Goal: Task Accomplishment & Management: Manage account settings

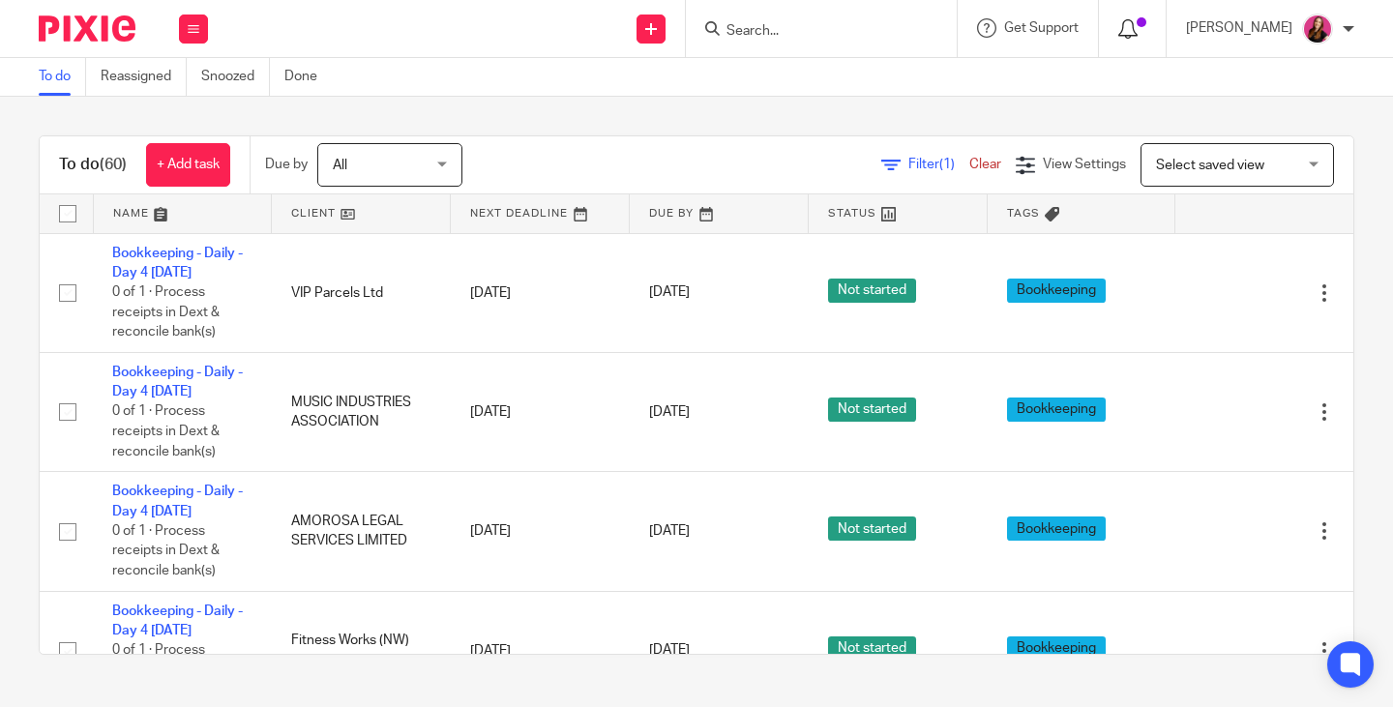
click at [1131, 31] on icon at bounding box center [1127, 28] width 19 height 19
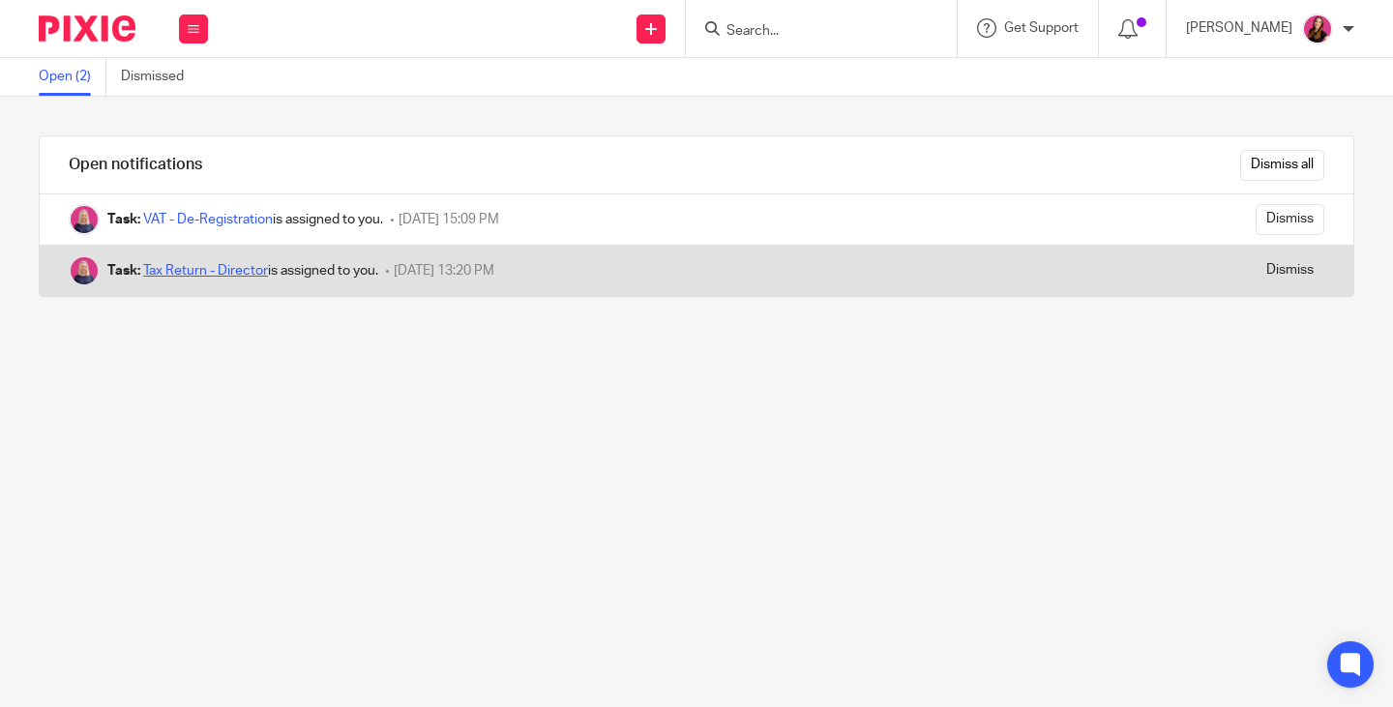
click at [177, 271] on link "Tax Return - Director" at bounding box center [205, 271] width 125 height 14
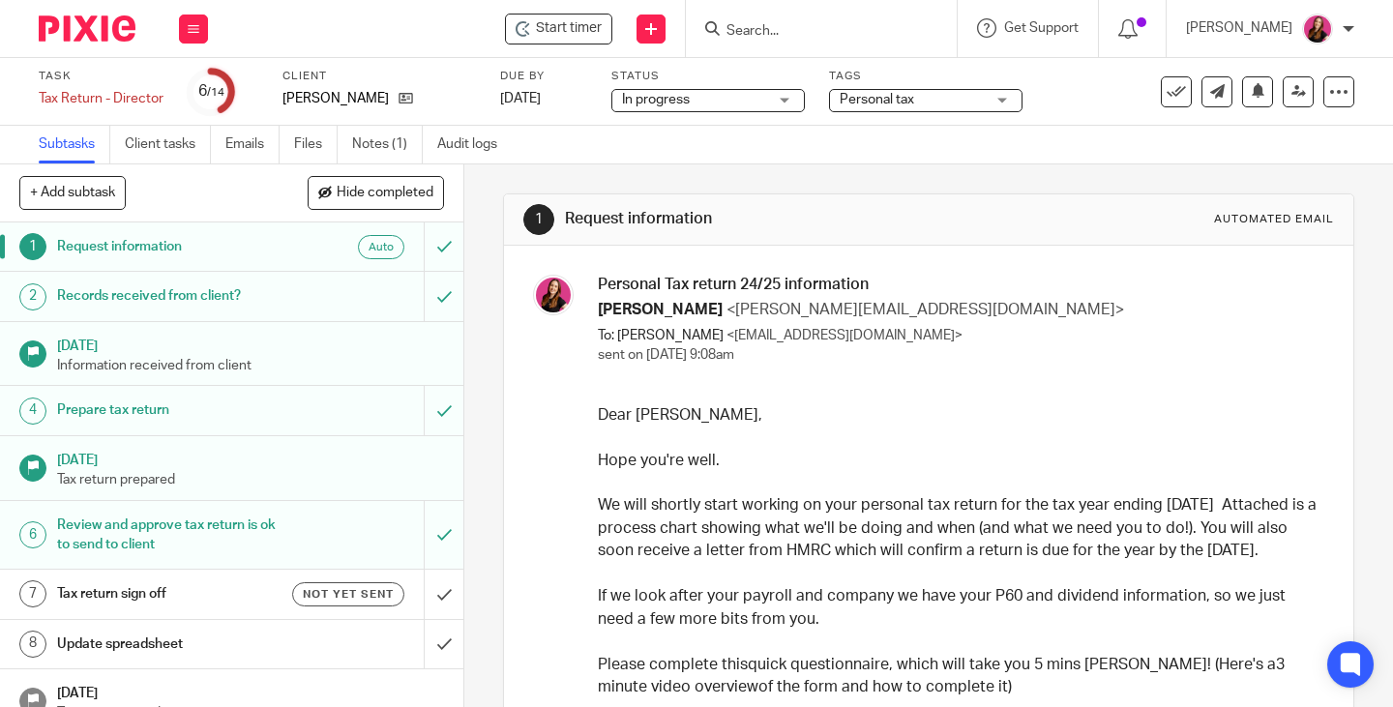
click at [117, 591] on h1 "Tax return sign off" at bounding box center [173, 593] width 232 height 29
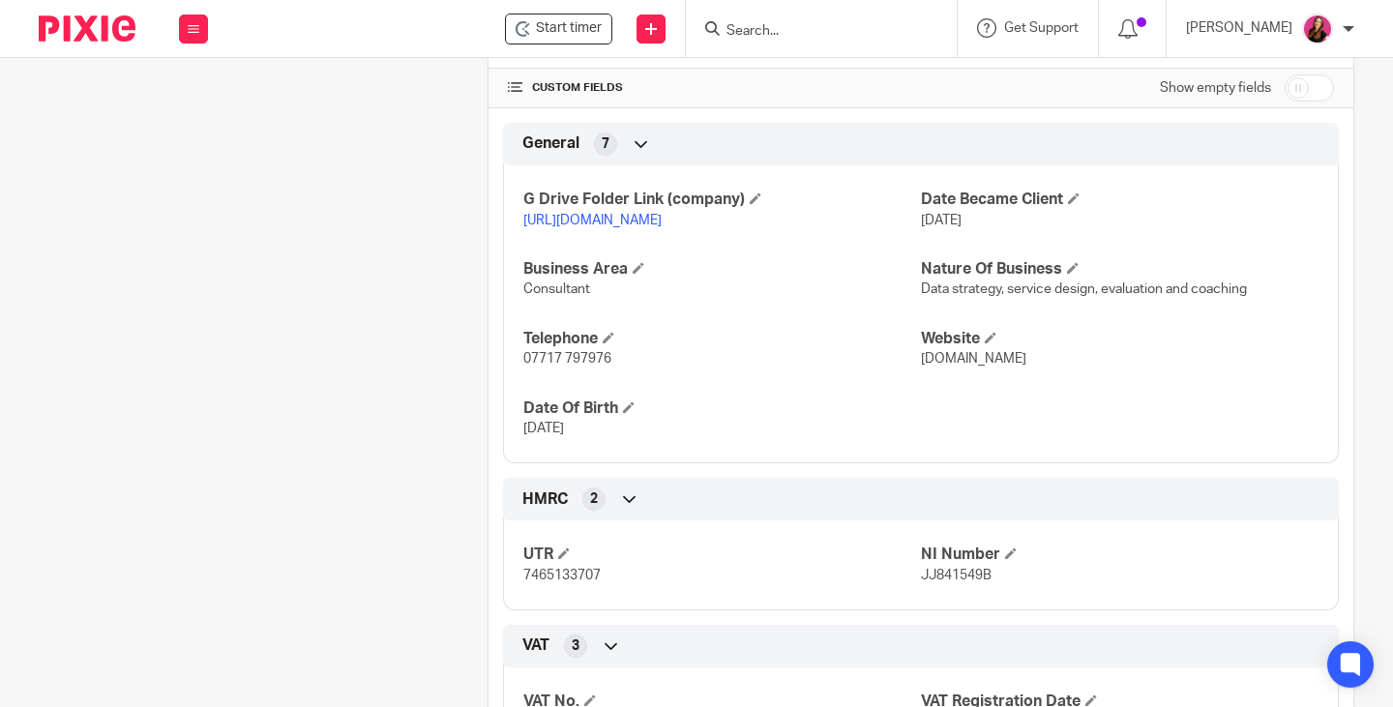
scroll to position [774, 0]
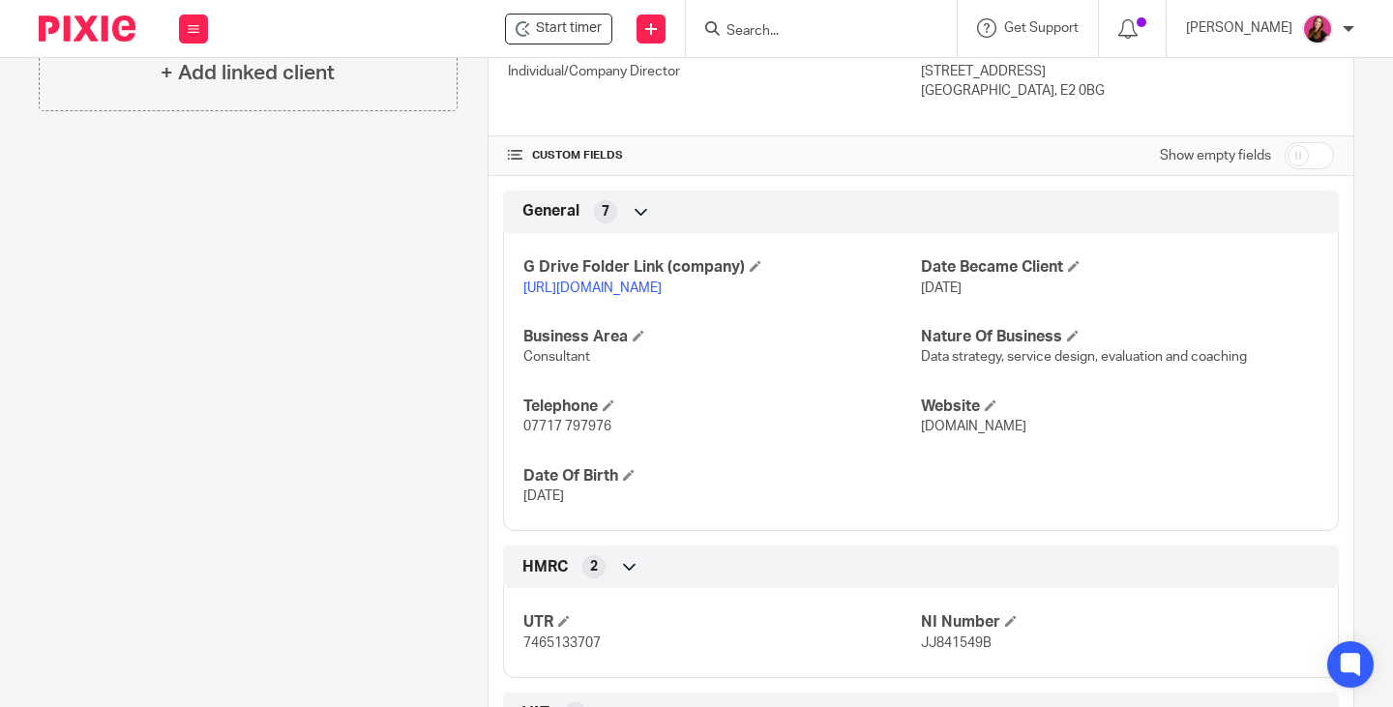
click at [662, 295] on link "[URL][DOMAIN_NAME]" at bounding box center [592, 289] width 138 height 14
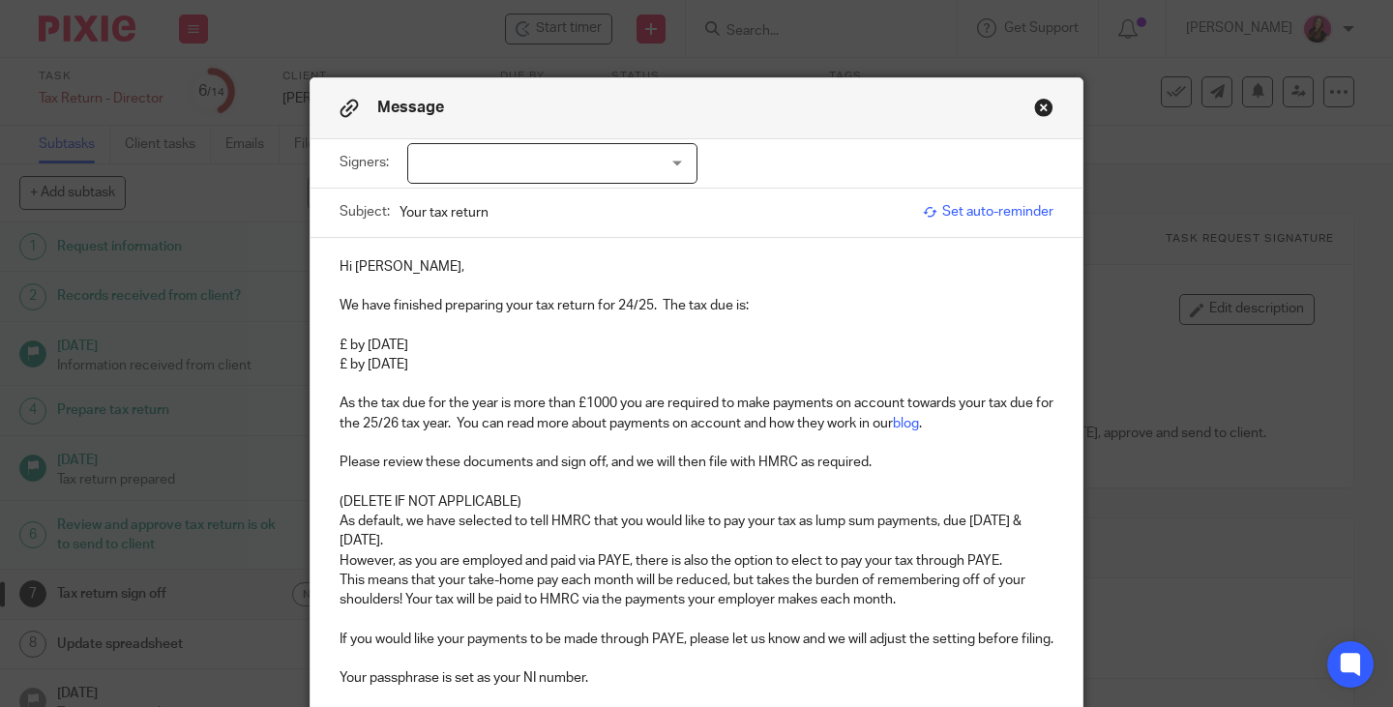
scroll to position [93, 0]
click at [660, 162] on div at bounding box center [552, 163] width 290 height 41
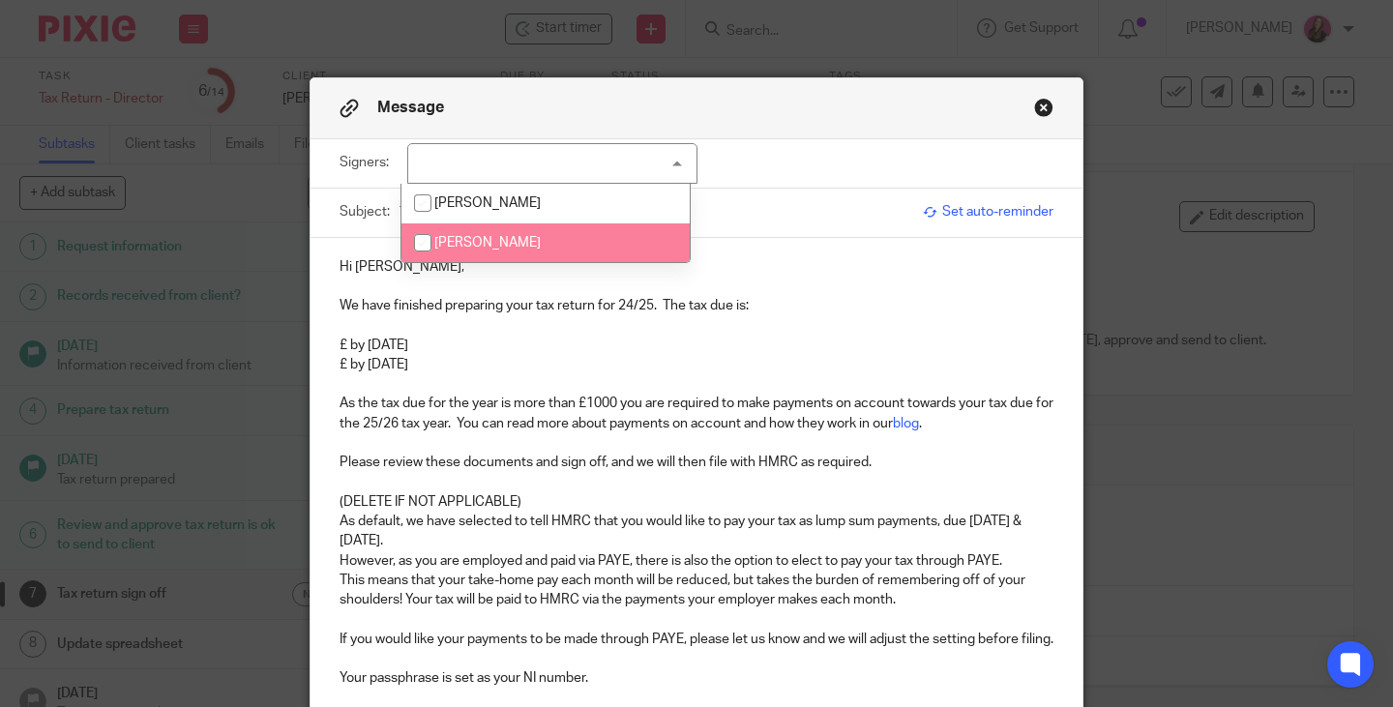
click at [629, 237] on li "[PERSON_NAME]" at bounding box center [545, 243] width 288 height 40
checkbox input "true"
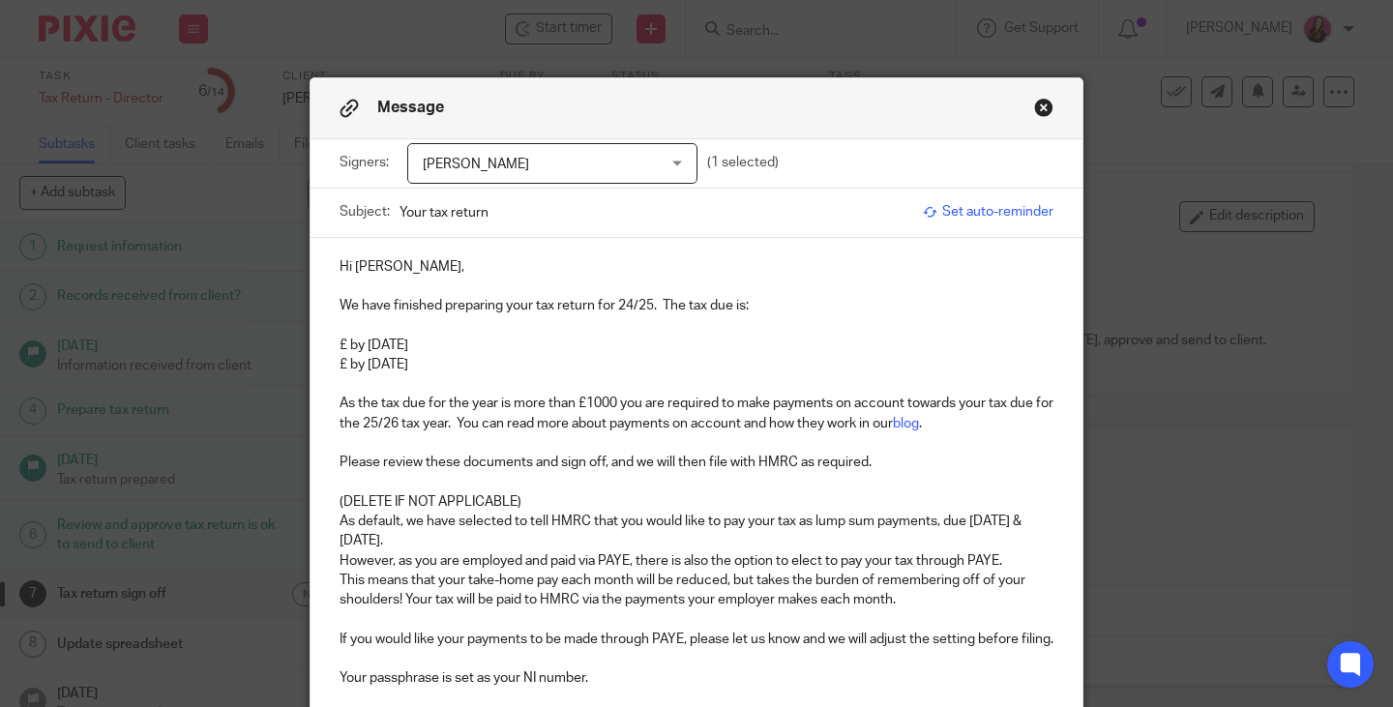
click at [814, 241] on div "Hi Jesse, We have finished preparing your tax return for 24/25. The tax due is:…" at bounding box center [697, 500] width 772 height 524
click at [958, 219] on span "Set auto-reminder" at bounding box center [988, 211] width 131 height 19
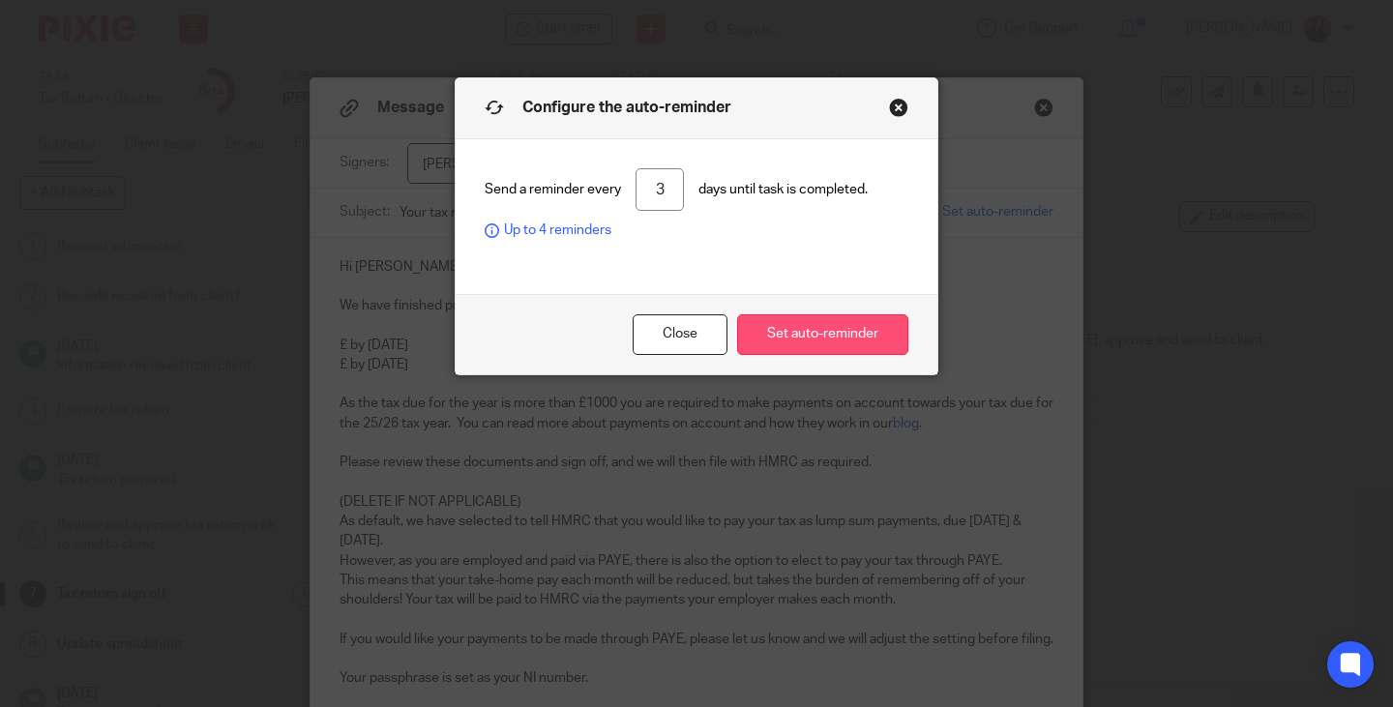
click at [791, 326] on button "Set auto-reminder" at bounding box center [822, 335] width 171 height 42
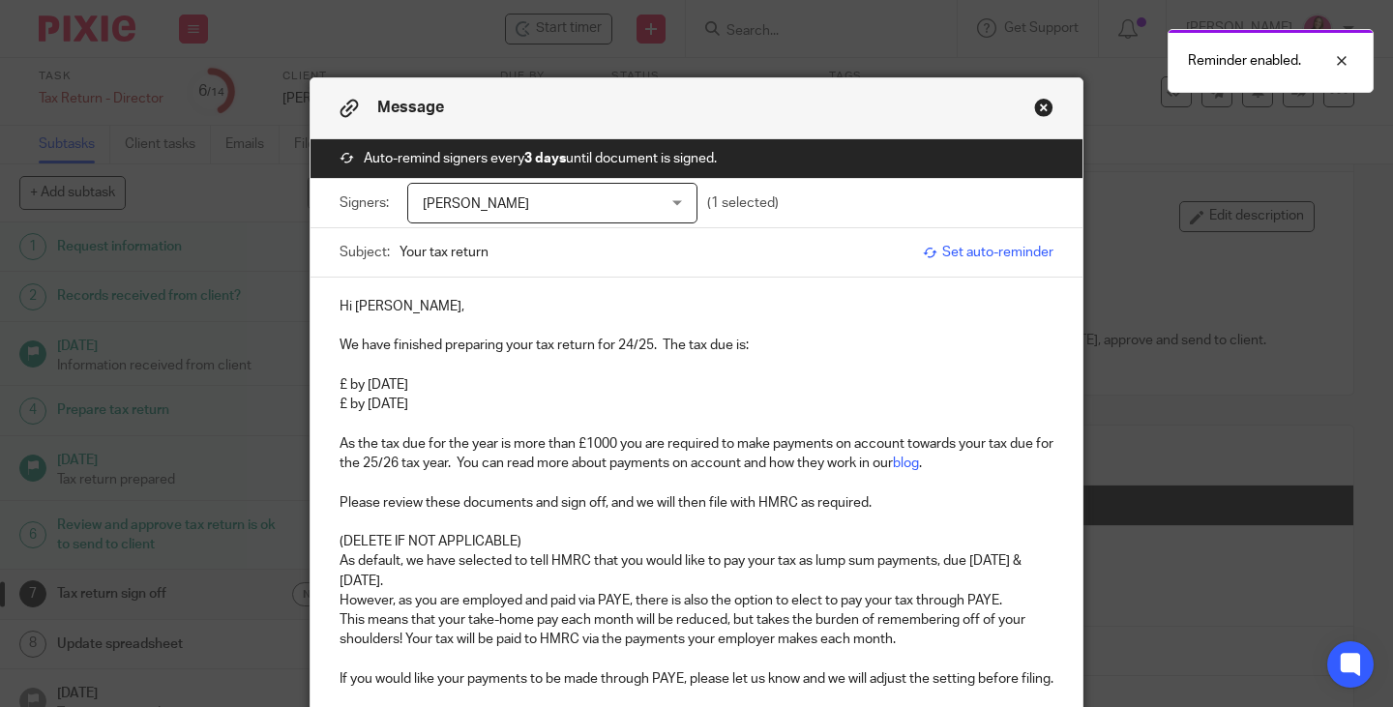
click at [340, 383] on p "£ by 31st January 2026" at bounding box center [697, 384] width 714 height 19
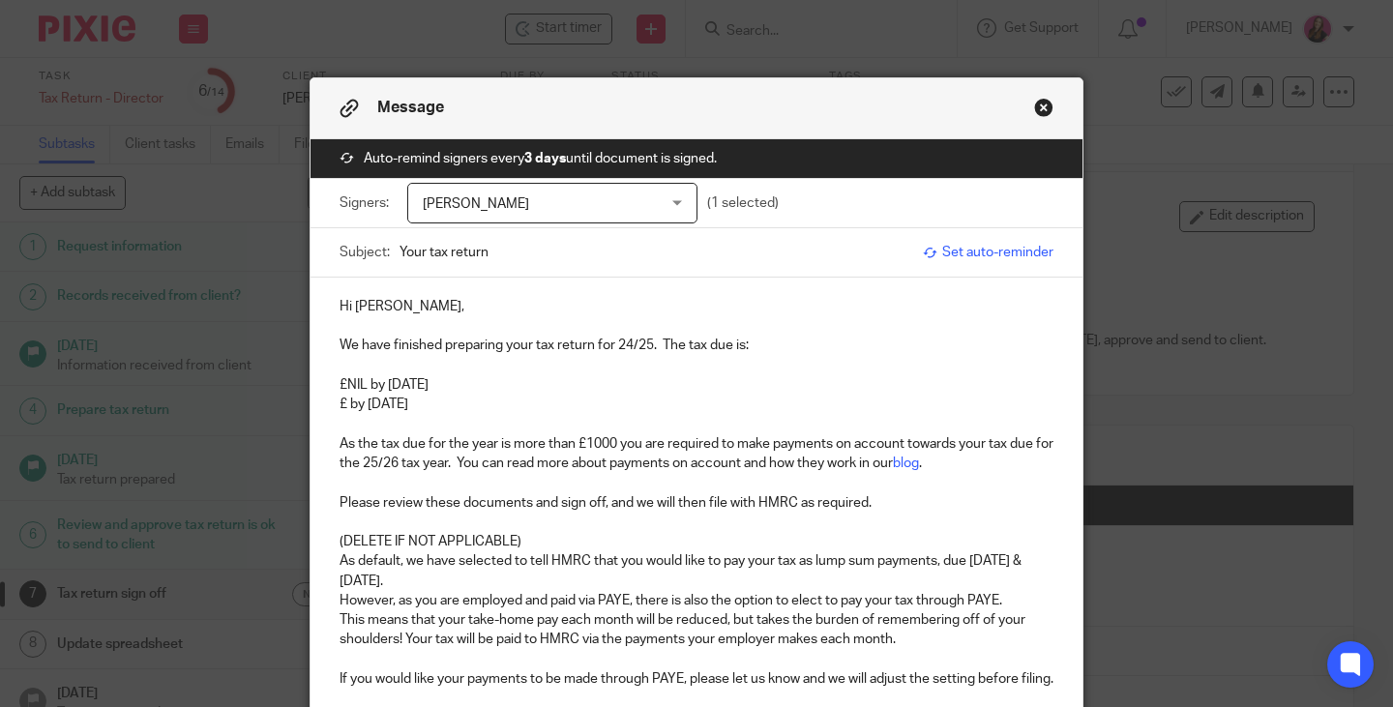
click at [518, 385] on p "£NIL by 31st January 2026" at bounding box center [697, 384] width 714 height 19
click at [341, 408] on p "£ by 31st July 2026" at bounding box center [697, 404] width 714 height 19
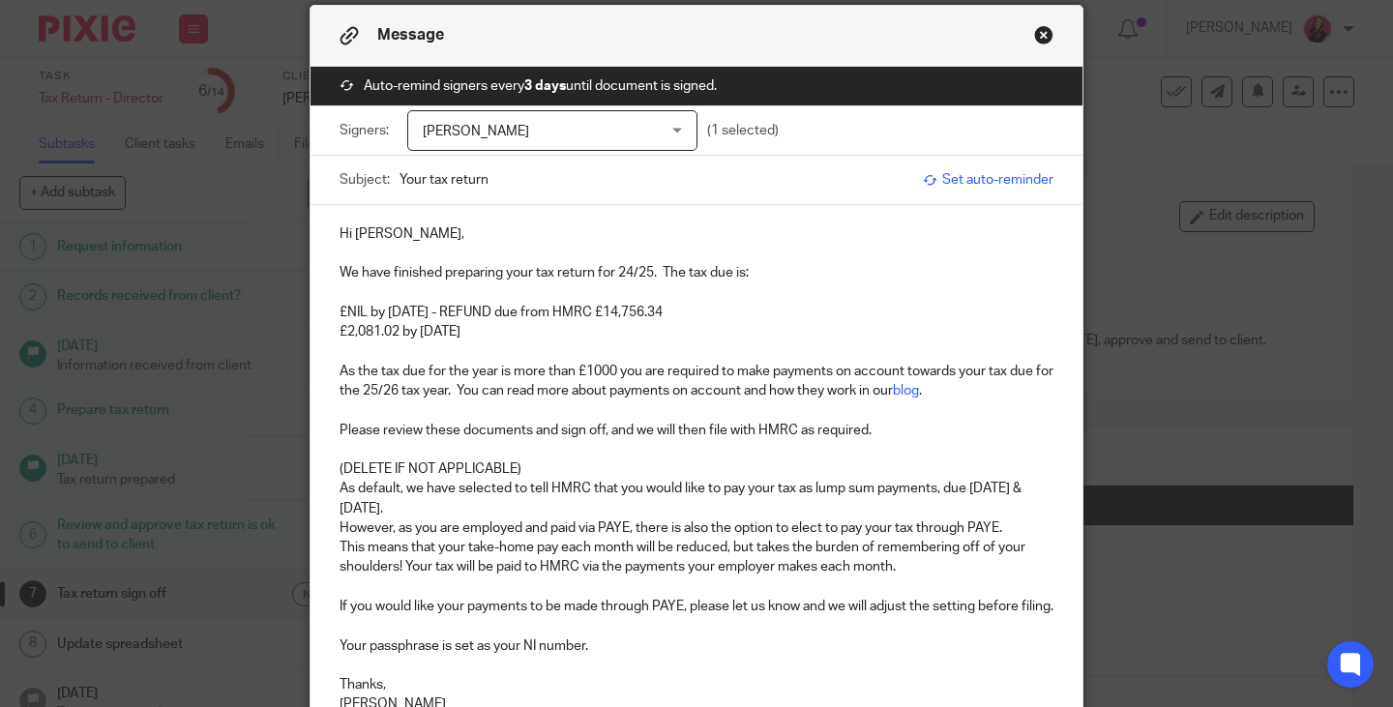
scroll to position [193, 0]
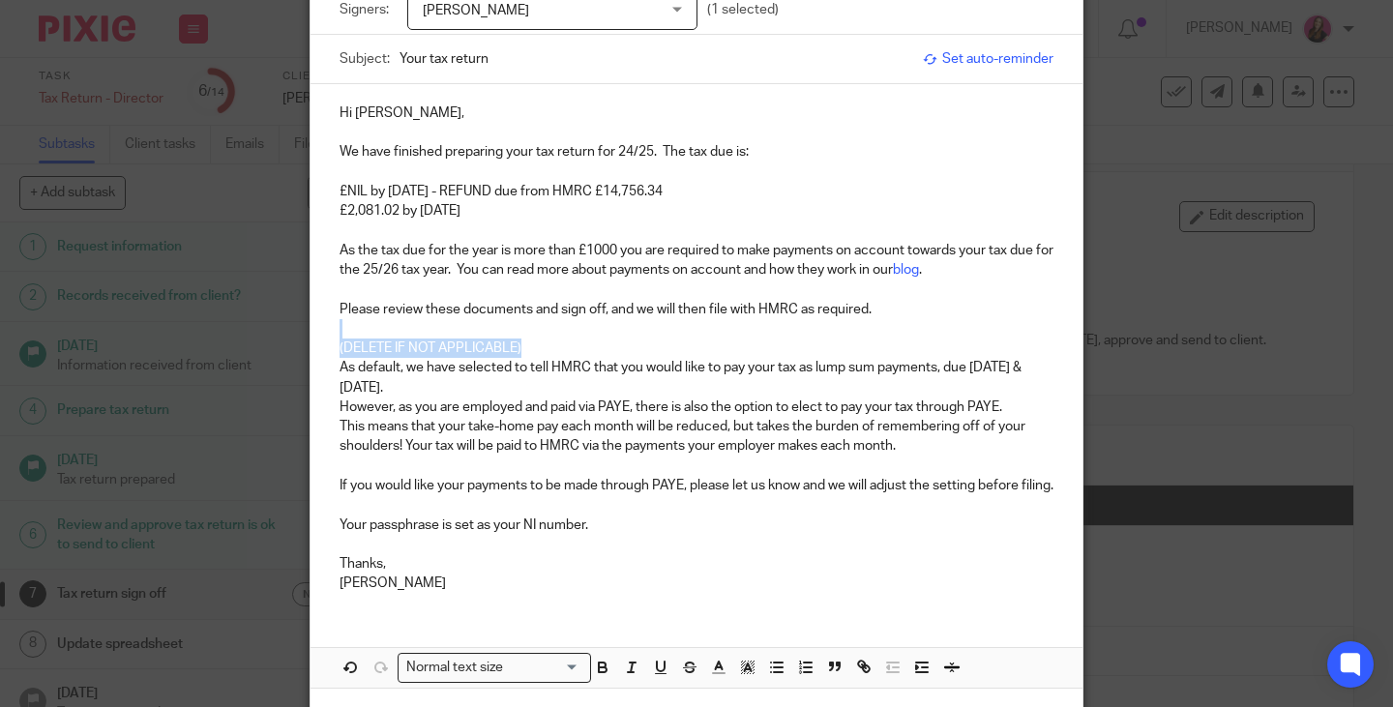
drag, startPoint x: 541, startPoint y: 348, endPoint x: 325, endPoint y: 338, distance: 216.0
click at [325, 338] on div "Hi Jesse, We have finished preparing your tax return for 24/25. The tax due is:…" at bounding box center [697, 346] width 772 height 524
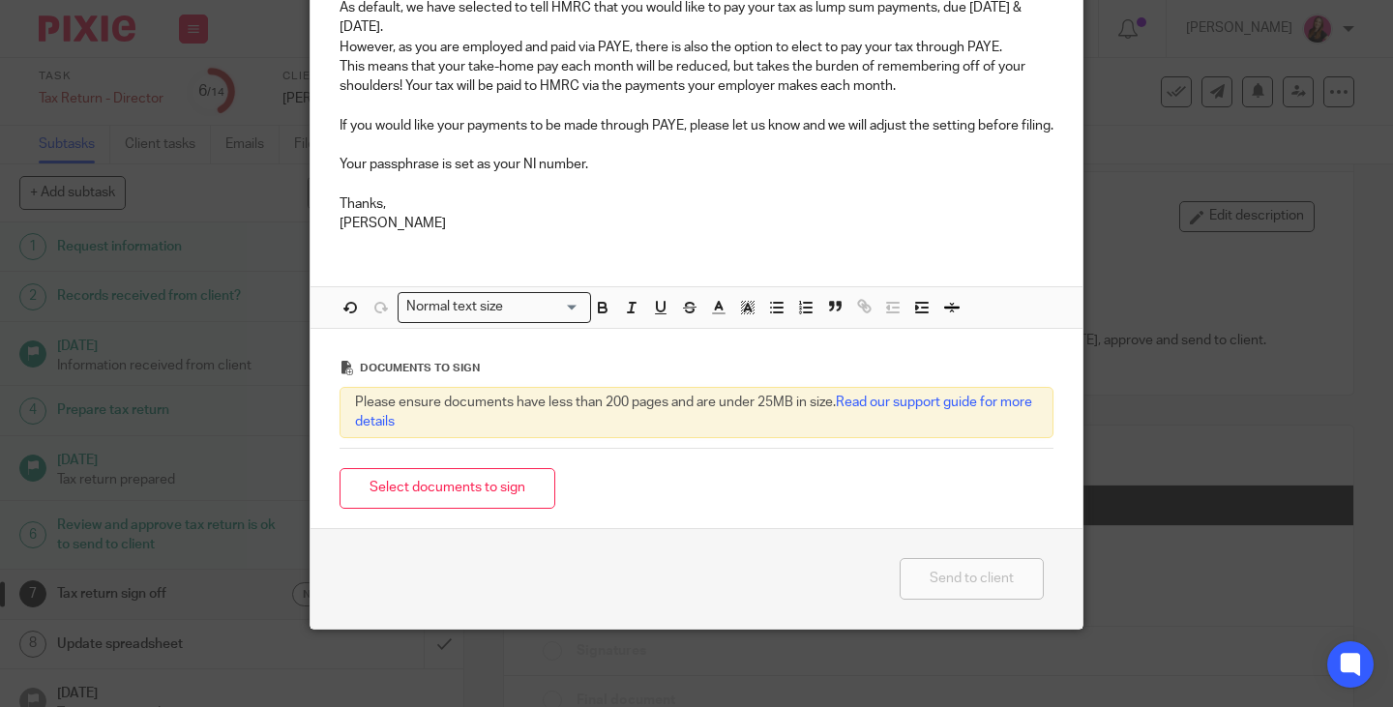
scroll to position [554, 0]
click at [506, 484] on button "Select documents to sign" at bounding box center [448, 489] width 216 height 42
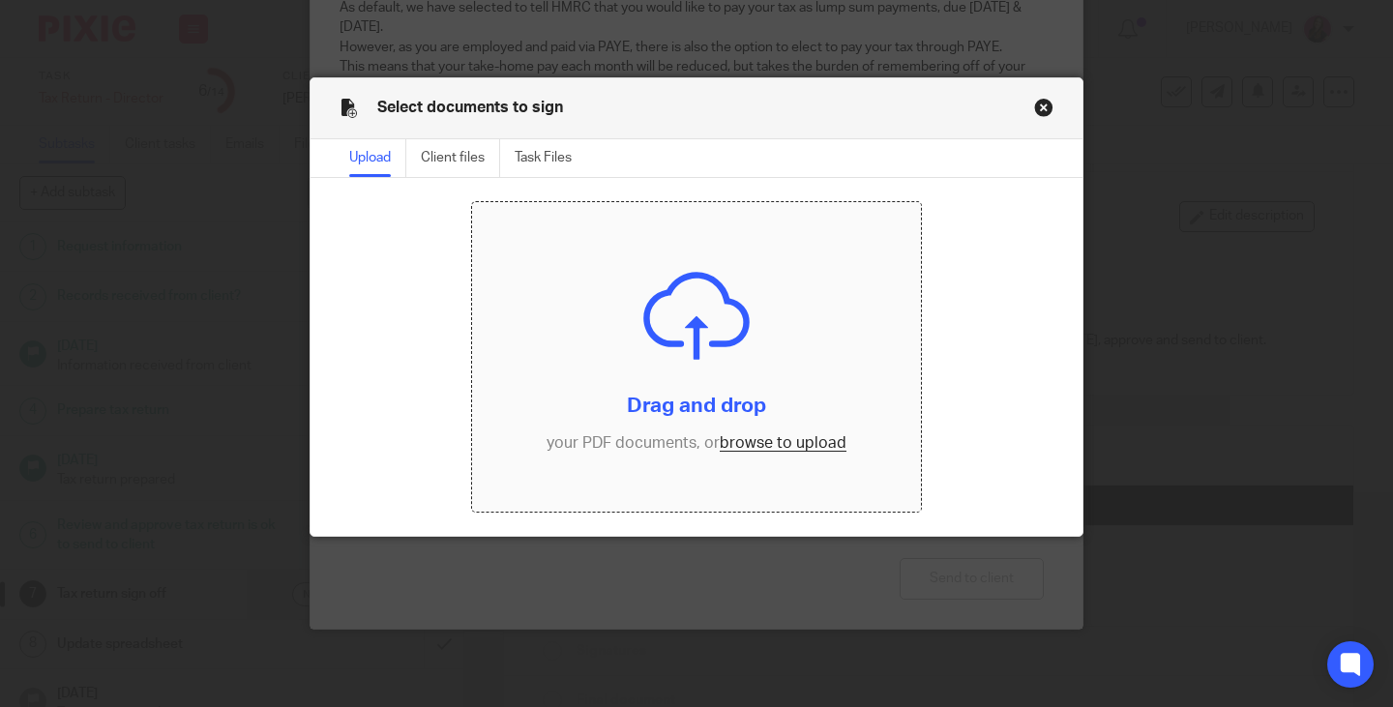
click at [759, 438] on input "file" at bounding box center [696, 357] width 449 height 310
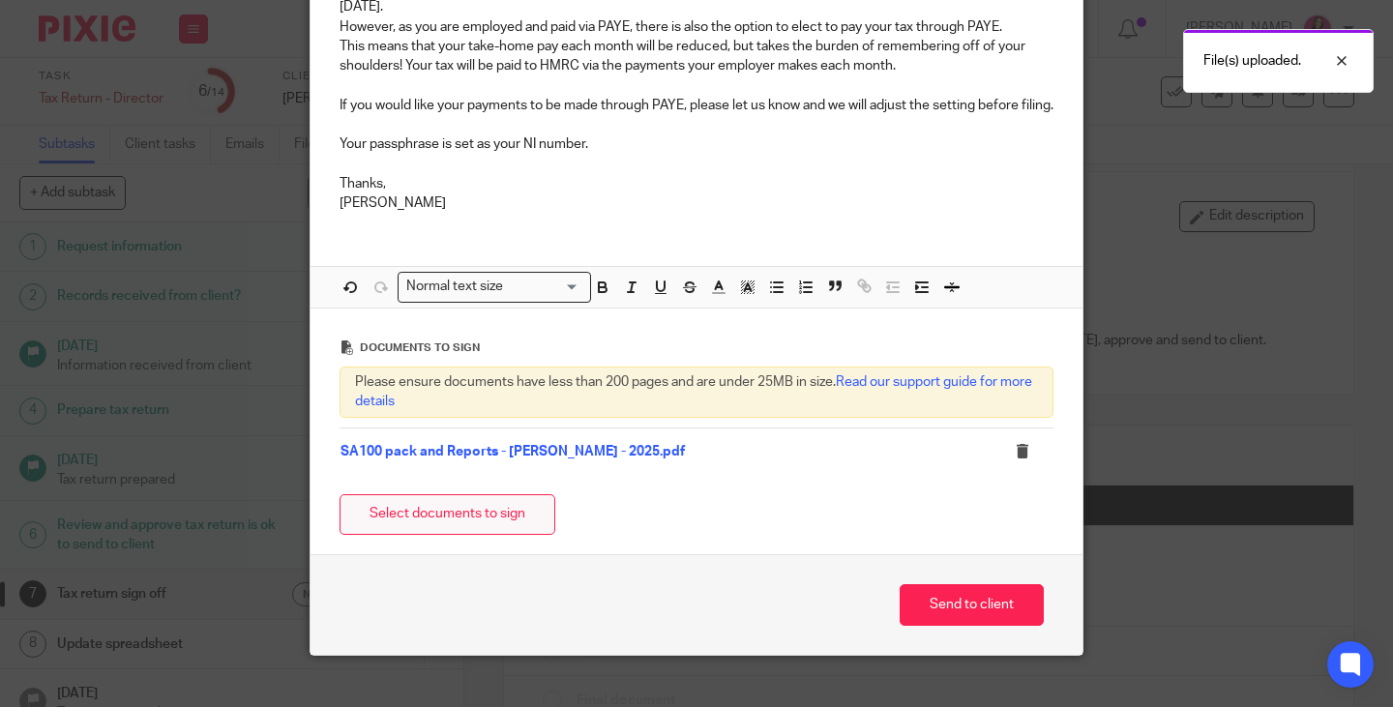
click at [501, 526] on button "Select documents to sign" at bounding box center [448, 515] width 216 height 42
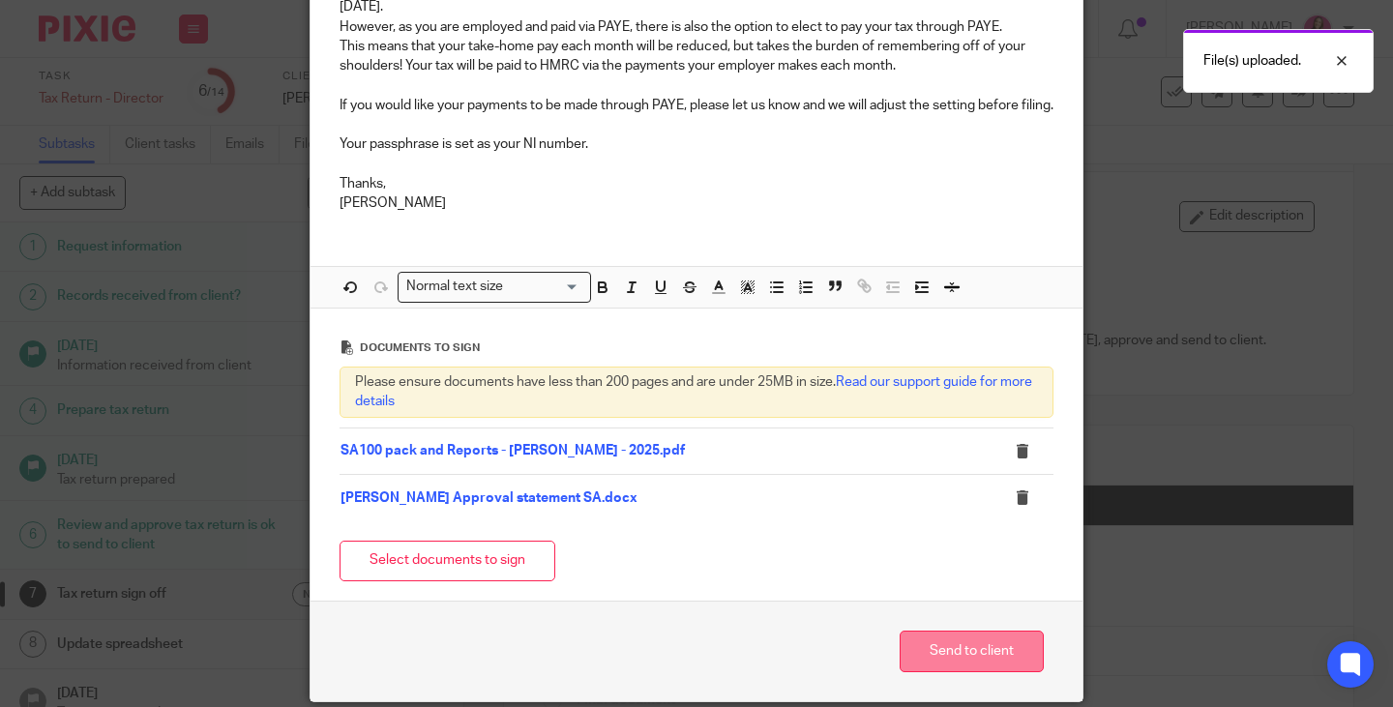
click at [976, 672] on button "Send to client" at bounding box center [972, 652] width 144 height 42
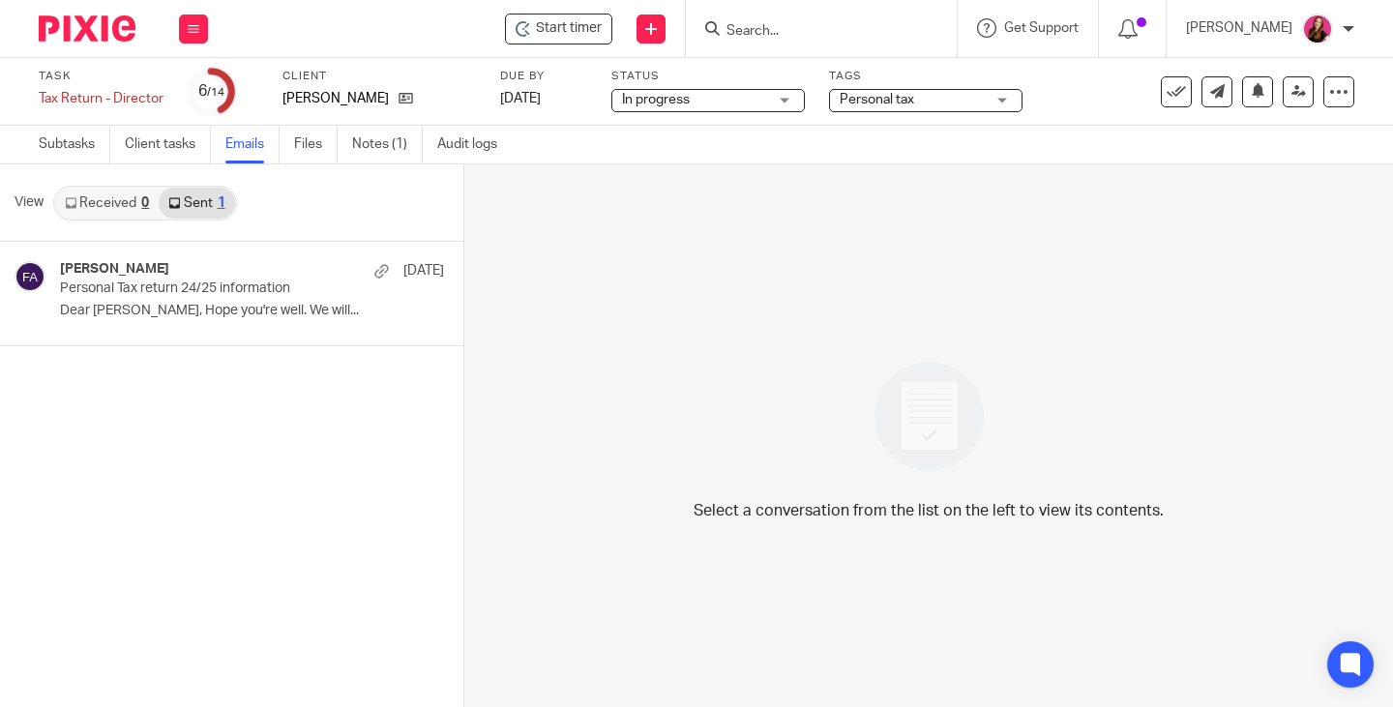
click at [213, 206] on link "Sent 1" at bounding box center [196, 203] width 75 height 31
click at [125, 208] on link "Received 0" at bounding box center [107, 203] width 104 height 31
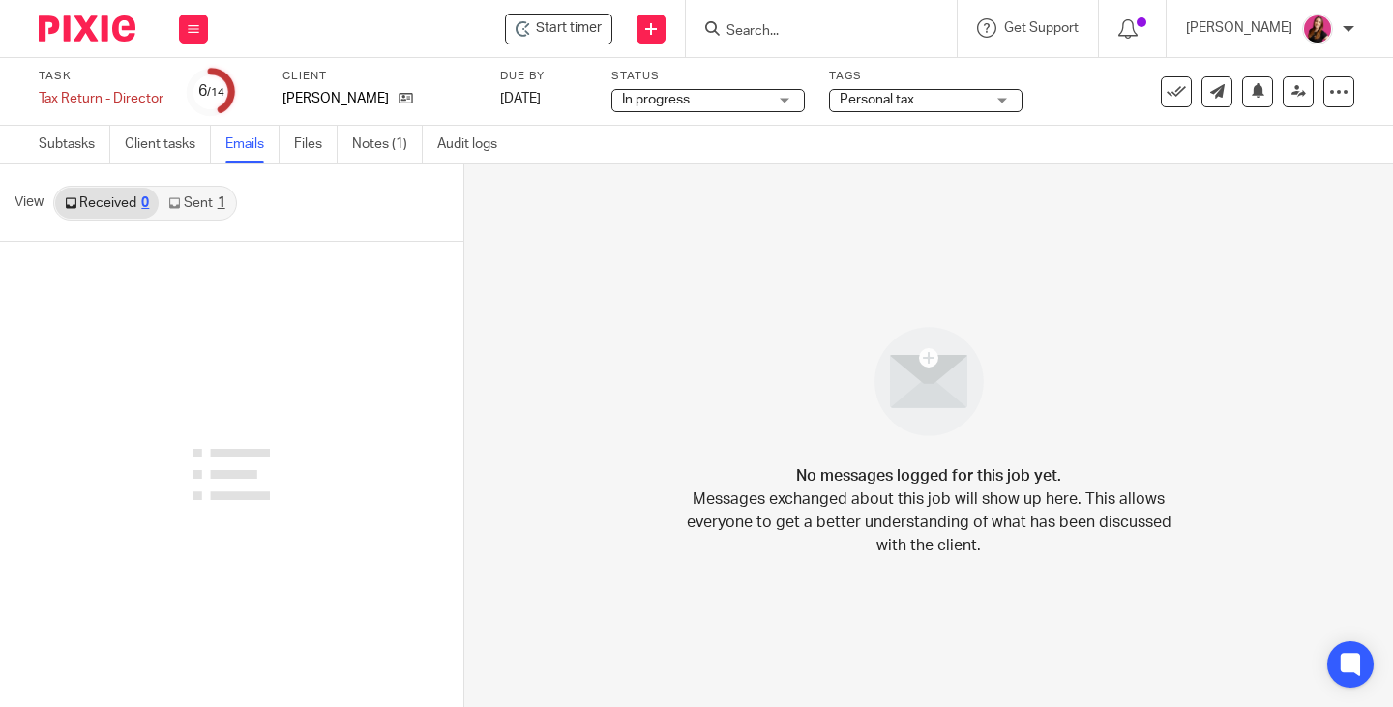
click at [203, 203] on link "Sent 1" at bounding box center [196, 203] width 75 height 31
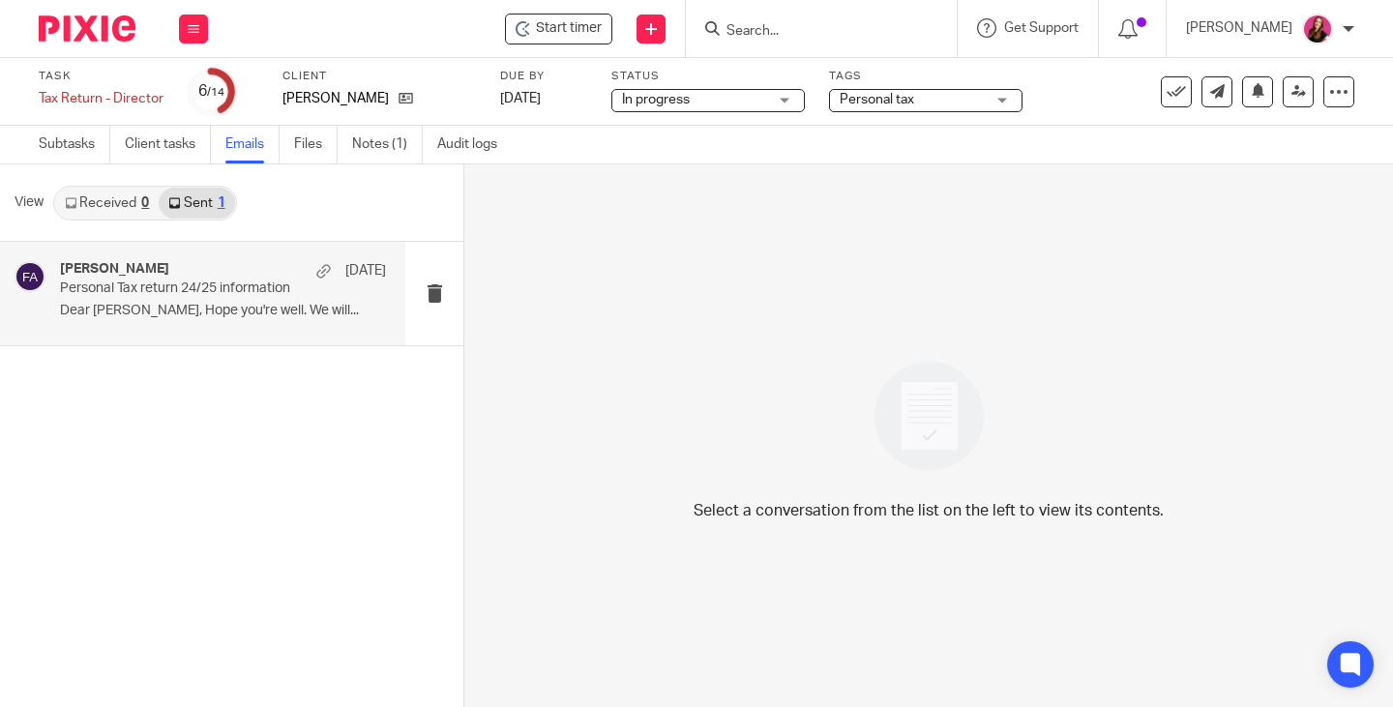
click at [223, 287] on p "Personal Tax return 24/25 information" at bounding box center [190, 289] width 261 height 16
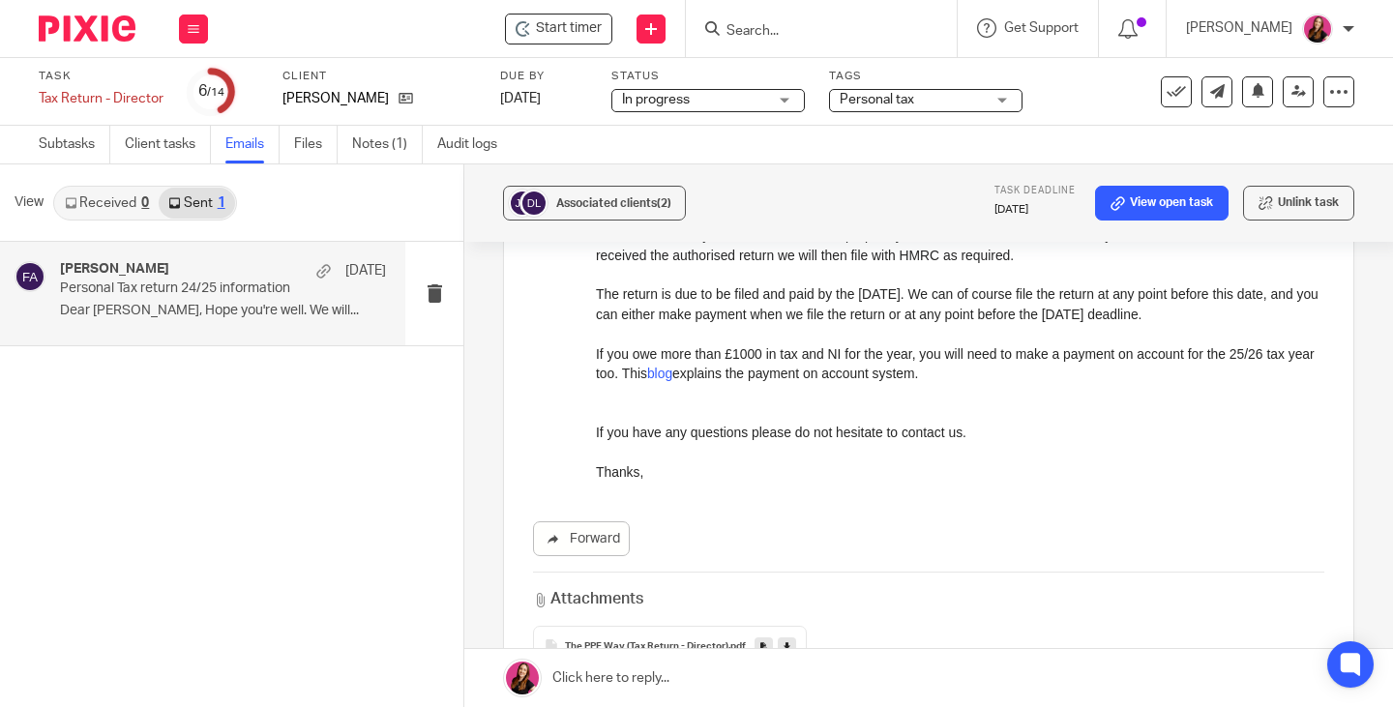
scroll to position [770, 0]
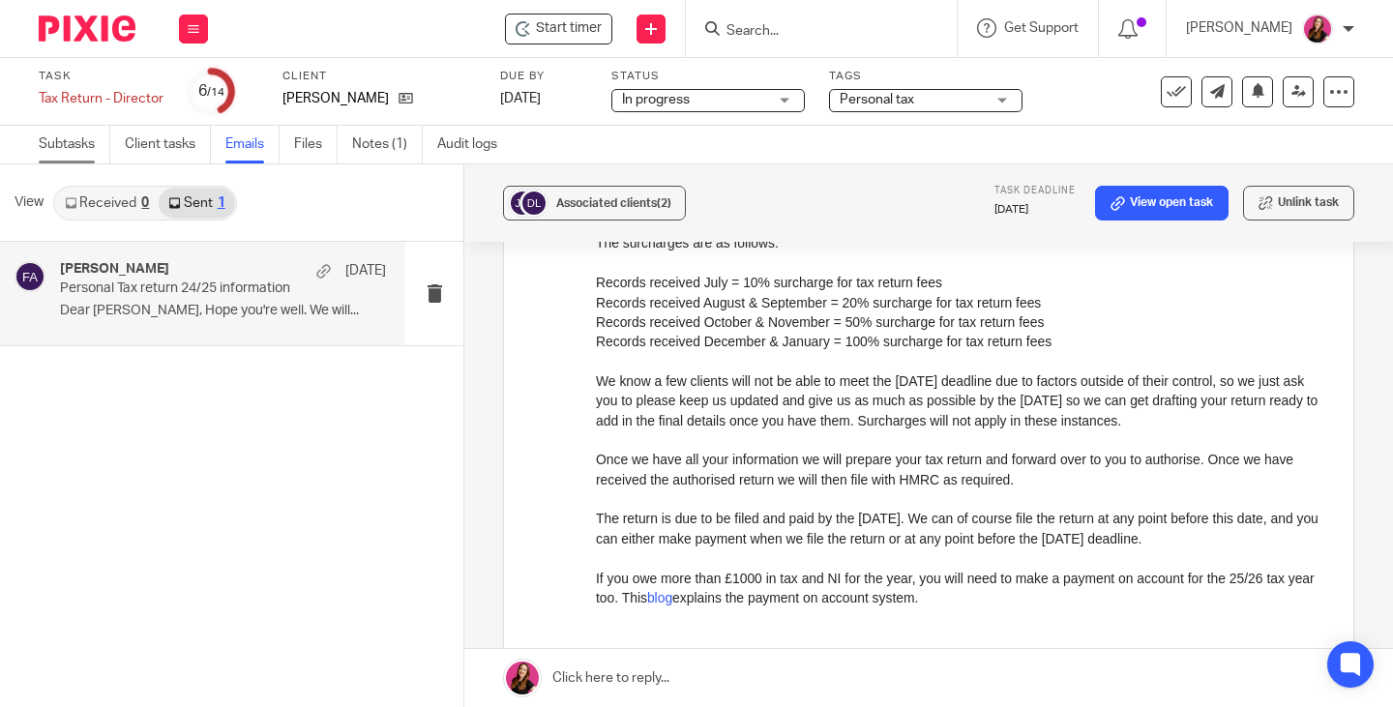
click at [87, 145] on link "Subtasks" at bounding box center [75, 145] width 72 height 38
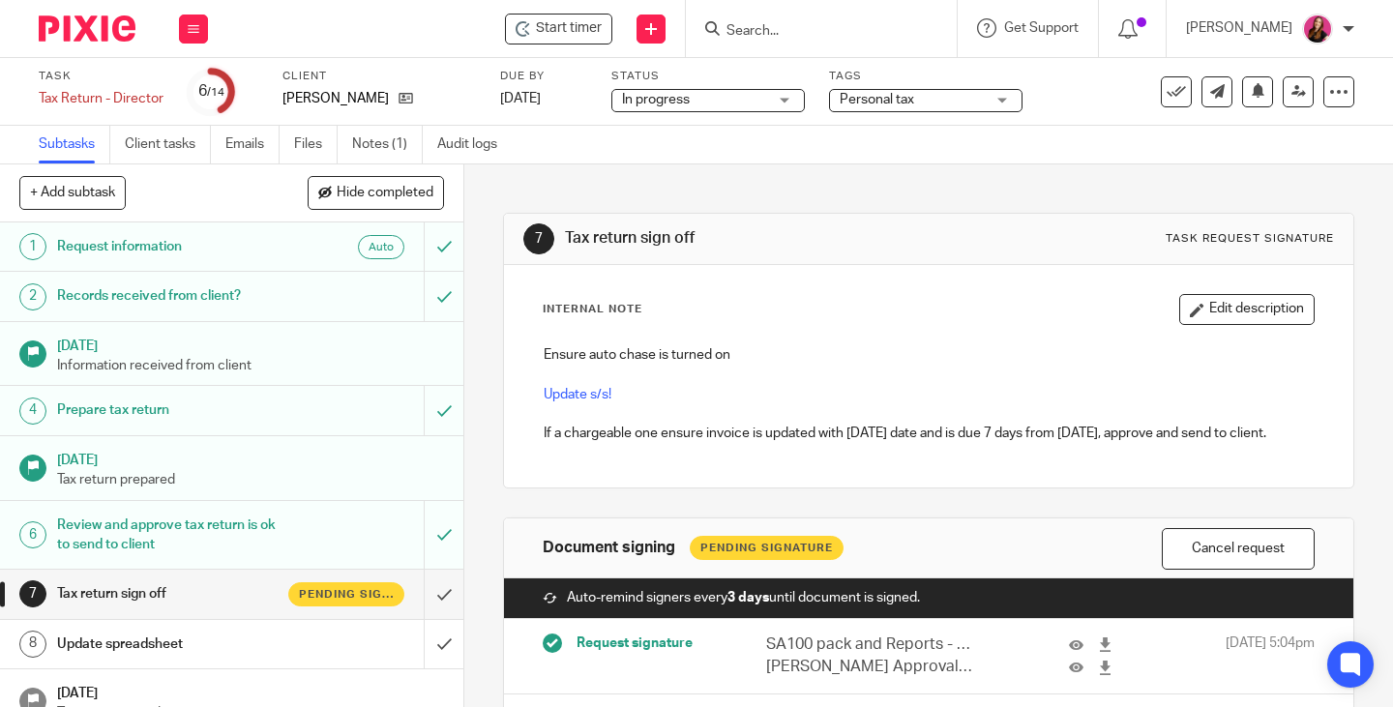
click at [973, 107] on span "Personal tax" at bounding box center [912, 100] width 145 height 20
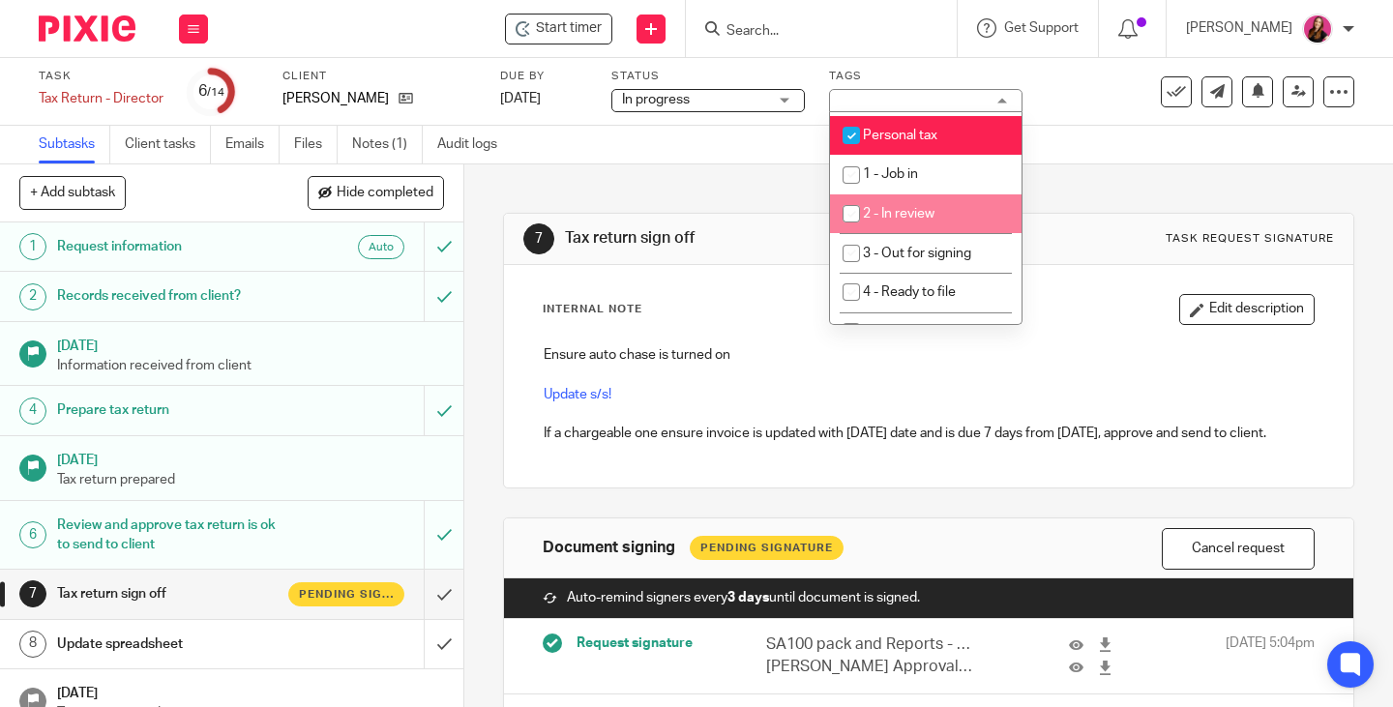
scroll to position [290, 0]
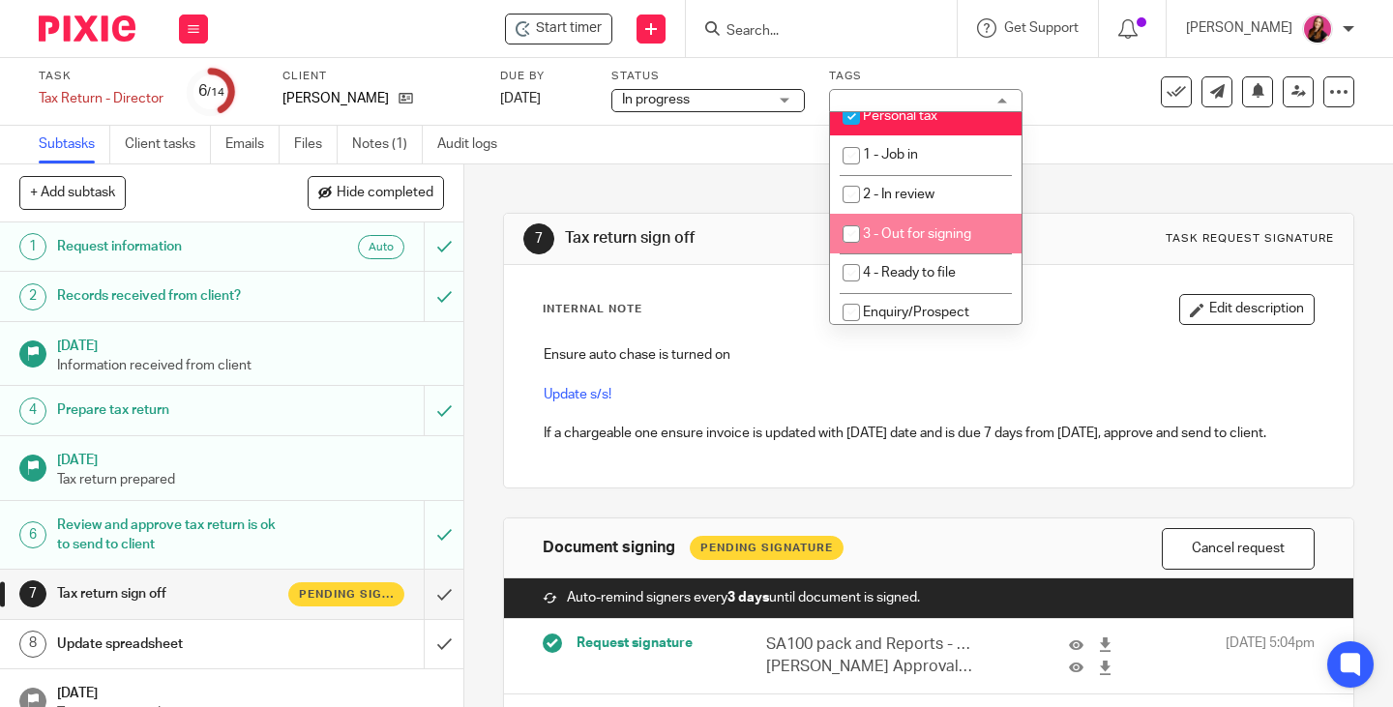
click at [955, 241] on li "3 - Out for signing" at bounding box center [926, 234] width 192 height 40
checkbox input "true"
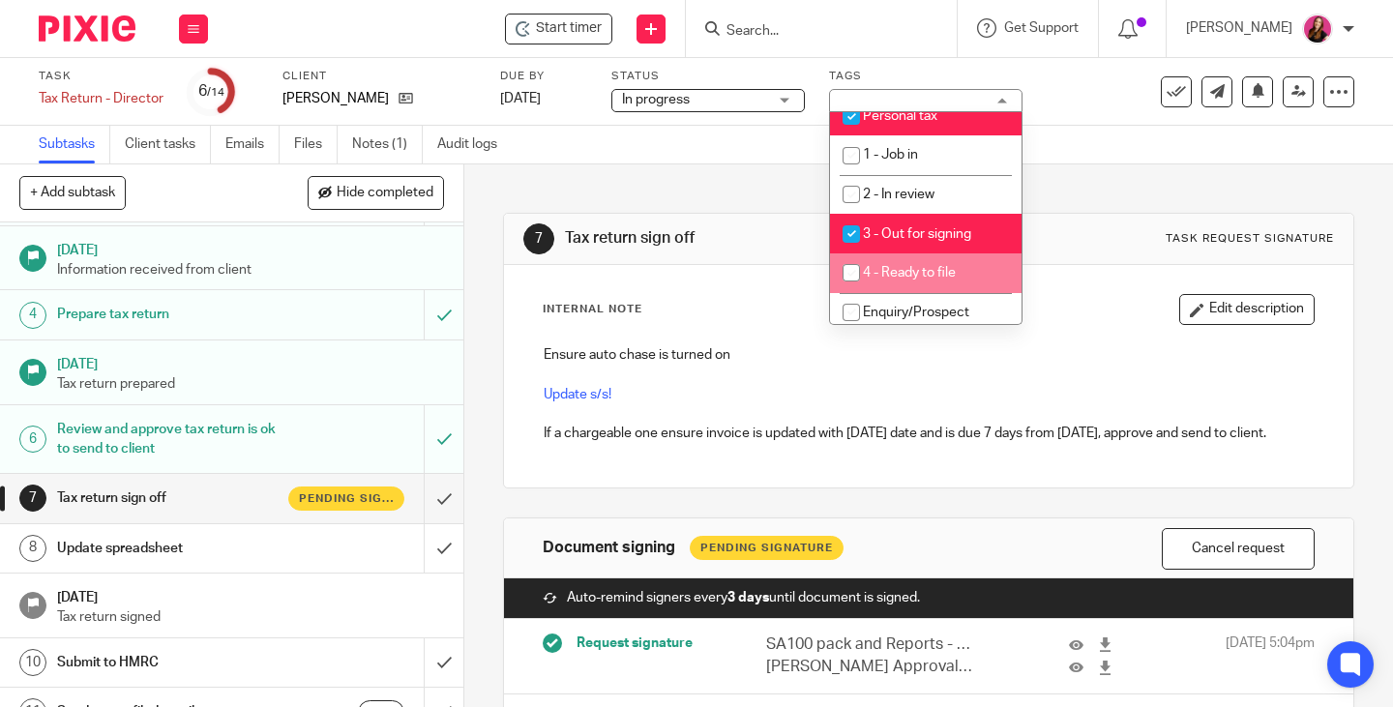
scroll to position [193, 0]
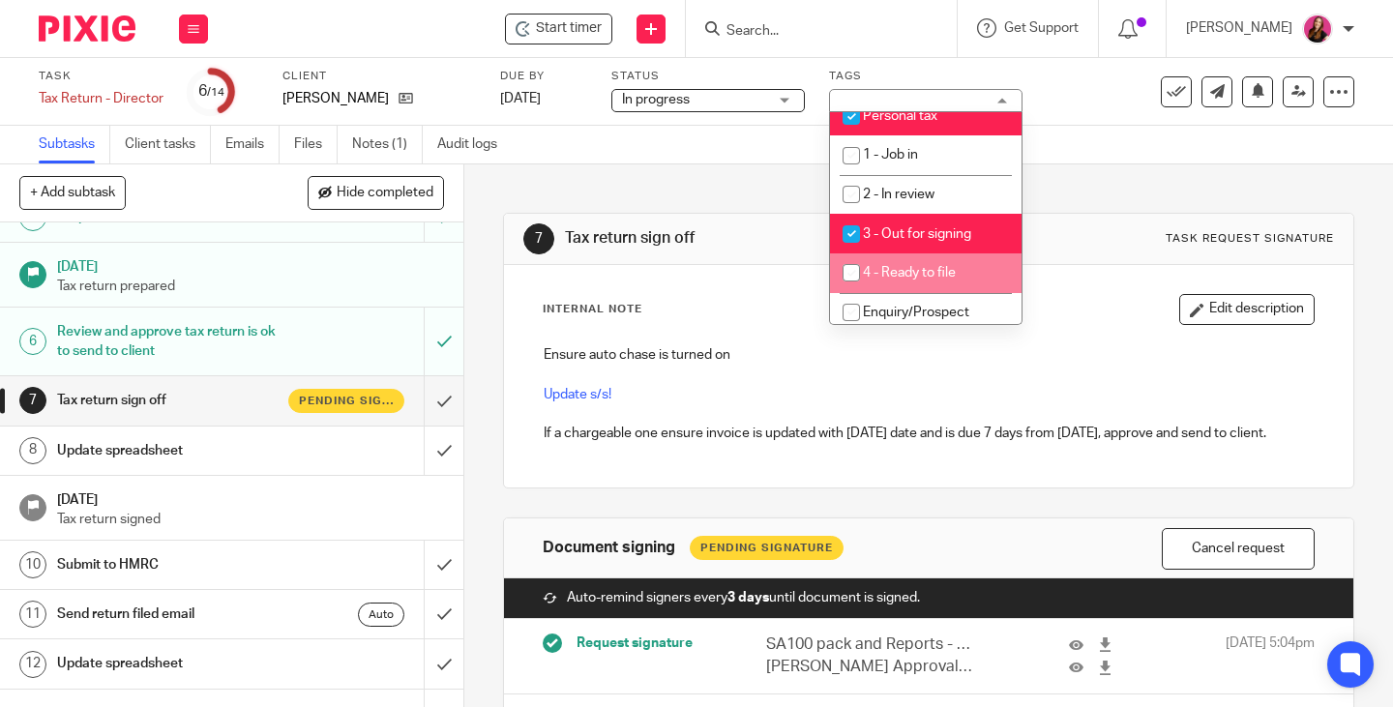
click at [157, 447] on h1 "Update spreadsheet" at bounding box center [173, 450] width 232 height 29
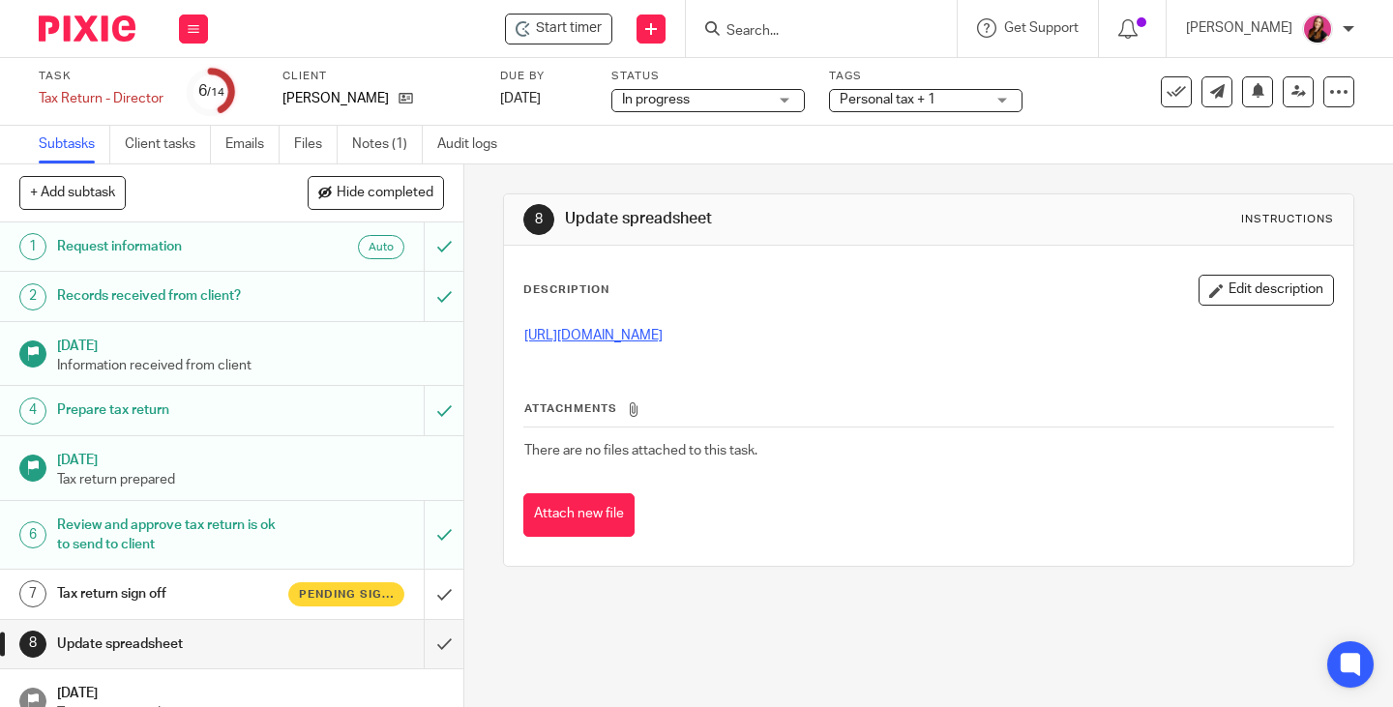
click at [663, 336] on link "https://docs.google.com/spreadsheets/d/1i-QahHRaUjyuDrcy_KCjrPrnifZX4kKEKNwFkDE…" at bounding box center [593, 336] width 138 height 14
click at [420, 646] on input "submit" at bounding box center [231, 644] width 463 height 48
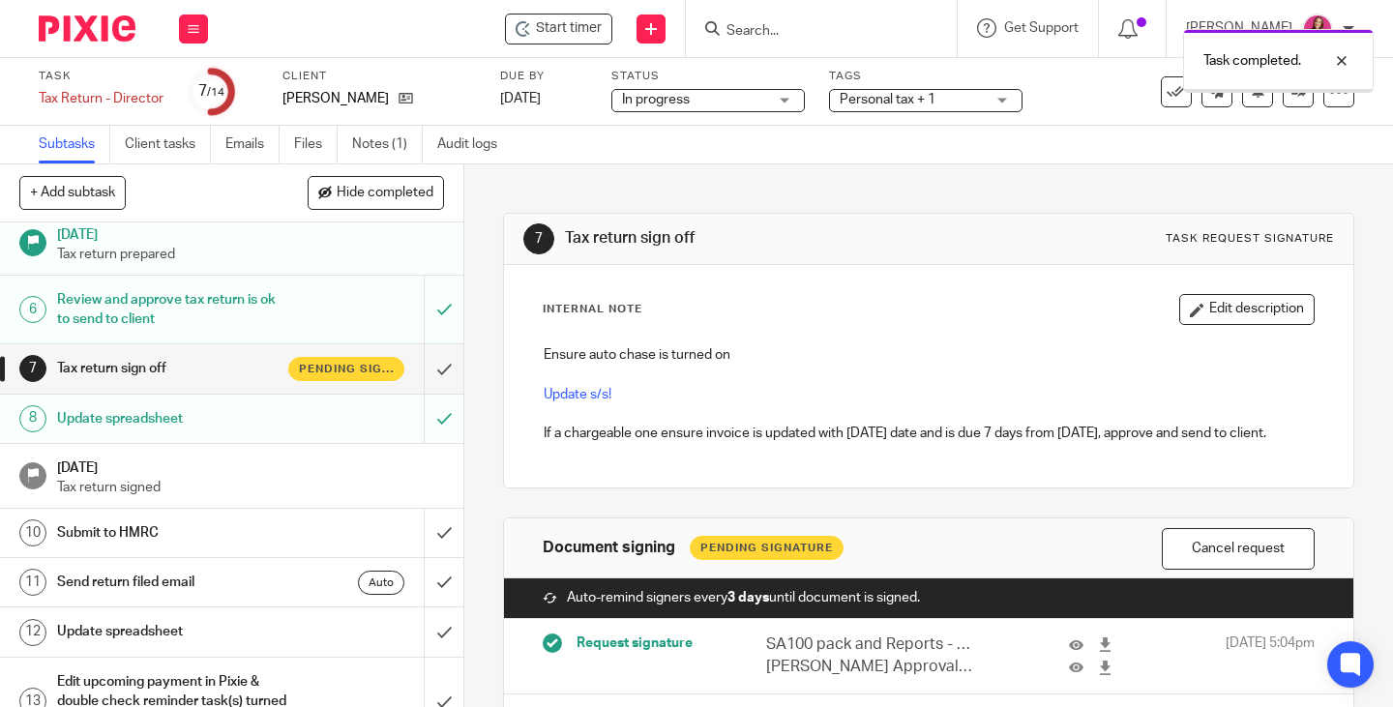
scroll to position [290, 0]
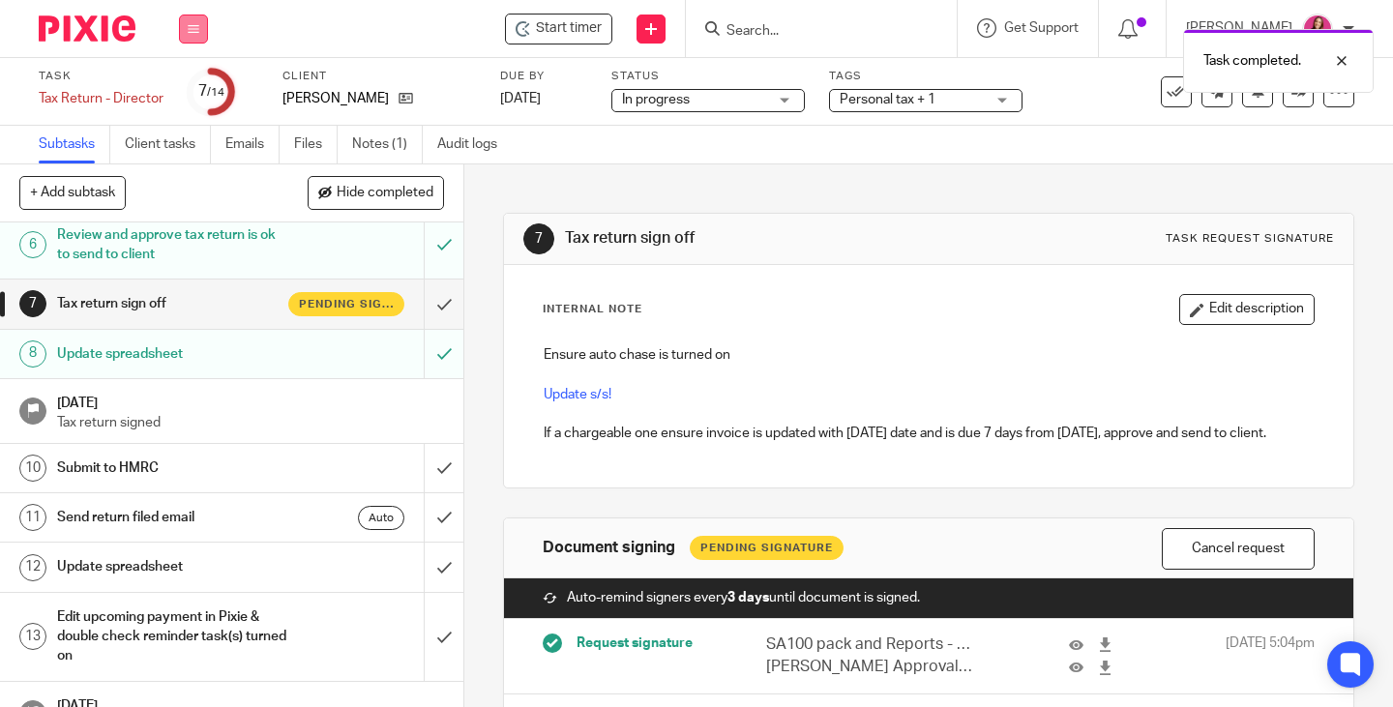
click at [198, 30] on icon at bounding box center [194, 29] width 12 height 12
click at [191, 93] on link "Work" at bounding box center [184, 90] width 34 height 14
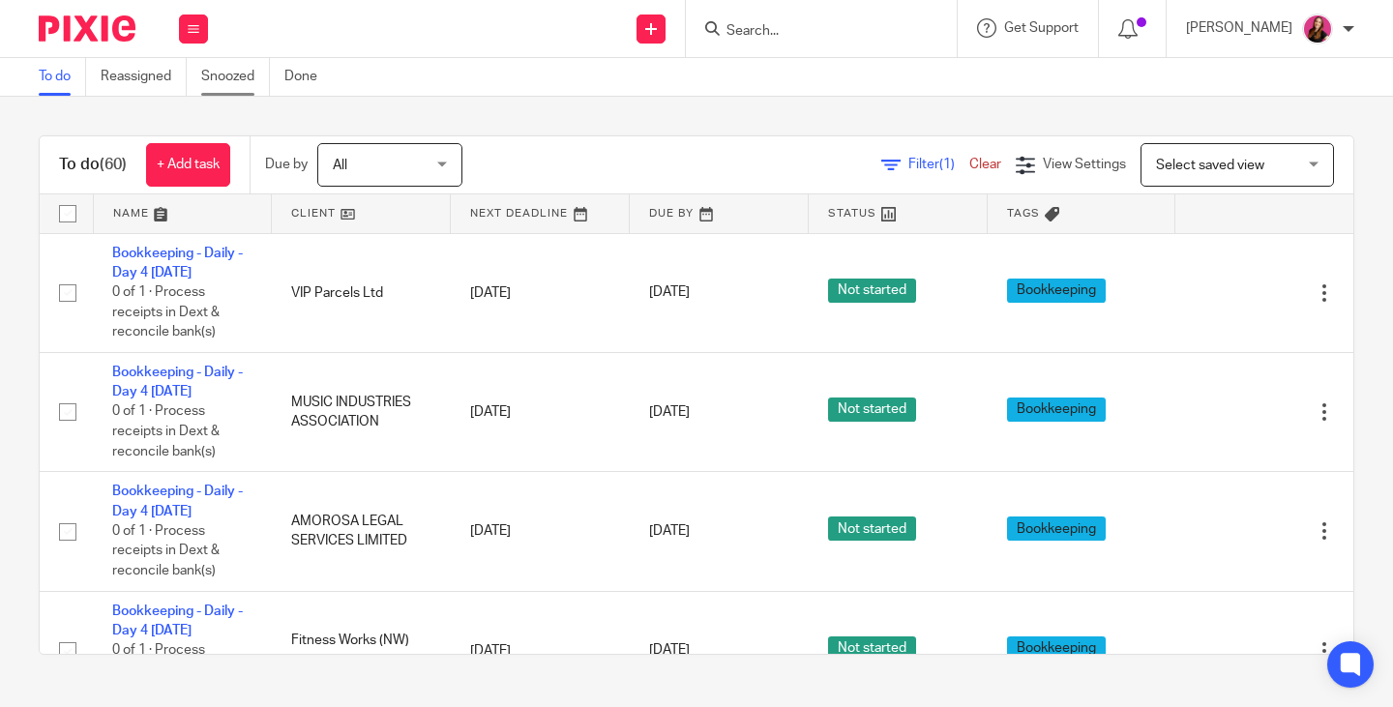
click at [244, 75] on link "Snoozed" at bounding box center [235, 77] width 69 height 38
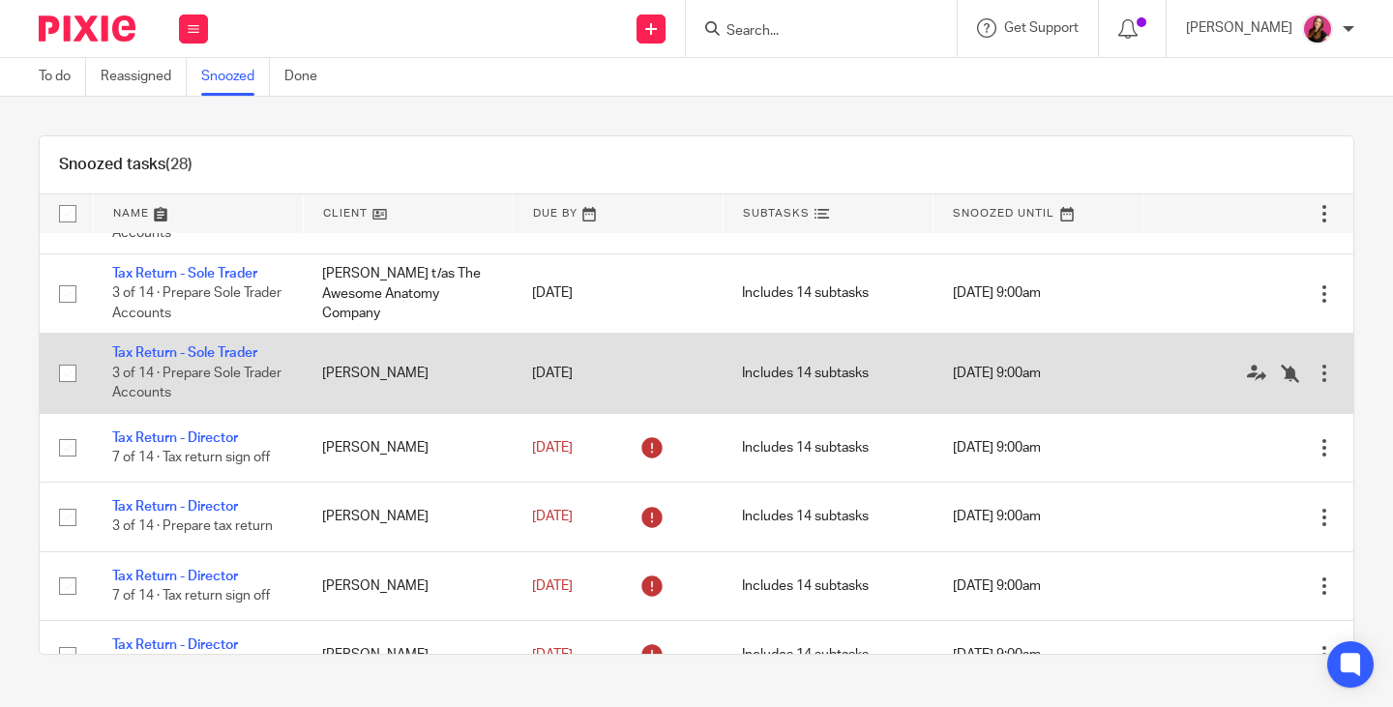
scroll to position [1064, 0]
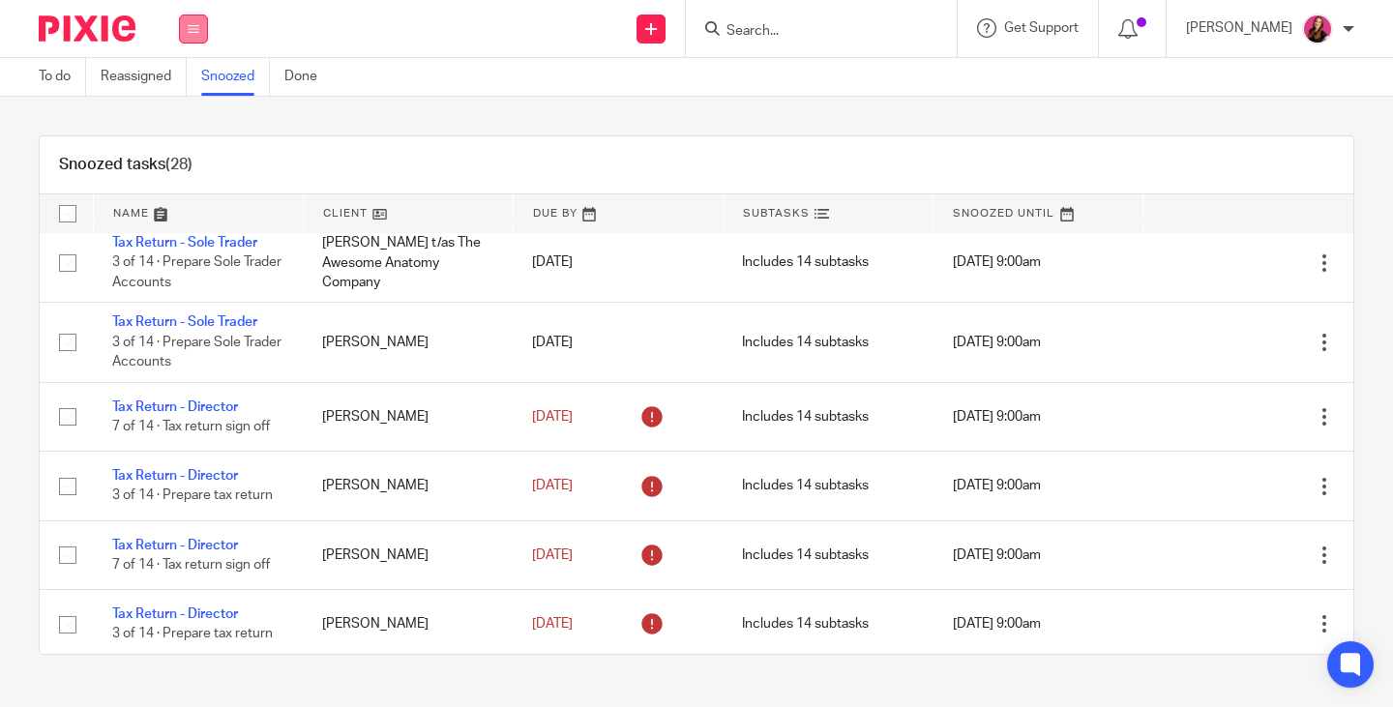
click at [189, 31] on icon at bounding box center [194, 29] width 12 height 12
click at [192, 88] on link "Work" at bounding box center [184, 90] width 34 height 14
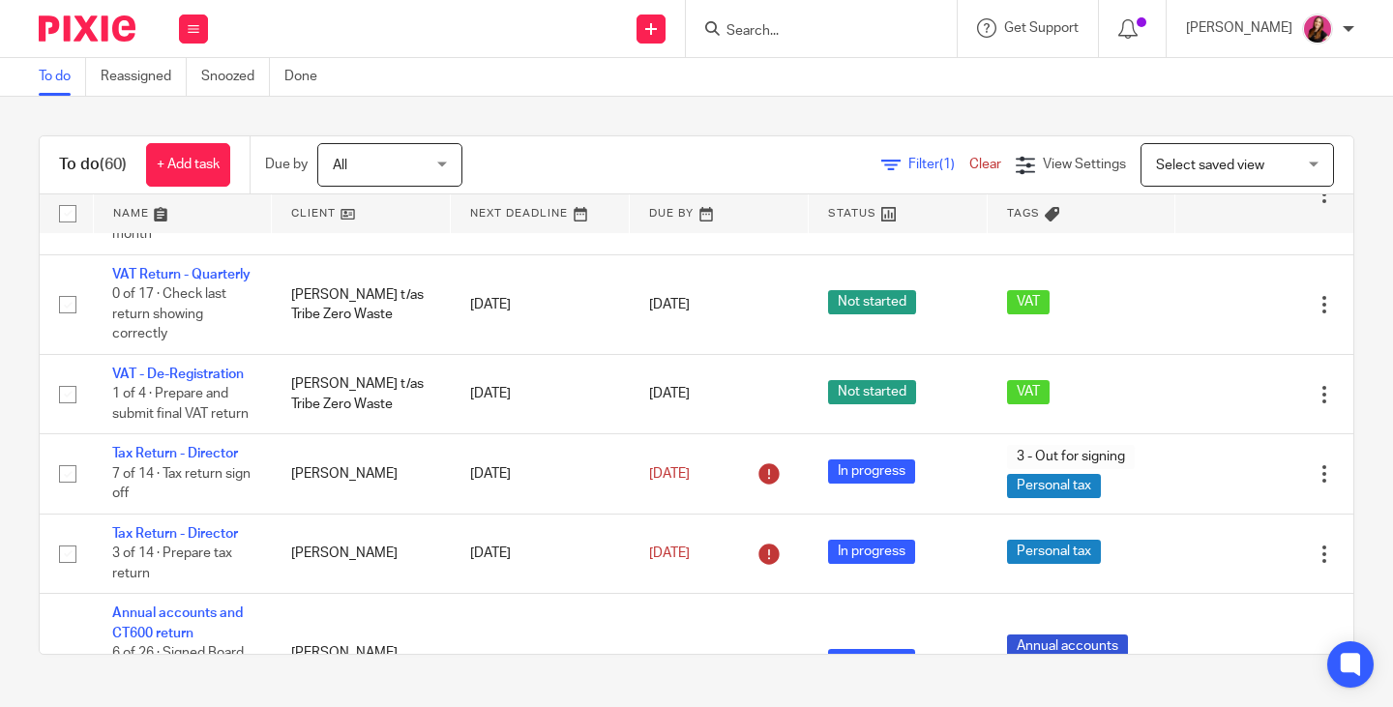
scroll to position [6675, 0]
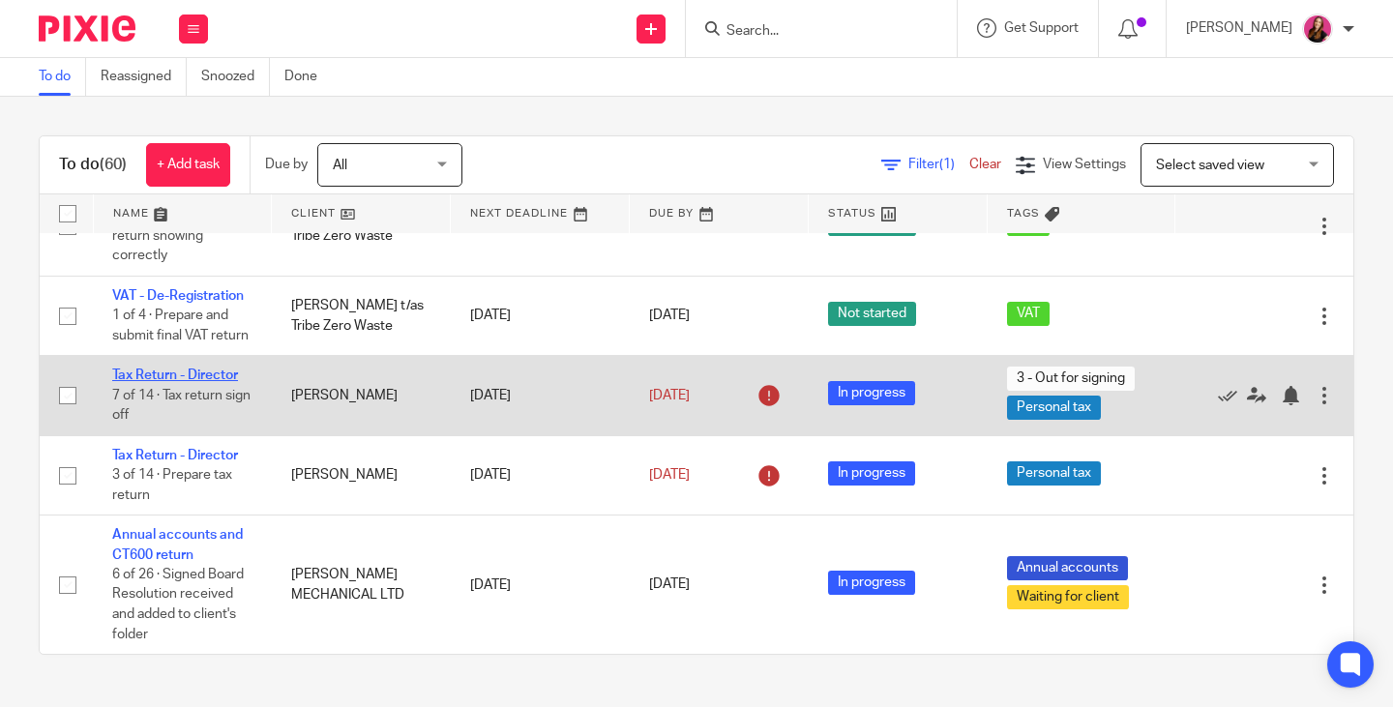
click at [194, 382] on link "Tax Return - Director" at bounding box center [175, 376] width 126 height 14
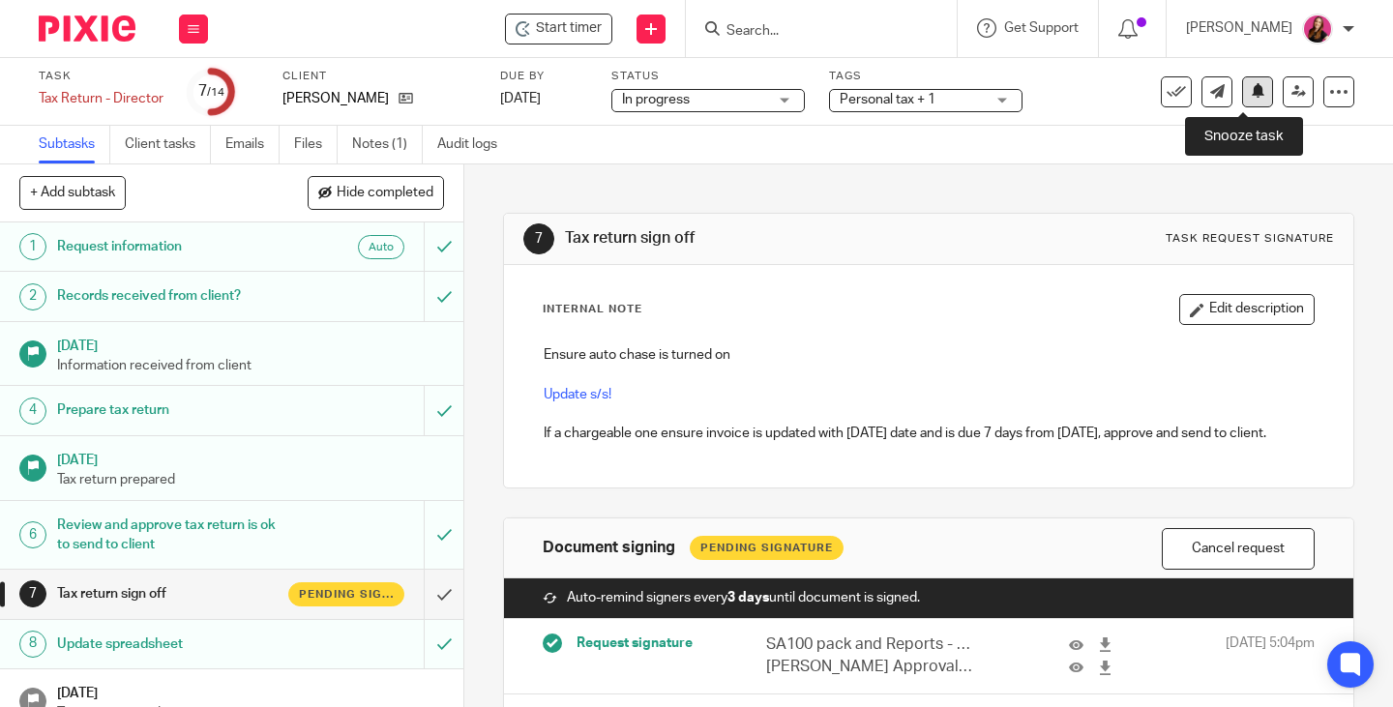
click at [1251, 93] on icon at bounding box center [1258, 90] width 15 height 15
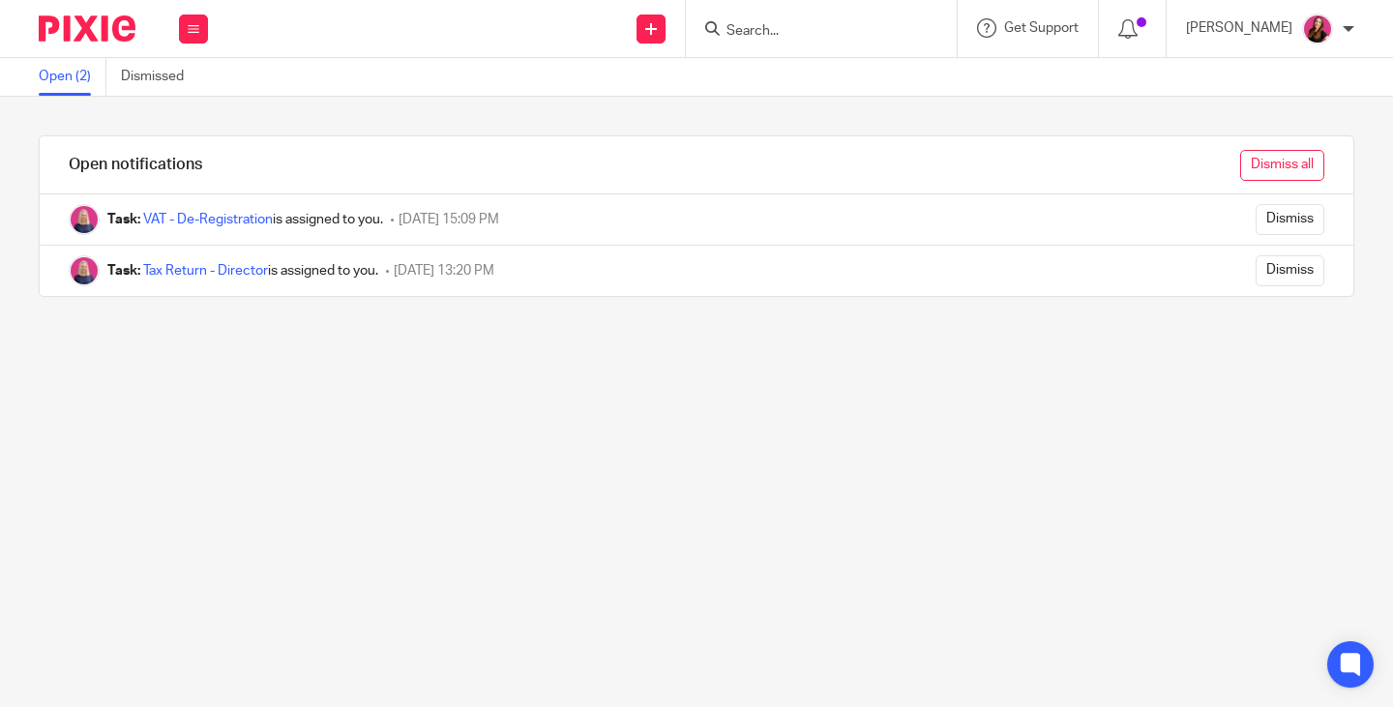
click at [1244, 167] on input "Dismiss all" at bounding box center [1282, 165] width 84 height 31
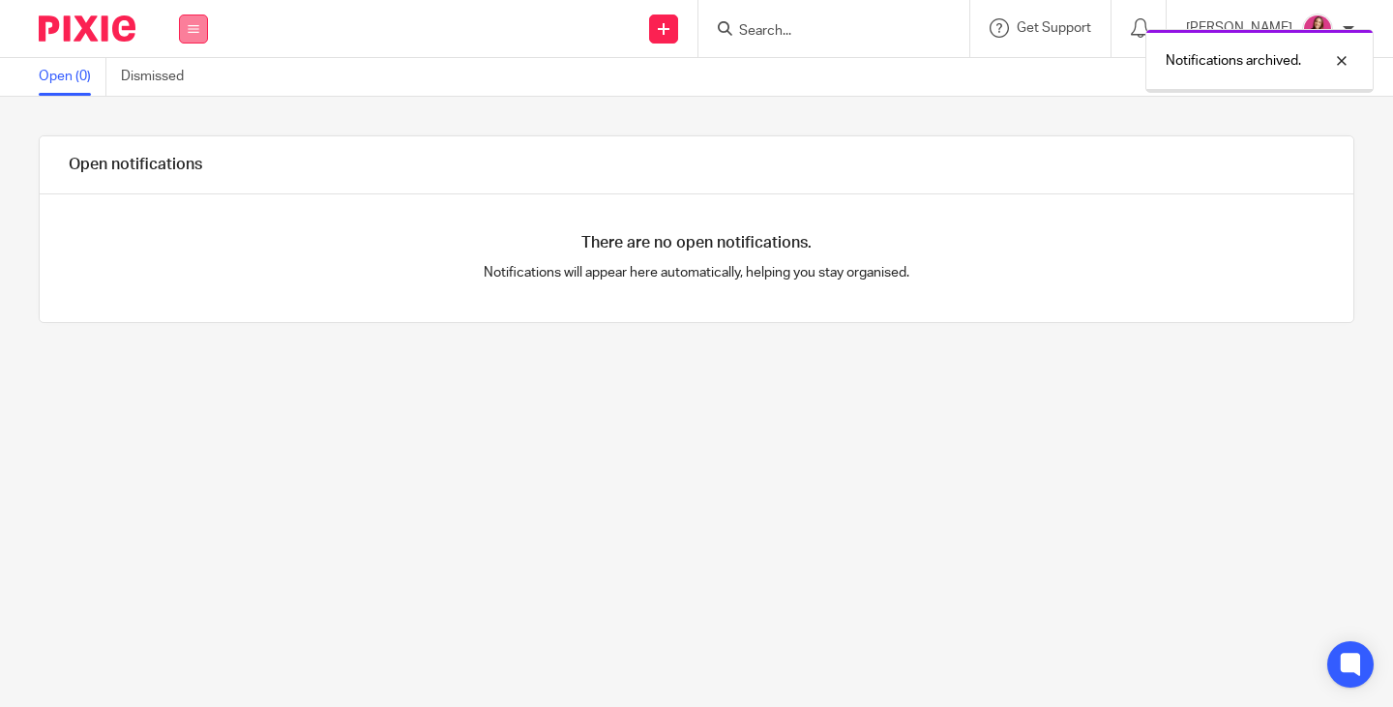
click at [196, 34] on icon at bounding box center [194, 29] width 12 height 12
click at [188, 87] on link "Work" at bounding box center [182, 90] width 31 height 14
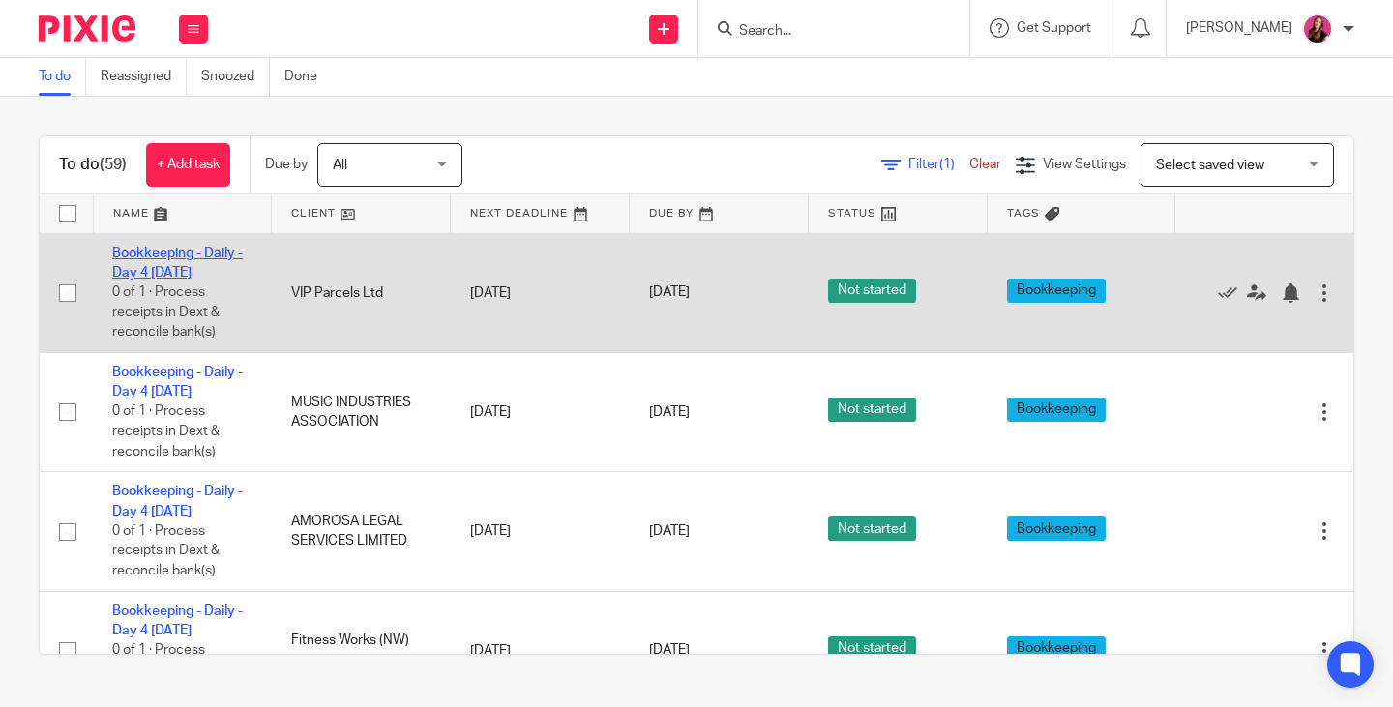
click at [191, 257] on link "Bookkeeping - Daily - Day 4 [DATE]" at bounding box center [177, 263] width 131 height 33
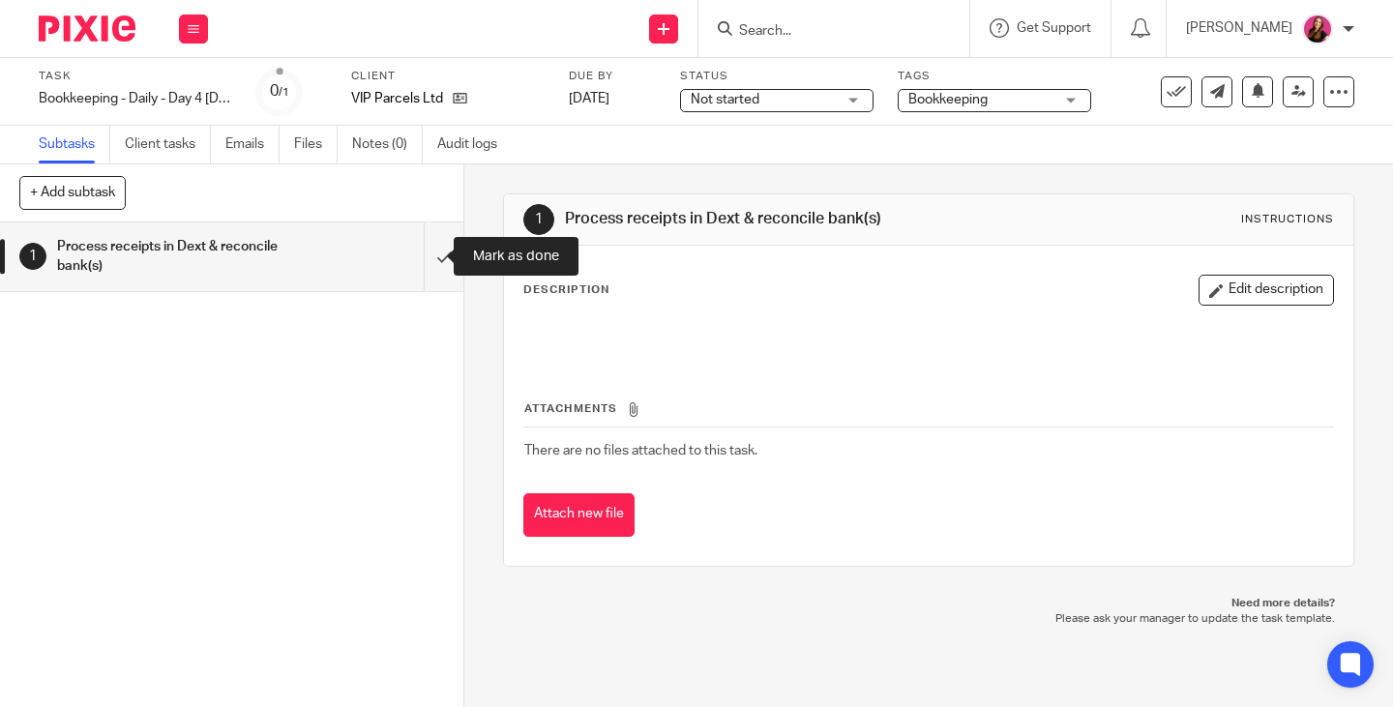
click at [427, 253] on input "submit" at bounding box center [231, 257] width 463 height 69
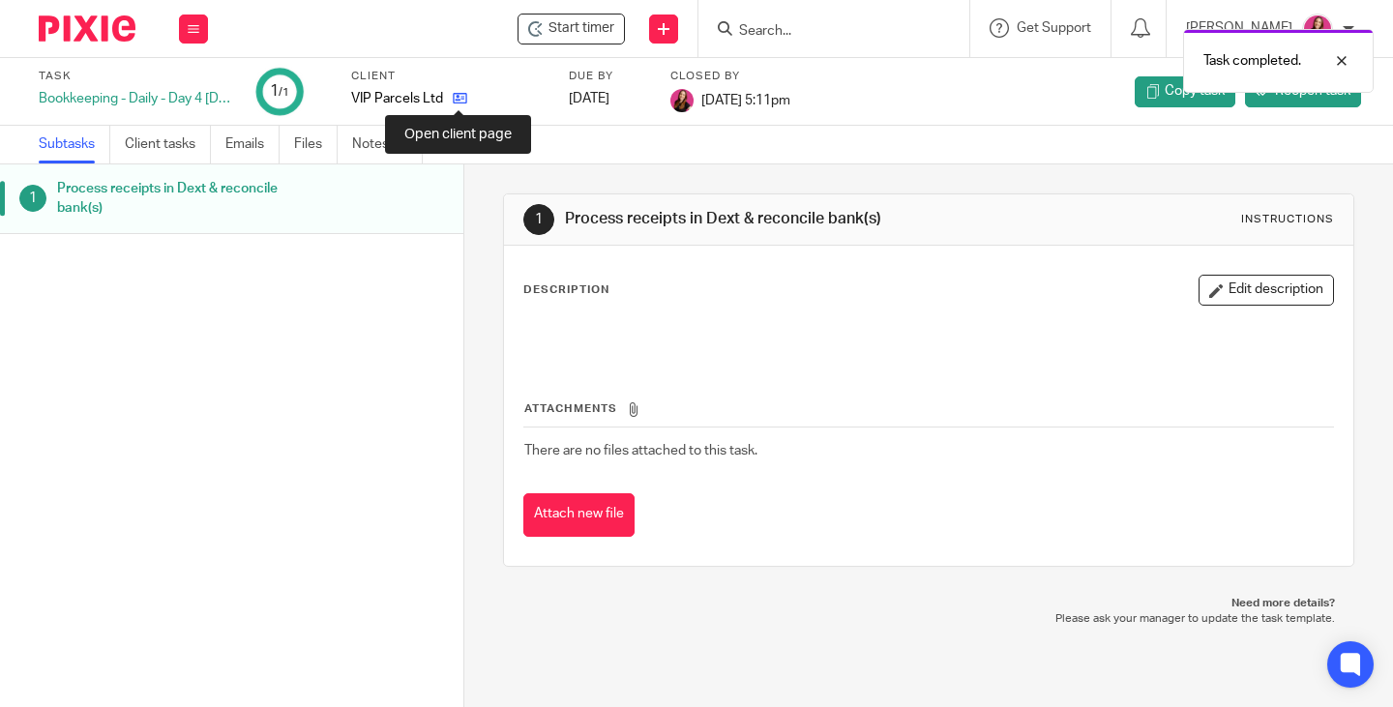
click at [461, 100] on icon at bounding box center [460, 98] width 15 height 15
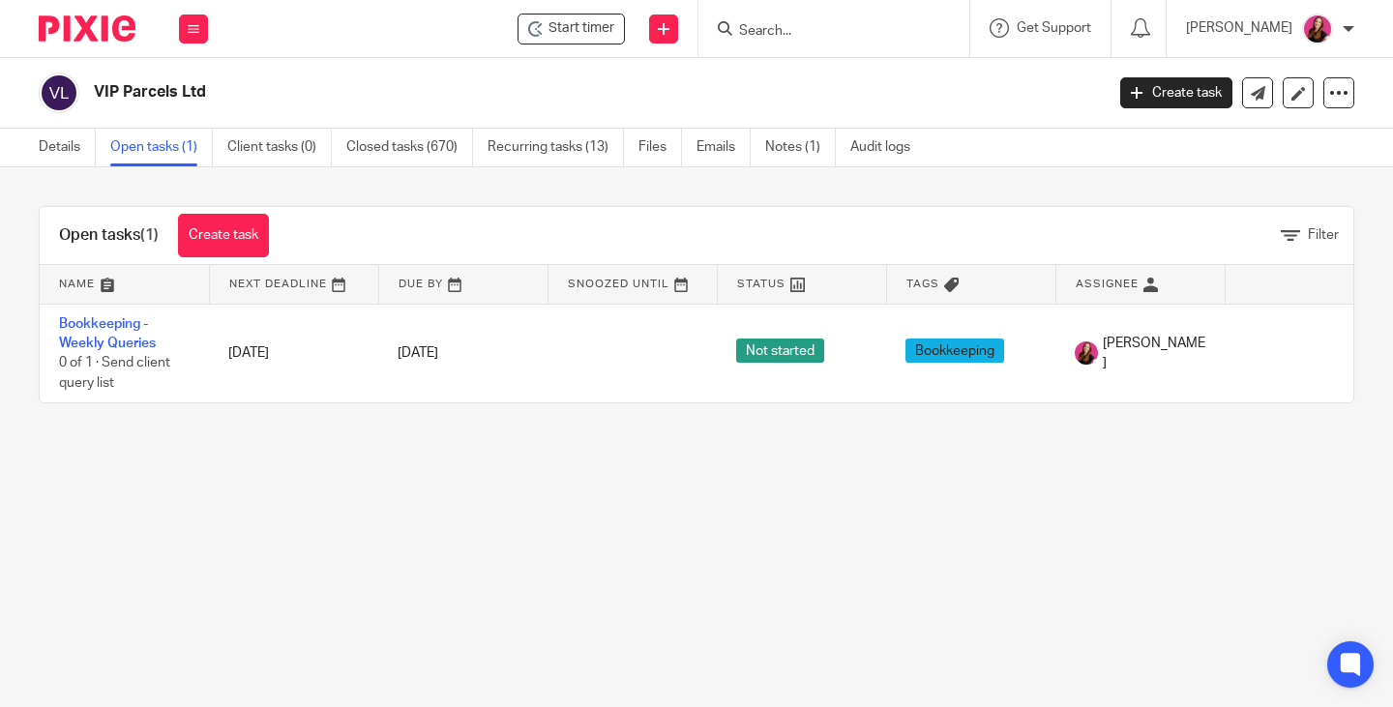
click at [127, 325] on link "Bookkeeping - Weekly Queries" at bounding box center [107, 333] width 97 height 33
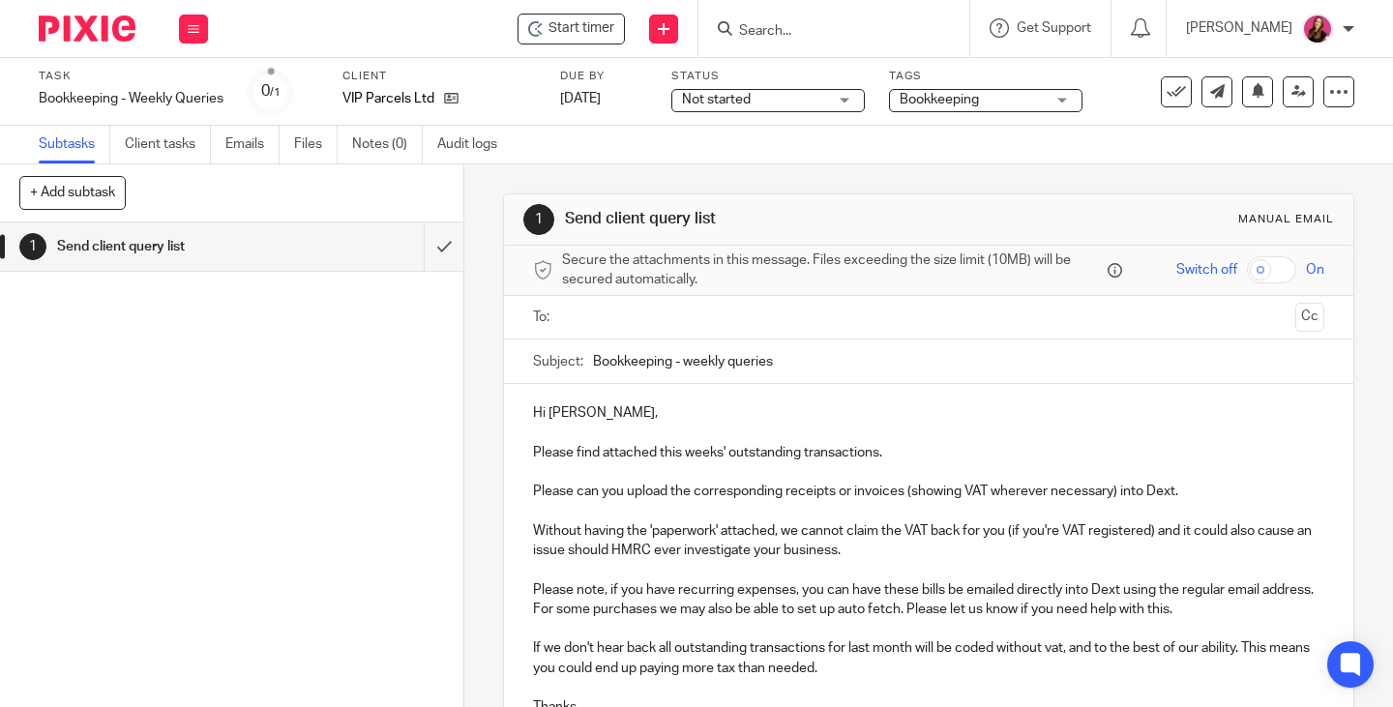
click at [730, 316] on input "text" at bounding box center [928, 318] width 719 height 22
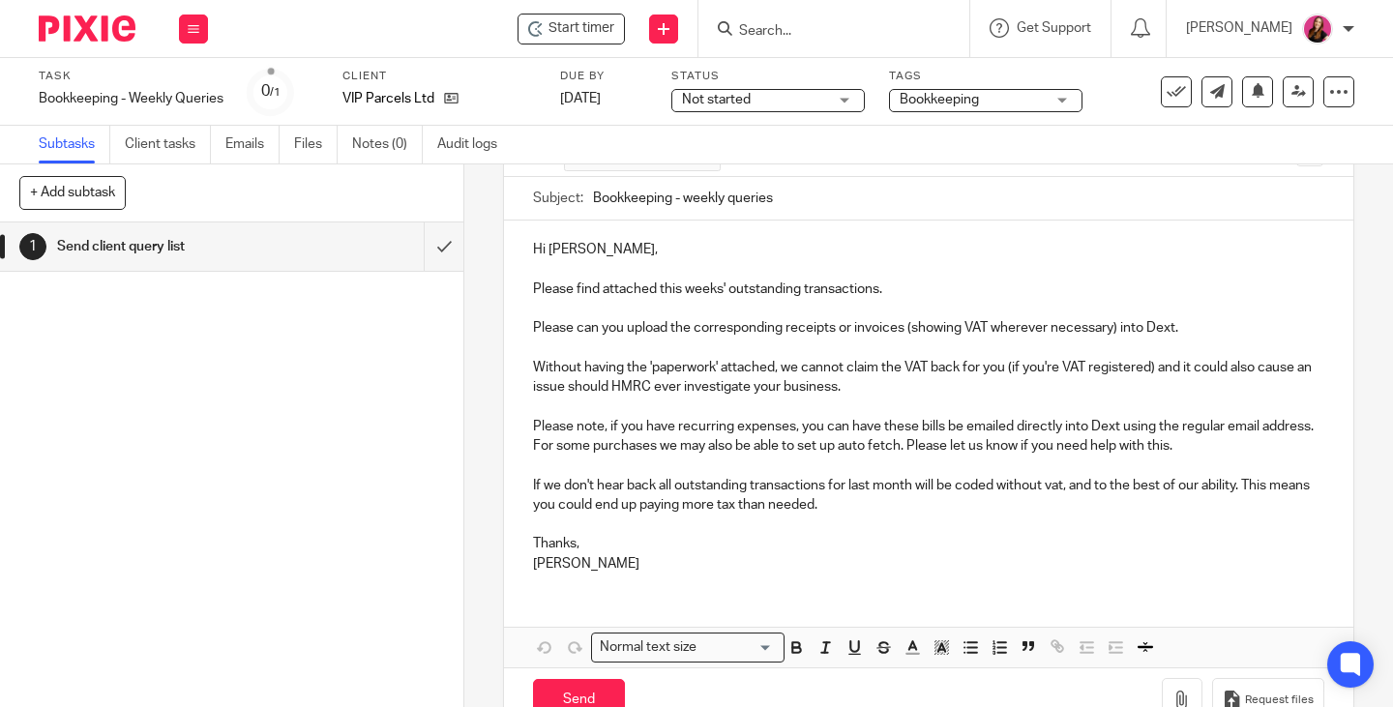
scroll to position [222, 0]
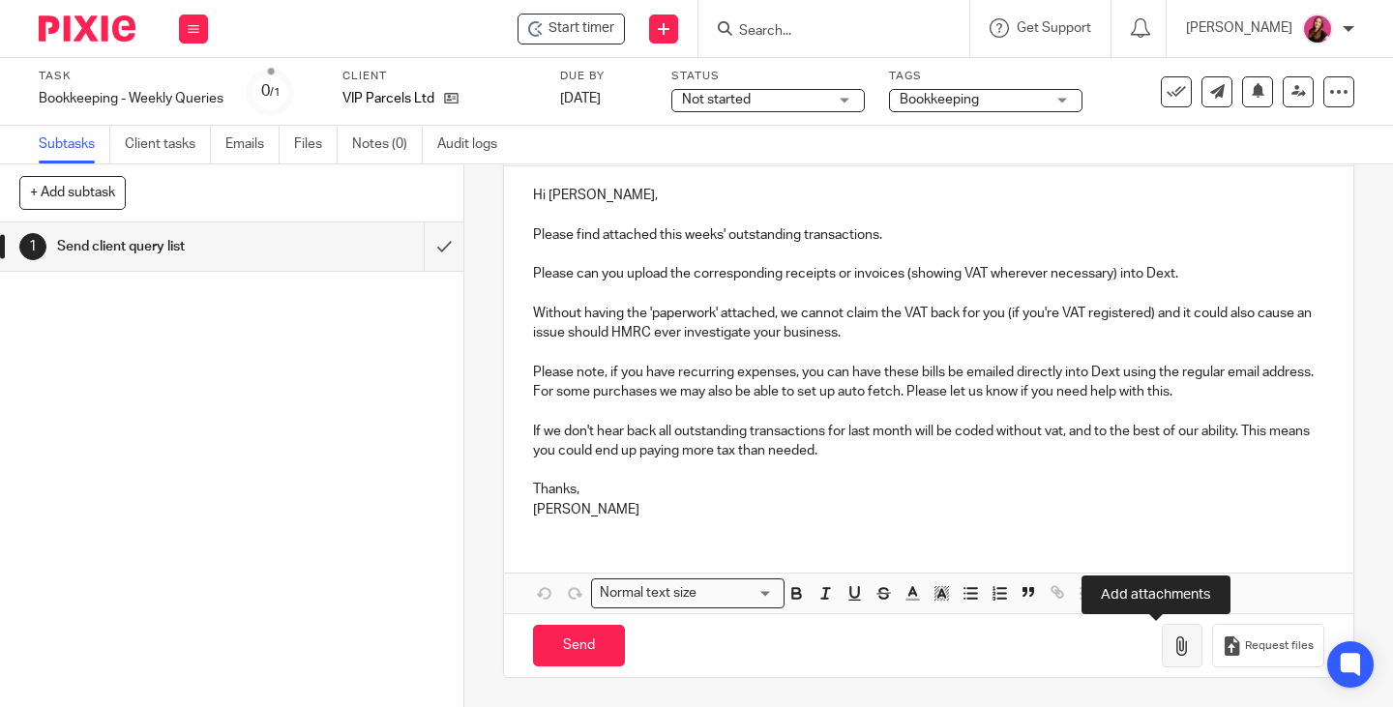
click at [1172, 645] on icon "button" at bounding box center [1181, 646] width 19 height 19
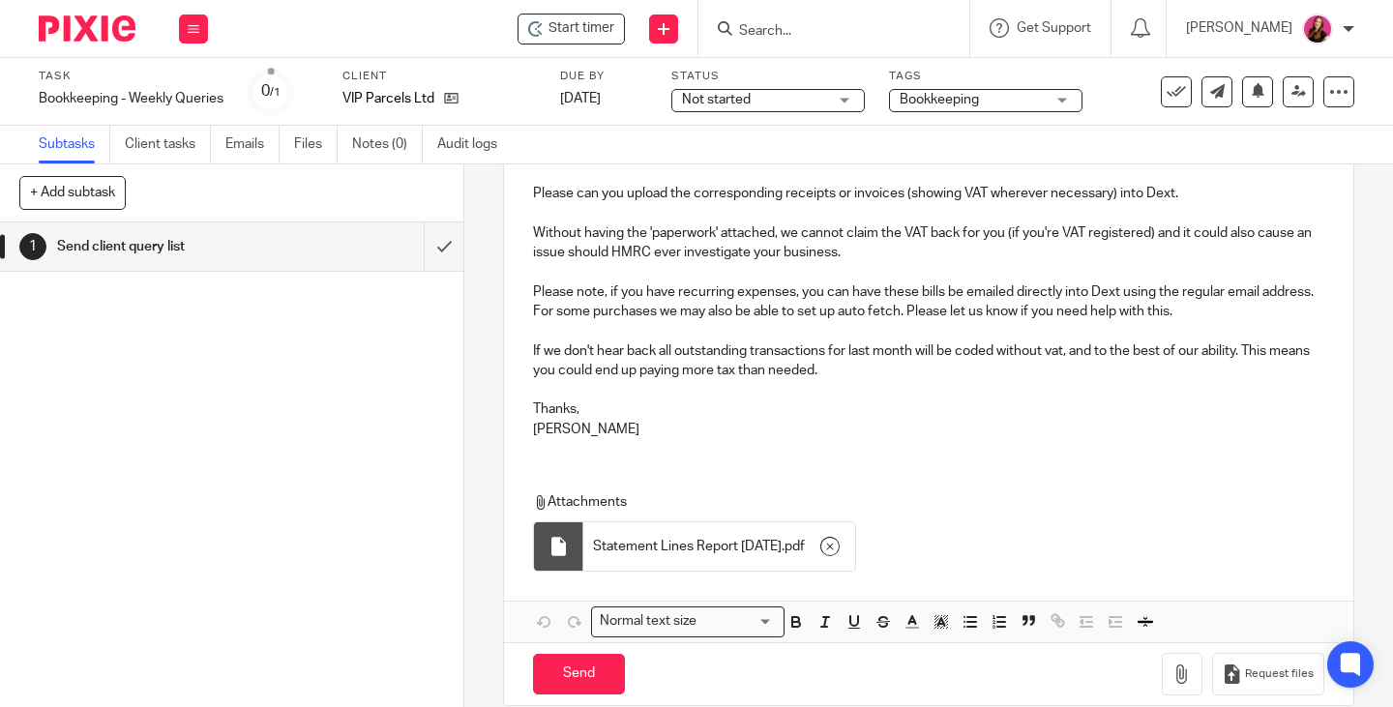
scroll to position [330, 0]
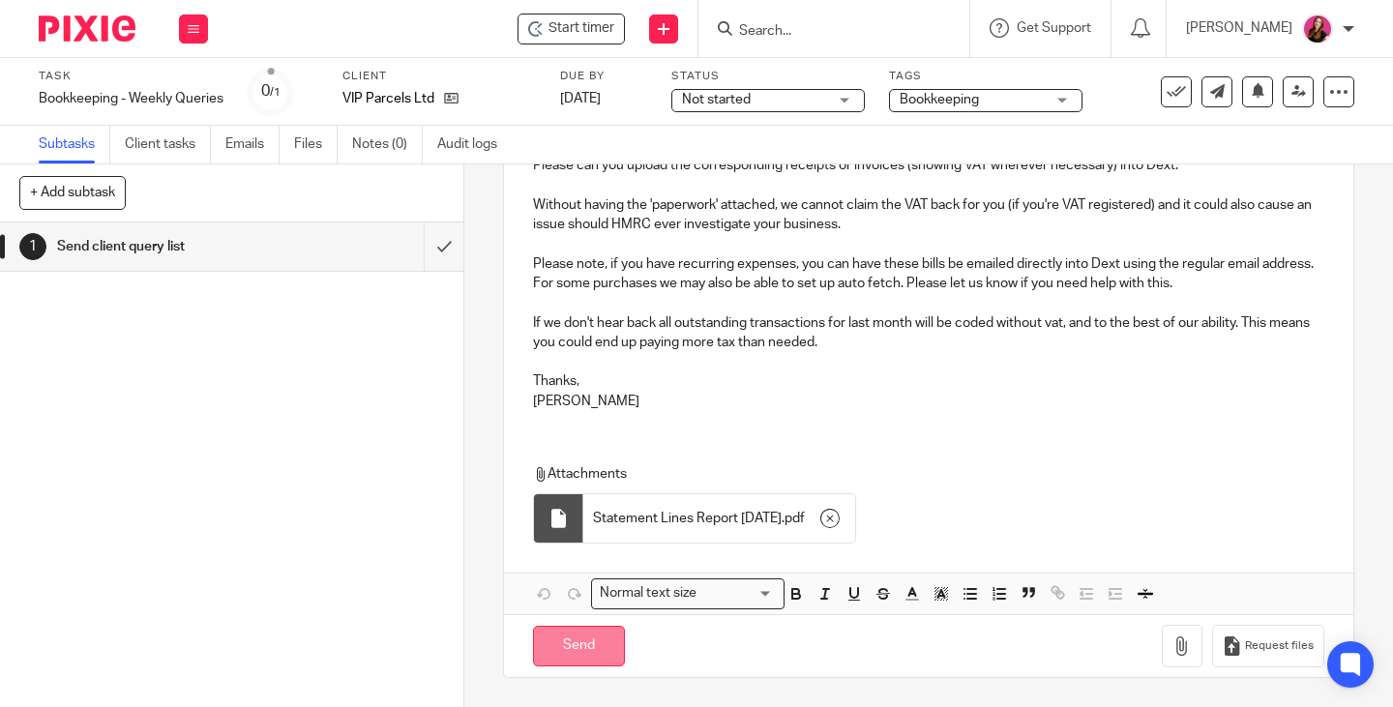
click at [564, 650] on input "Send" at bounding box center [579, 647] width 92 height 42
type input "Sent"
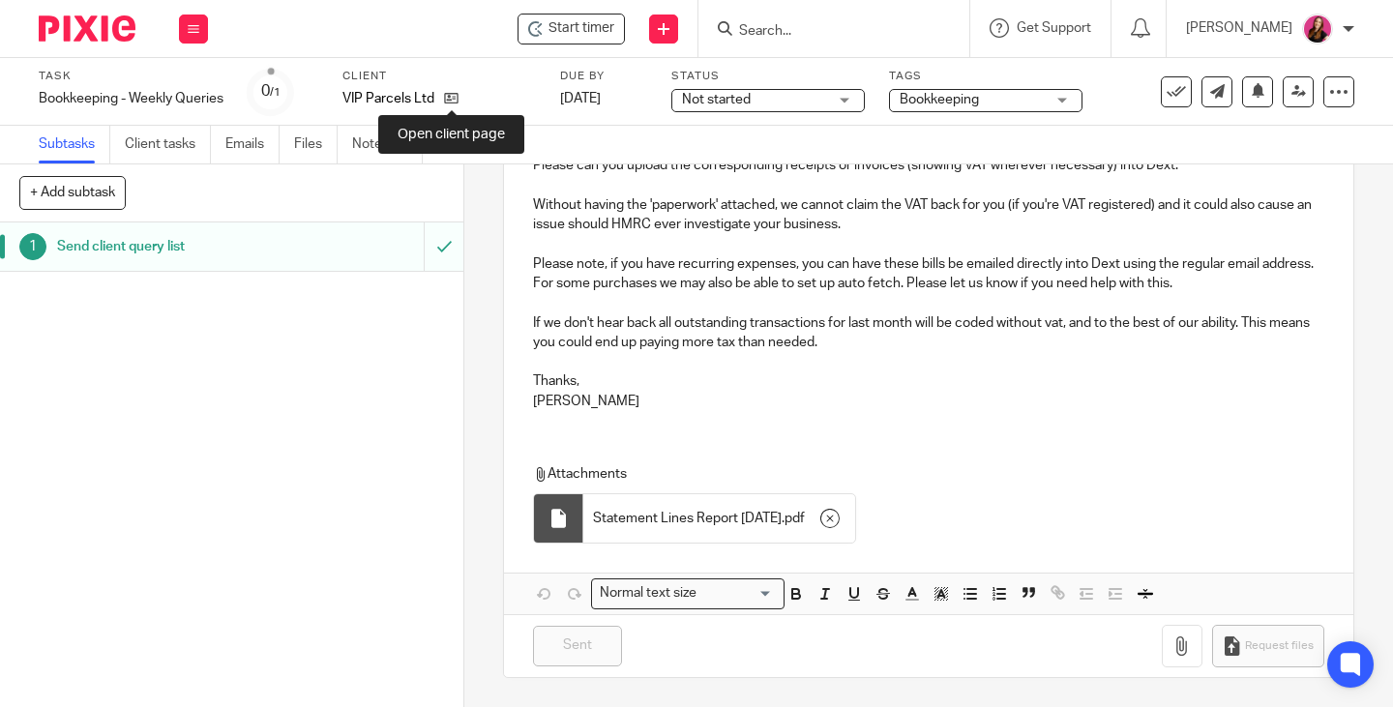
drag, startPoint x: 452, startPoint y: 105, endPoint x: 438, endPoint y: 85, distance: 24.4
click at [452, 105] on icon at bounding box center [451, 98] width 15 height 15
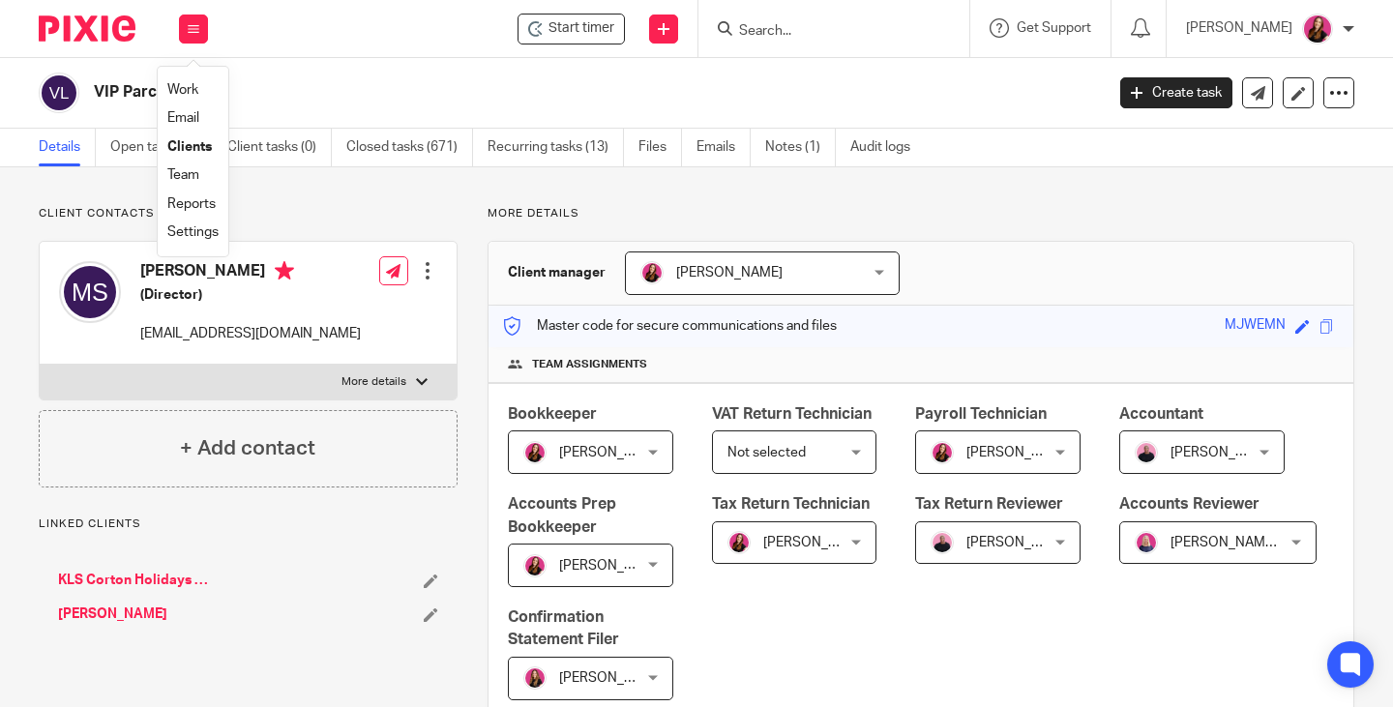
click at [176, 81] on li "Work" at bounding box center [192, 90] width 51 height 28
click at [192, 93] on link "Work" at bounding box center [182, 90] width 31 height 14
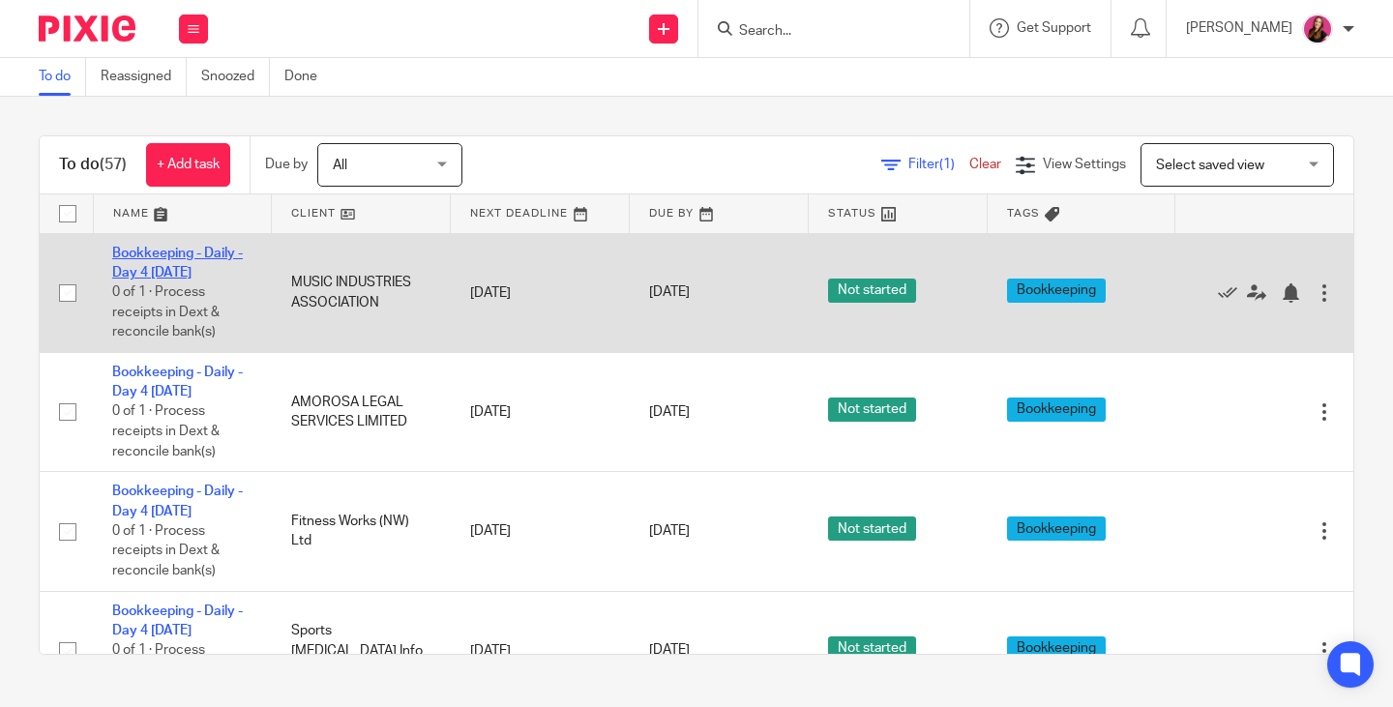
click at [186, 252] on link "Bookkeeping - Daily - Day 4 [DATE]" at bounding box center [177, 263] width 131 height 33
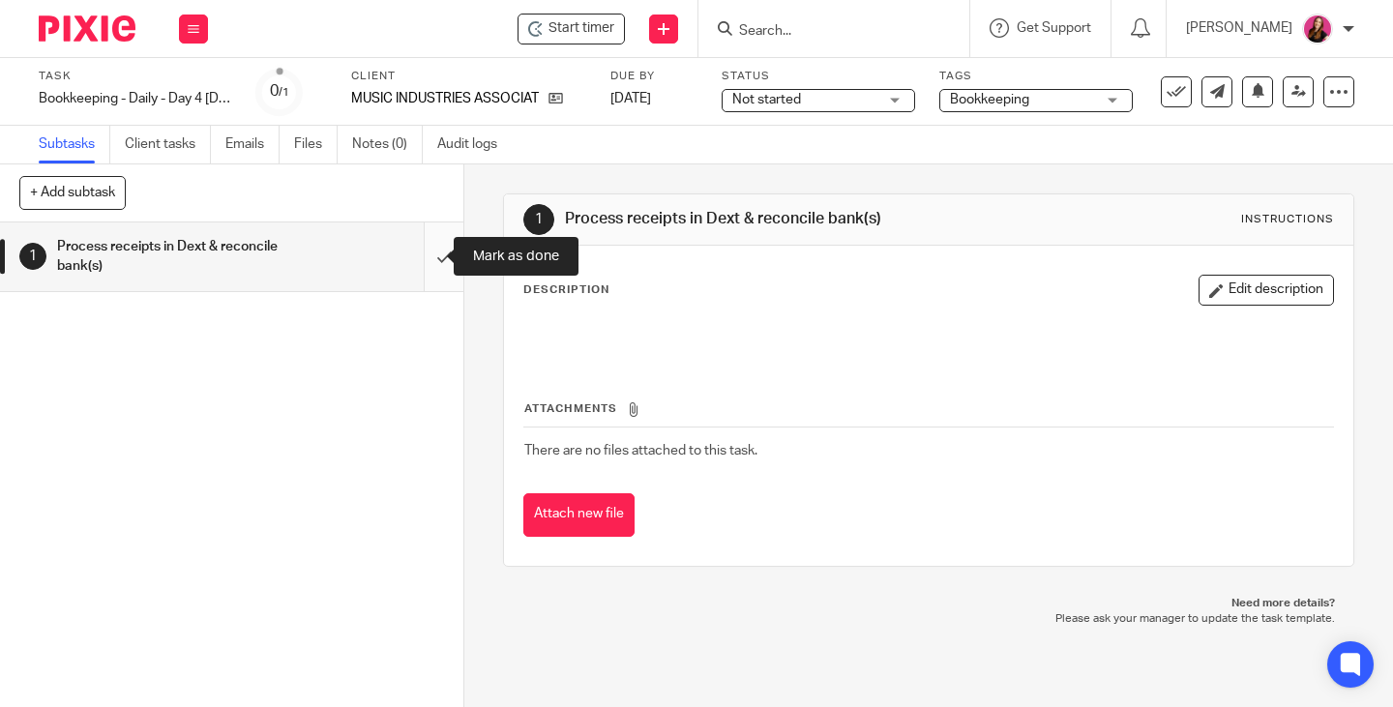
click at [421, 257] on input "submit" at bounding box center [231, 257] width 463 height 69
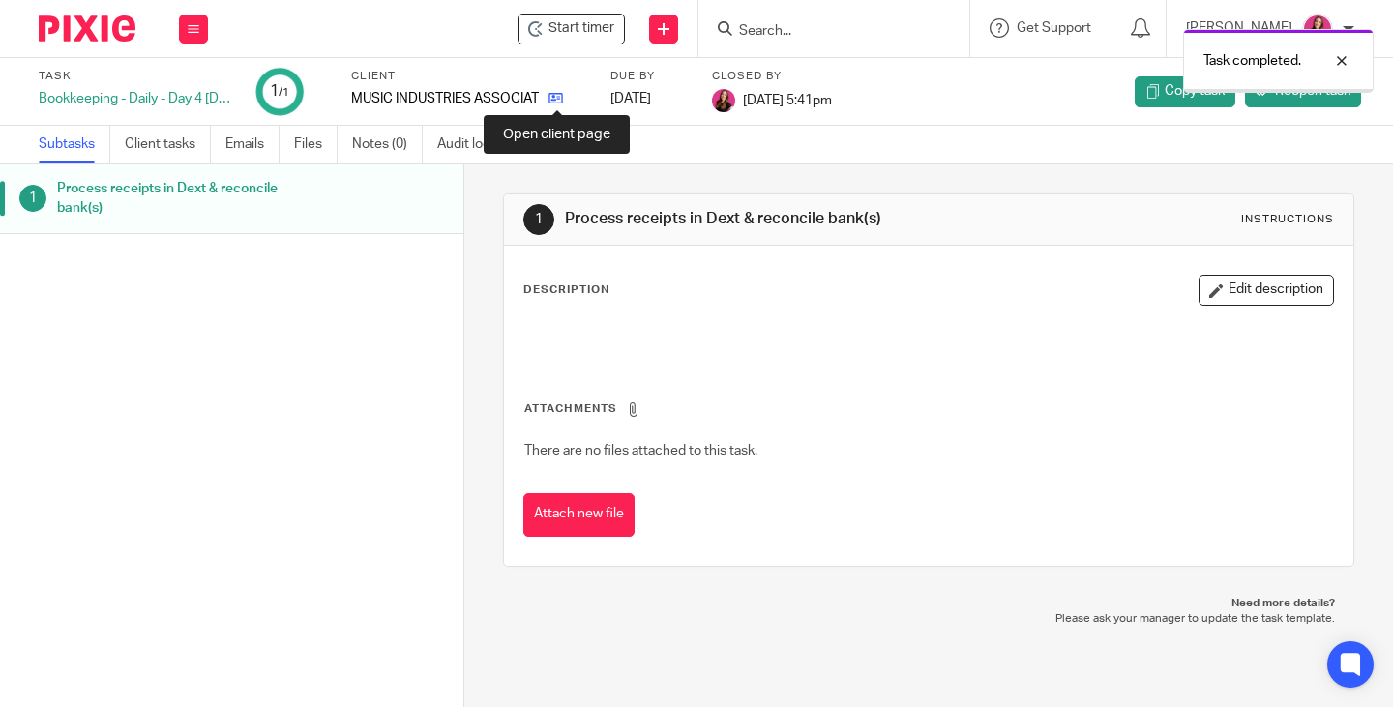
click at [559, 101] on icon at bounding box center [556, 98] width 15 height 15
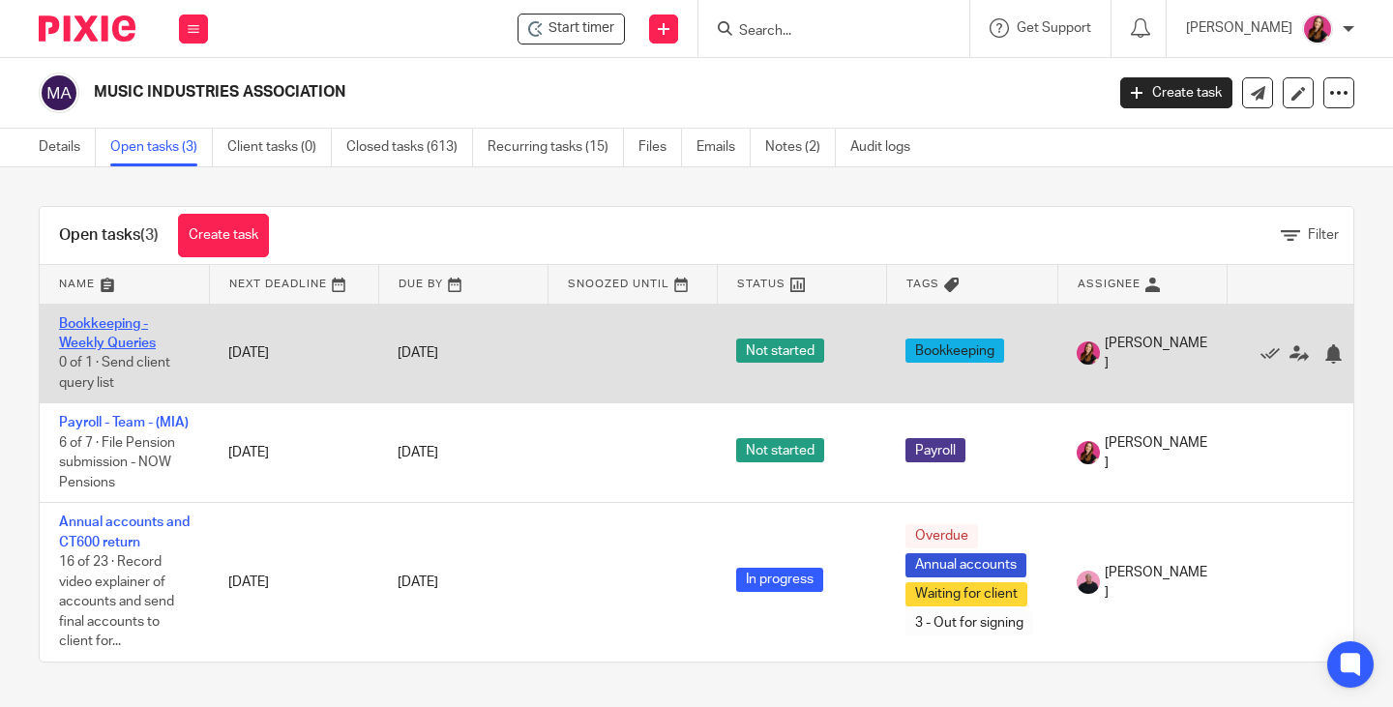
click at [147, 338] on link "Bookkeeping - Weekly Queries" at bounding box center [107, 333] width 97 height 33
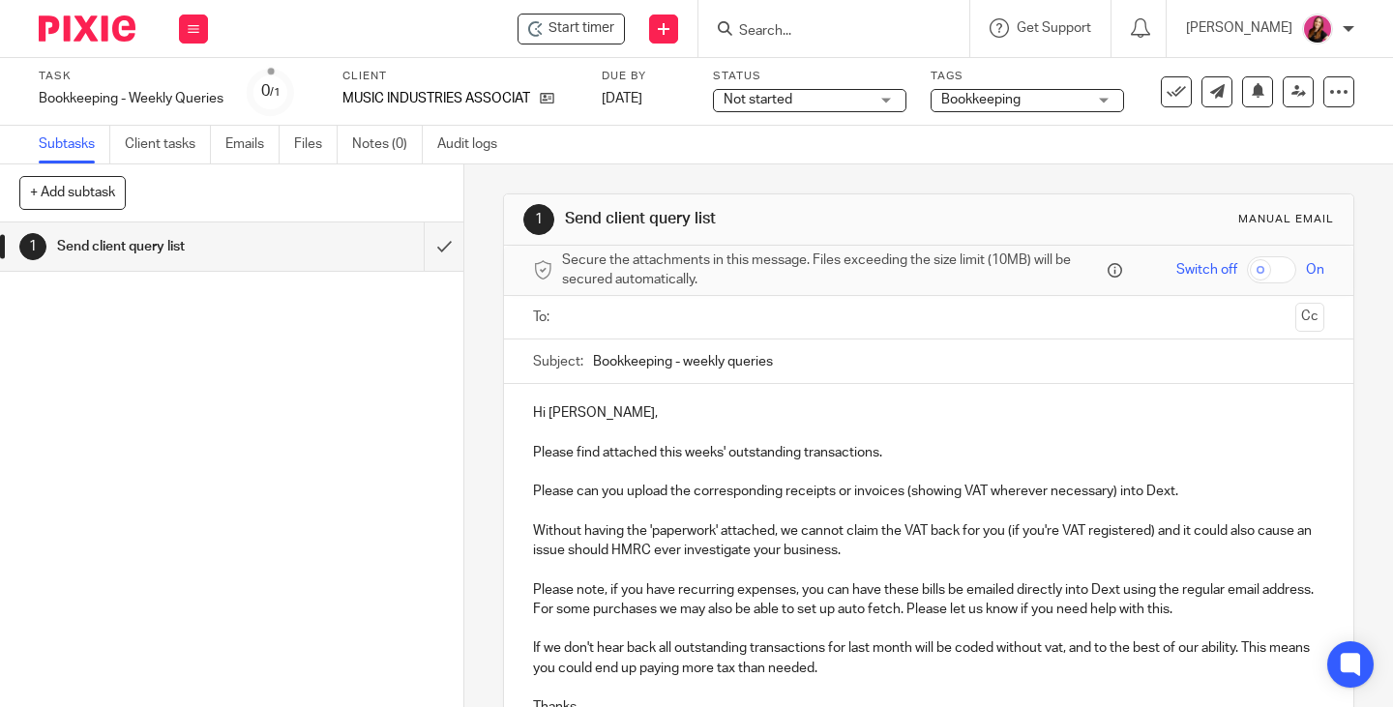
click at [736, 312] on input "text" at bounding box center [928, 318] width 719 height 22
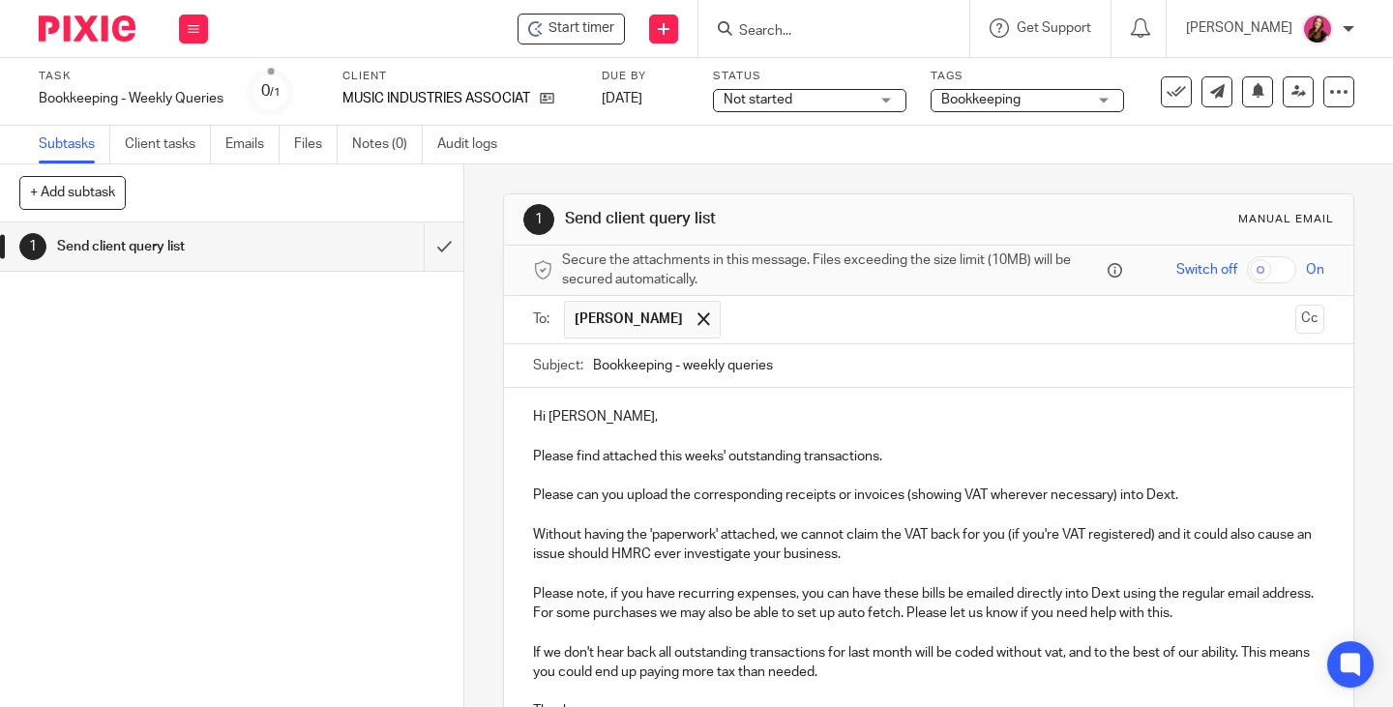
click at [610, 413] on p "Hi [PERSON_NAME]," at bounding box center [928, 416] width 791 height 19
click at [1295, 324] on button "Cc" at bounding box center [1309, 319] width 29 height 29
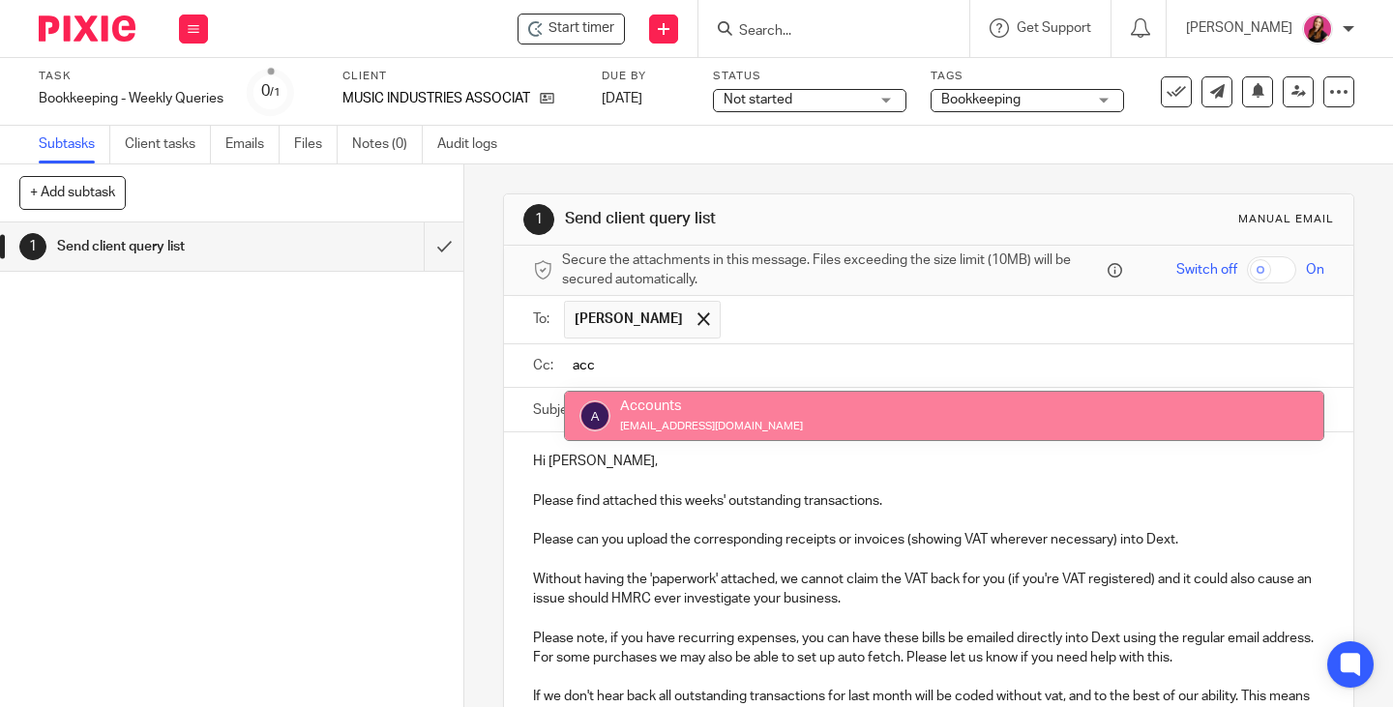
type input "acc"
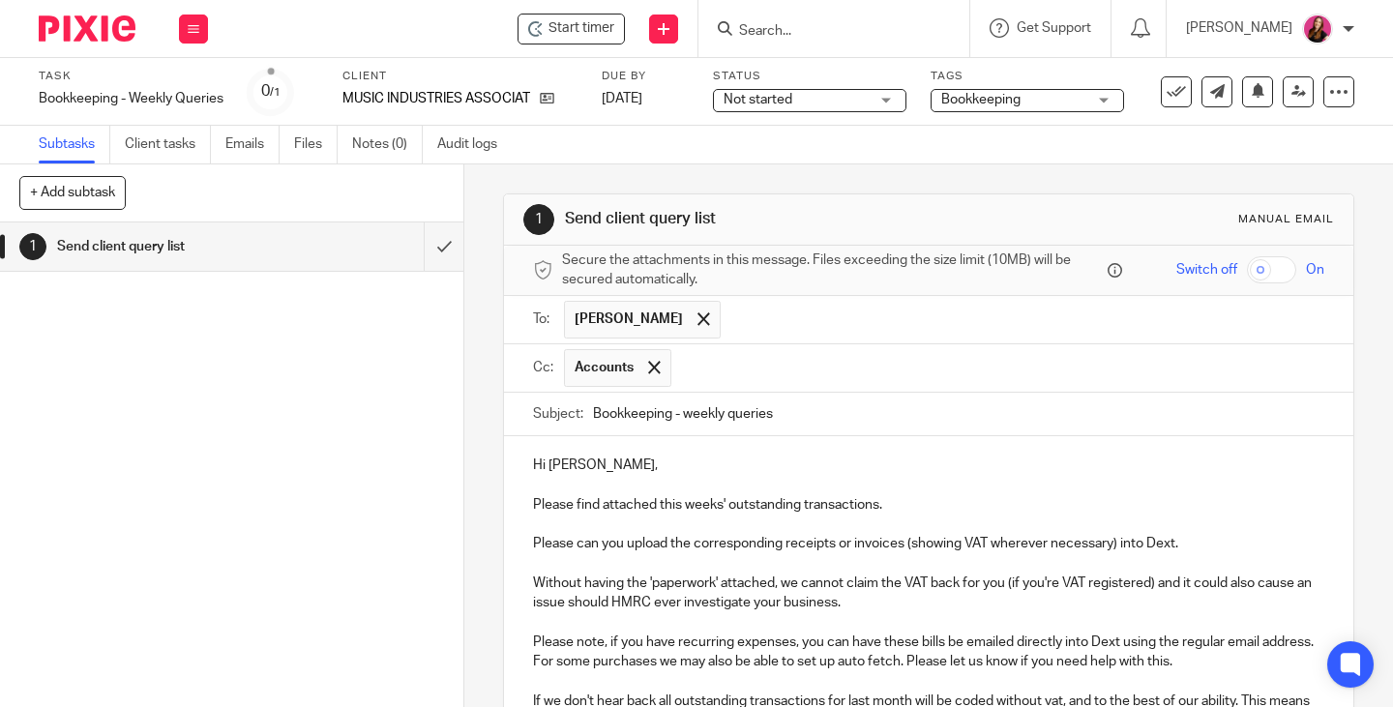
scroll to position [270, 0]
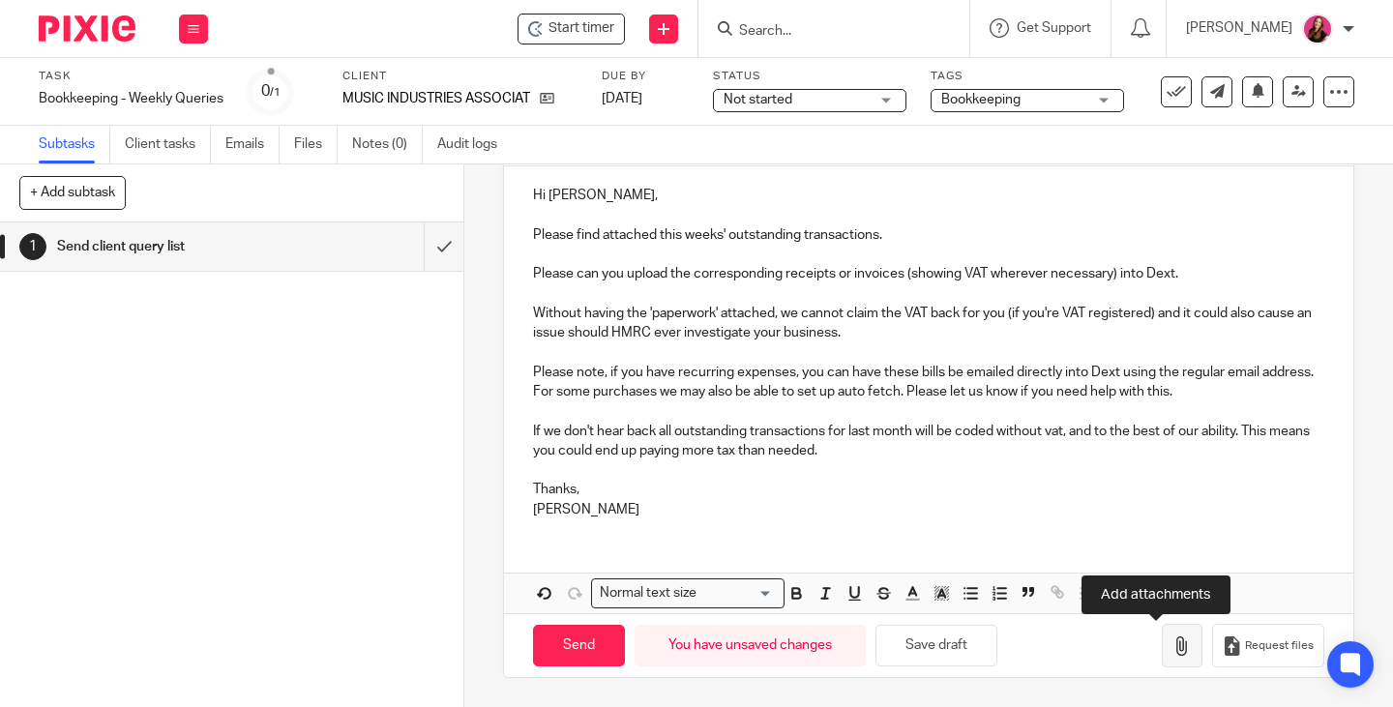
click at [1172, 648] on icon "button" at bounding box center [1181, 646] width 19 height 19
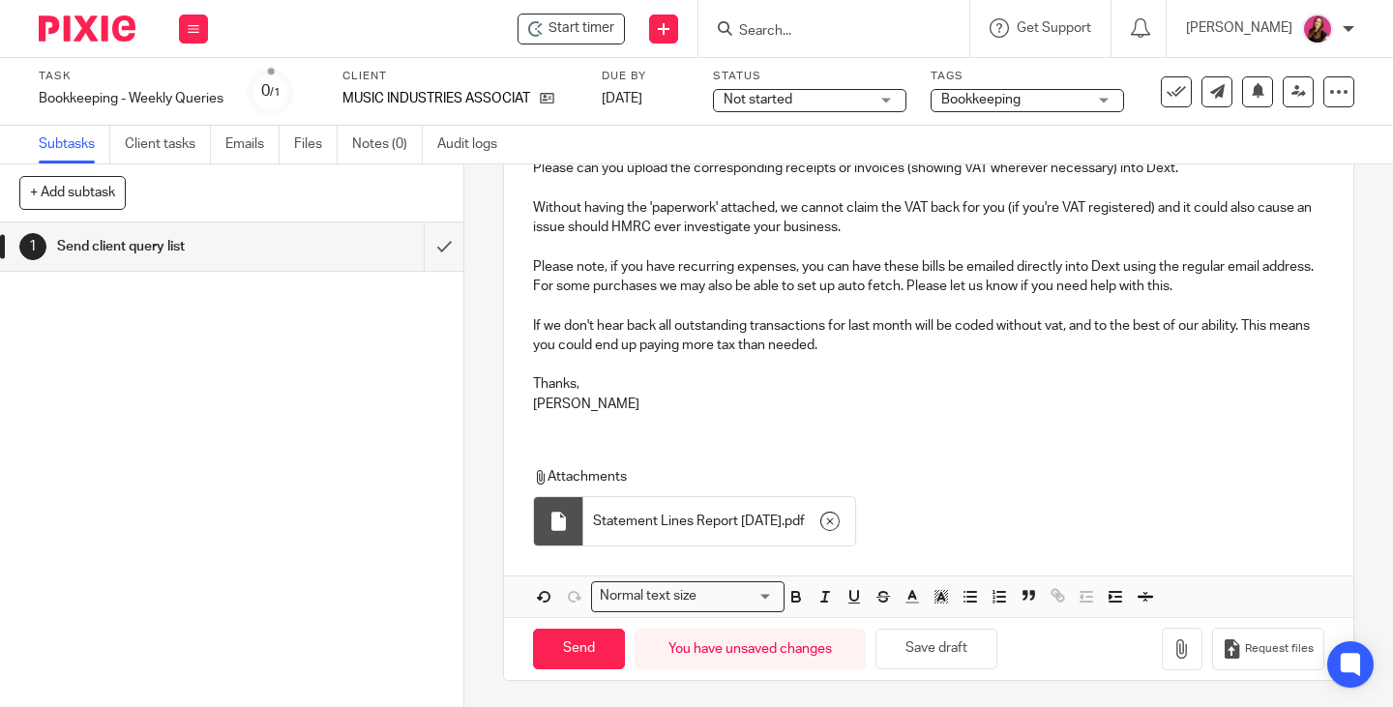
scroll to position [378, 0]
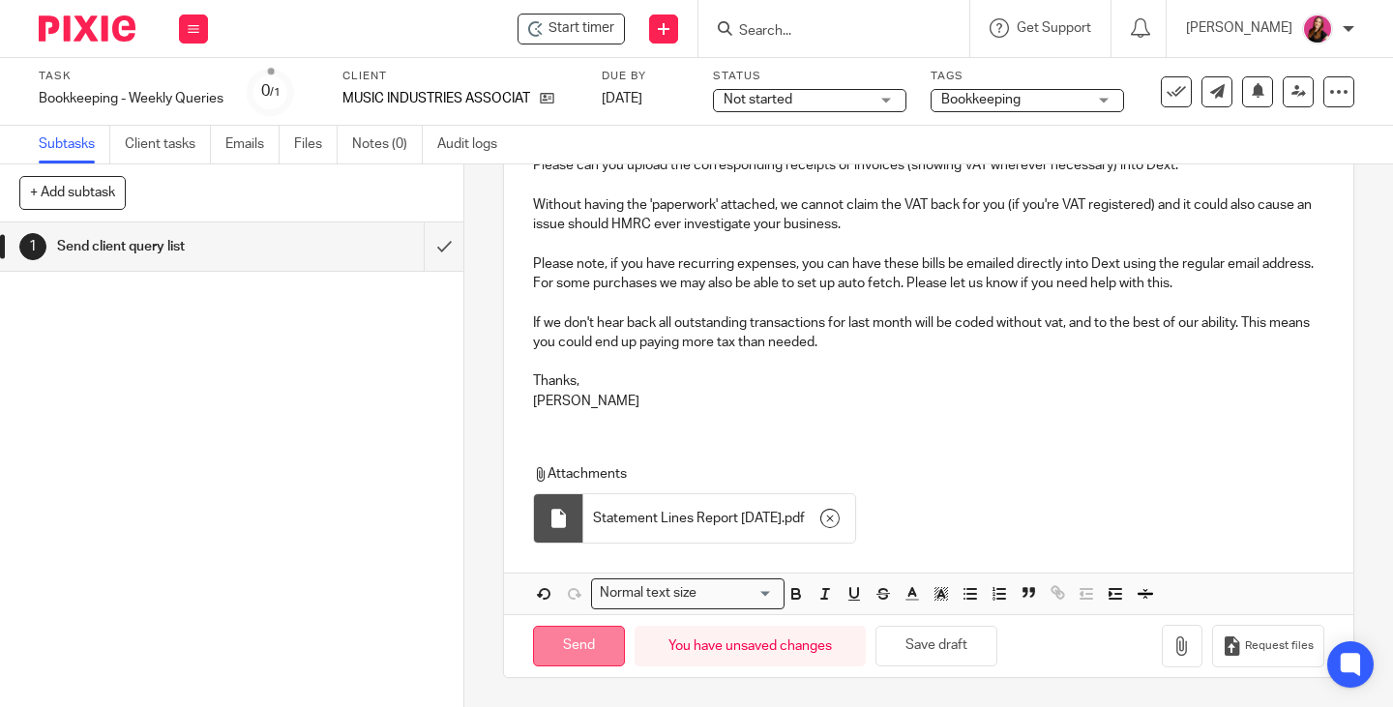
click at [589, 642] on input "Send" at bounding box center [579, 647] width 92 height 42
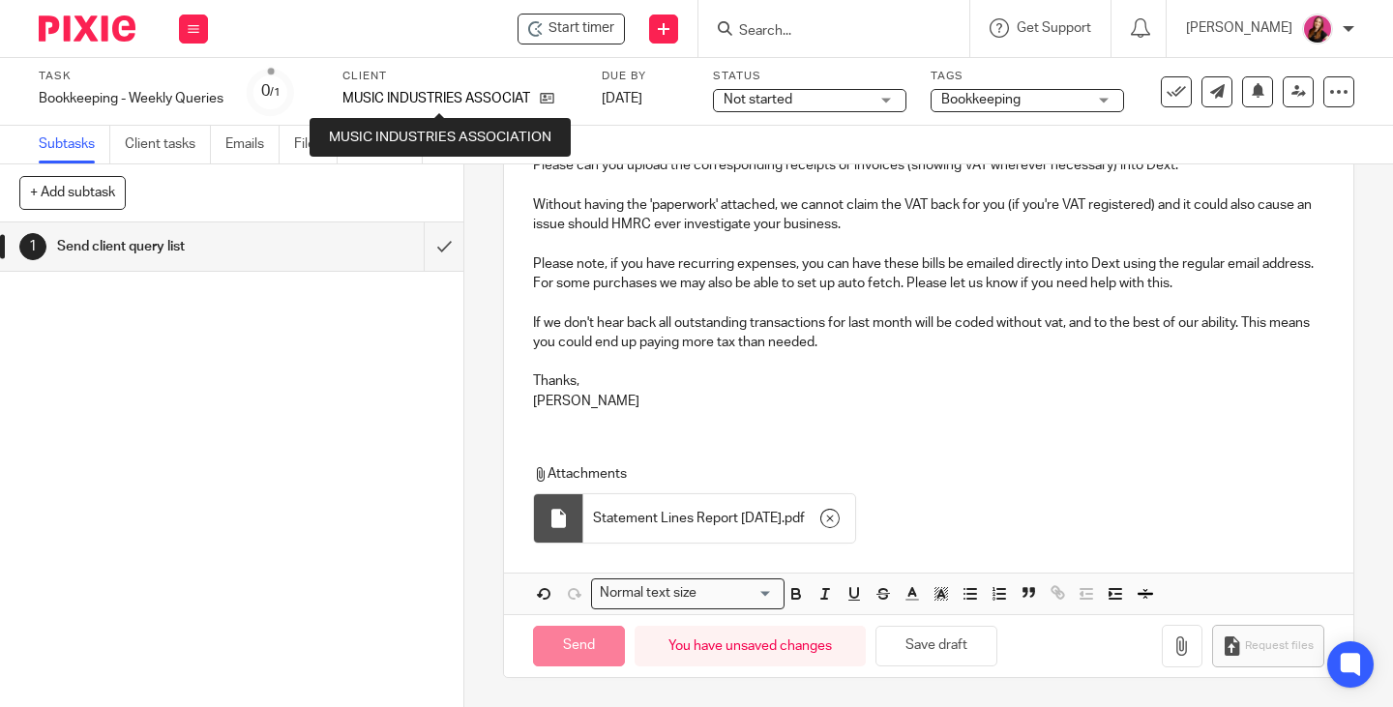
type input "Sent"
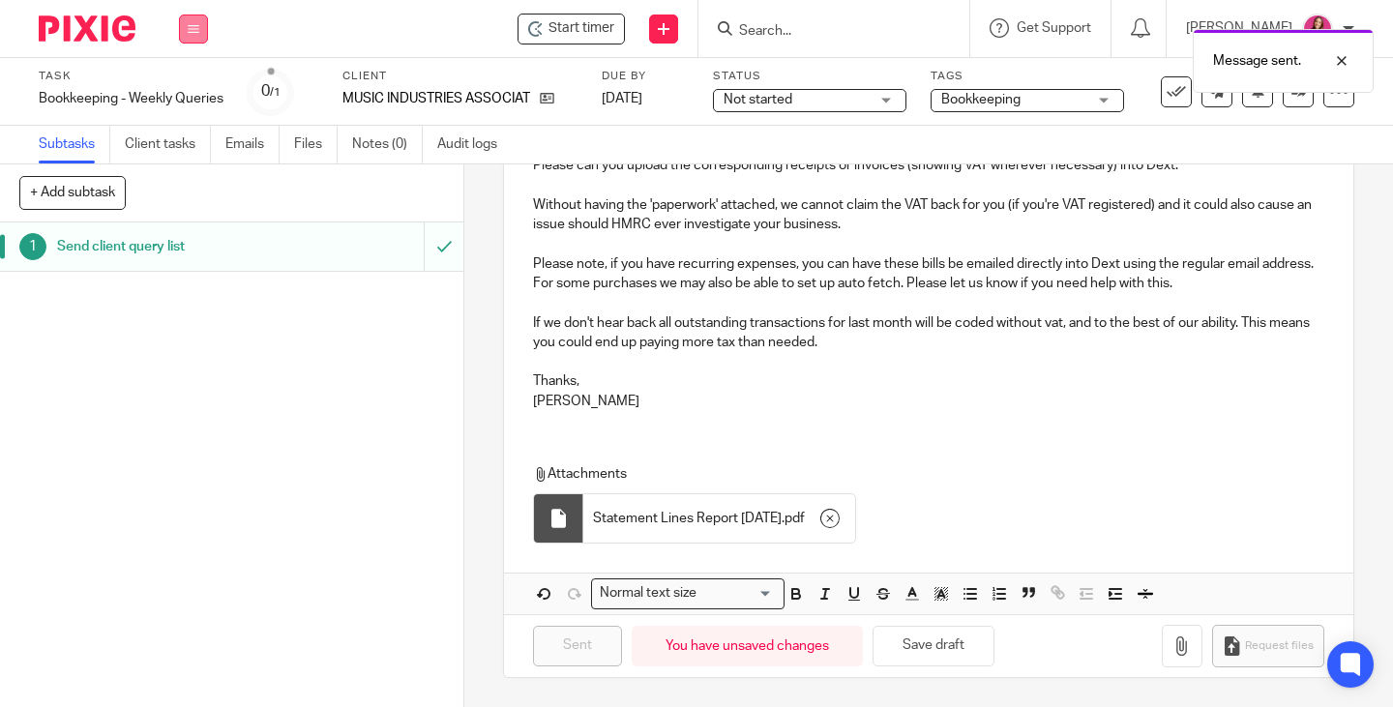
click at [201, 31] on button at bounding box center [193, 29] width 29 height 29
click at [193, 87] on link "Work" at bounding box center [184, 90] width 34 height 14
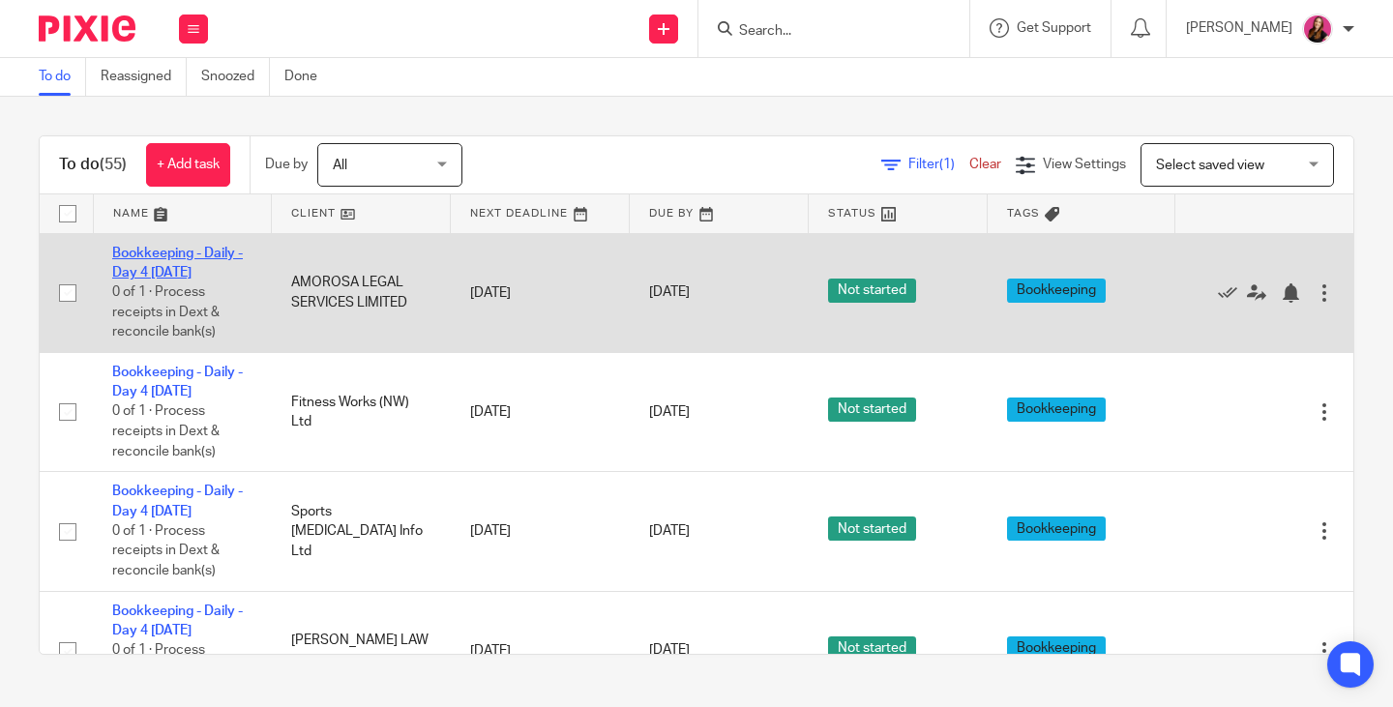
click at [159, 253] on link "Bookkeeping - Daily - Day 4 [DATE]" at bounding box center [177, 263] width 131 height 33
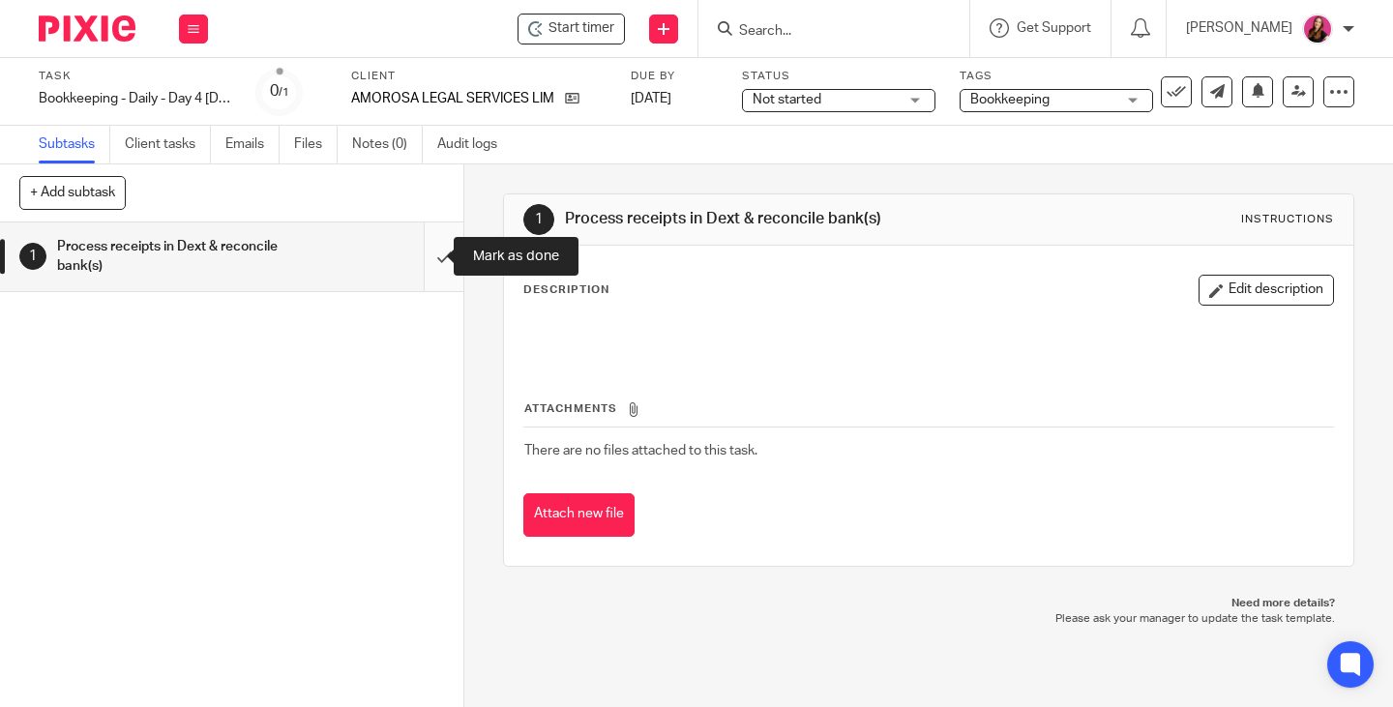
click at [424, 256] on input "submit" at bounding box center [231, 257] width 463 height 69
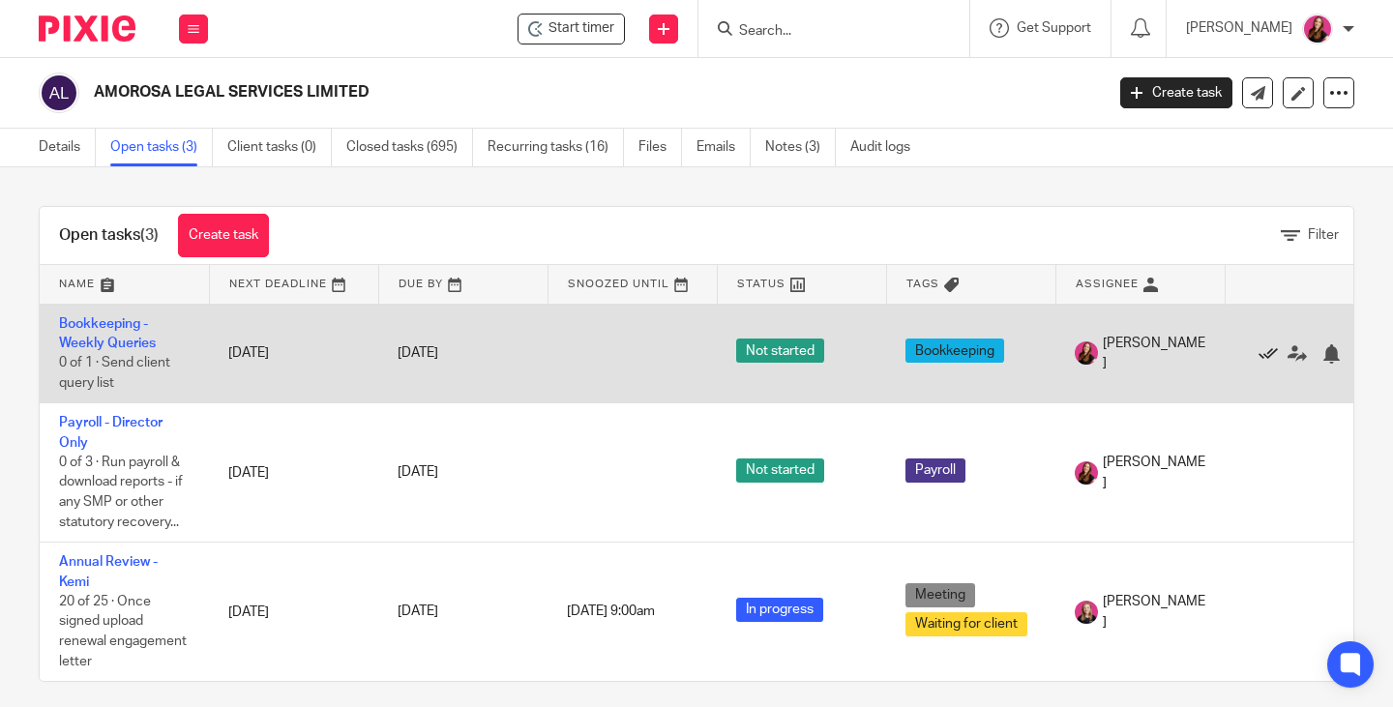
click at [1263, 355] on icon at bounding box center [1268, 353] width 19 height 19
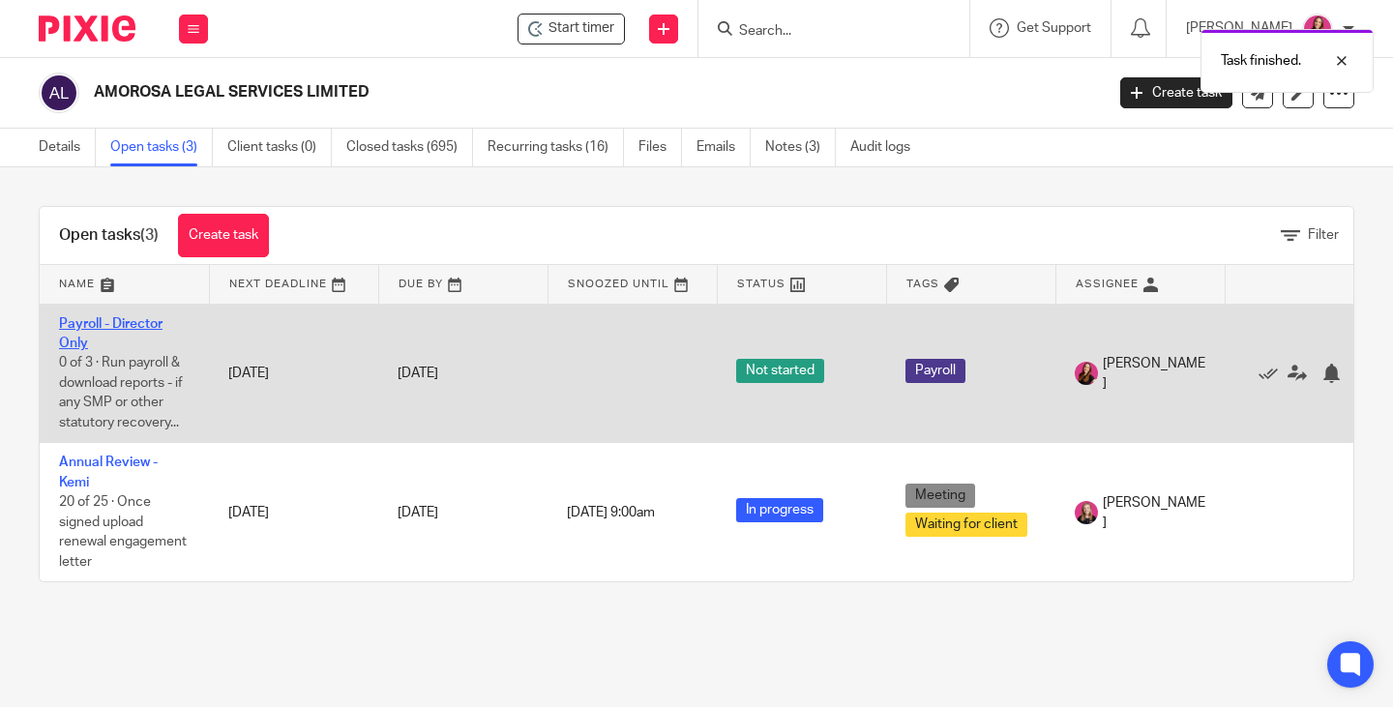
click at [94, 318] on link "Payroll - Director Only" at bounding box center [111, 333] width 104 height 33
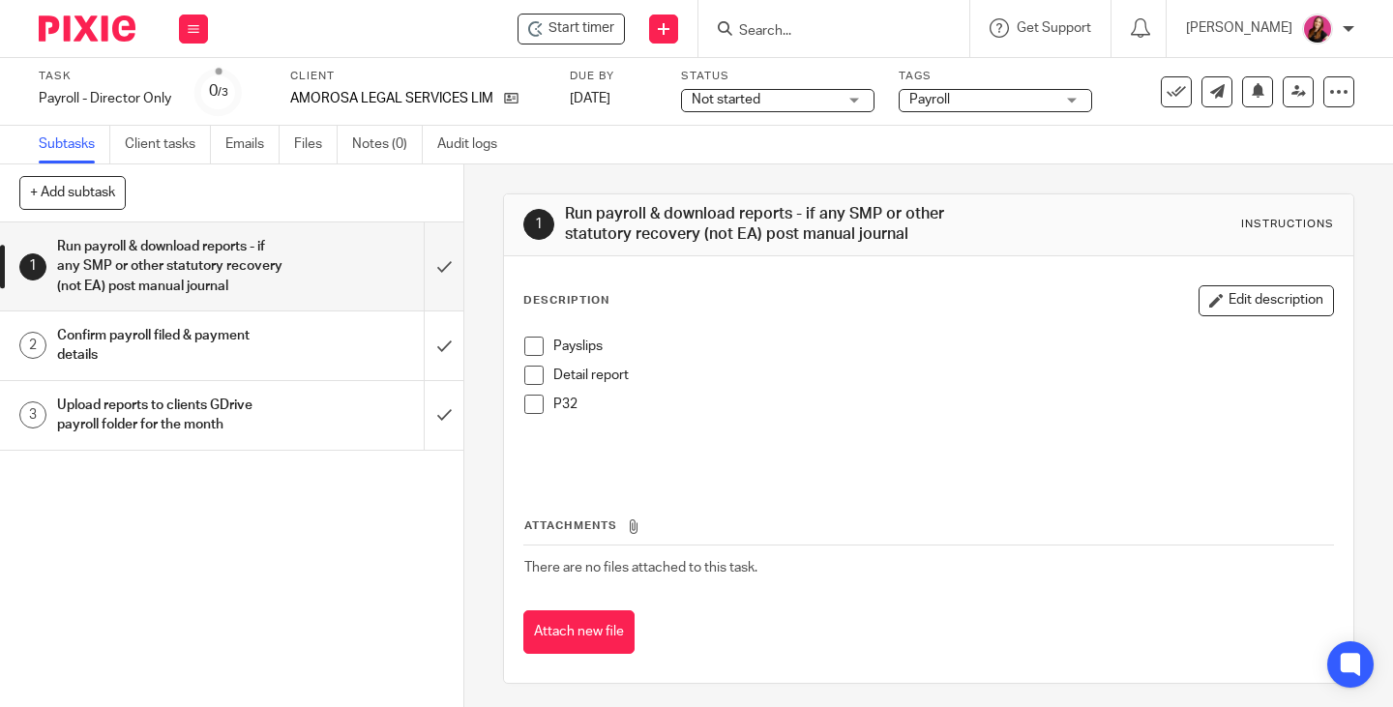
click at [528, 343] on span at bounding box center [533, 346] width 19 height 19
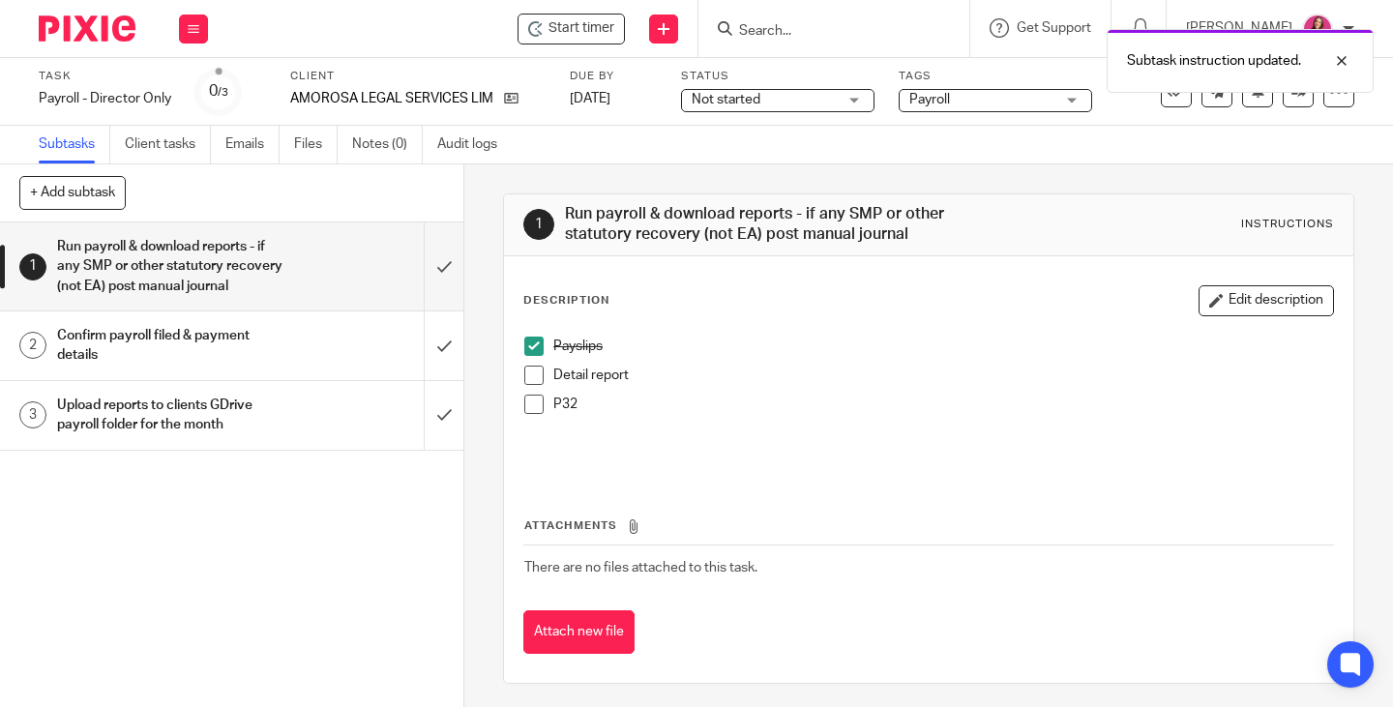
click at [532, 374] on span at bounding box center [533, 375] width 19 height 19
click at [533, 406] on span at bounding box center [533, 404] width 19 height 19
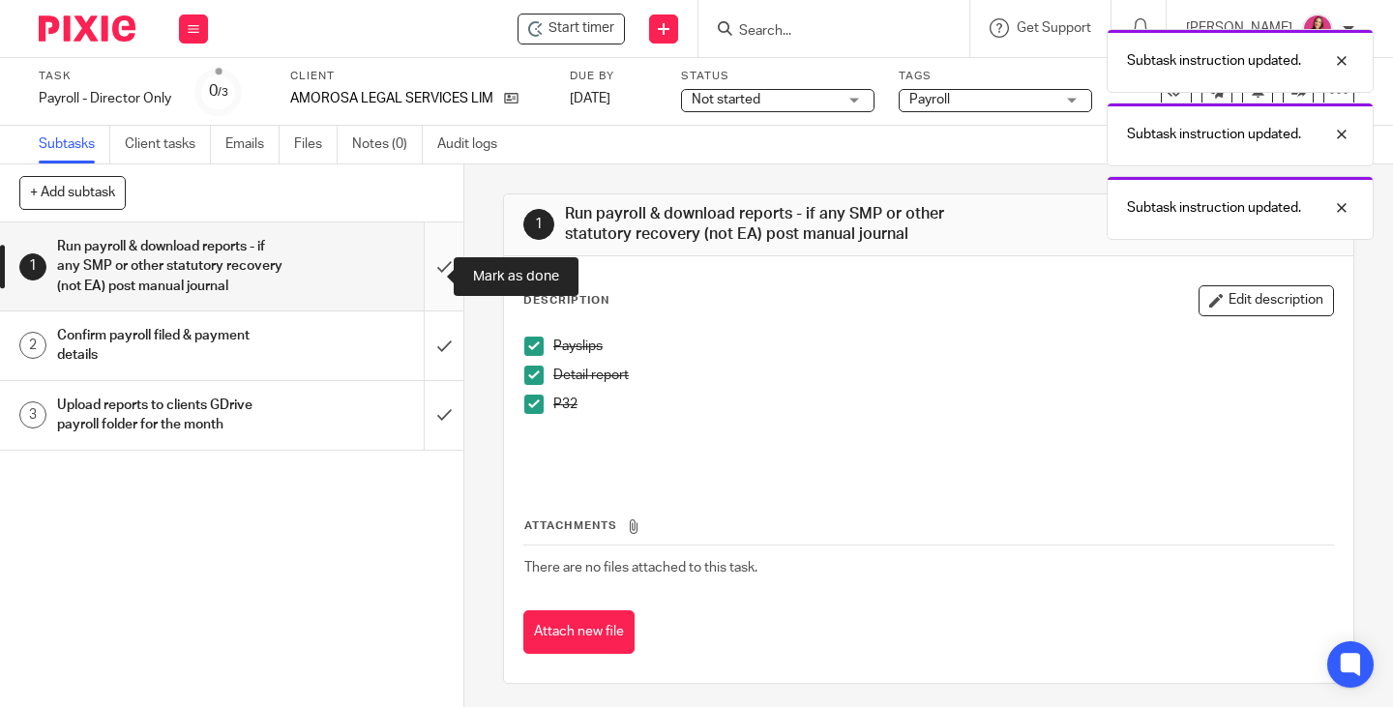
click at [423, 272] on input "submit" at bounding box center [231, 267] width 463 height 88
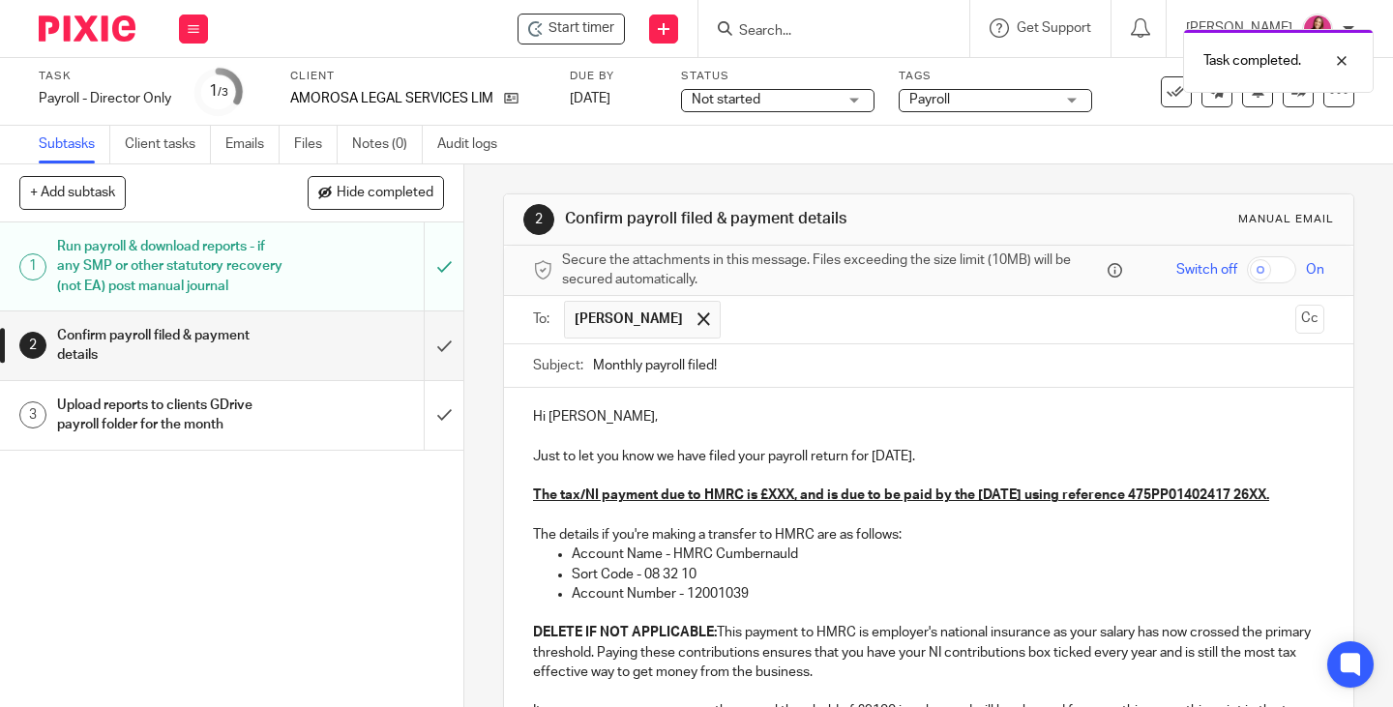
scroll to position [97, 0]
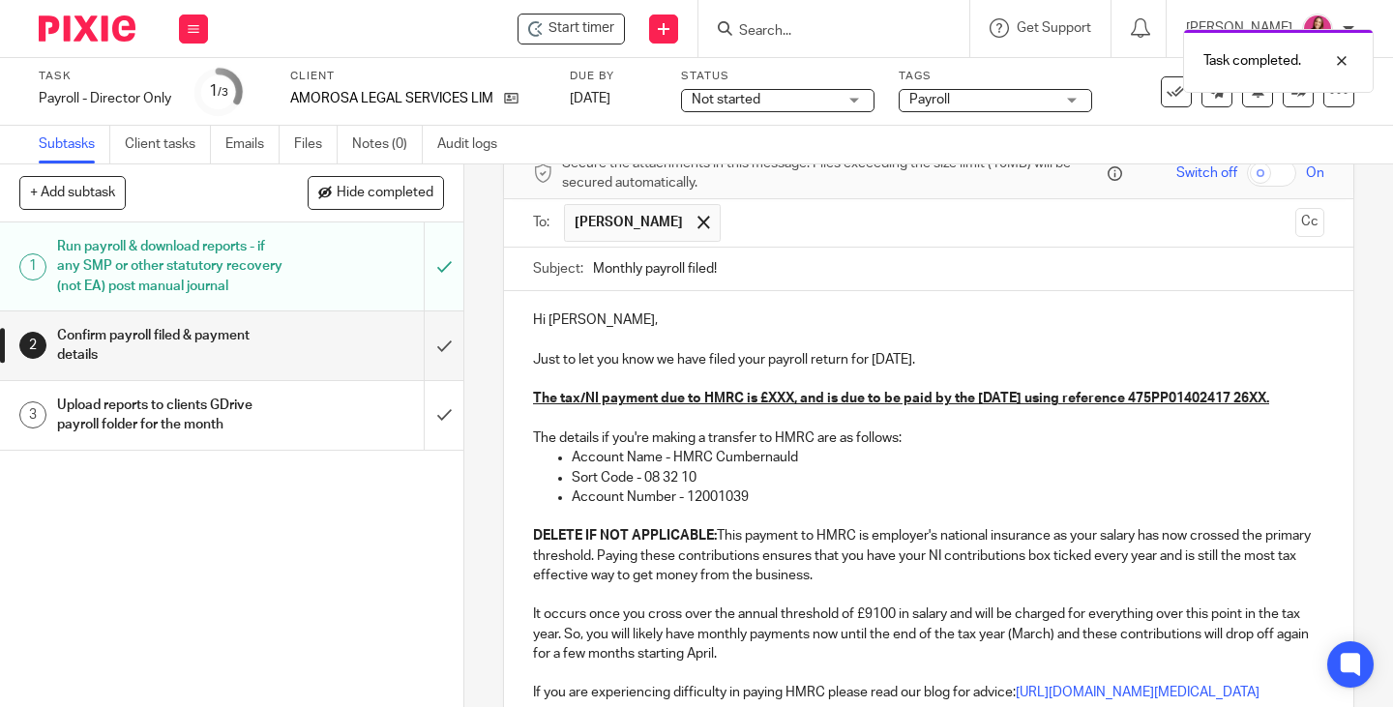
click at [984, 367] on p "Just to let you know we have filed your payroll return for August 2025." at bounding box center [928, 359] width 791 height 19
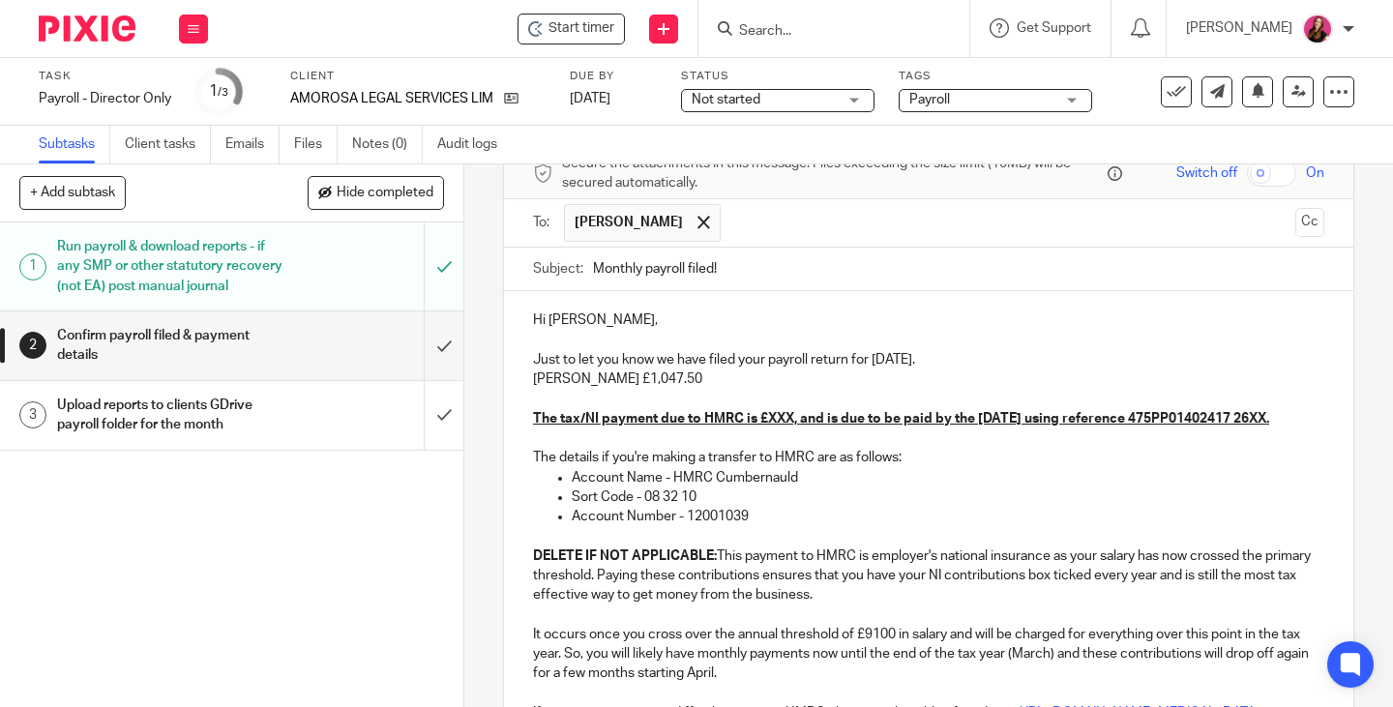
click at [788, 415] on u "The tax/NI payment due to HMRC is £XXX, and is due to be paid by the 22nd Septe…" at bounding box center [901, 419] width 736 height 14
click at [667, 426] on u "The tax/NI payment due to HMRC is £35.62, and is due to be paid by the 22nd Sep…" at bounding box center [905, 419] width 744 height 14
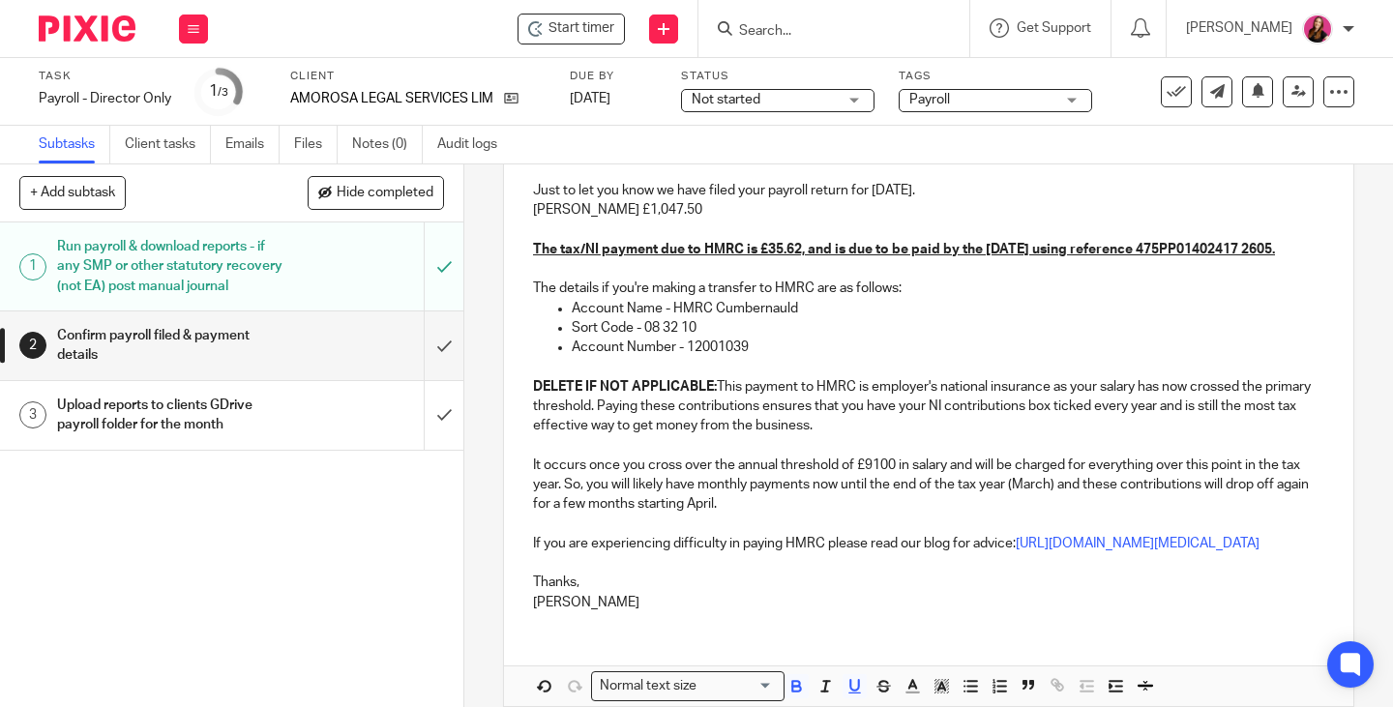
scroll to position [290, 0]
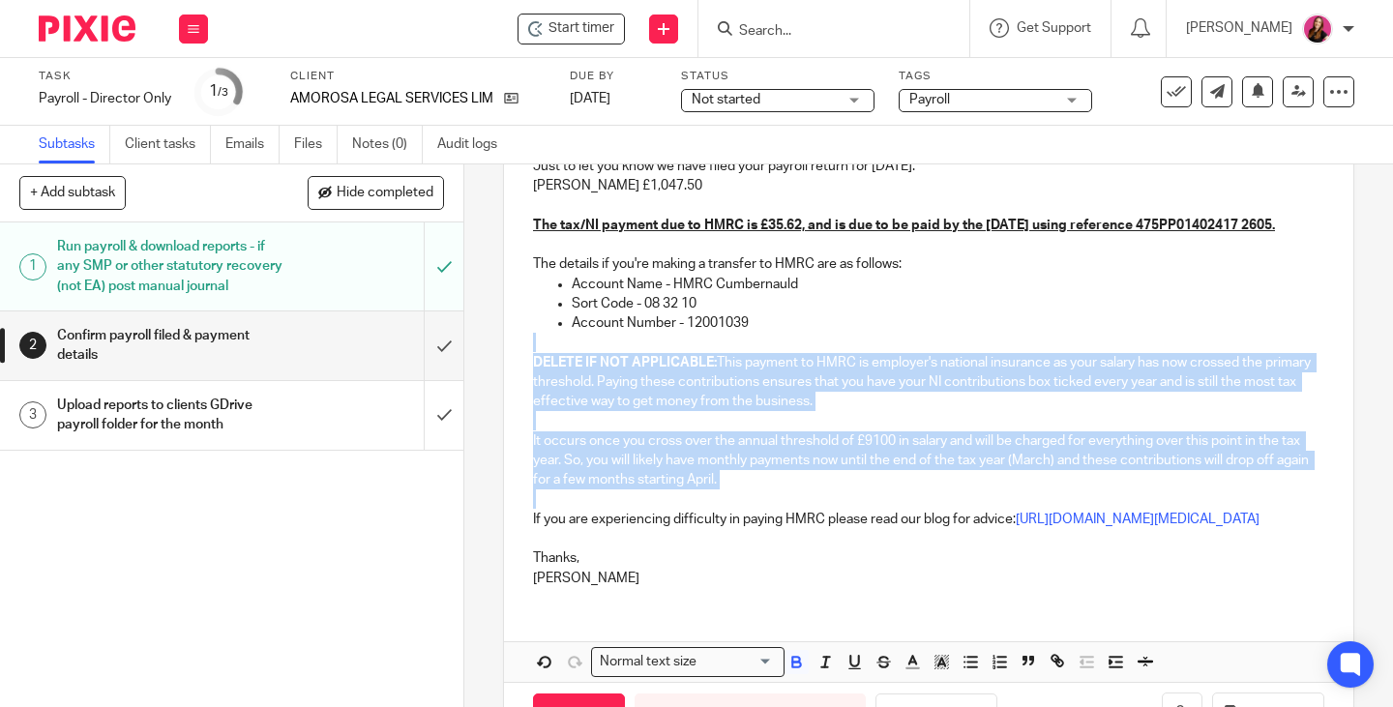
drag, startPoint x: 785, startPoint y: 518, endPoint x: 520, endPoint y: 366, distance: 304.7
click at [520, 366] on div "Hi Lilian, Just to let you know we have filed your payroll return for August 20…" at bounding box center [928, 350] width 849 height 504
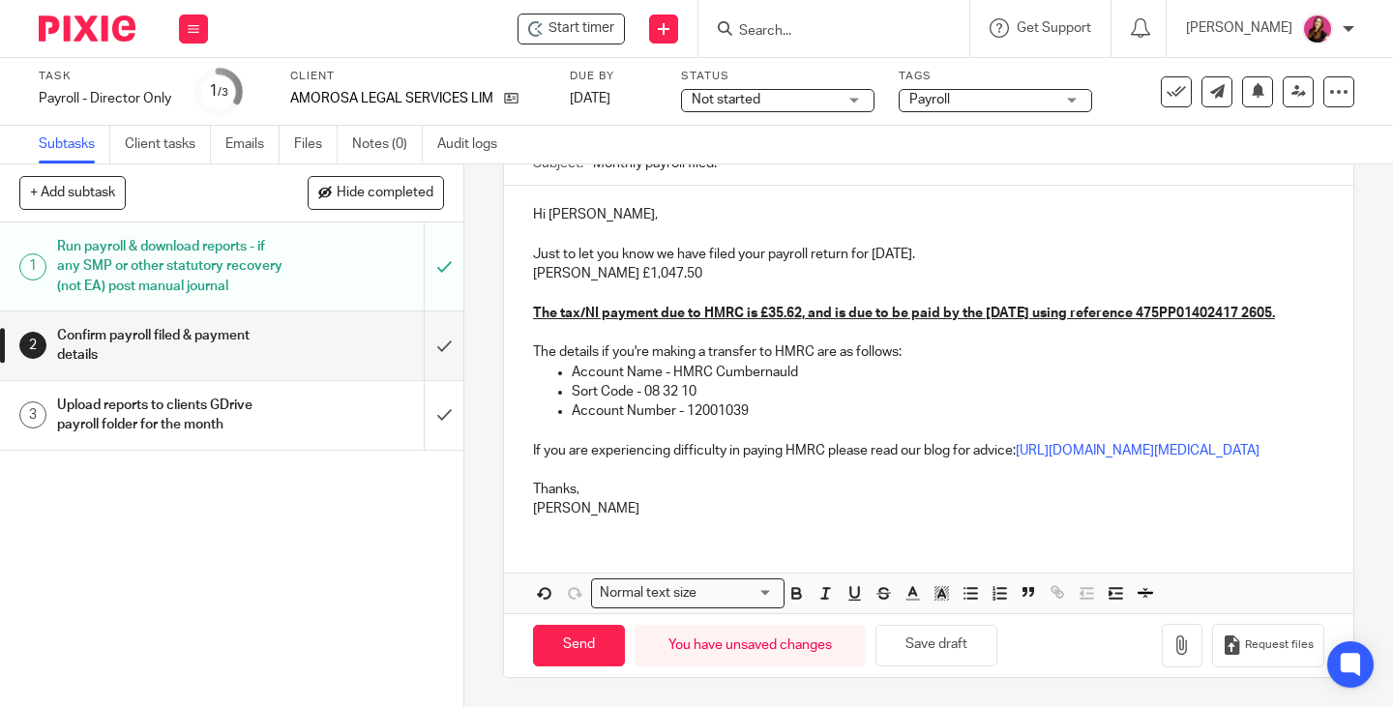
scroll to position [260, 0]
click at [583, 646] on input "Send" at bounding box center [579, 646] width 92 height 42
type input "Sent"
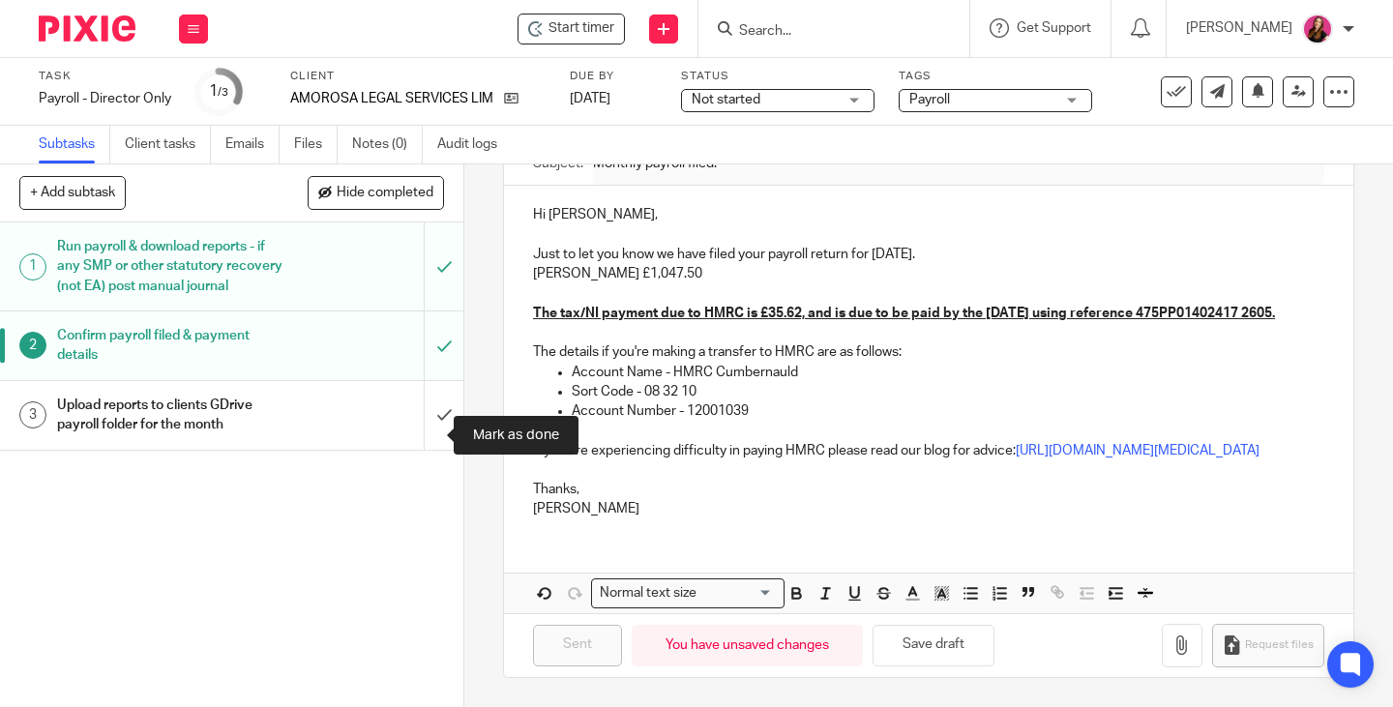
drag, startPoint x: 427, startPoint y: 430, endPoint x: 482, endPoint y: 264, distance: 174.4
click at [430, 428] on input "submit" at bounding box center [231, 415] width 463 height 69
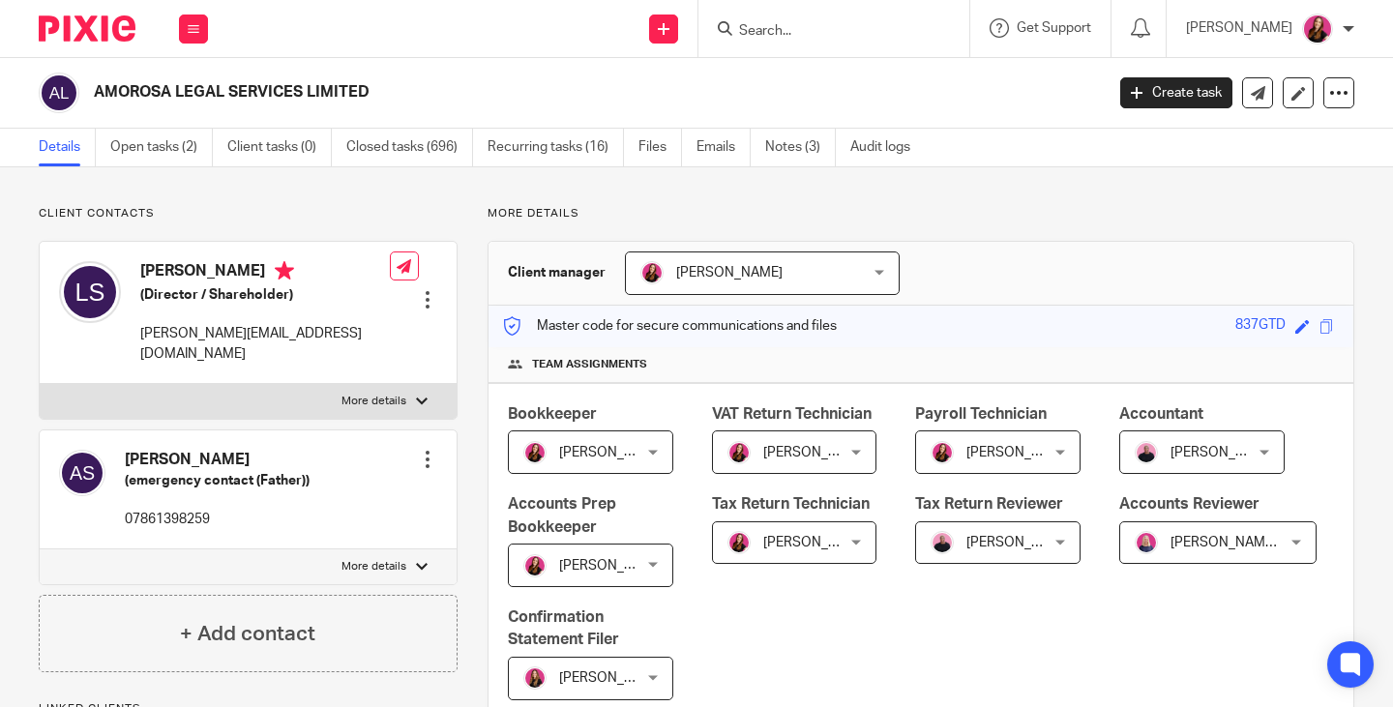
scroll to position [774, 0]
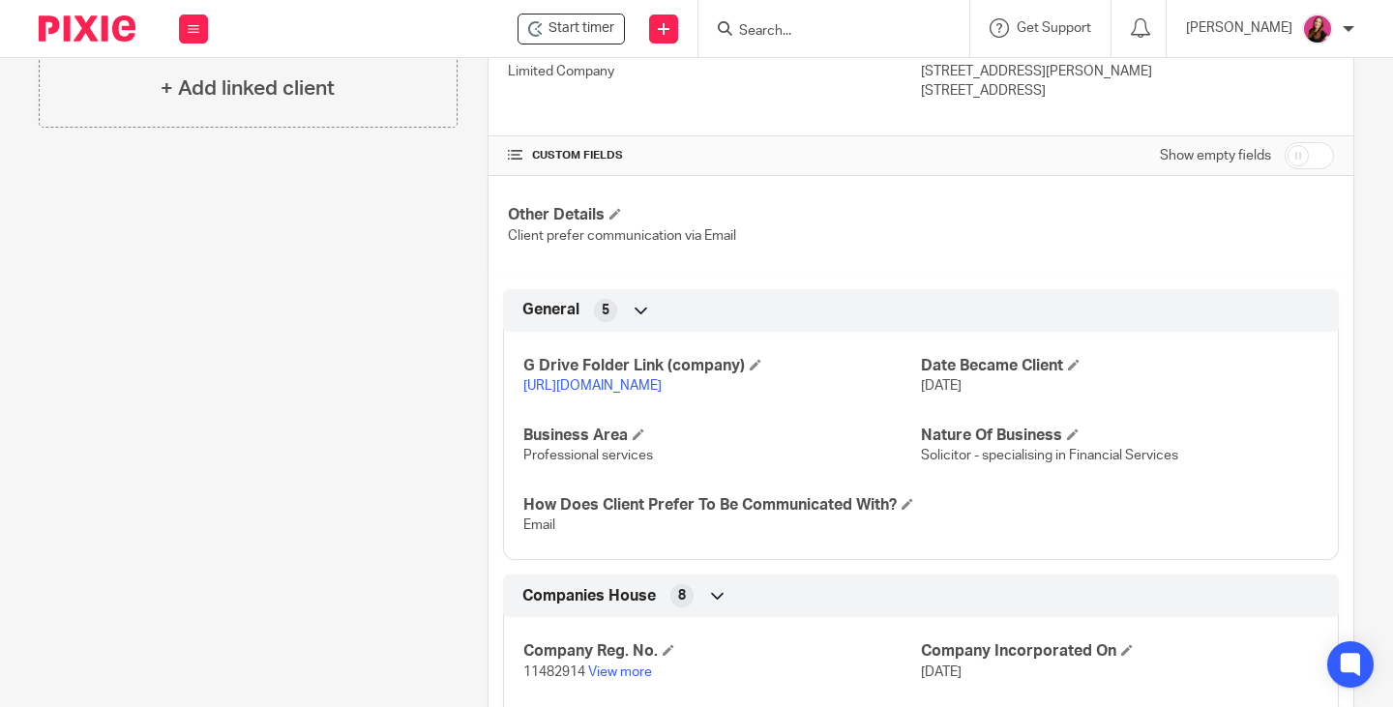
click at [662, 393] on link "[URL][DOMAIN_NAME]" at bounding box center [592, 386] width 138 height 14
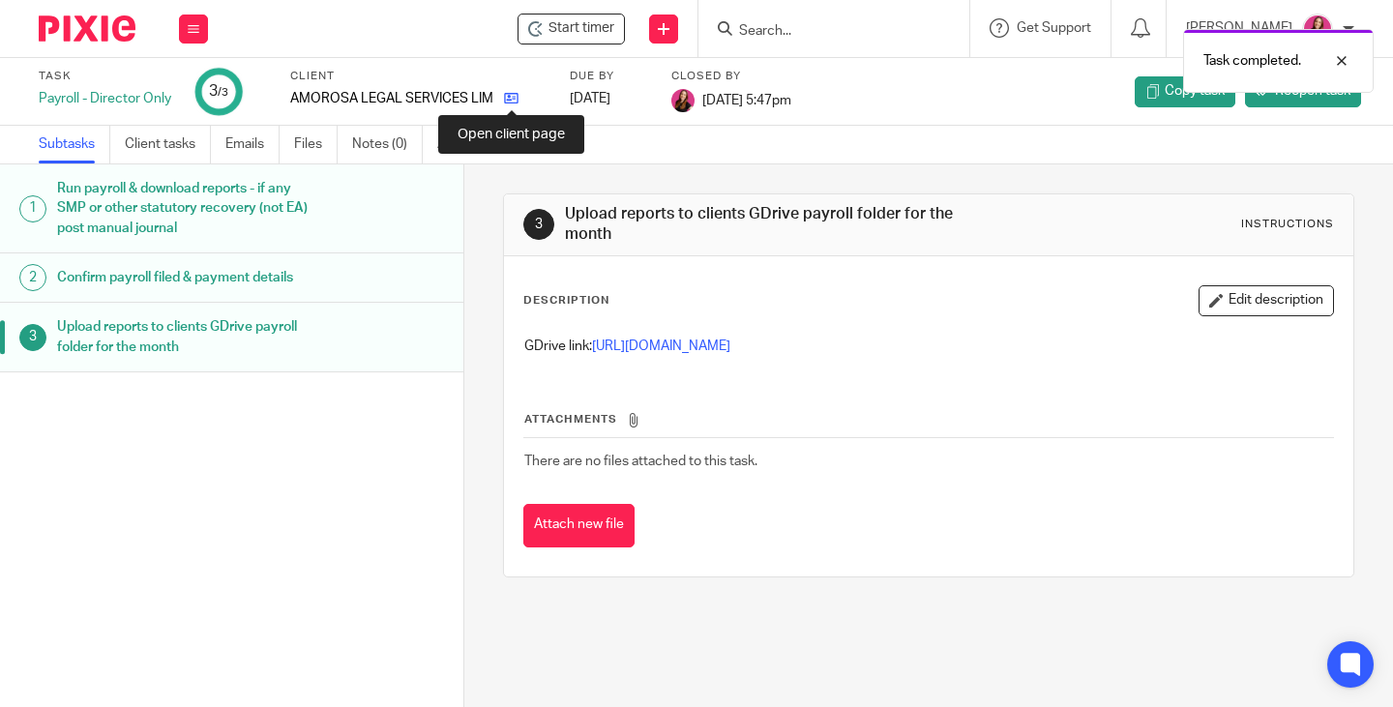
click at [510, 94] on icon at bounding box center [511, 98] width 15 height 15
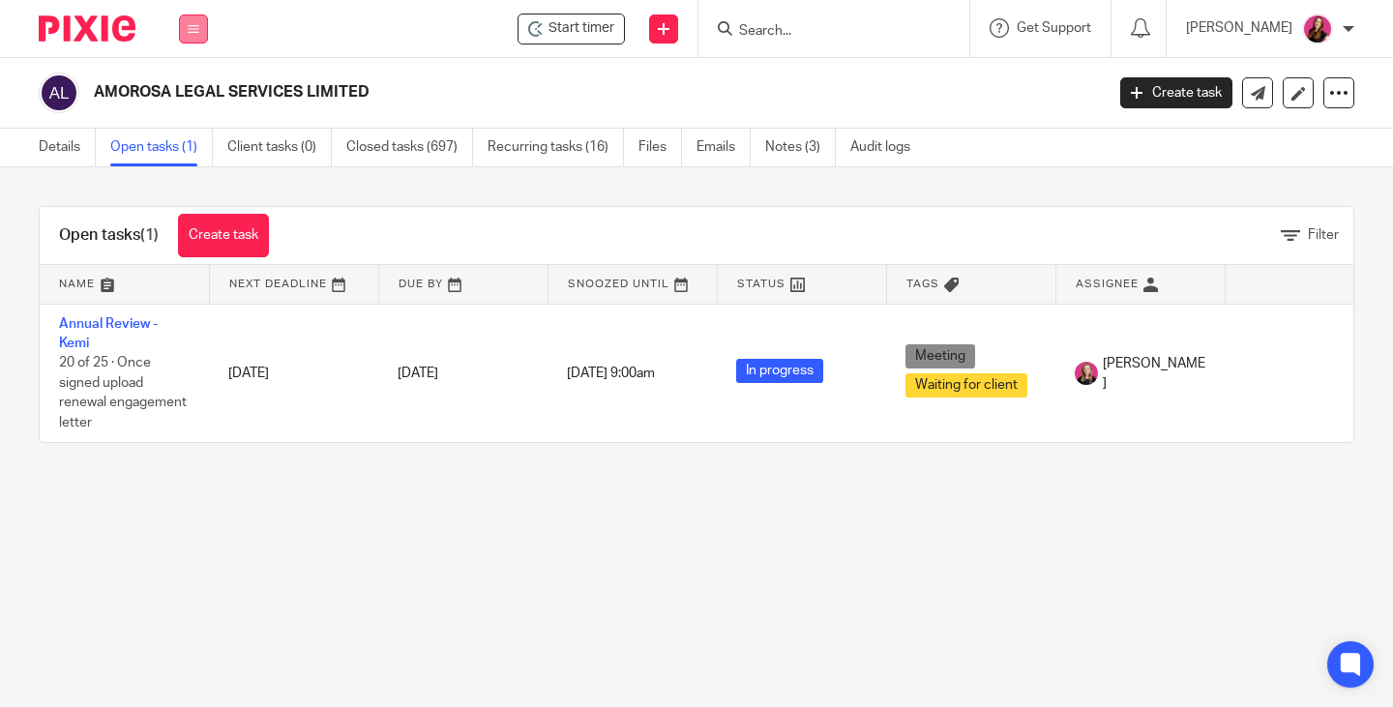
click at [195, 31] on icon at bounding box center [194, 29] width 12 height 12
click at [188, 93] on link "Work" at bounding box center [182, 90] width 31 height 14
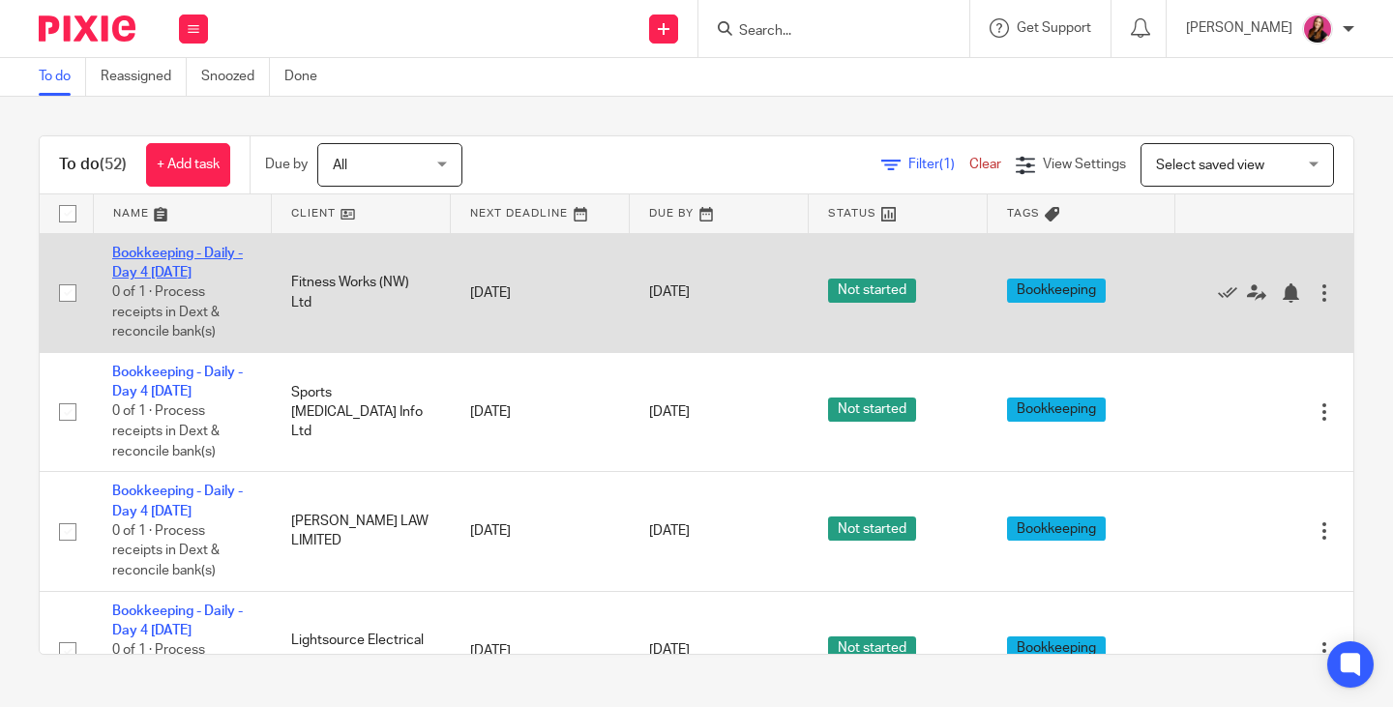
click at [184, 253] on link "Bookkeeping - Daily - Day 4 [DATE]" at bounding box center [177, 263] width 131 height 33
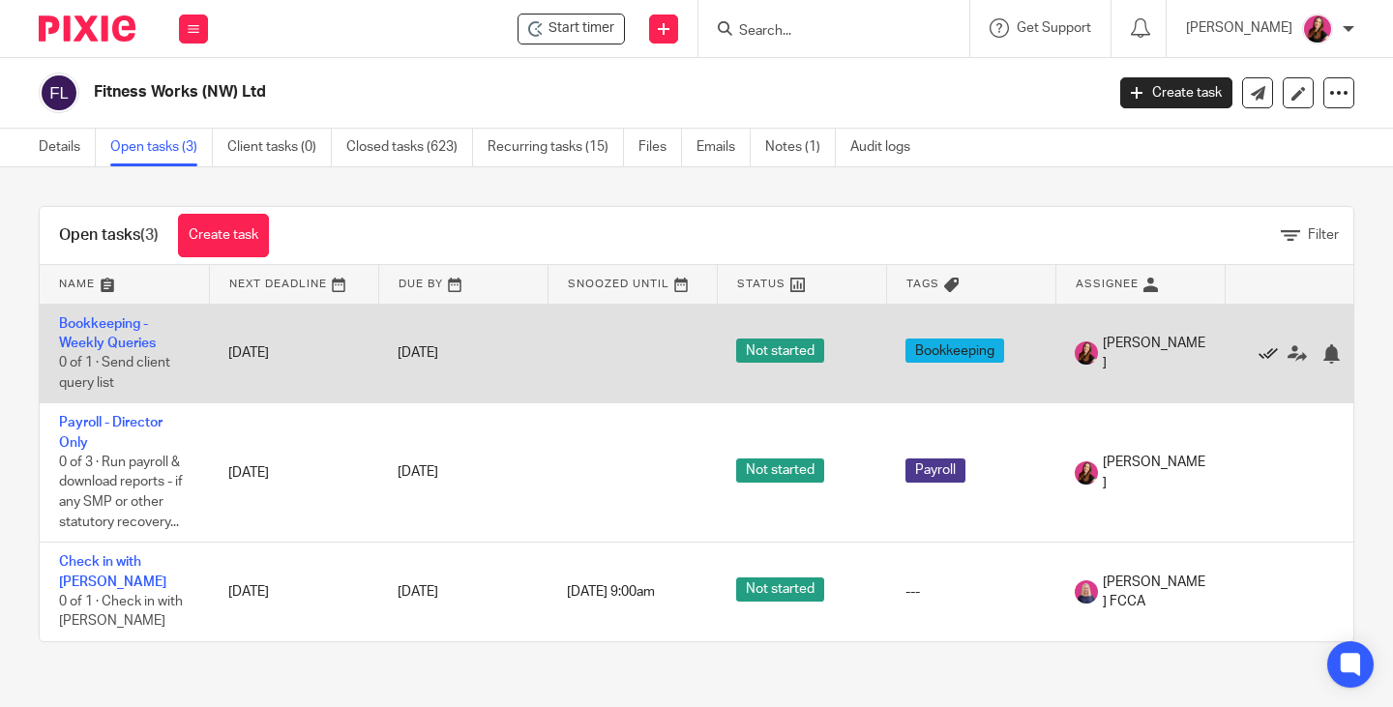
click at [1263, 354] on icon at bounding box center [1268, 353] width 19 height 19
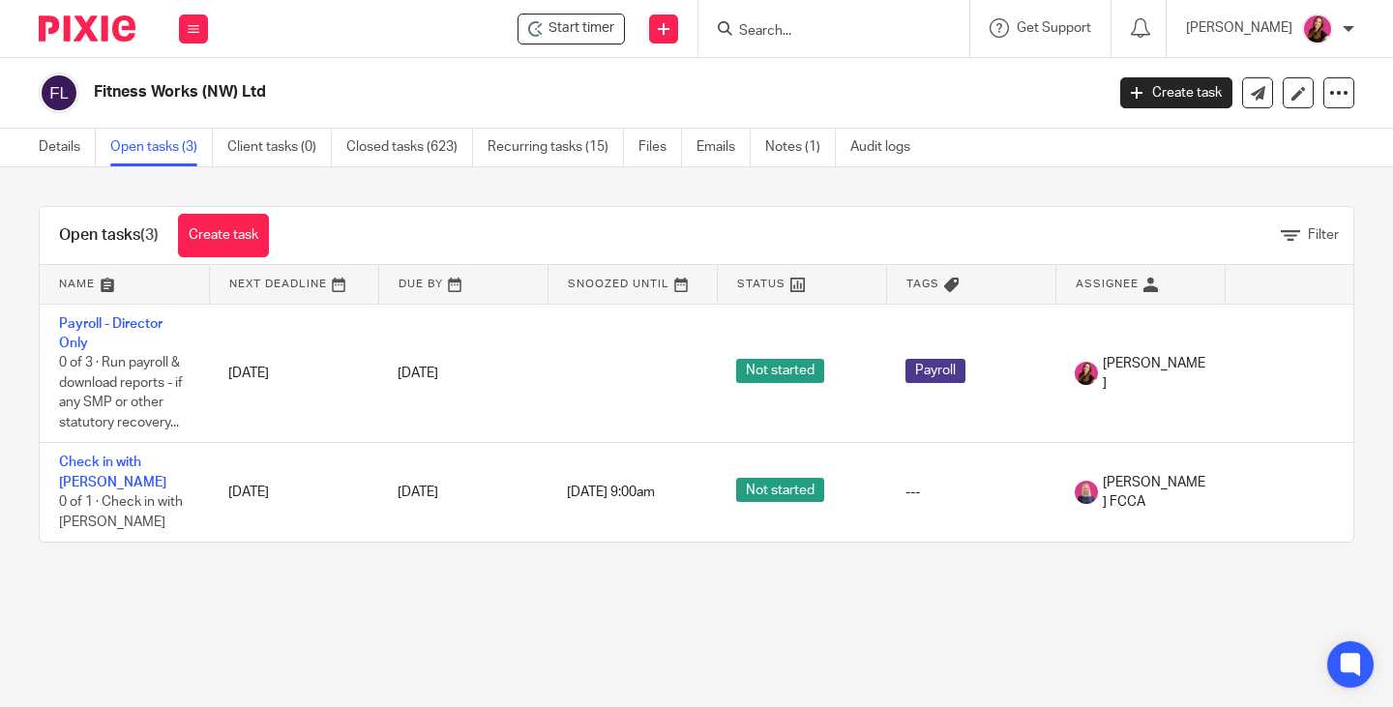
drag, startPoint x: 113, startPoint y: 323, endPoint x: 184, endPoint y: 205, distance: 137.5
click at [113, 323] on link "Payroll - Director Only" at bounding box center [111, 333] width 104 height 33
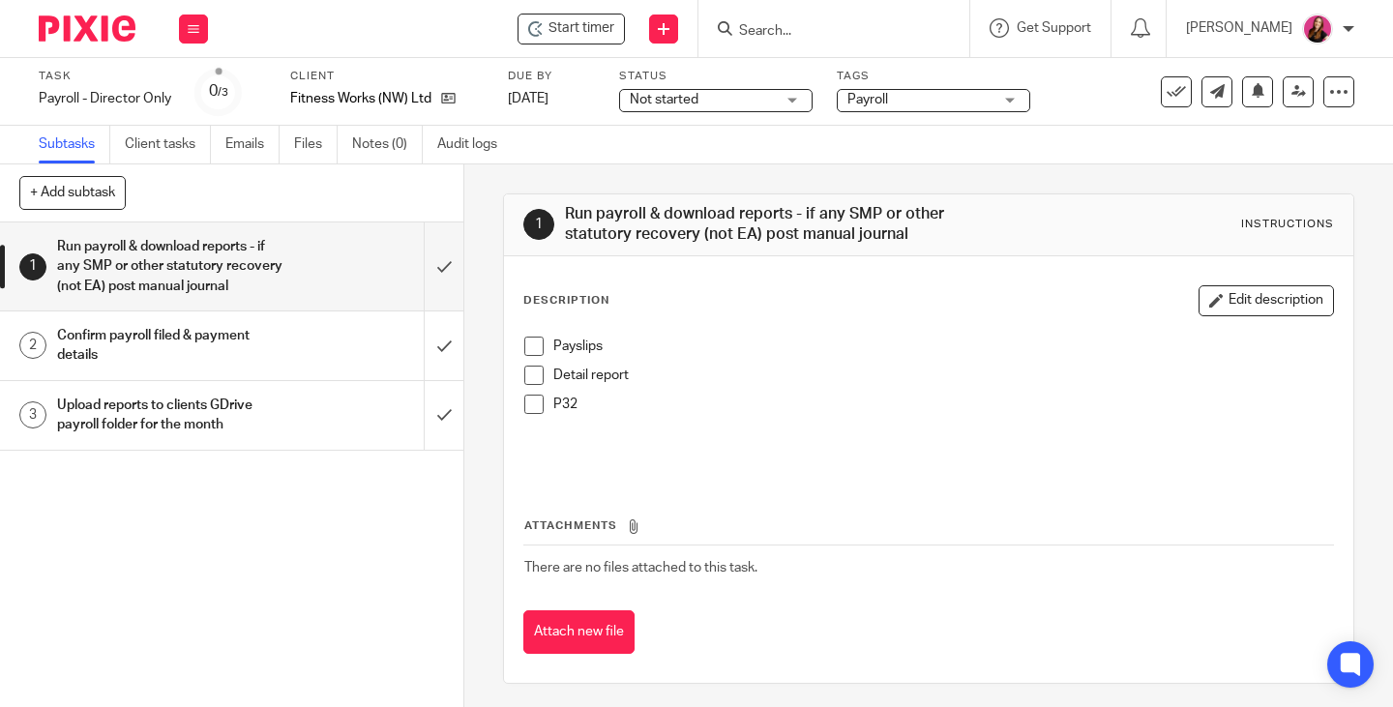
click at [529, 349] on span at bounding box center [533, 346] width 19 height 19
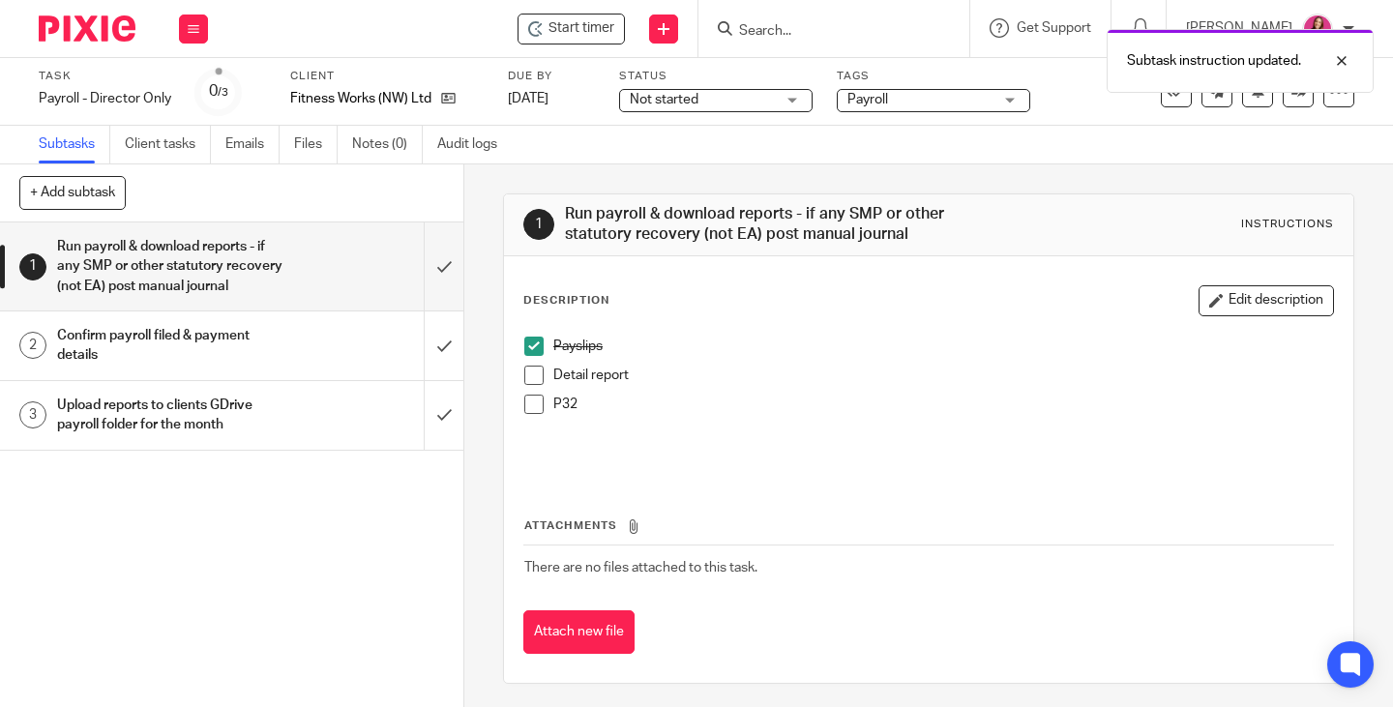
click at [539, 379] on li "Detail report" at bounding box center [928, 380] width 809 height 29
click at [529, 401] on span at bounding box center [533, 404] width 19 height 19
click at [527, 371] on span at bounding box center [533, 375] width 19 height 19
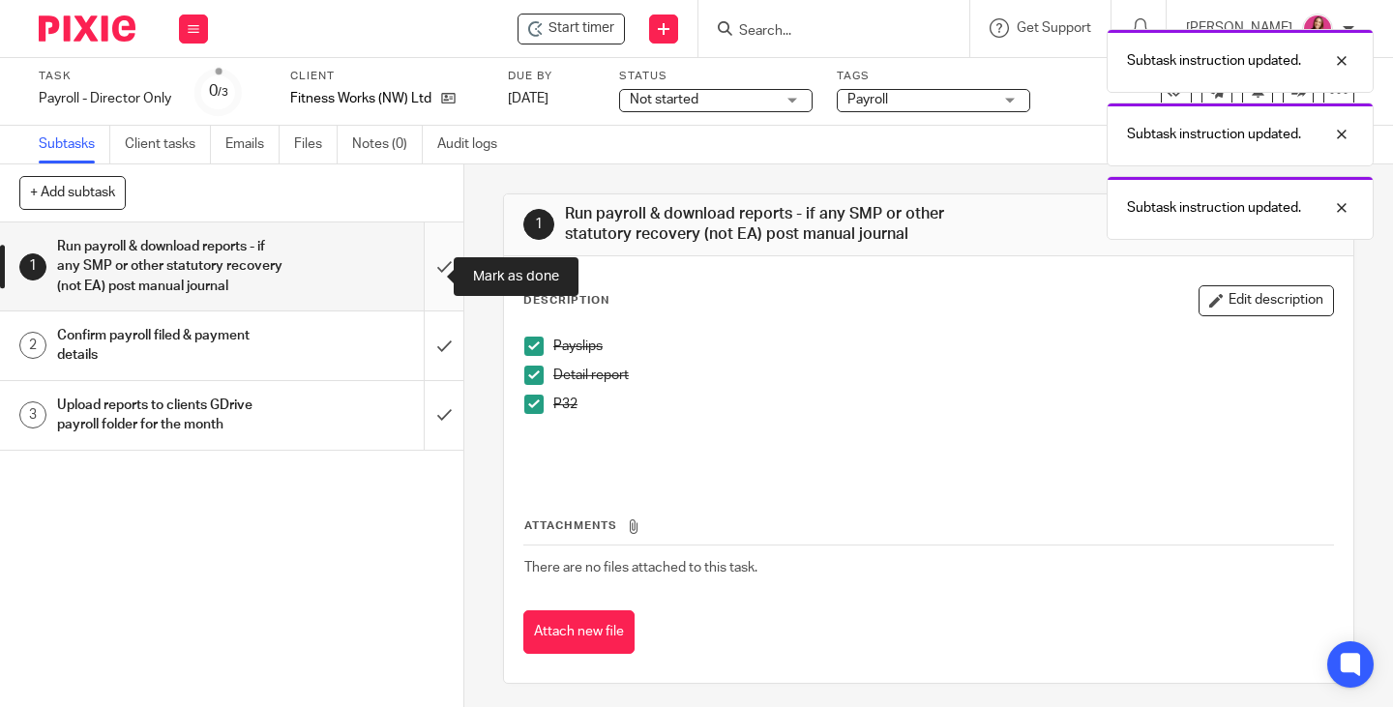
click at [425, 275] on input "submit" at bounding box center [231, 267] width 463 height 88
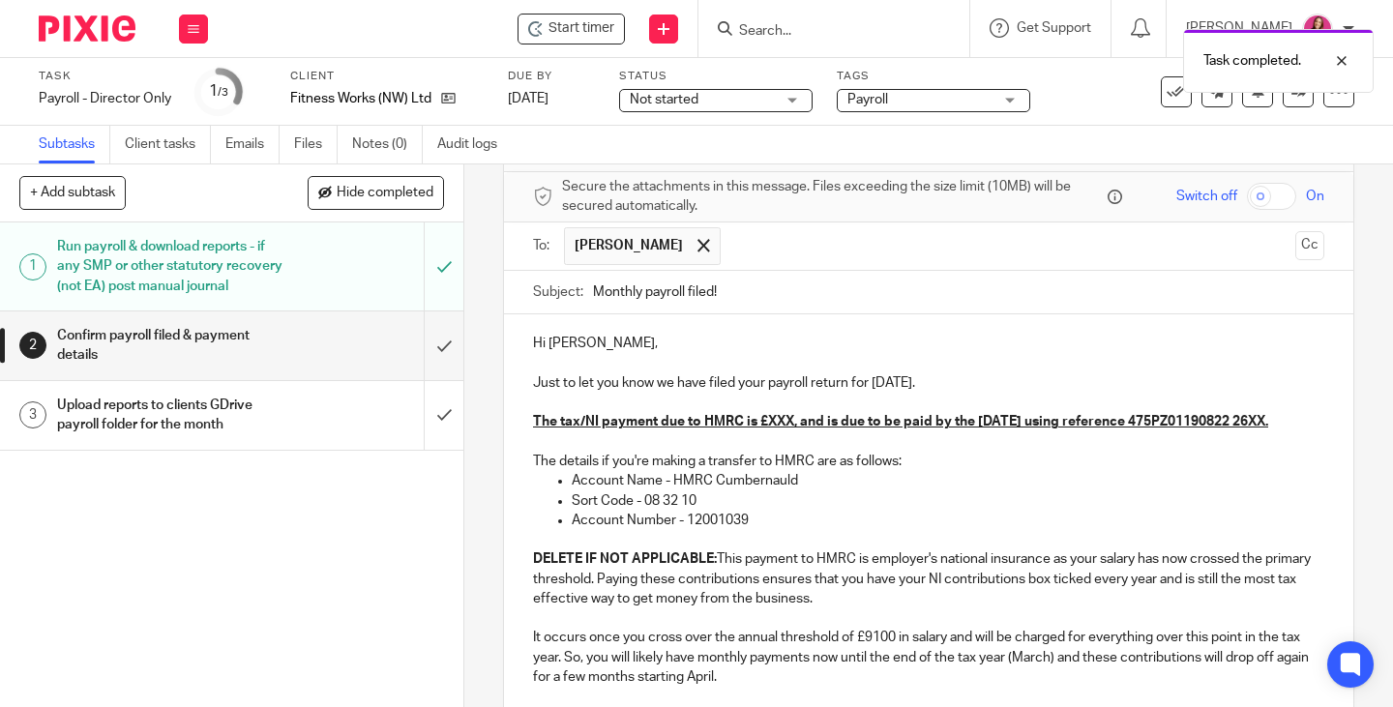
scroll to position [97, 0]
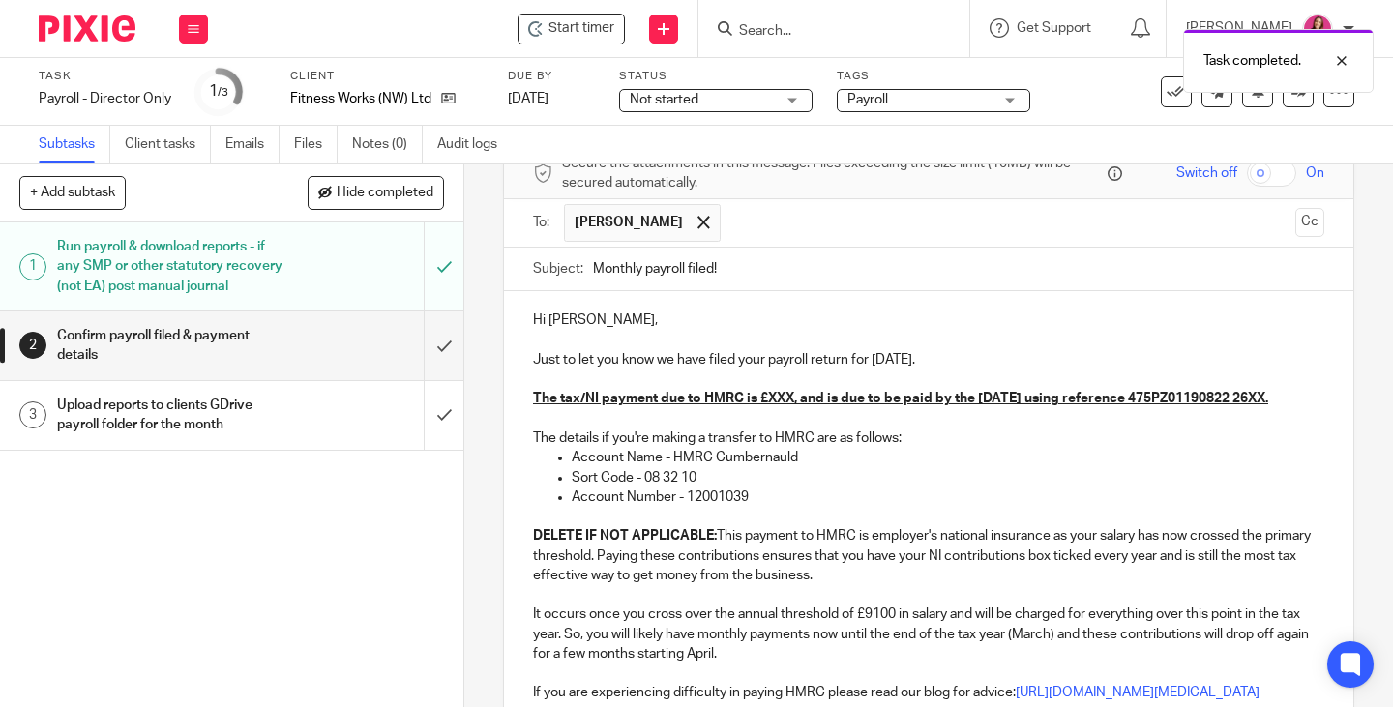
click at [972, 355] on p "Just to let you know we have filed your payroll return for August 2025." at bounding box center [928, 359] width 791 height 19
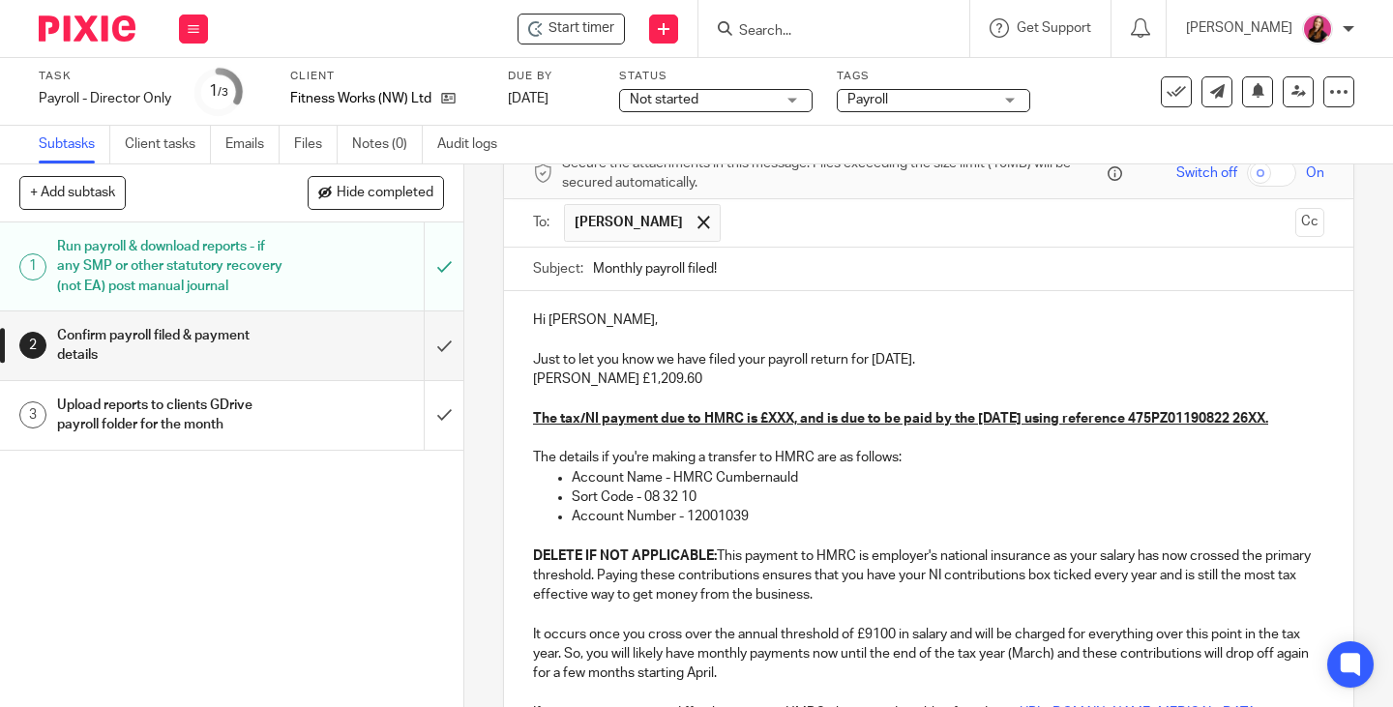
click at [789, 419] on u "The tax/NI payment due to HMRC is £XXX, and is due to be paid by the 22nd Septe…" at bounding box center [900, 419] width 735 height 14
click at [665, 426] on u "The tax/NI payment due to HMRC is £227.90, and is due to be paid by the 22nd Se…" at bounding box center [908, 419] width 751 height 14
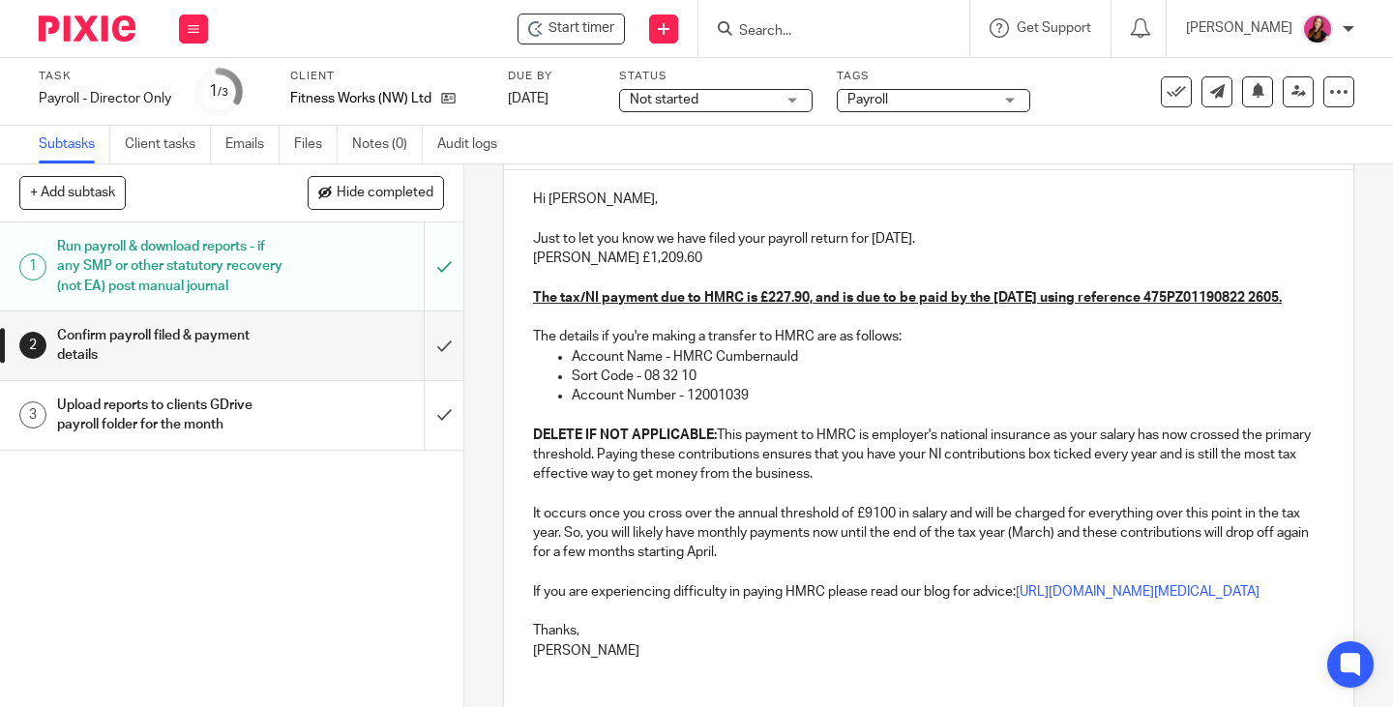
scroll to position [290, 0]
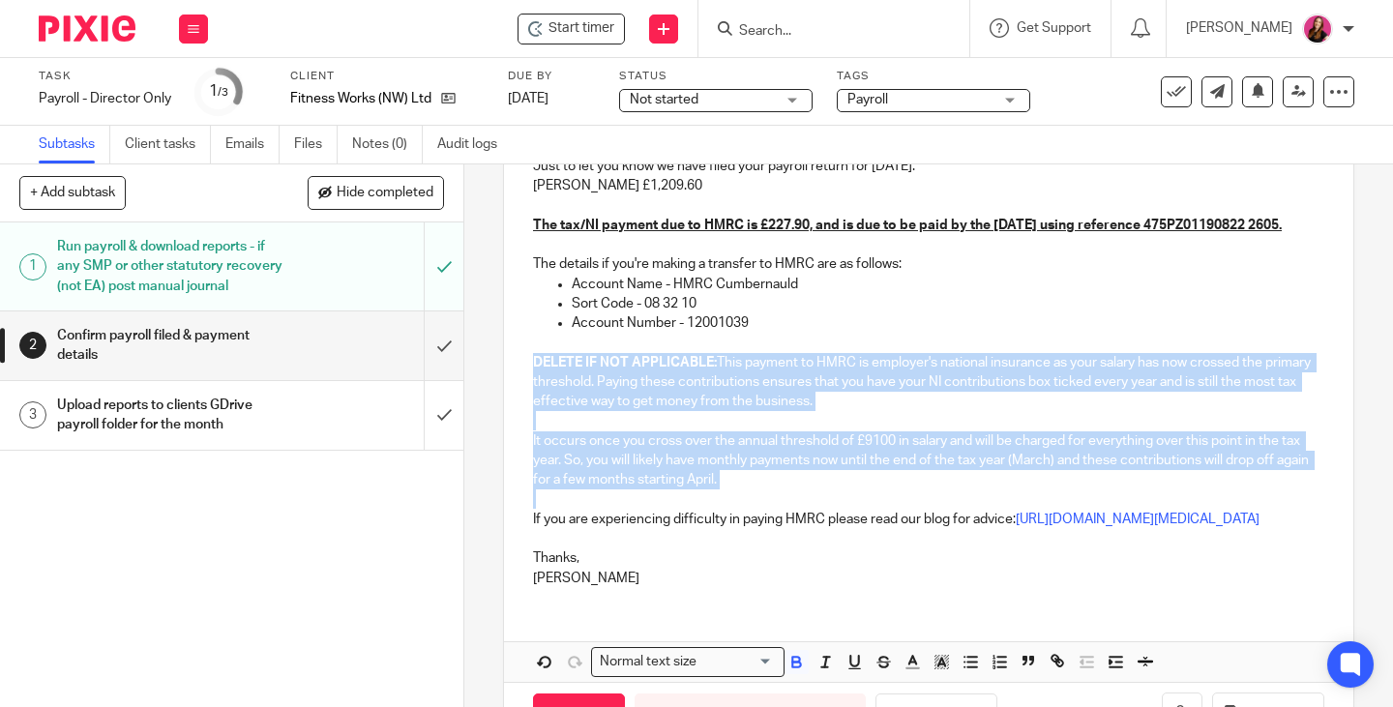
drag, startPoint x: 760, startPoint y: 519, endPoint x: 512, endPoint y: 377, distance: 285.9
click at [511, 378] on div "Hi Kelly, Just to let you know we have filed your payroll return for August 202…" at bounding box center [928, 350] width 849 height 504
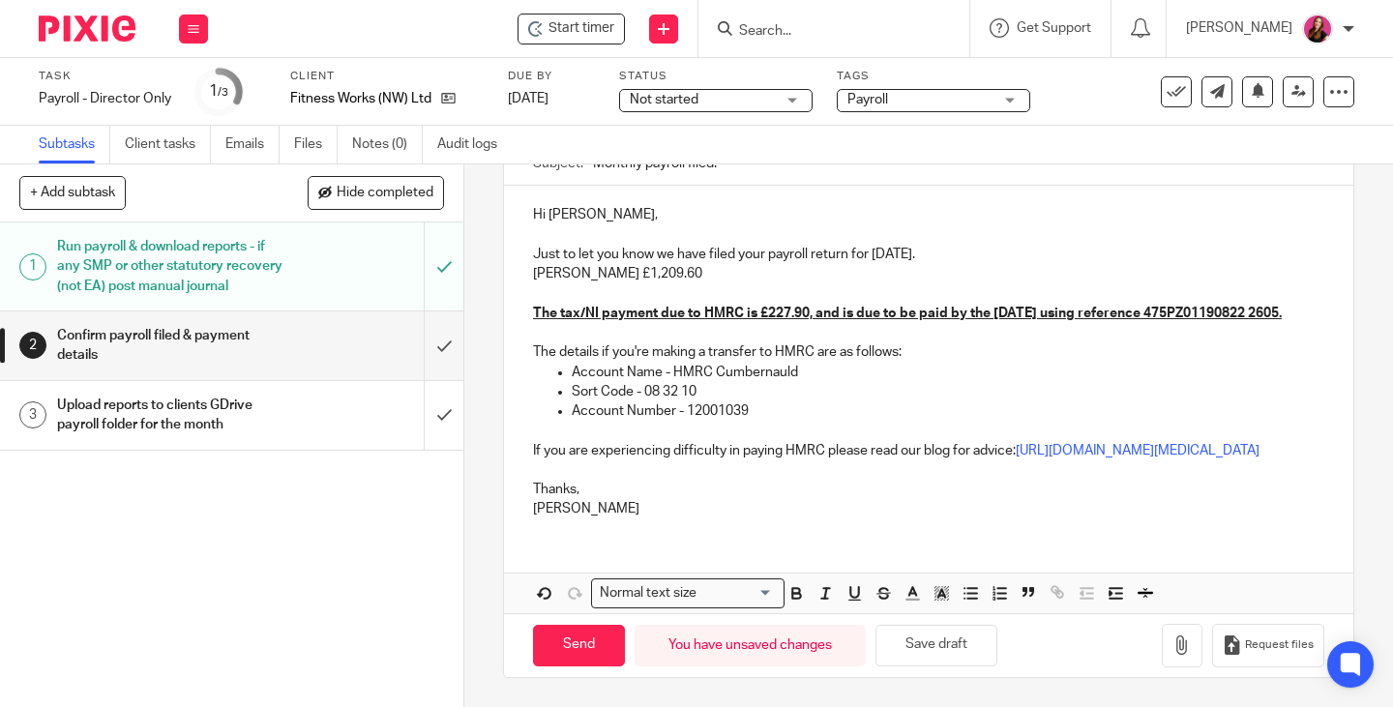
scroll to position [260, 0]
click at [608, 656] on input "Send" at bounding box center [579, 646] width 92 height 42
type input "Sent"
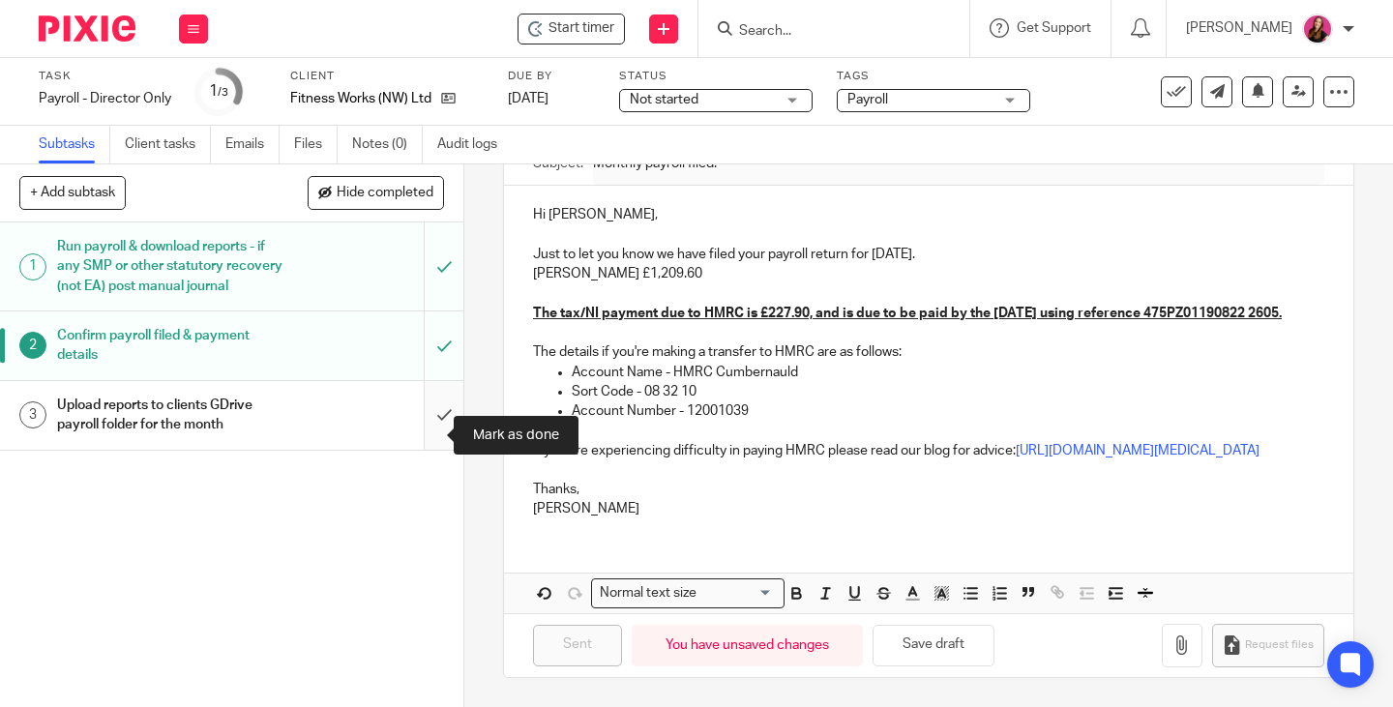
click at [421, 432] on input "submit" at bounding box center [231, 415] width 463 height 69
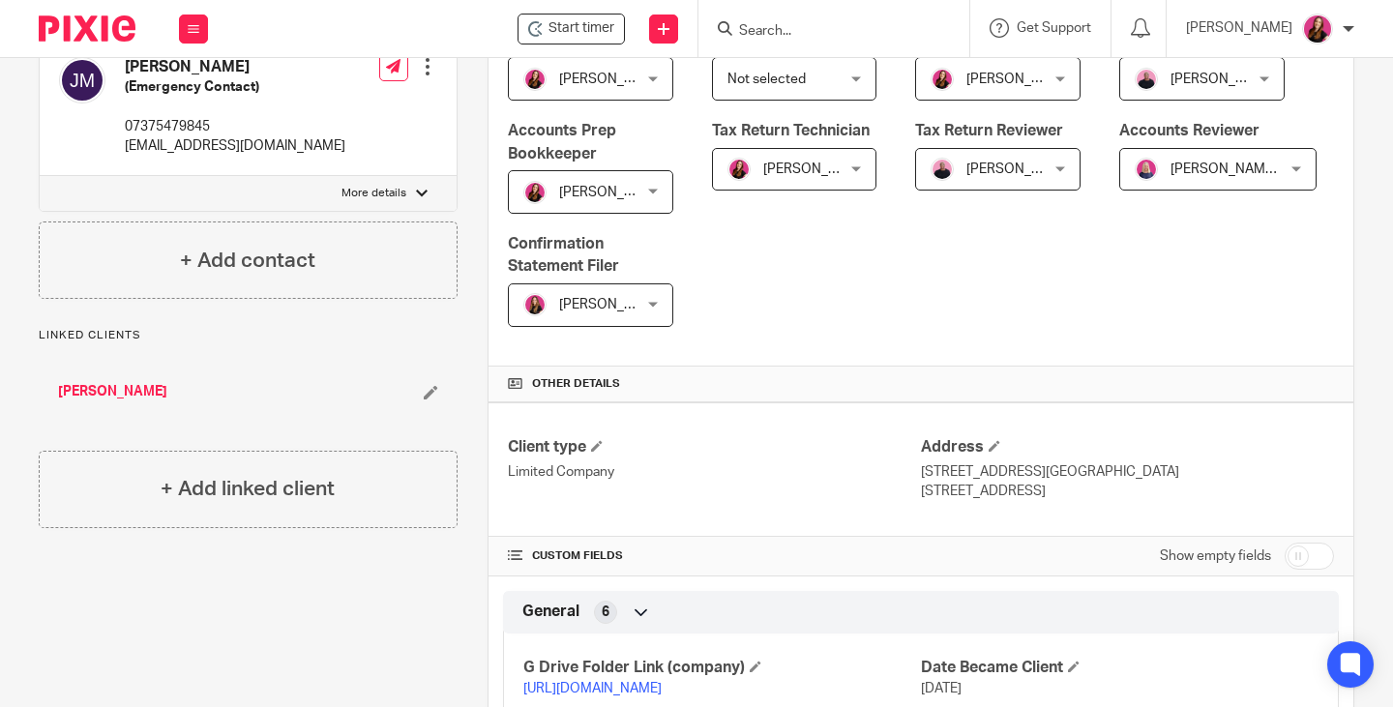
scroll to position [484, 0]
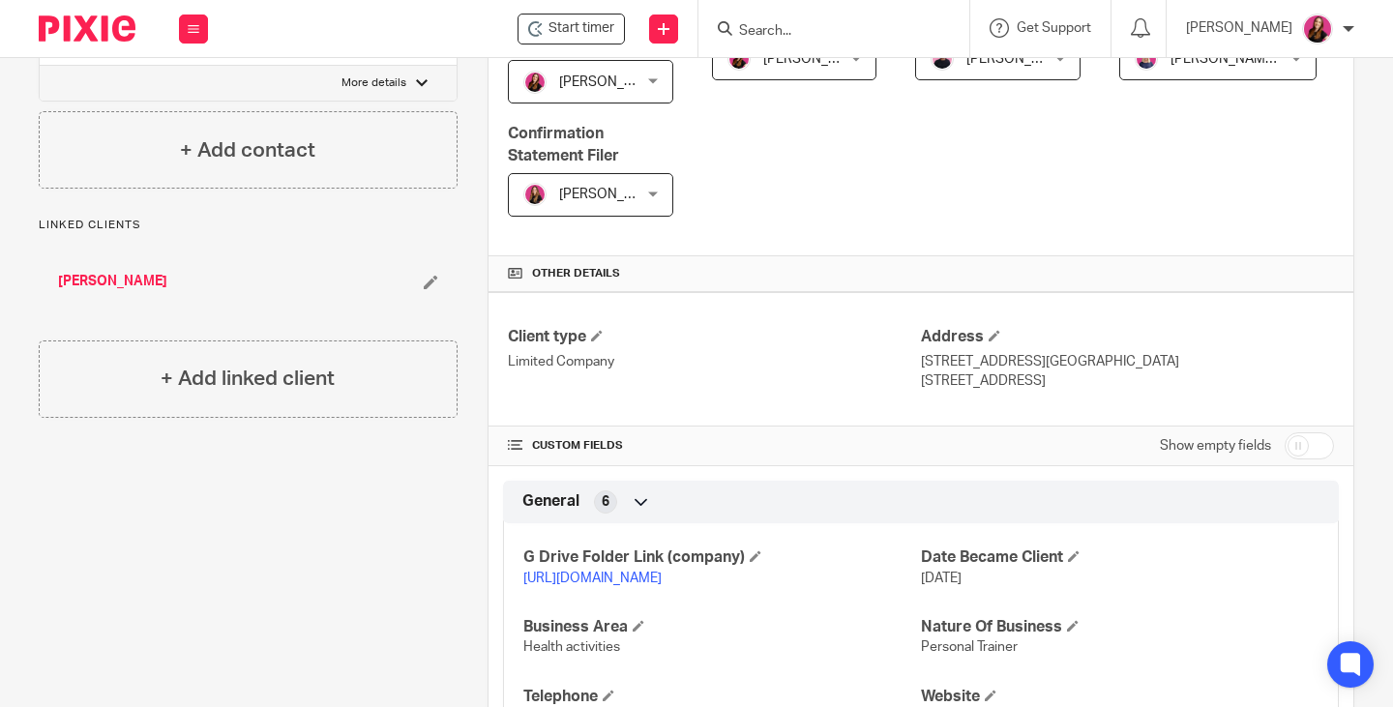
click at [613, 585] on link "[URL][DOMAIN_NAME]" at bounding box center [592, 579] width 138 height 14
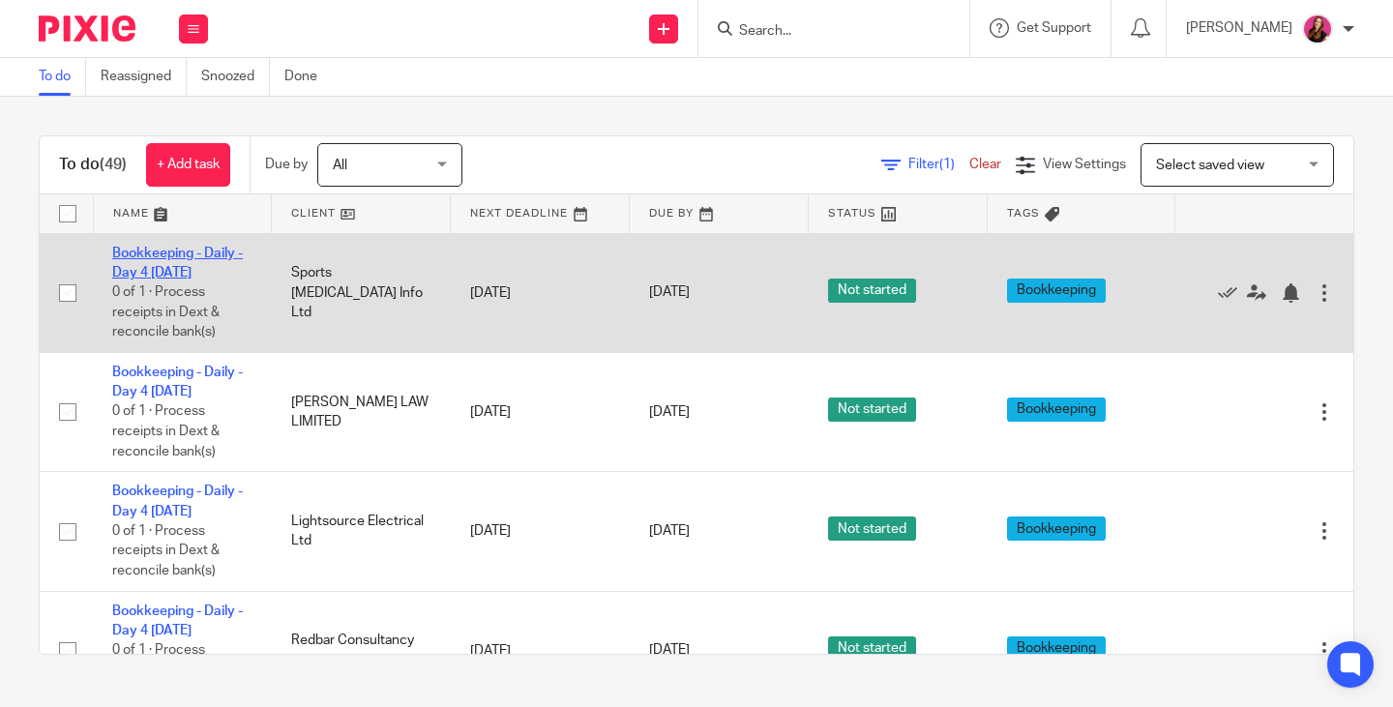
click at [177, 253] on link "Bookkeeping - Daily - Day 4 Thursday" at bounding box center [177, 263] width 131 height 33
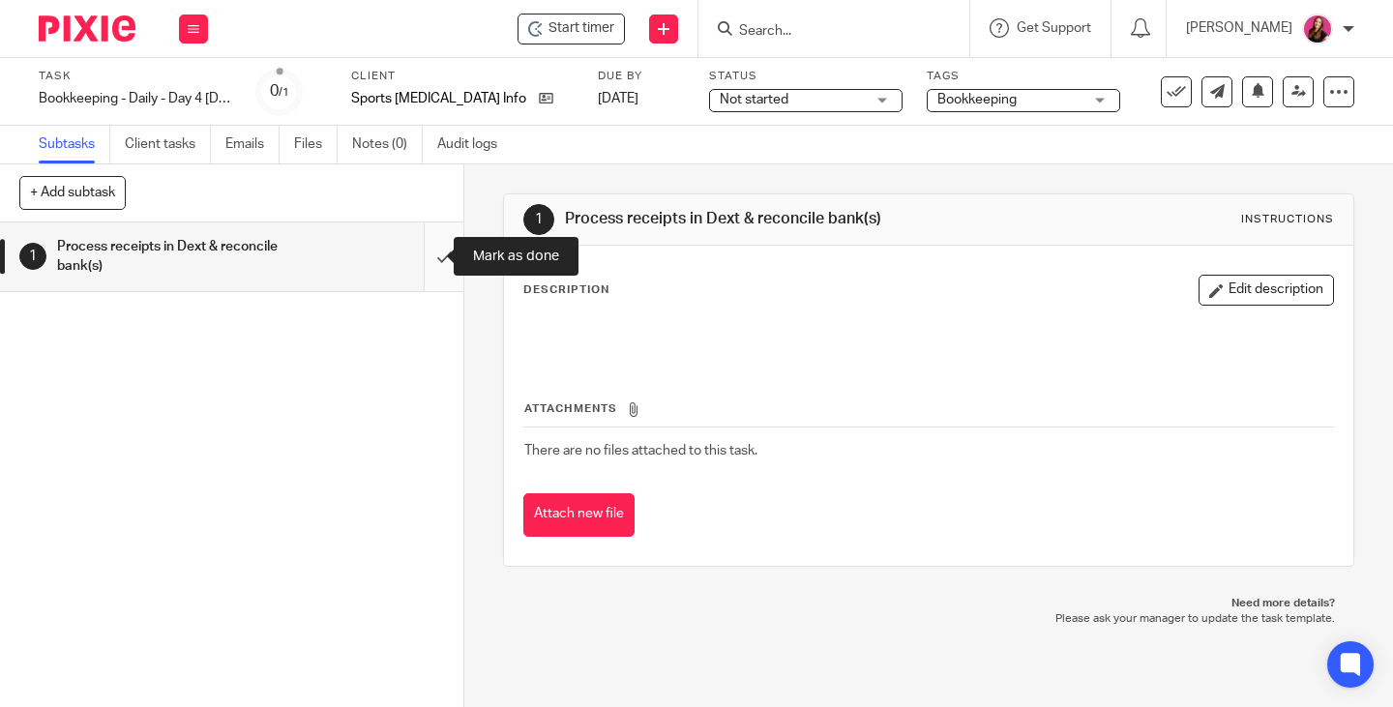
click at [428, 253] on input "submit" at bounding box center [231, 257] width 463 height 69
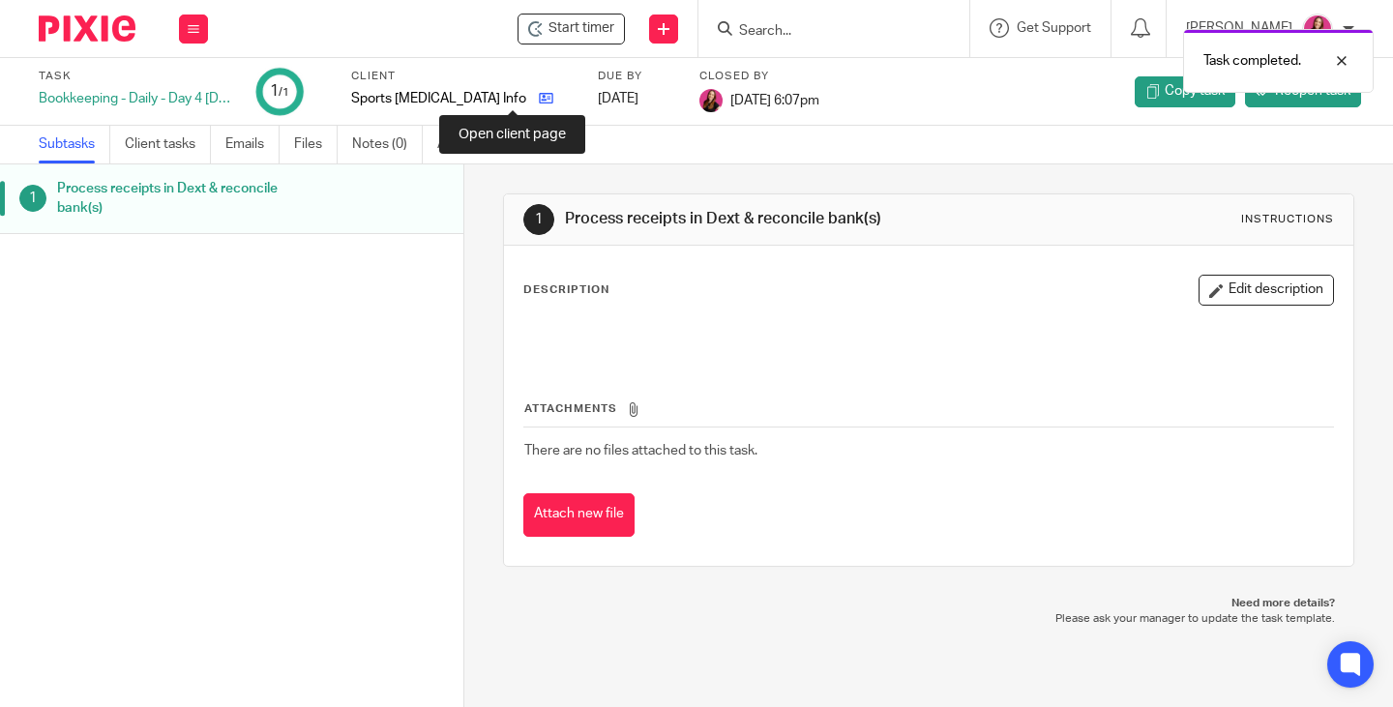
click at [539, 100] on icon at bounding box center [546, 98] width 15 height 15
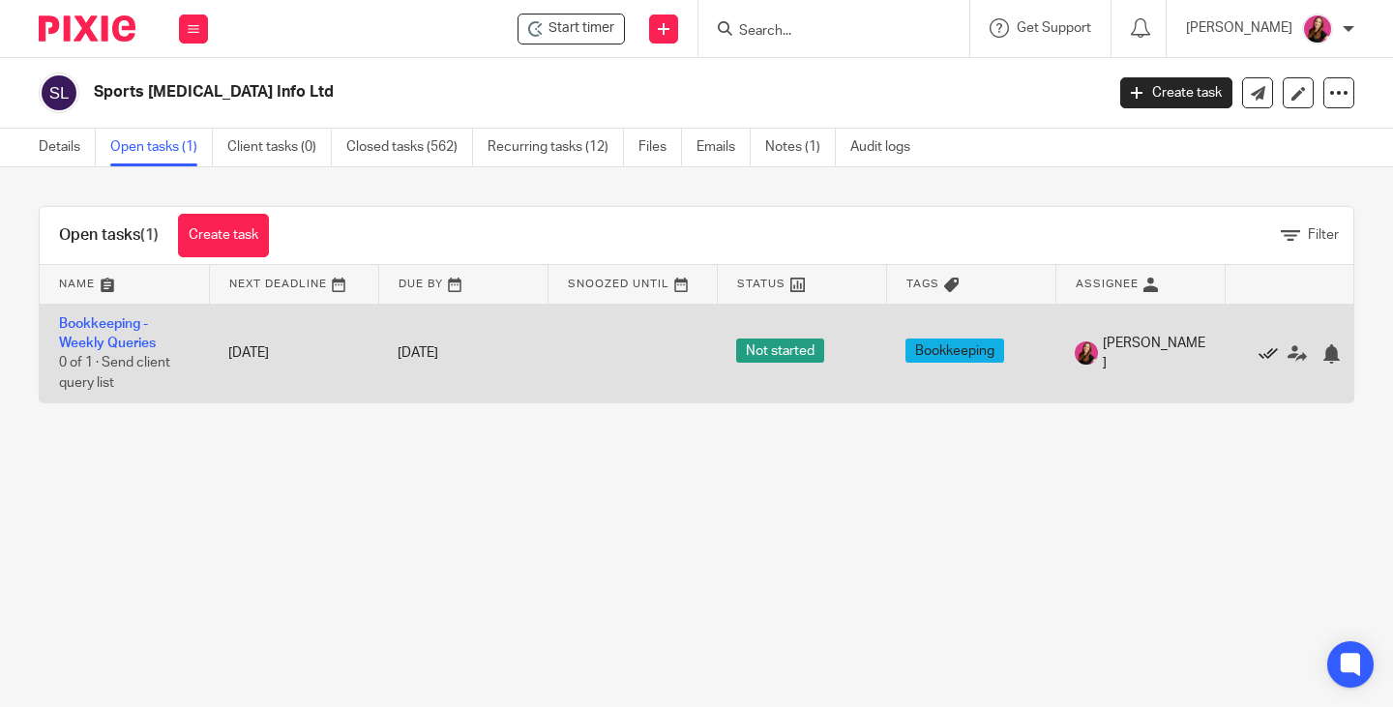
click at [1271, 355] on icon at bounding box center [1268, 353] width 19 height 19
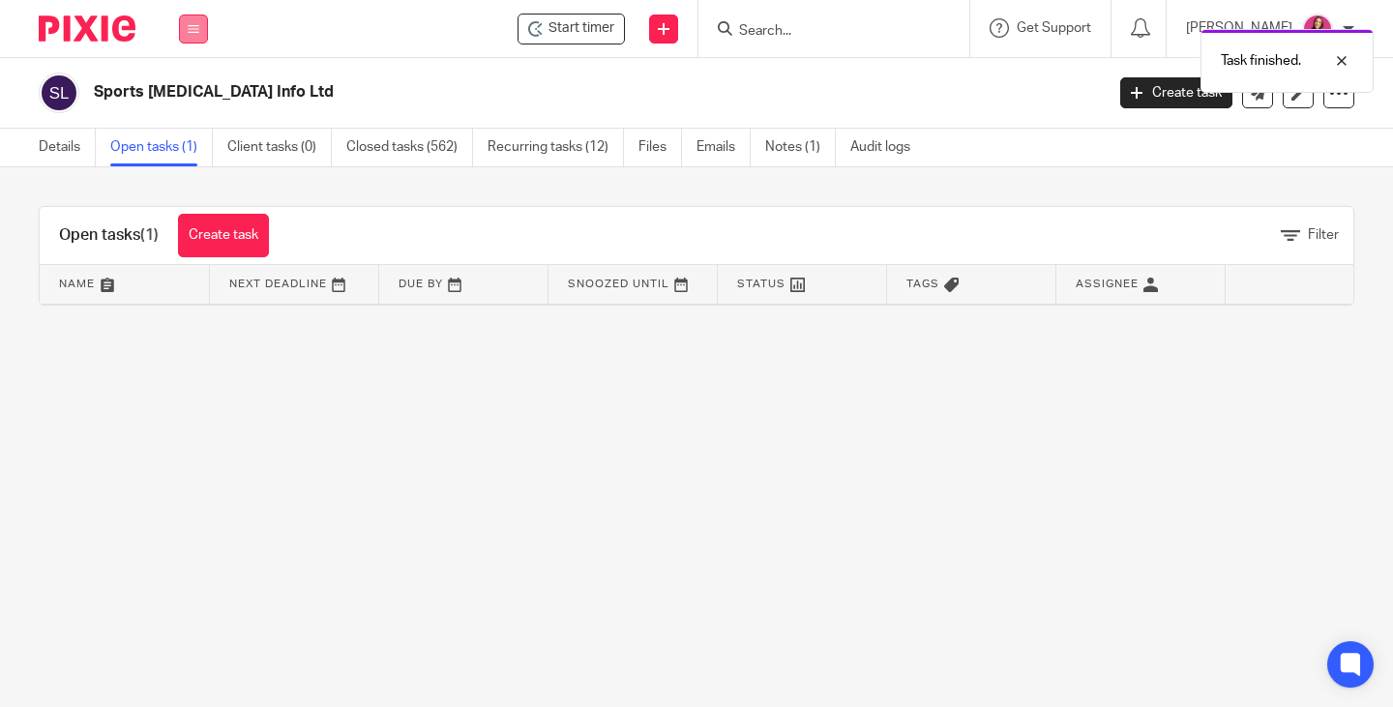
click at [202, 25] on button at bounding box center [193, 29] width 29 height 29
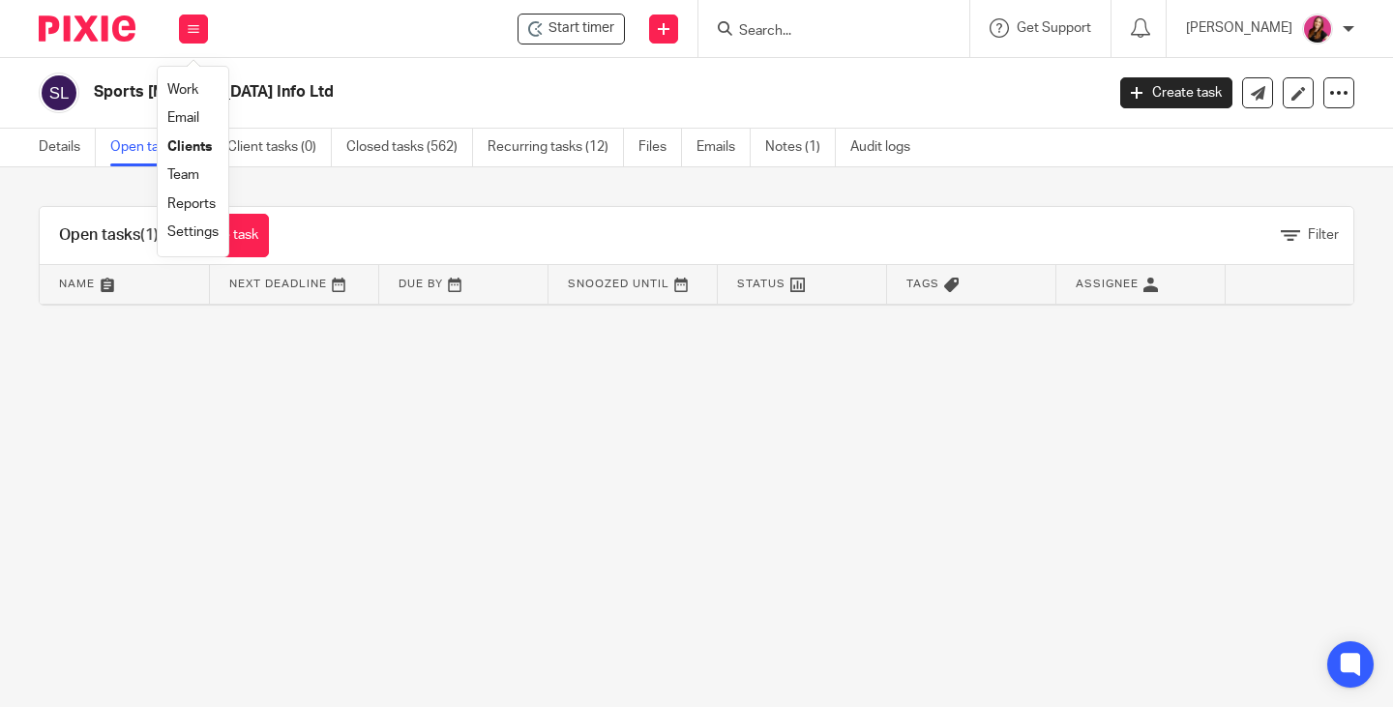
click at [189, 89] on link "Work" at bounding box center [182, 90] width 31 height 14
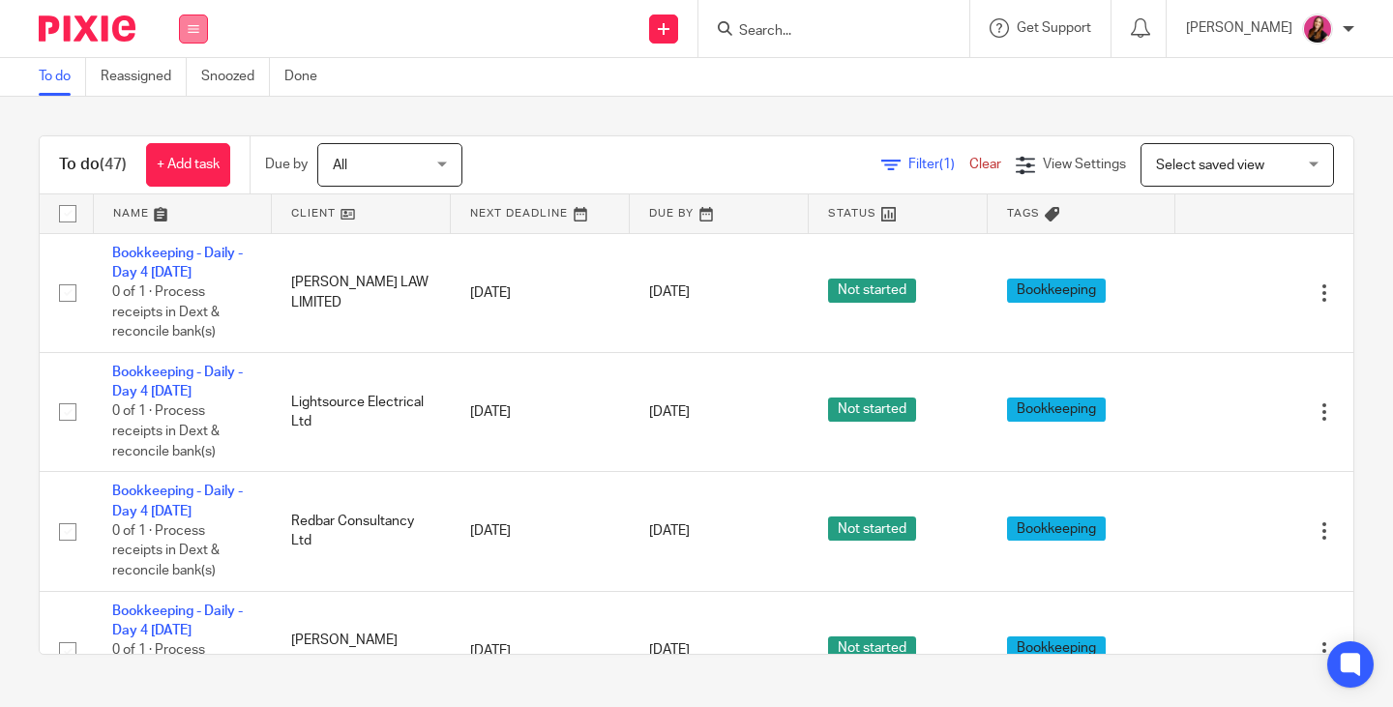
click at [201, 36] on button at bounding box center [193, 29] width 29 height 29
click at [193, 174] on link "Team" at bounding box center [183, 175] width 32 height 14
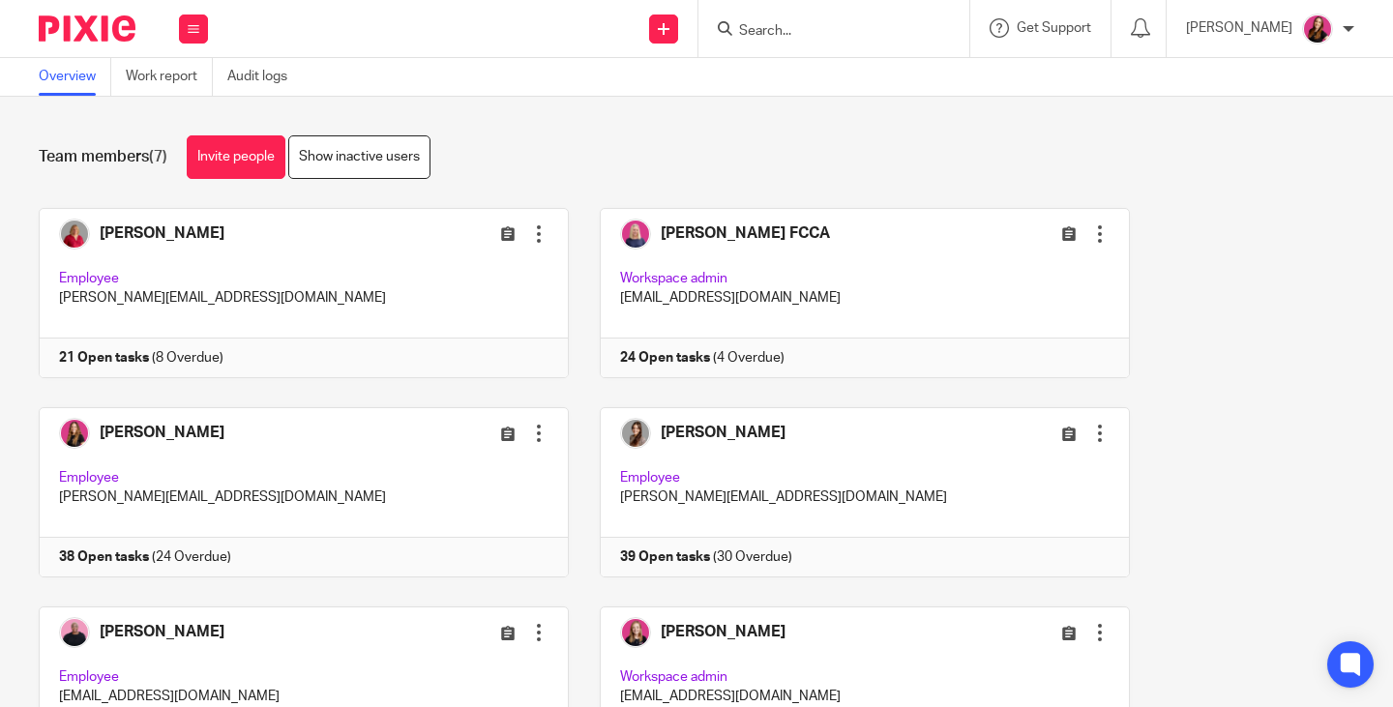
click at [190, 43] on button at bounding box center [193, 29] width 29 height 29
click at [188, 89] on link "Work" at bounding box center [182, 90] width 31 height 14
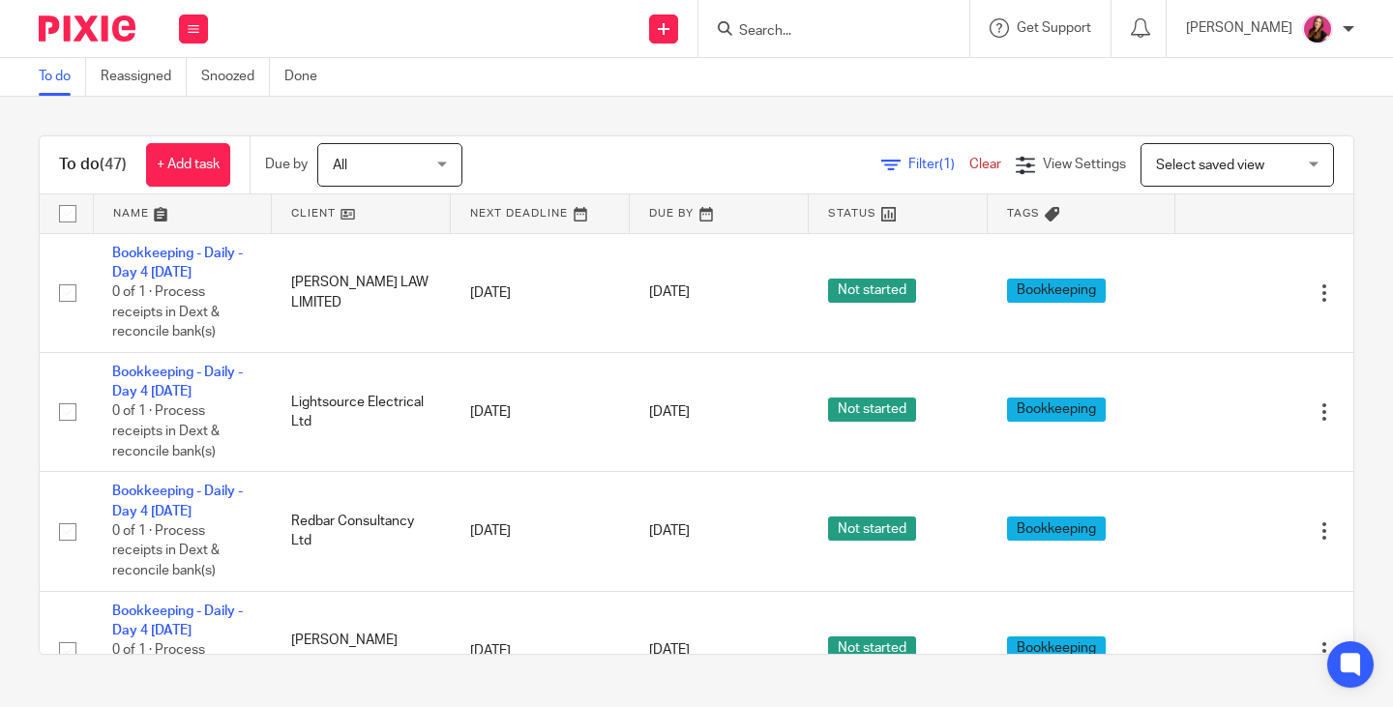
click at [209, 250] on link "Bookkeeping - Daily - Day 4 [DATE]" at bounding box center [177, 263] width 131 height 33
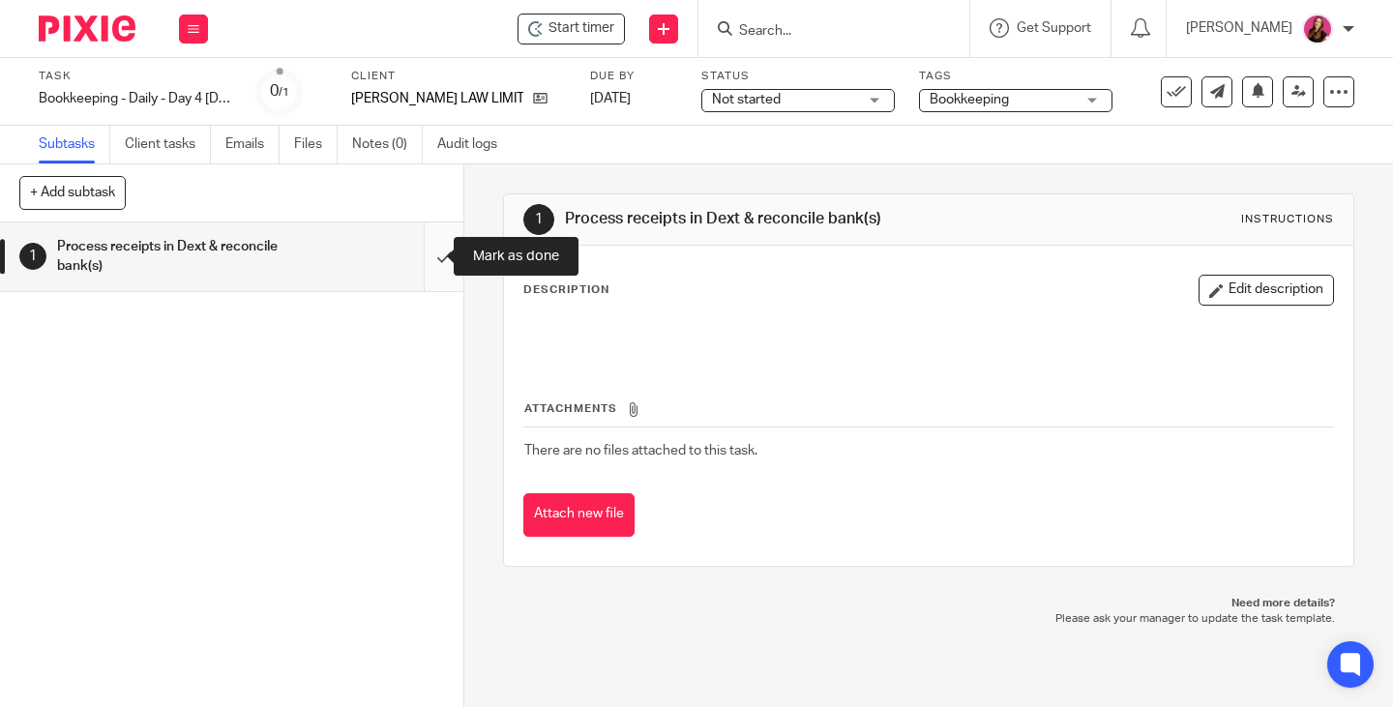
click at [418, 253] on input "submit" at bounding box center [231, 257] width 463 height 69
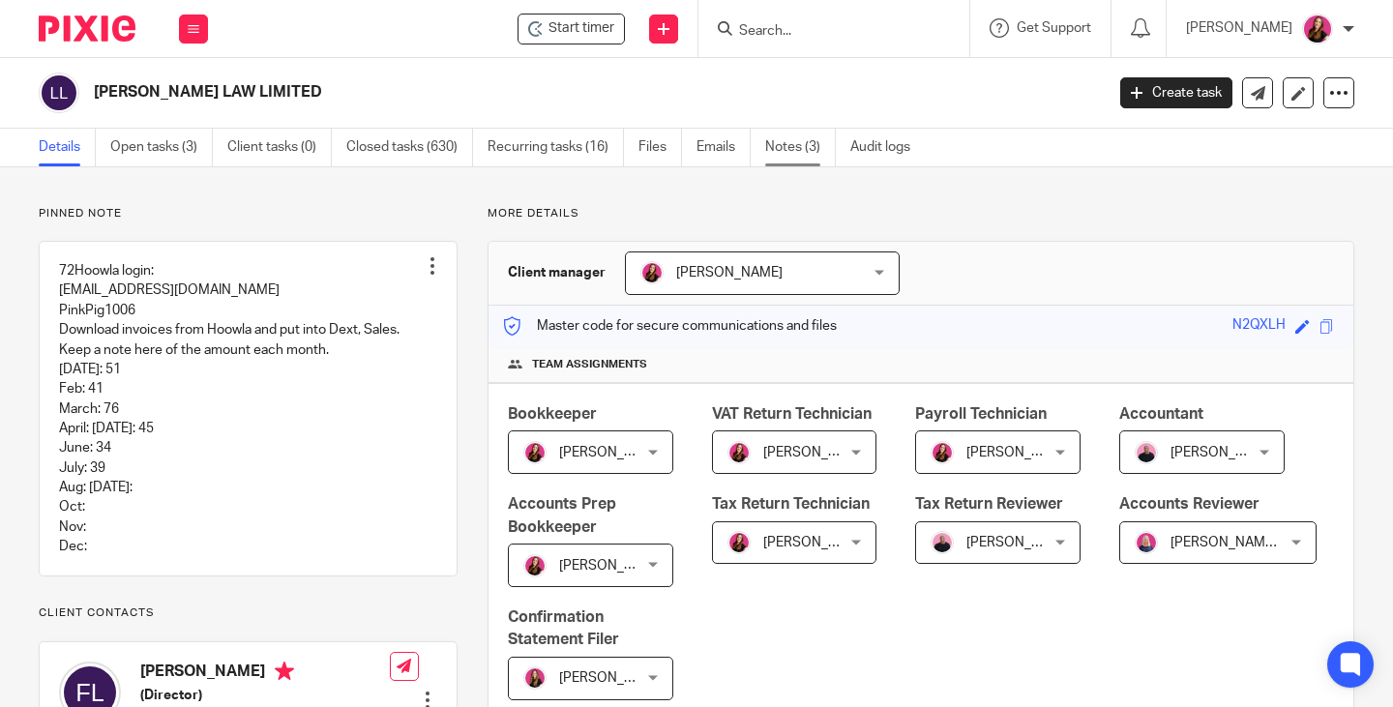
click at [796, 146] on link "Notes (3)" at bounding box center [800, 148] width 71 height 38
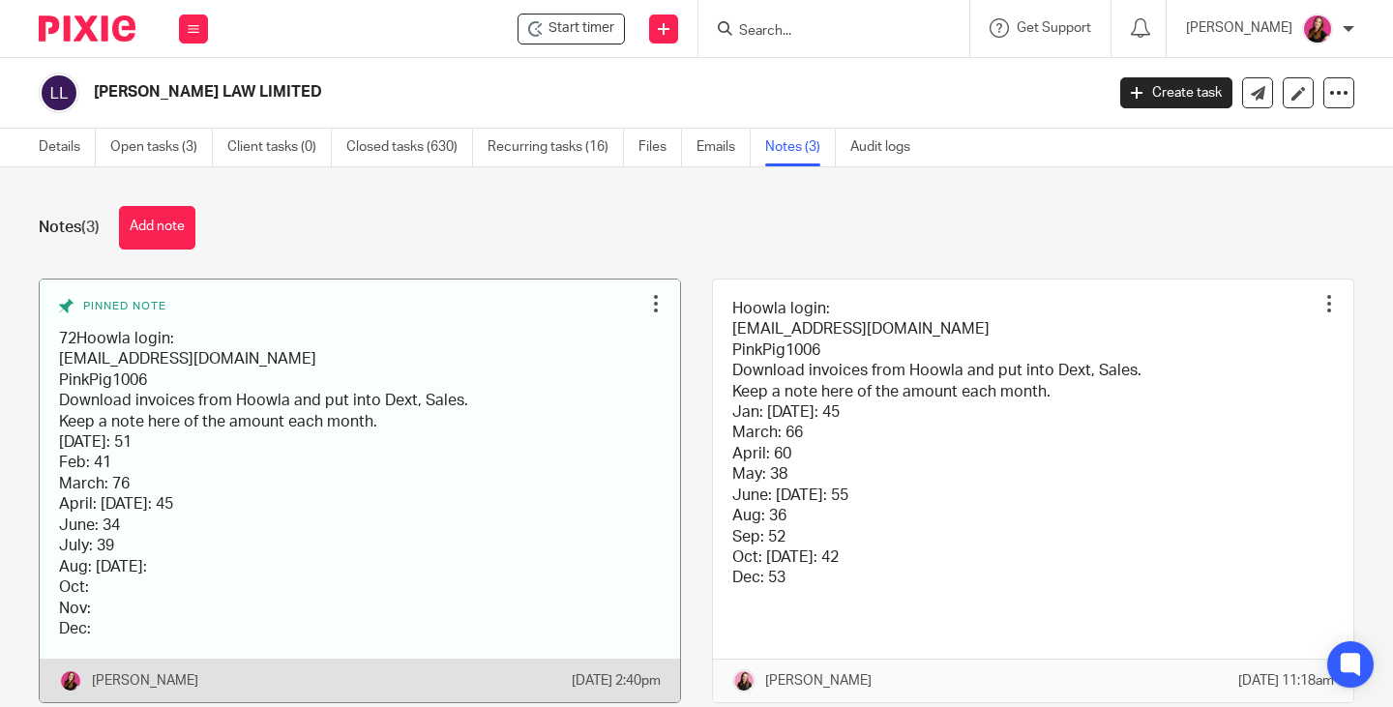
click at [649, 301] on div at bounding box center [655, 303] width 19 height 19
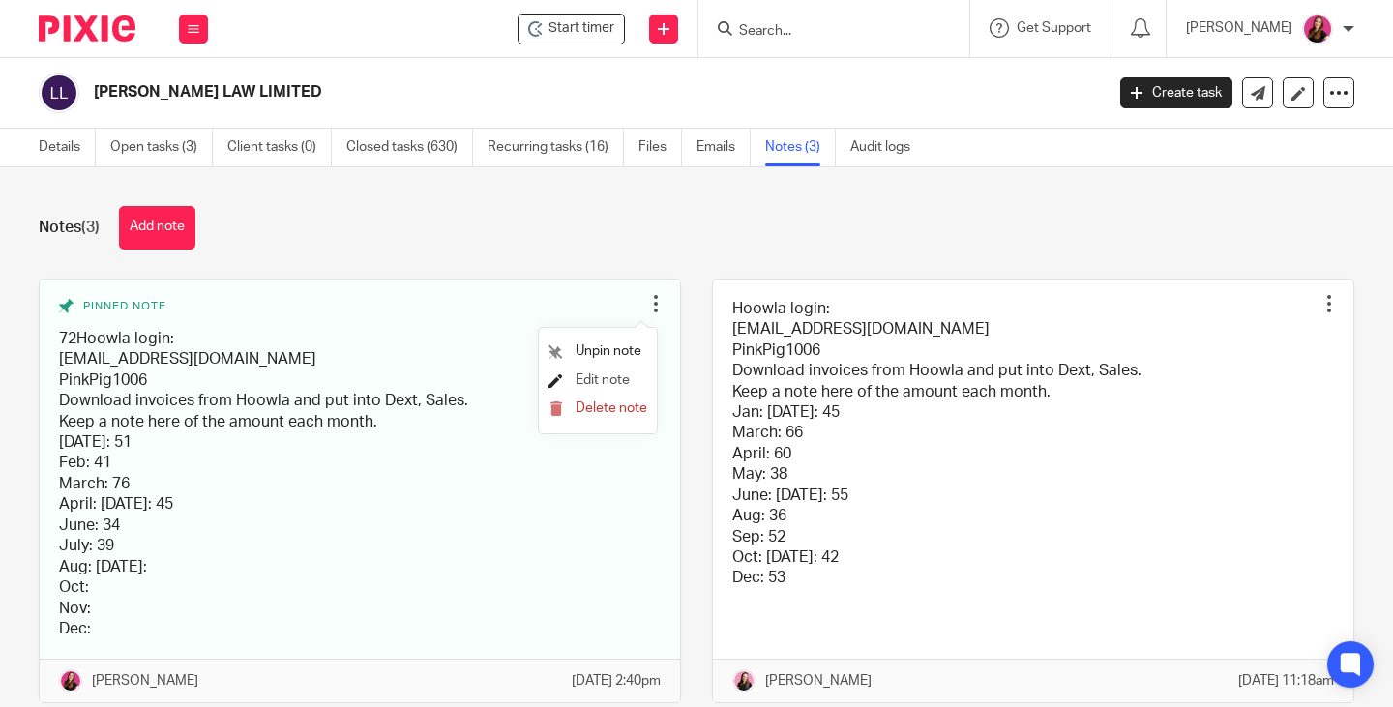
click at [628, 377] on span "Edit note" at bounding box center [603, 380] width 54 height 14
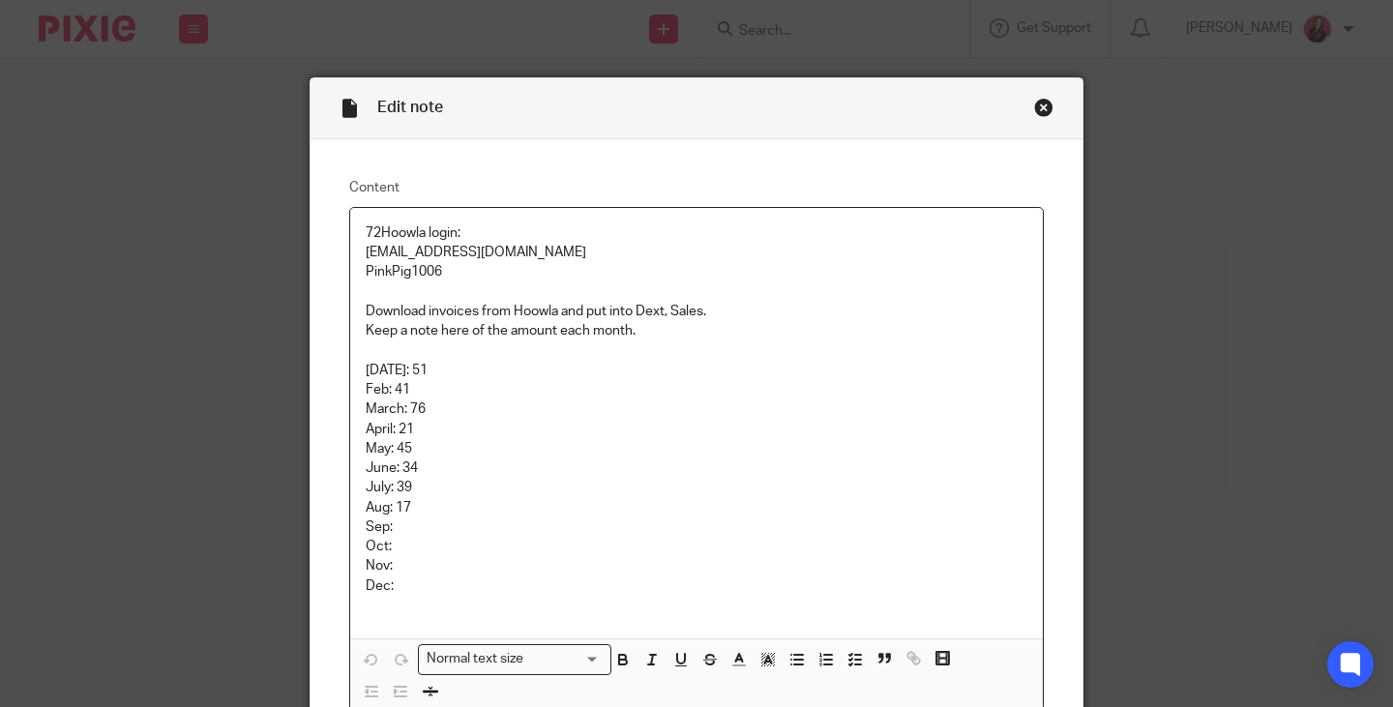
click at [431, 500] on p "Aug: 17" at bounding box center [697, 507] width 662 height 19
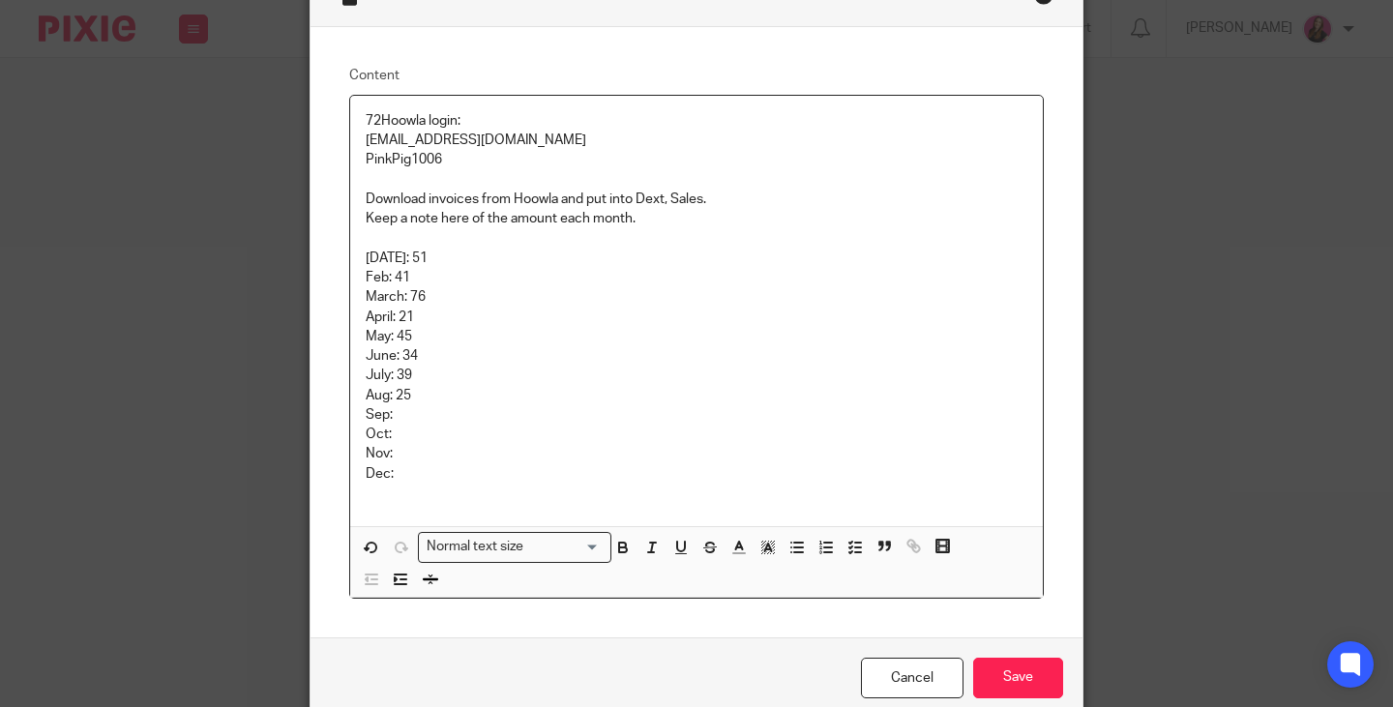
scroll to position [202, 0]
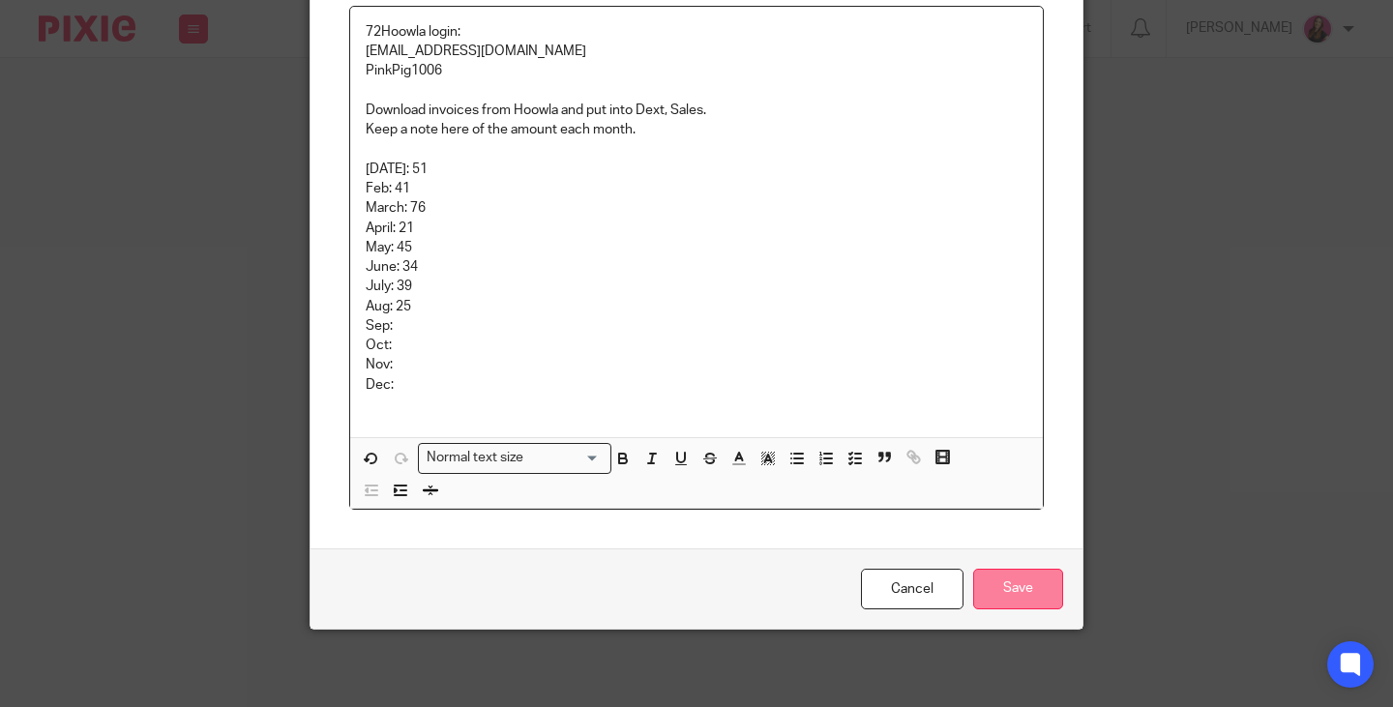
drag, startPoint x: 1002, startPoint y: 598, endPoint x: 1001, endPoint y: 491, distance: 106.4
click at [1002, 598] on input "Save" at bounding box center [1018, 590] width 90 height 42
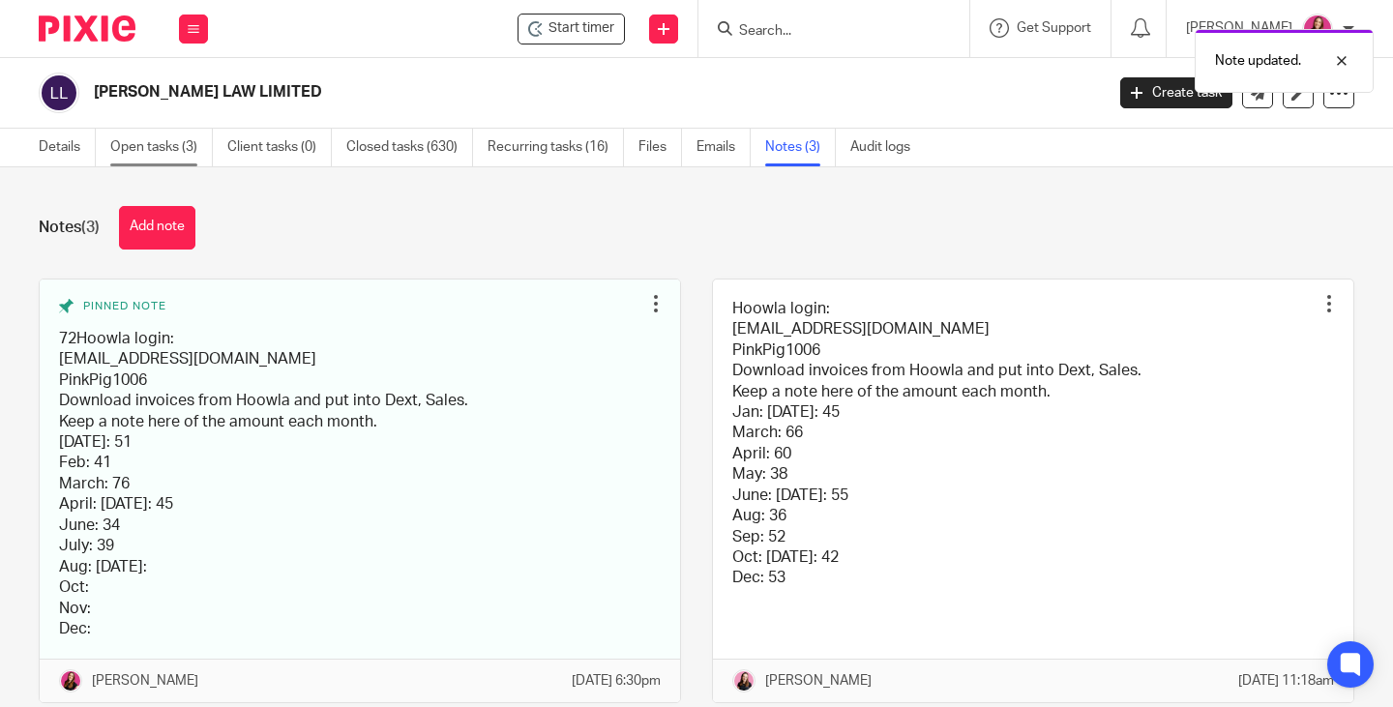
click at [143, 144] on link "Open tasks (3)" at bounding box center [161, 148] width 103 height 38
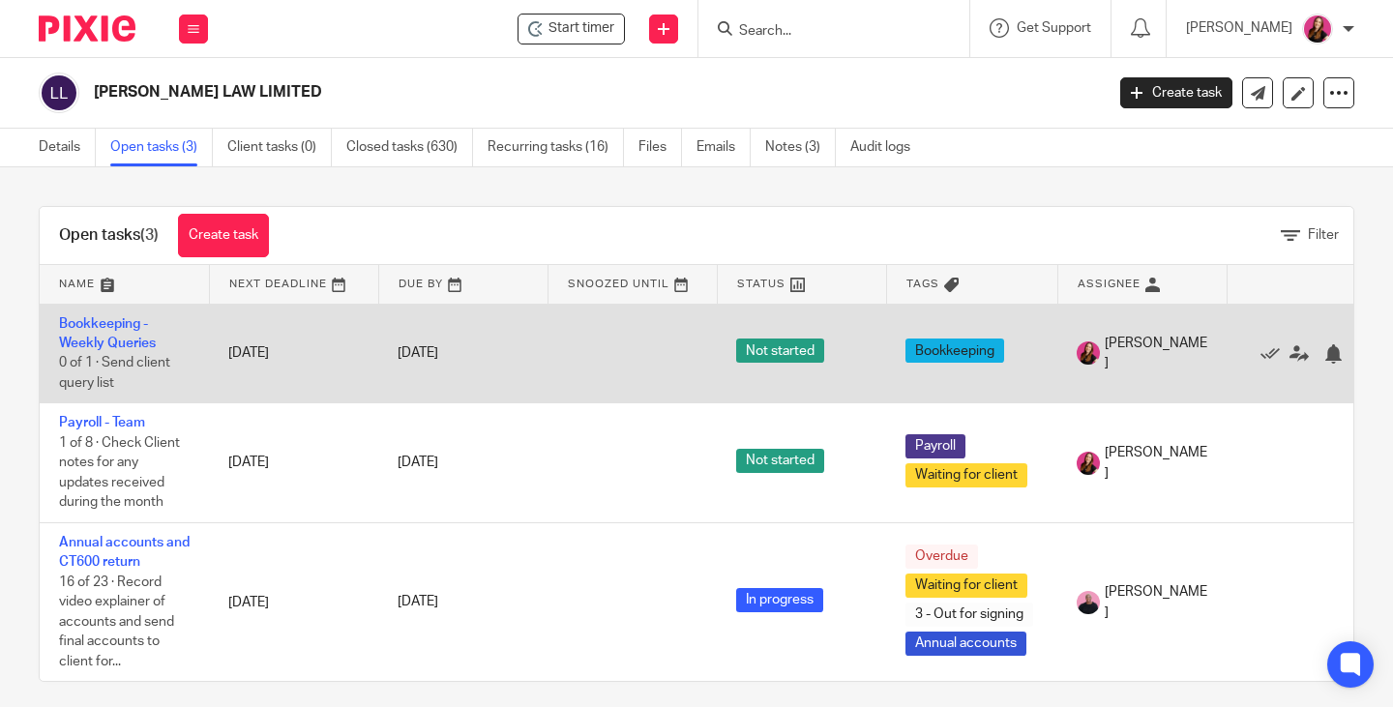
click at [122, 334] on td "Bookkeeping - Weekly Queries 0 of 1 · Send client query list" at bounding box center [124, 354] width 169 height 100
click at [114, 321] on link "Bookkeeping - Weekly Queries" at bounding box center [107, 333] width 97 height 33
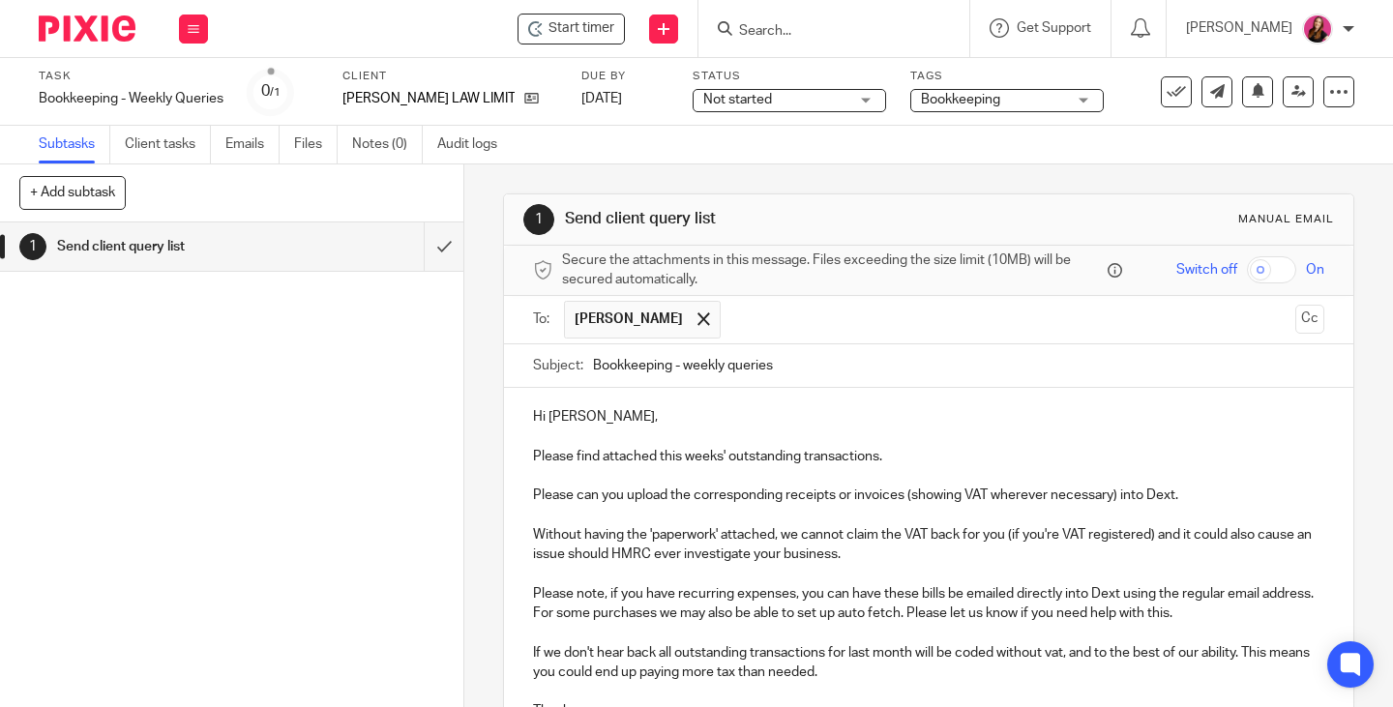
scroll to position [222, 0]
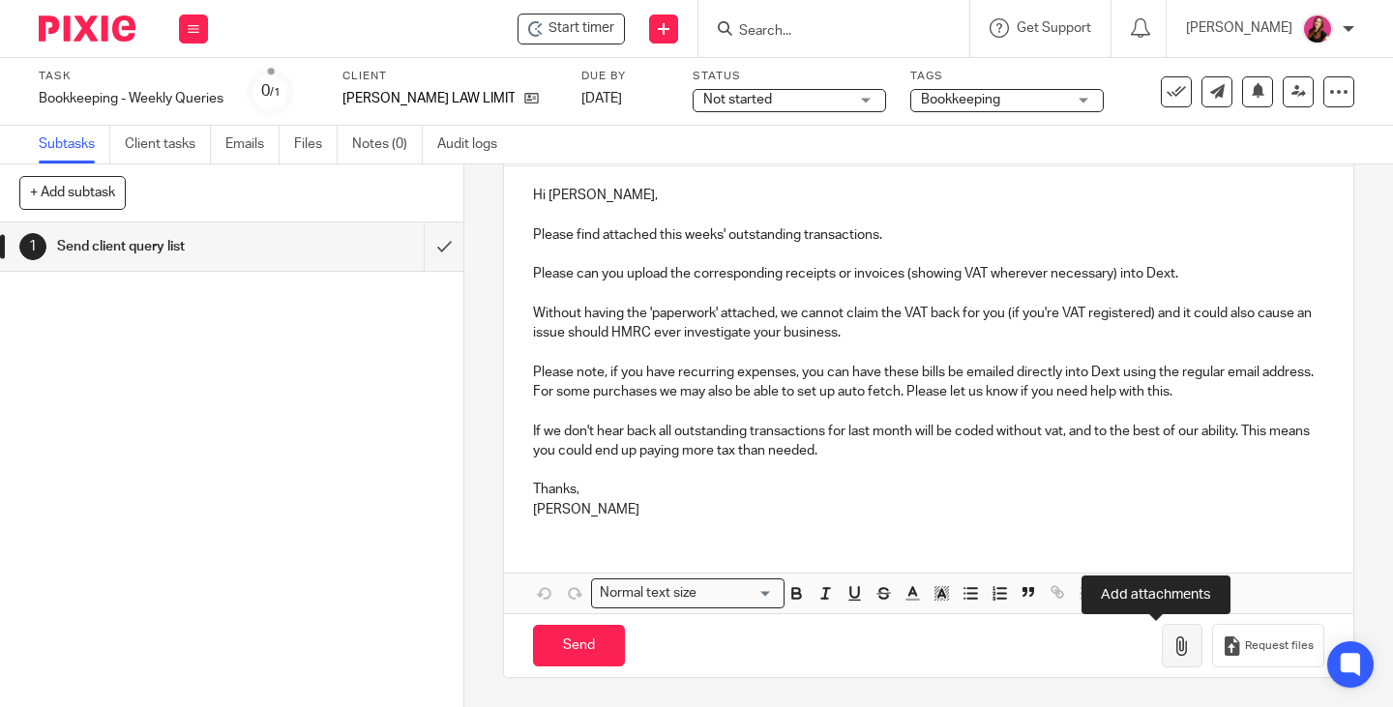
click at [1162, 665] on button "button" at bounding box center [1182, 646] width 41 height 44
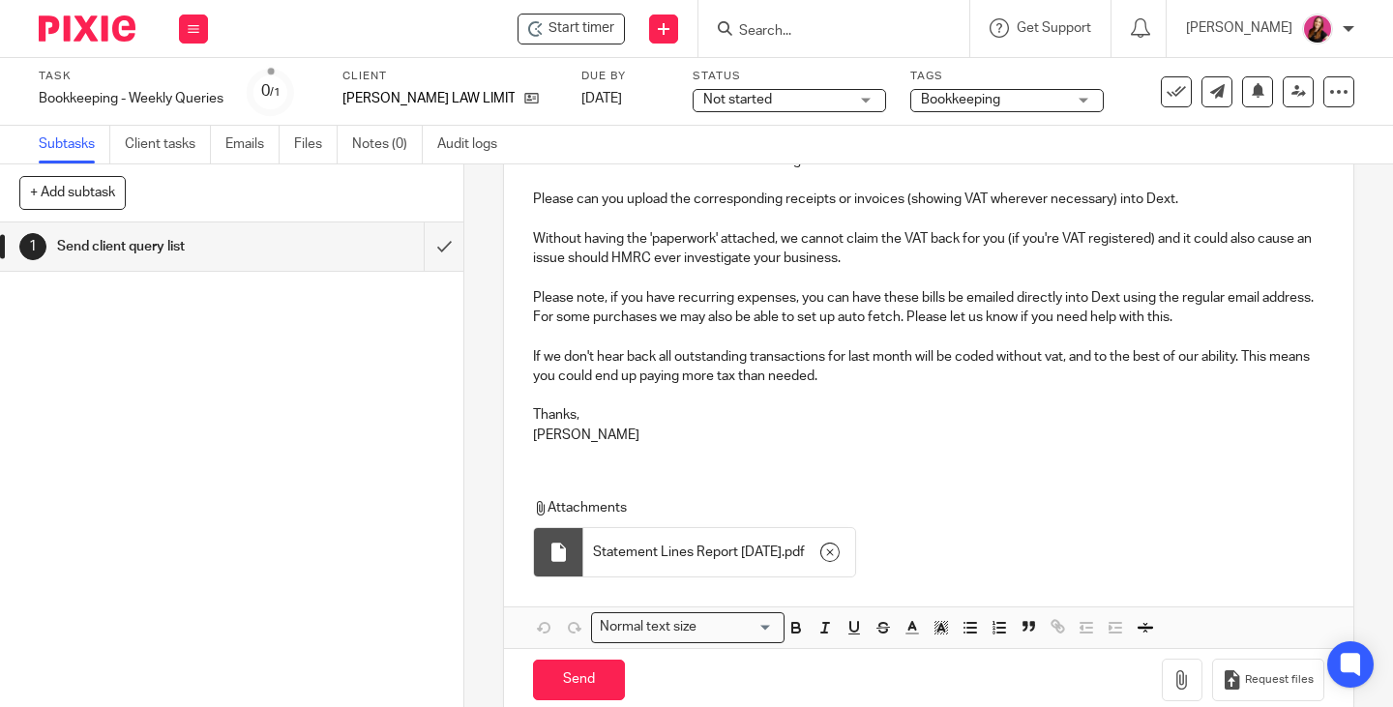
scroll to position [330, 0]
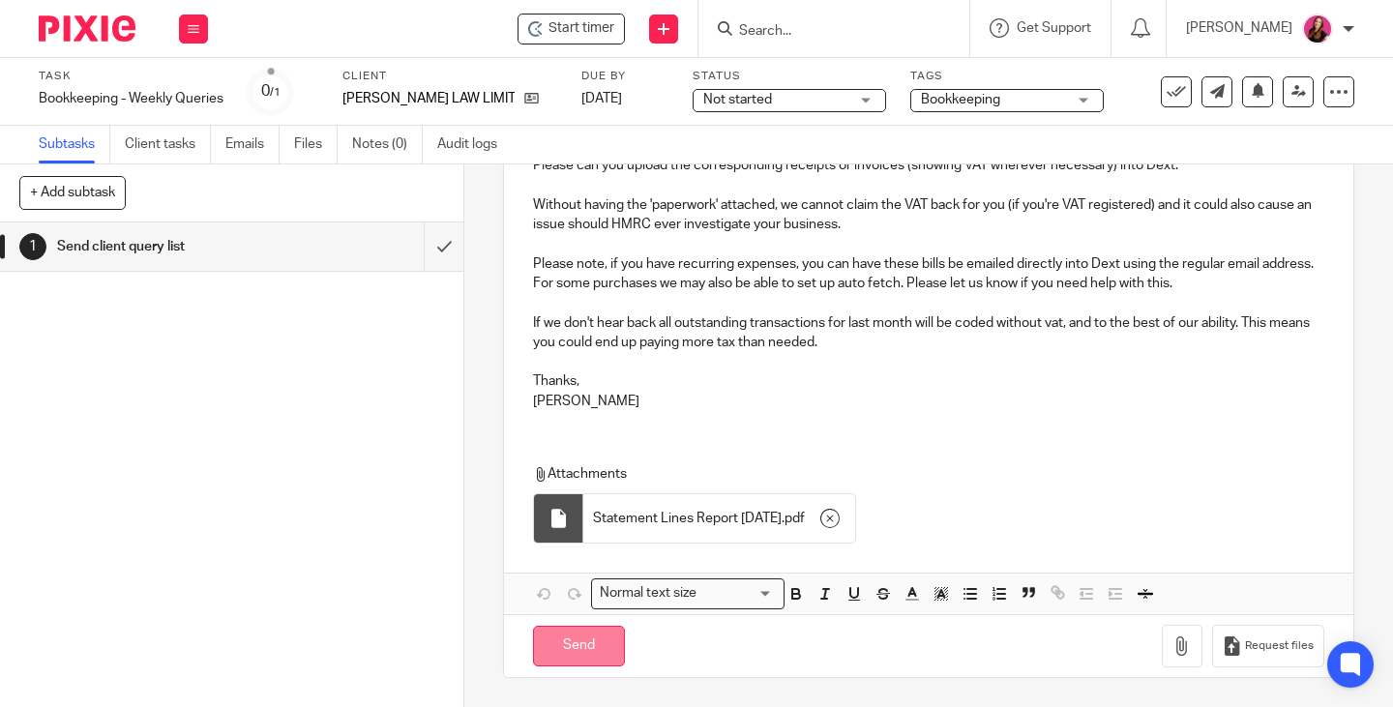
click at [605, 654] on input "Send" at bounding box center [579, 647] width 92 height 42
type input "Sent"
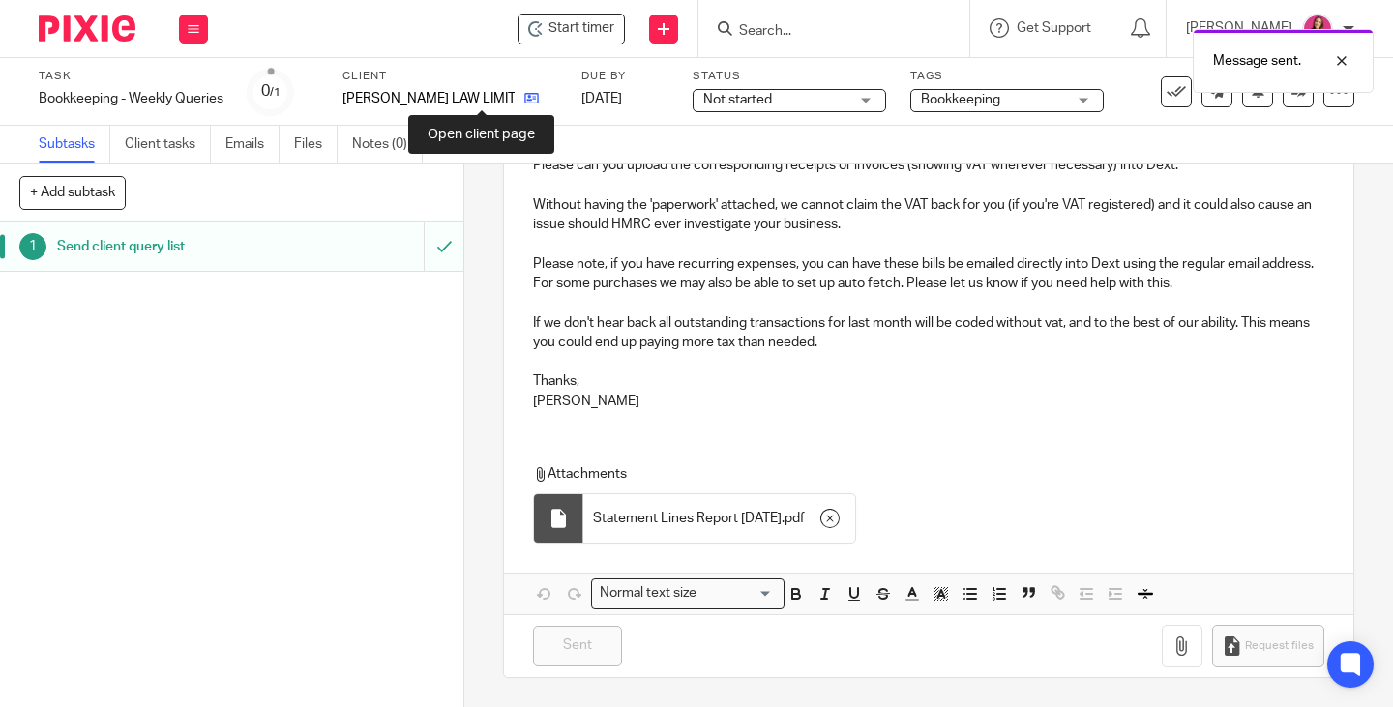
click at [524, 98] on icon at bounding box center [531, 98] width 15 height 15
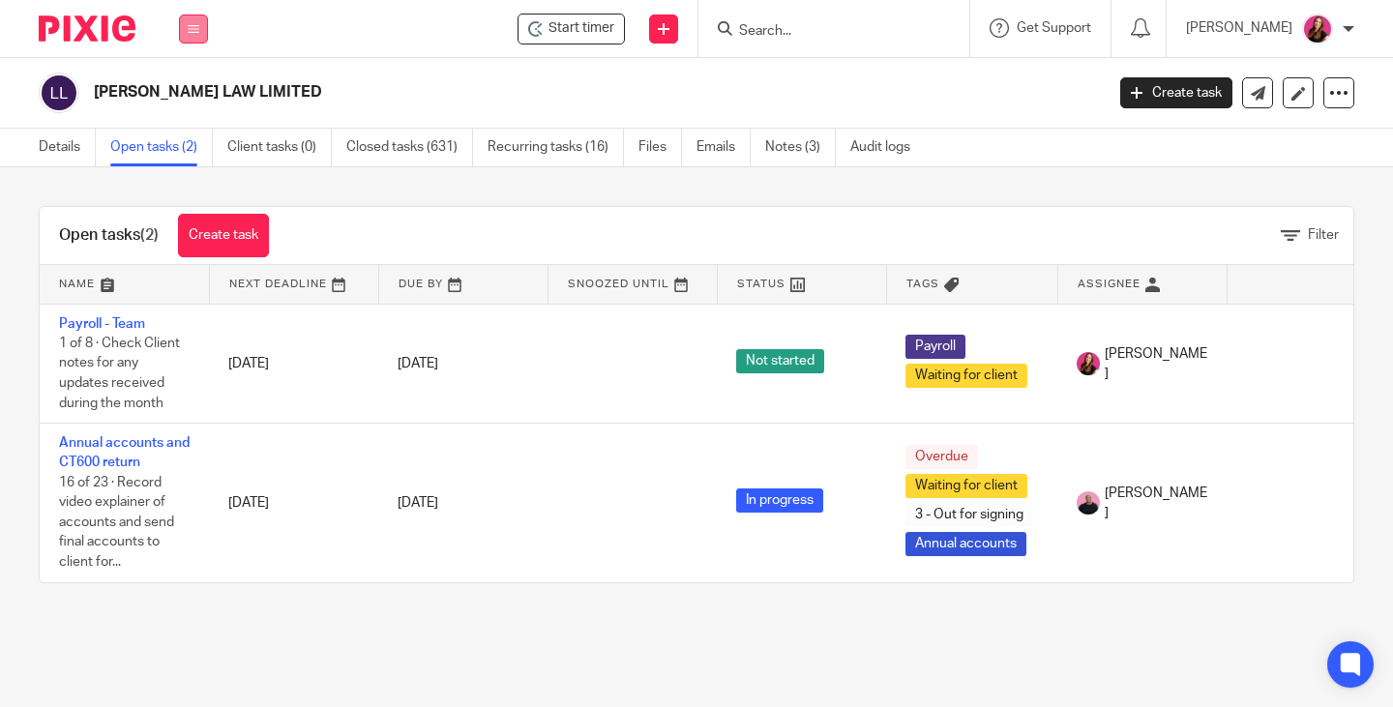
click at [193, 35] on button at bounding box center [193, 29] width 29 height 29
click at [192, 88] on link "Work" at bounding box center [182, 90] width 31 height 14
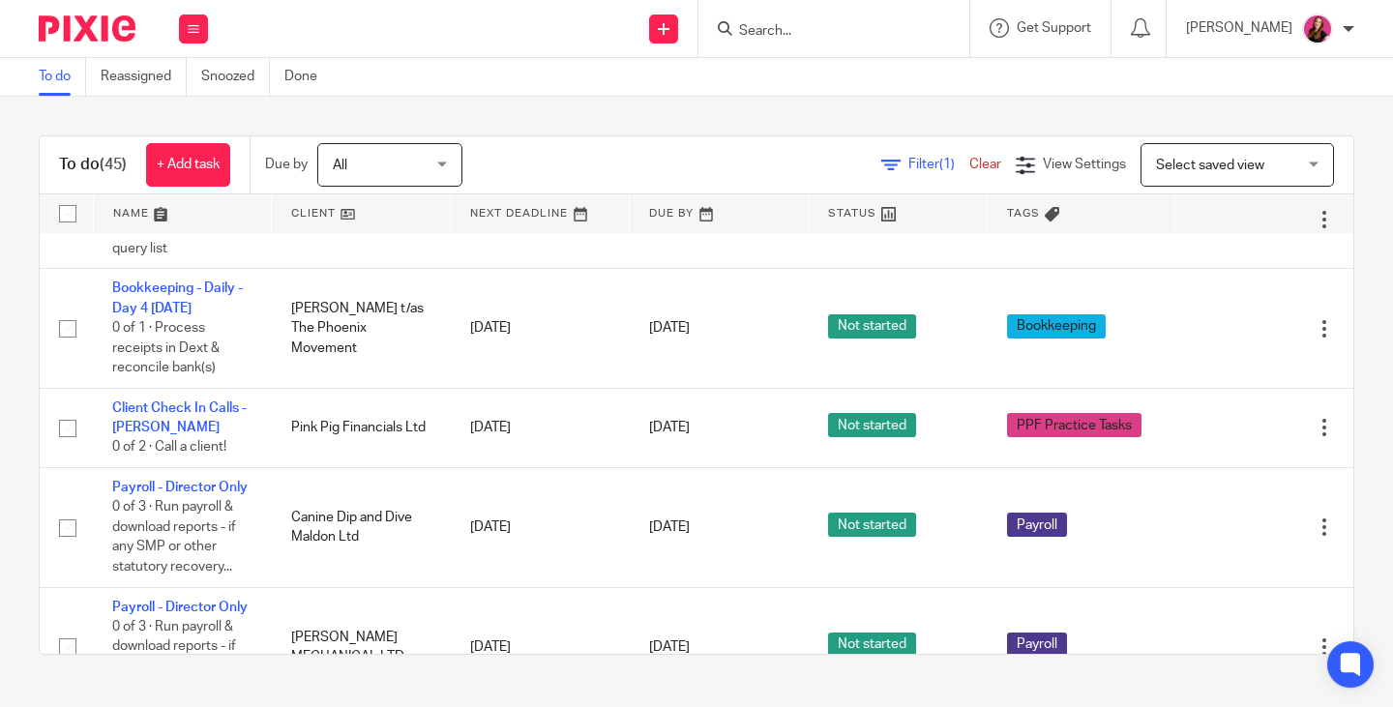
scroll to position [1838, 0]
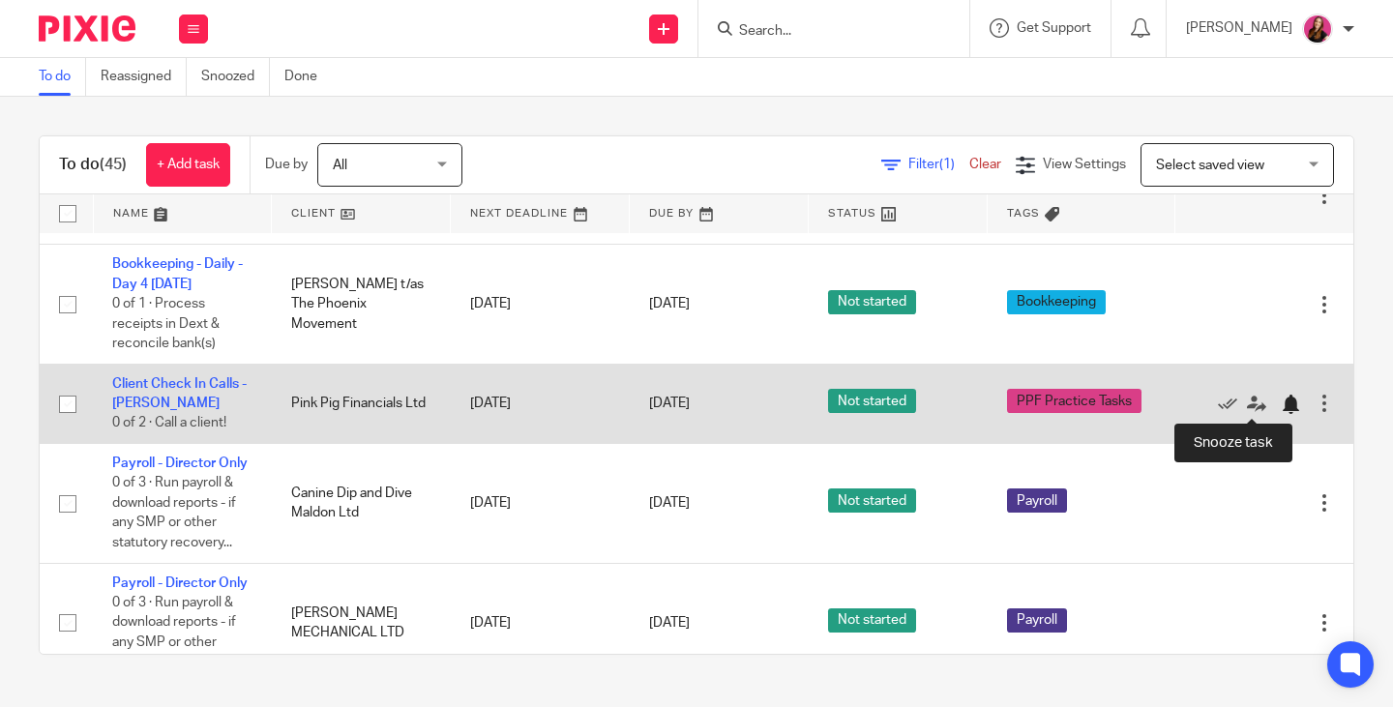
click at [1281, 406] on div at bounding box center [1290, 404] width 19 height 19
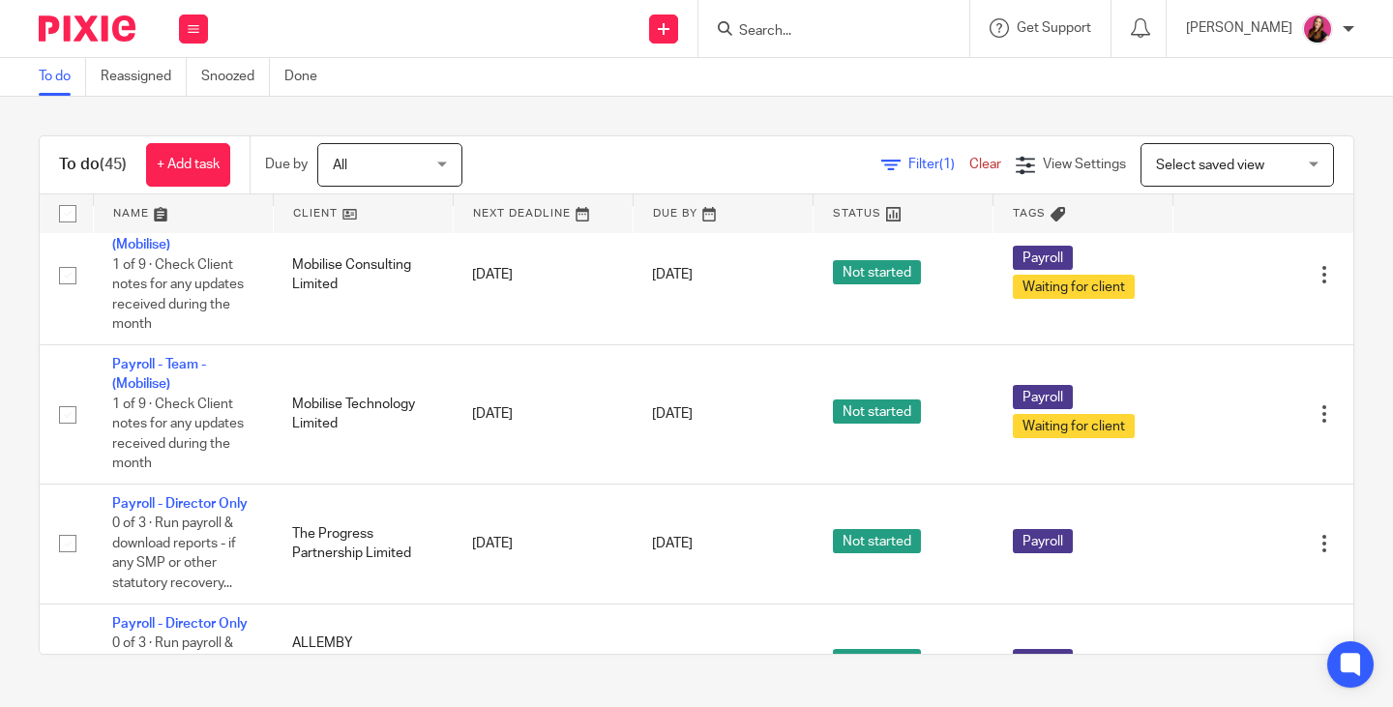
scroll to position [3289, 0]
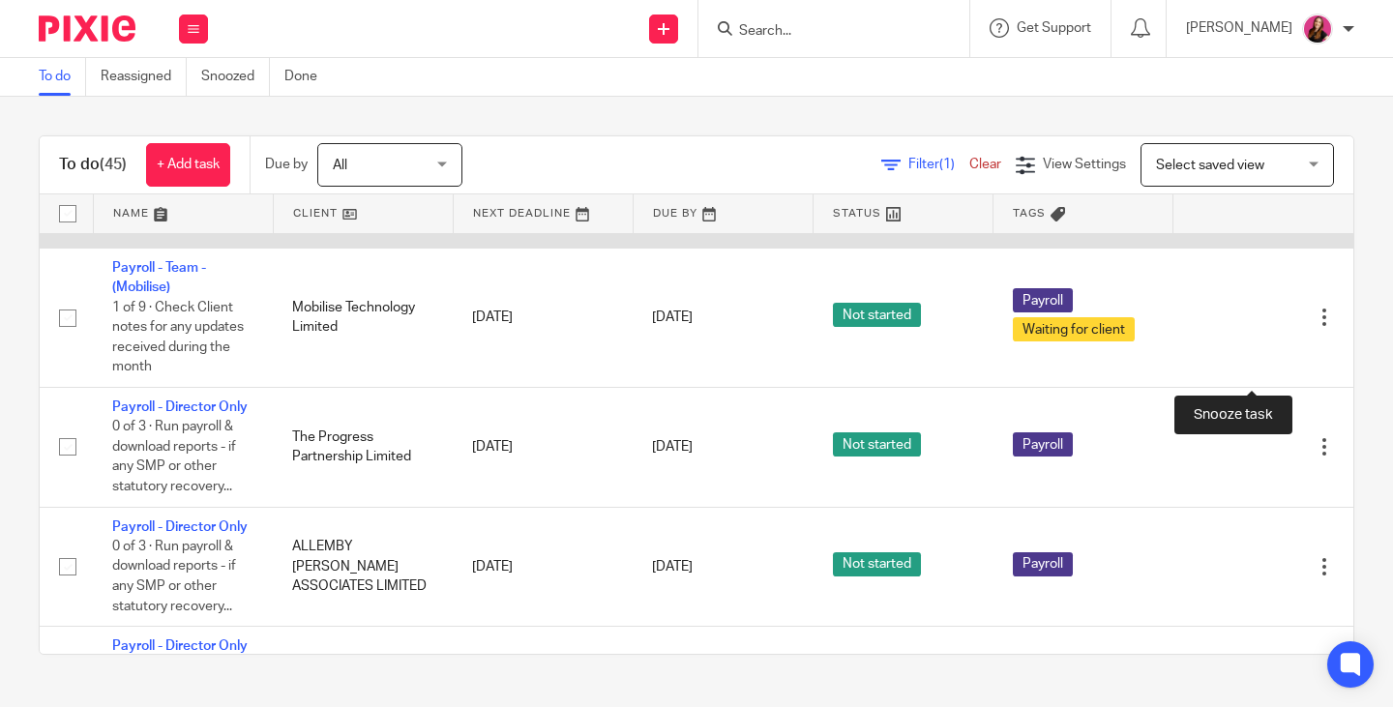
click at [1281, 189] on div at bounding box center [1290, 178] width 19 height 19
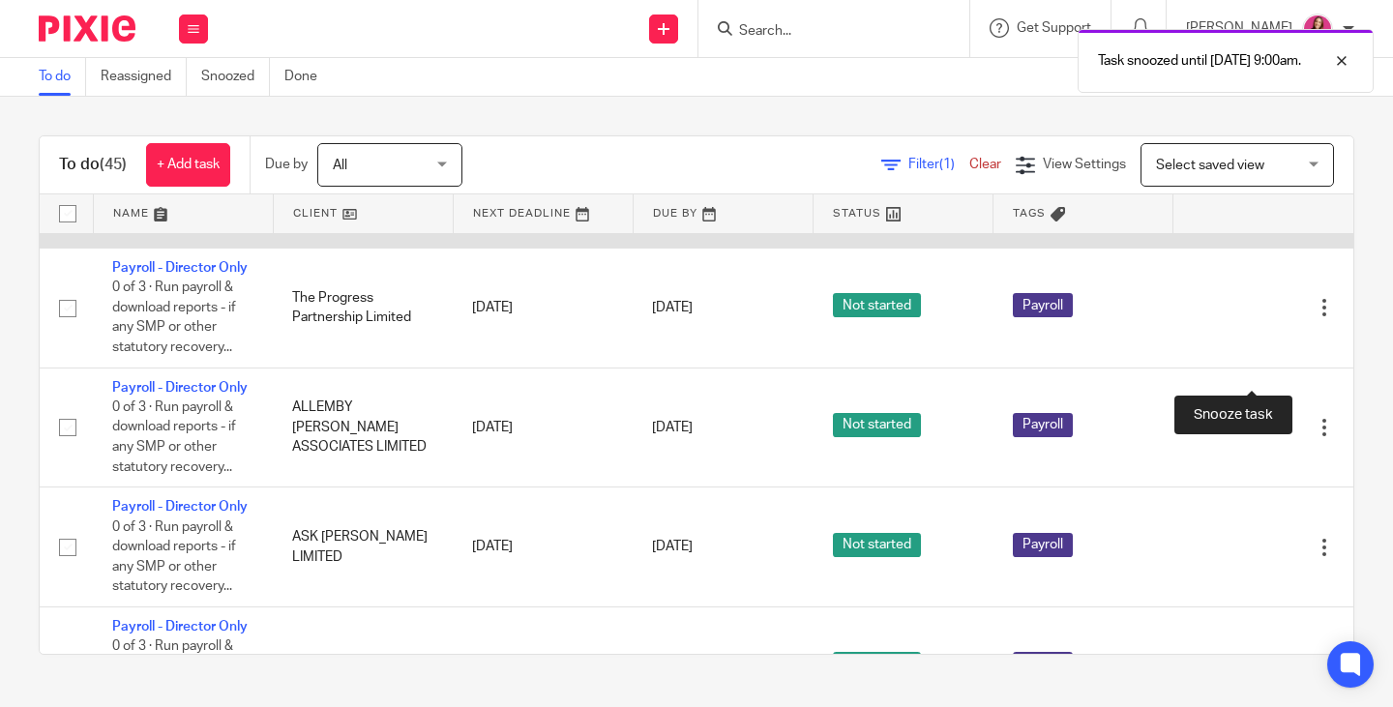
click at [1281, 189] on div at bounding box center [1290, 178] width 19 height 19
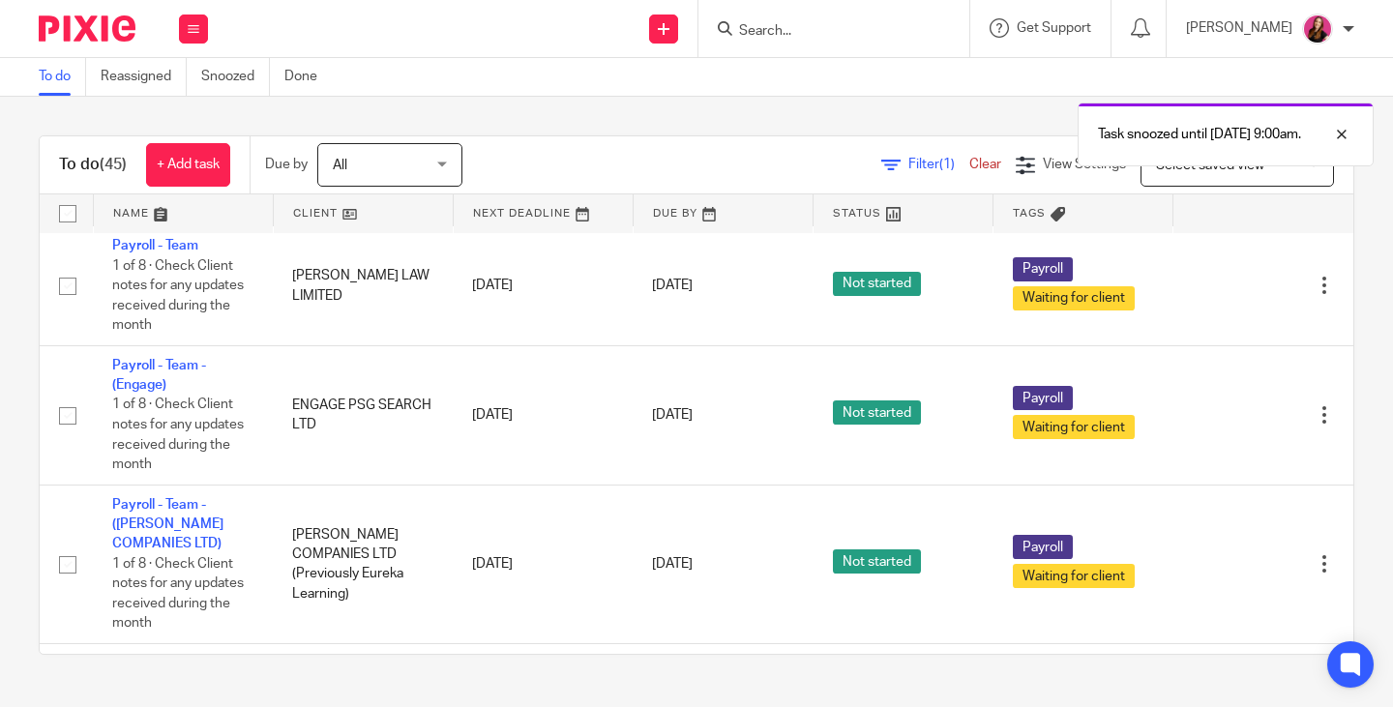
scroll to position [3966, 0]
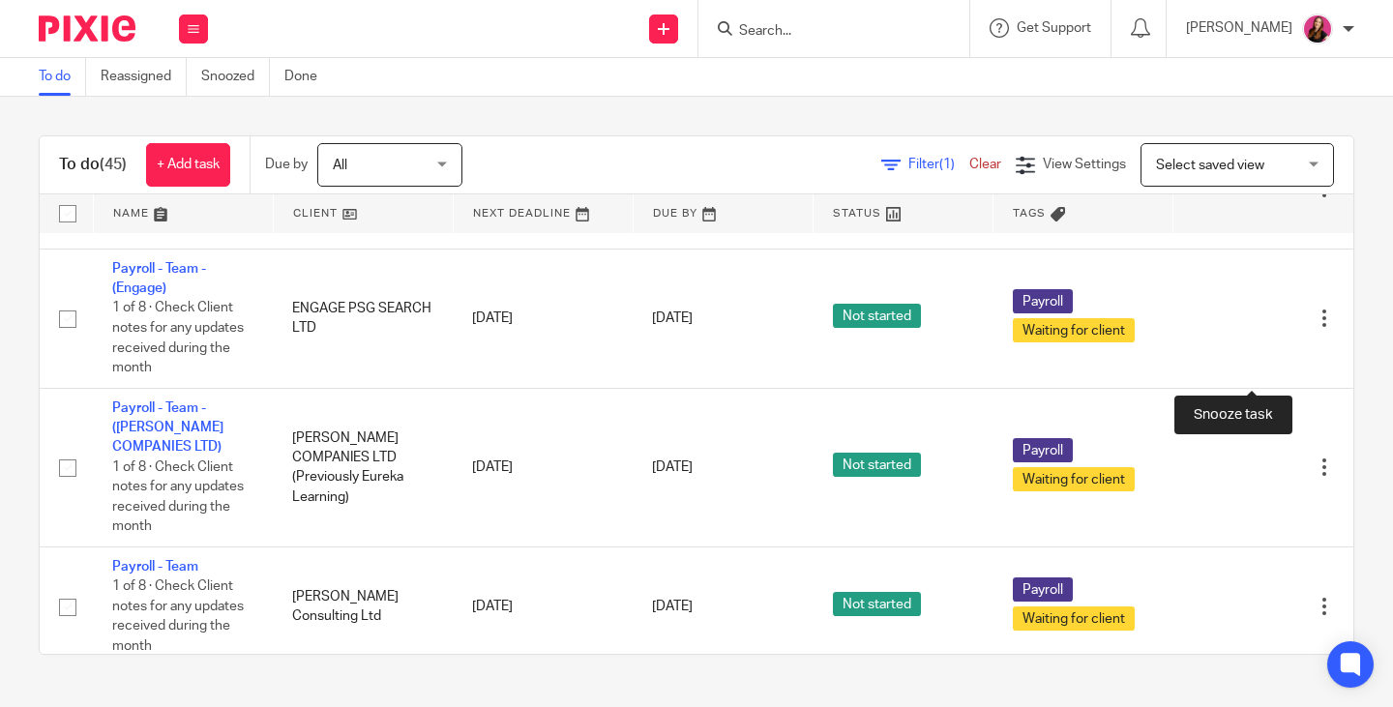
click at [1281, 89] on div at bounding box center [1290, 79] width 19 height 19
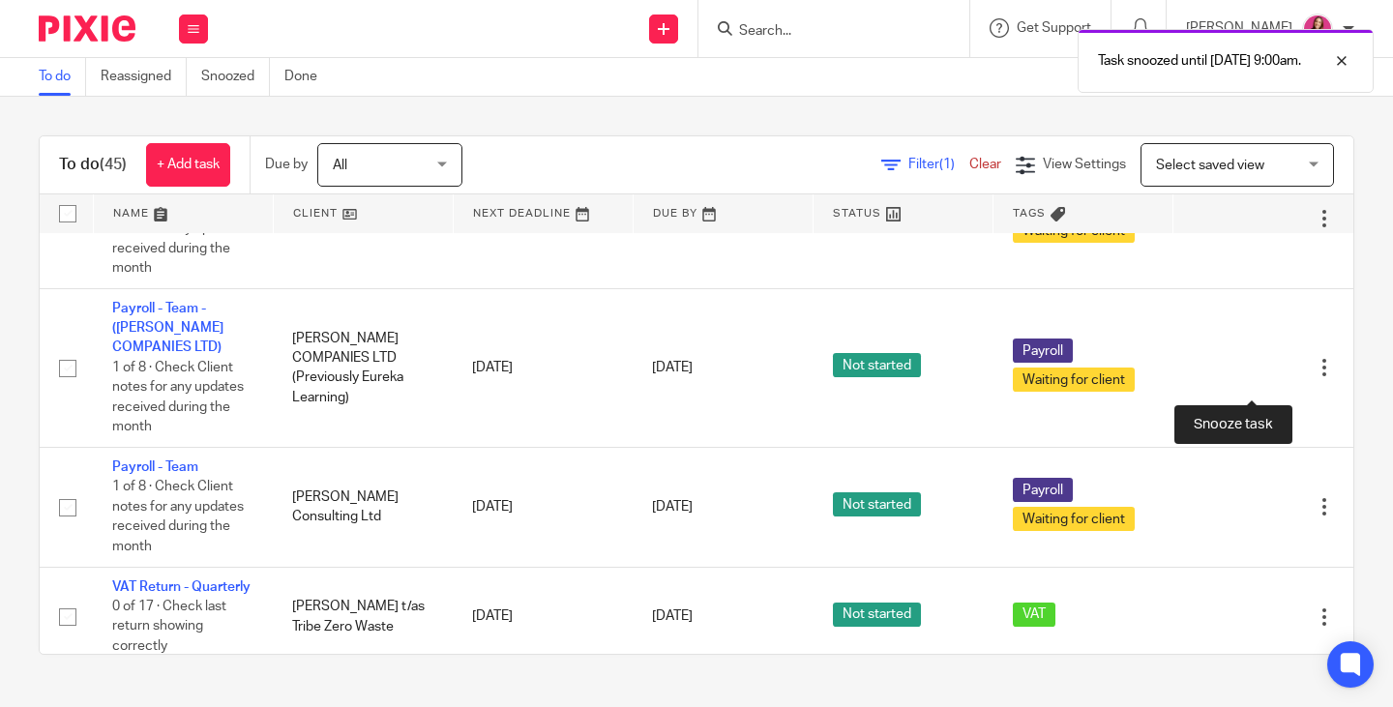
click at [1281, 100] on div at bounding box center [1290, 89] width 19 height 19
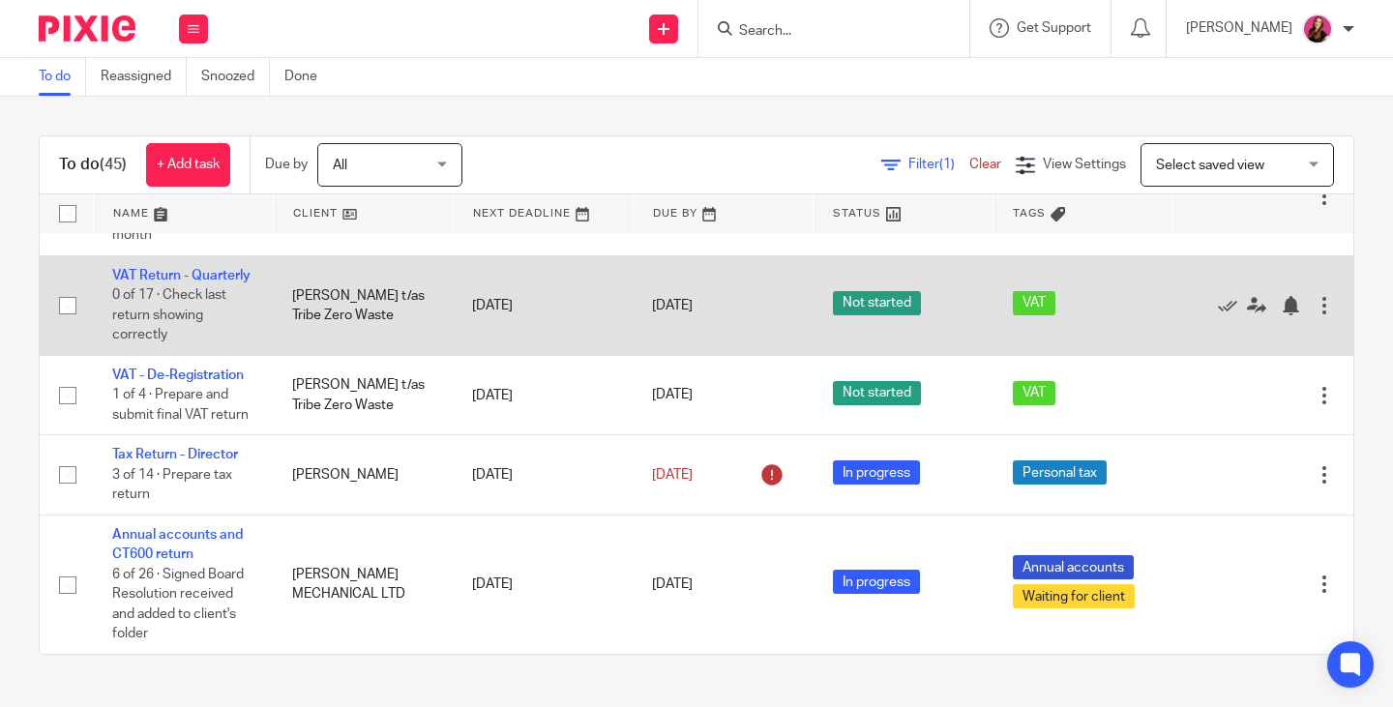
scroll to position [4494, 0]
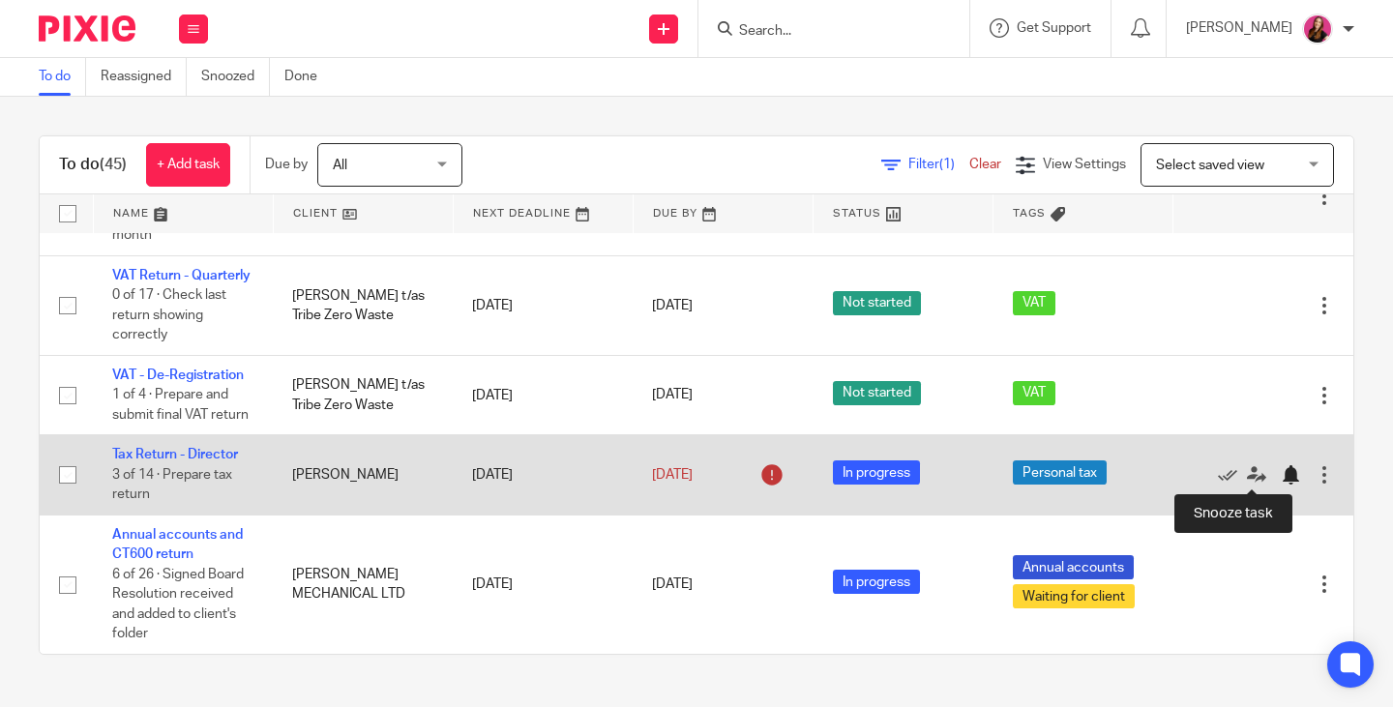
click at [1281, 476] on div at bounding box center [1290, 474] width 19 height 19
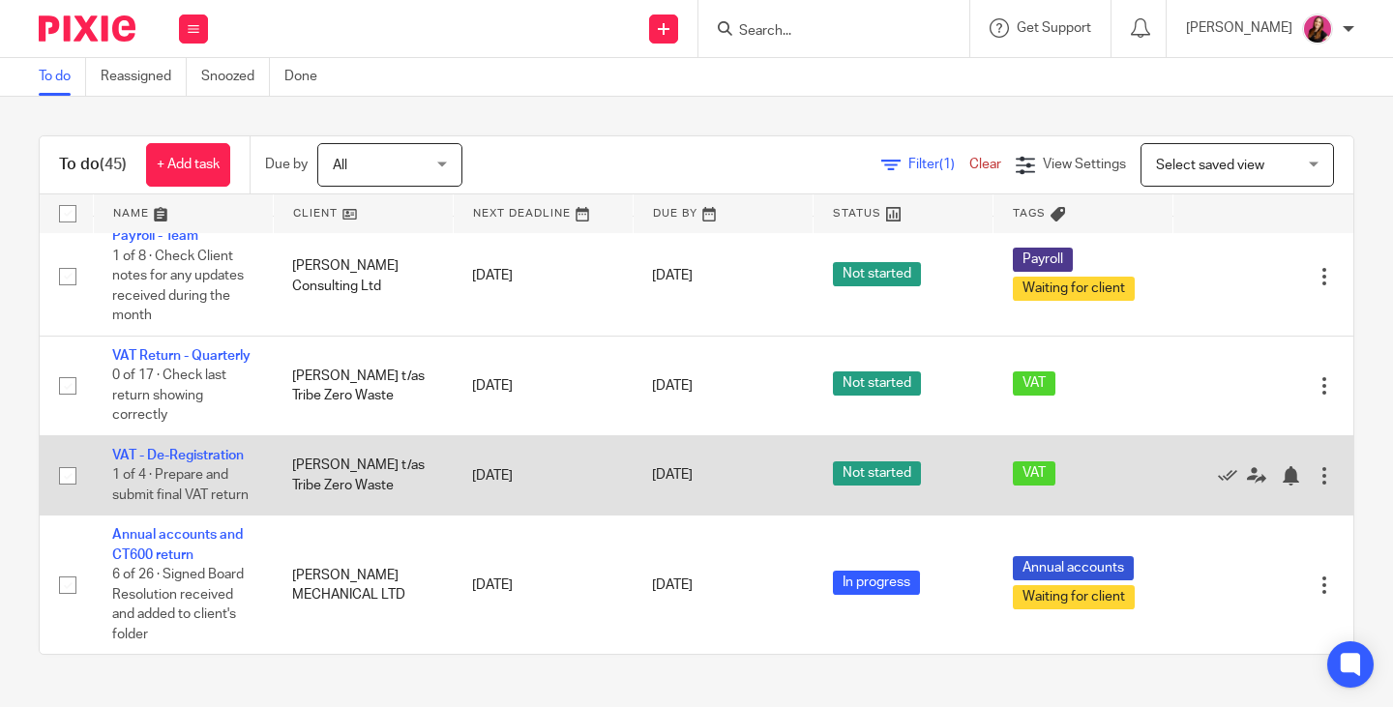
scroll to position [4318, 0]
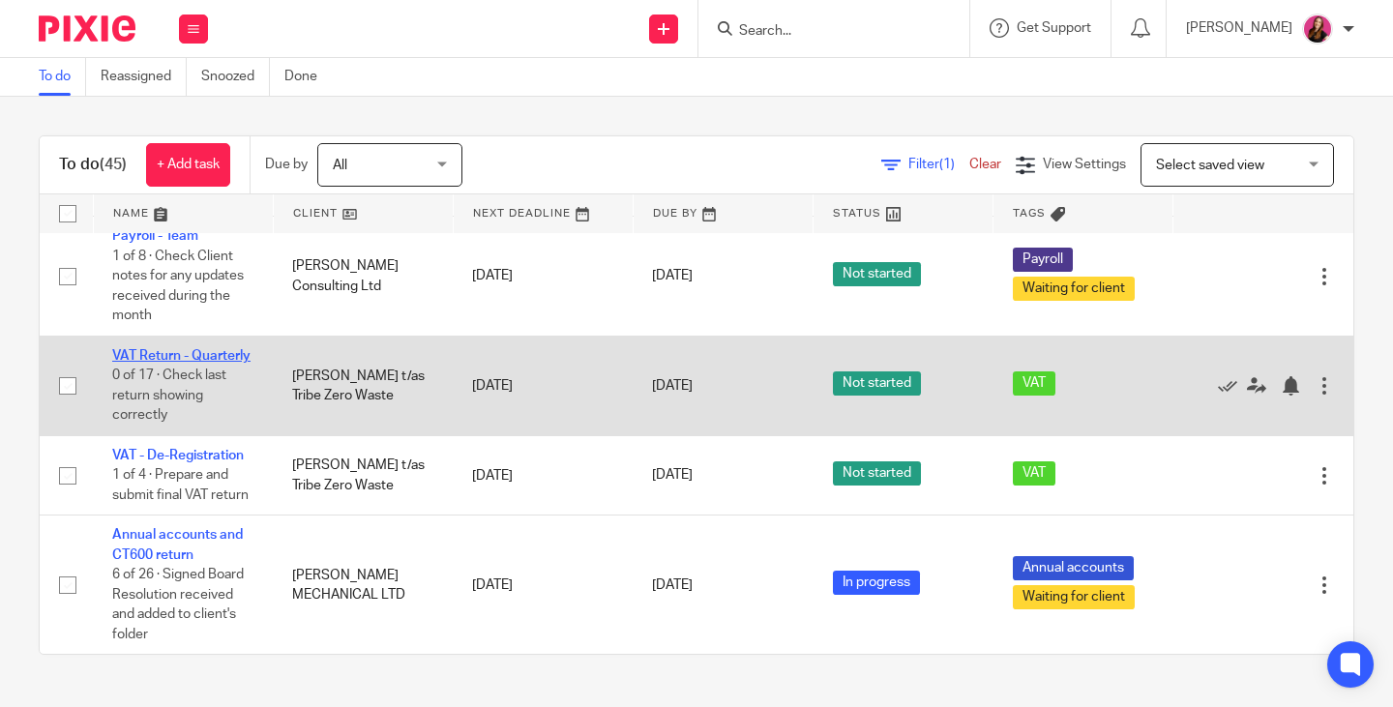
click at [138, 363] on link "VAT Return - Quarterly" at bounding box center [181, 356] width 138 height 14
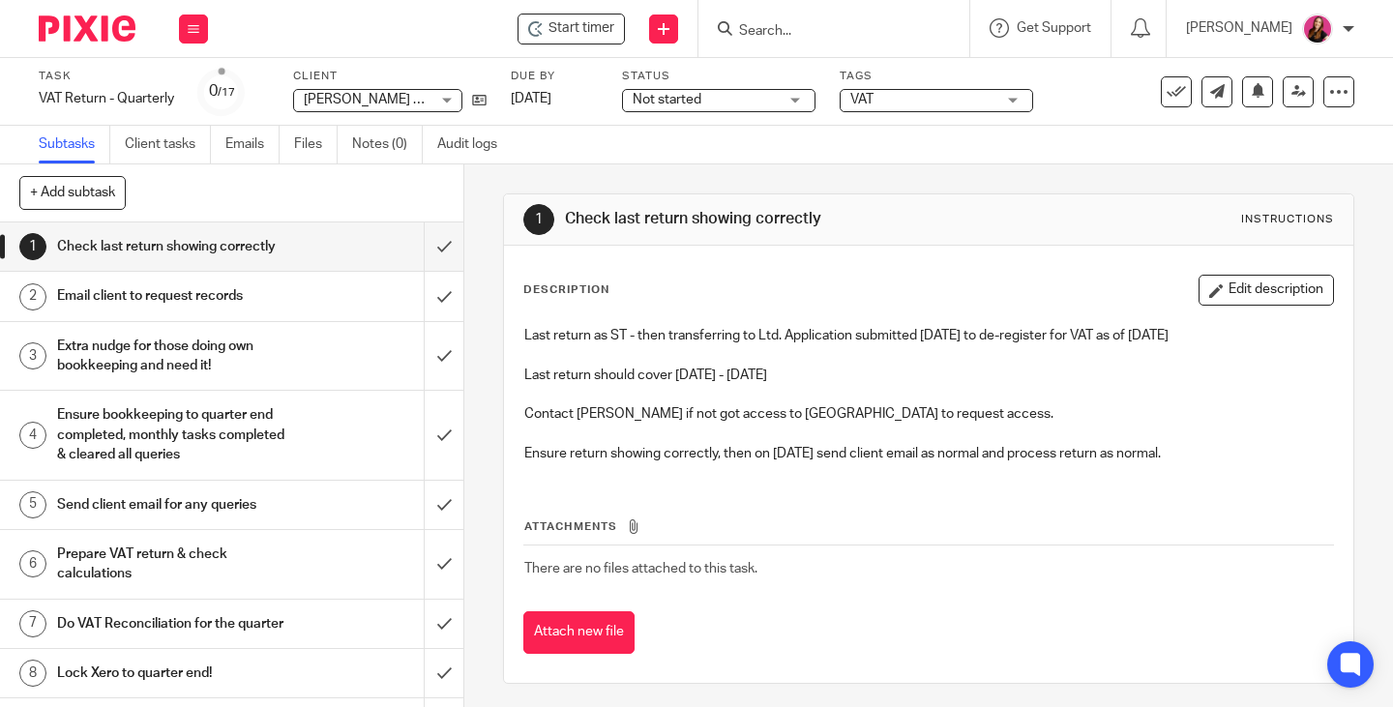
click at [181, 39] on button at bounding box center [193, 29] width 29 height 29
click at [182, 92] on link "Work" at bounding box center [184, 90] width 34 height 14
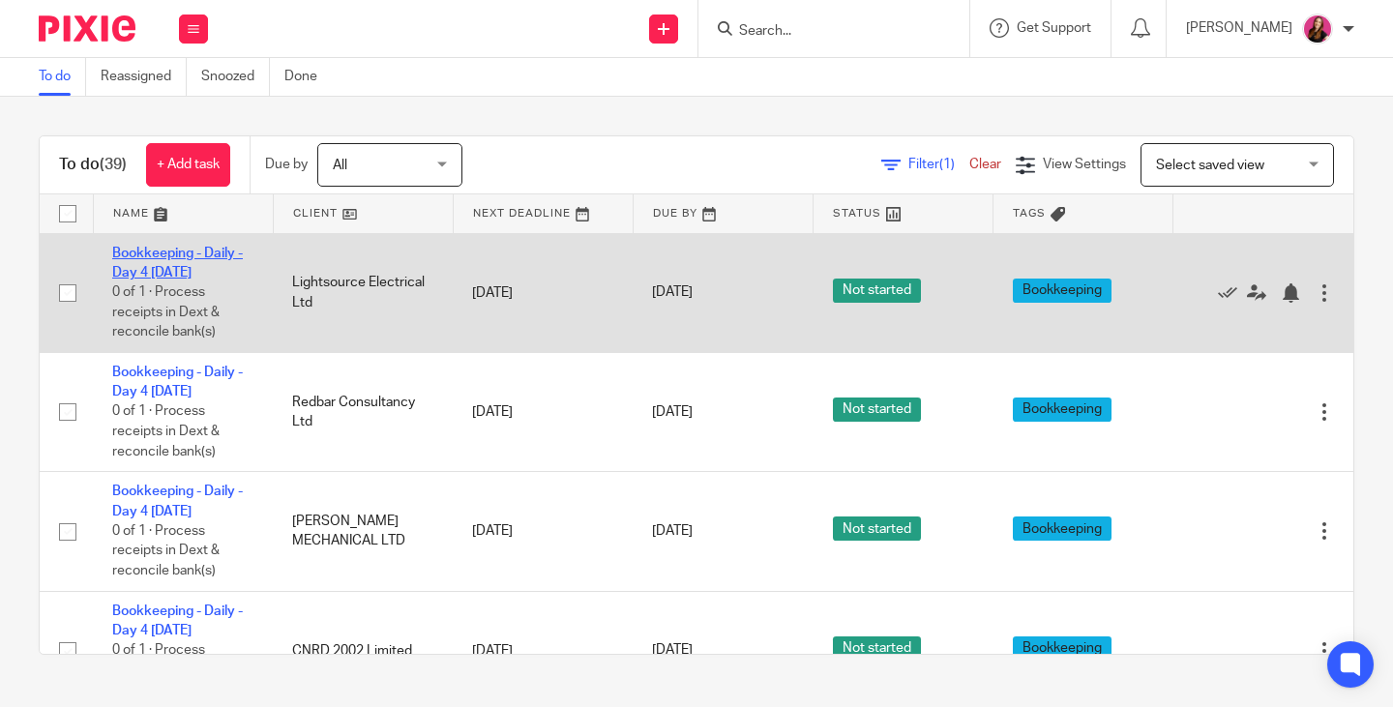
click at [167, 248] on link "Bookkeeping - Daily - Day 4 [DATE]" at bounding box center [177, 263] width 131 height 33
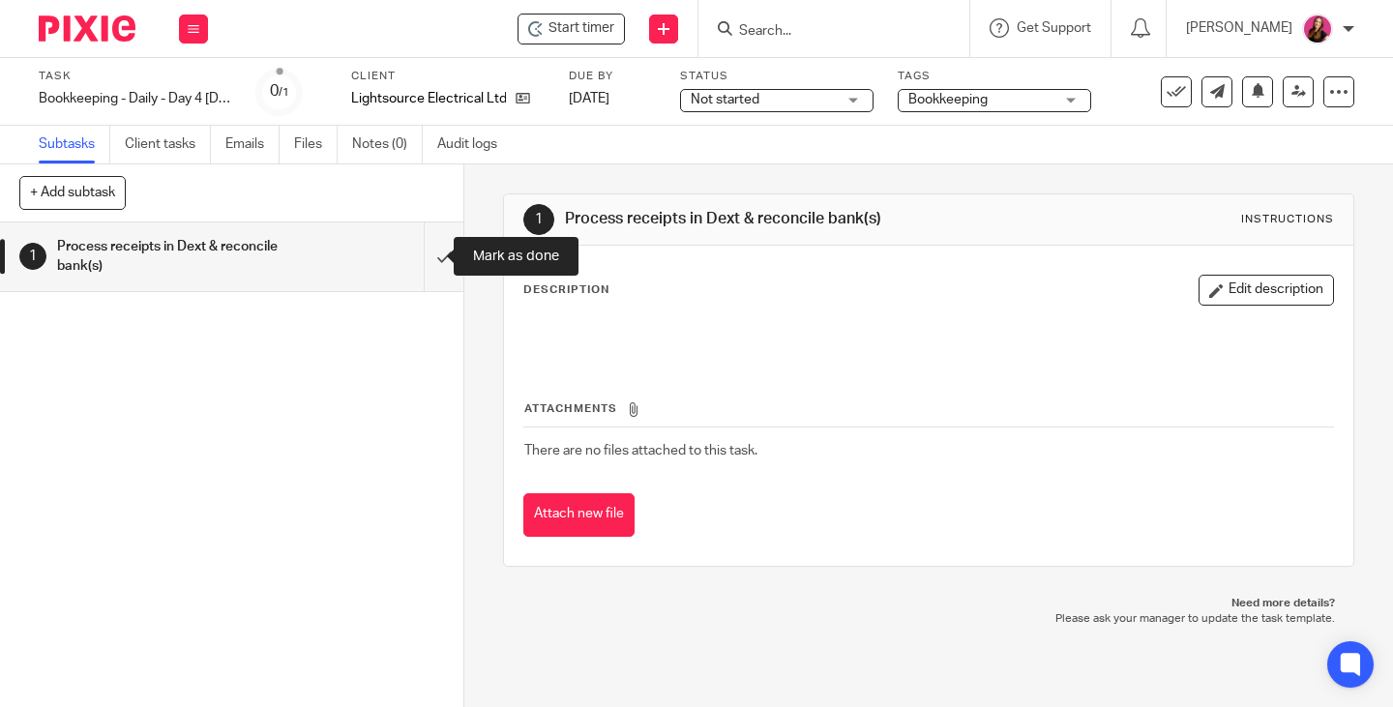
click at [423, 256] on input "submit" at bounding box center [231, 257] width 463 height 69
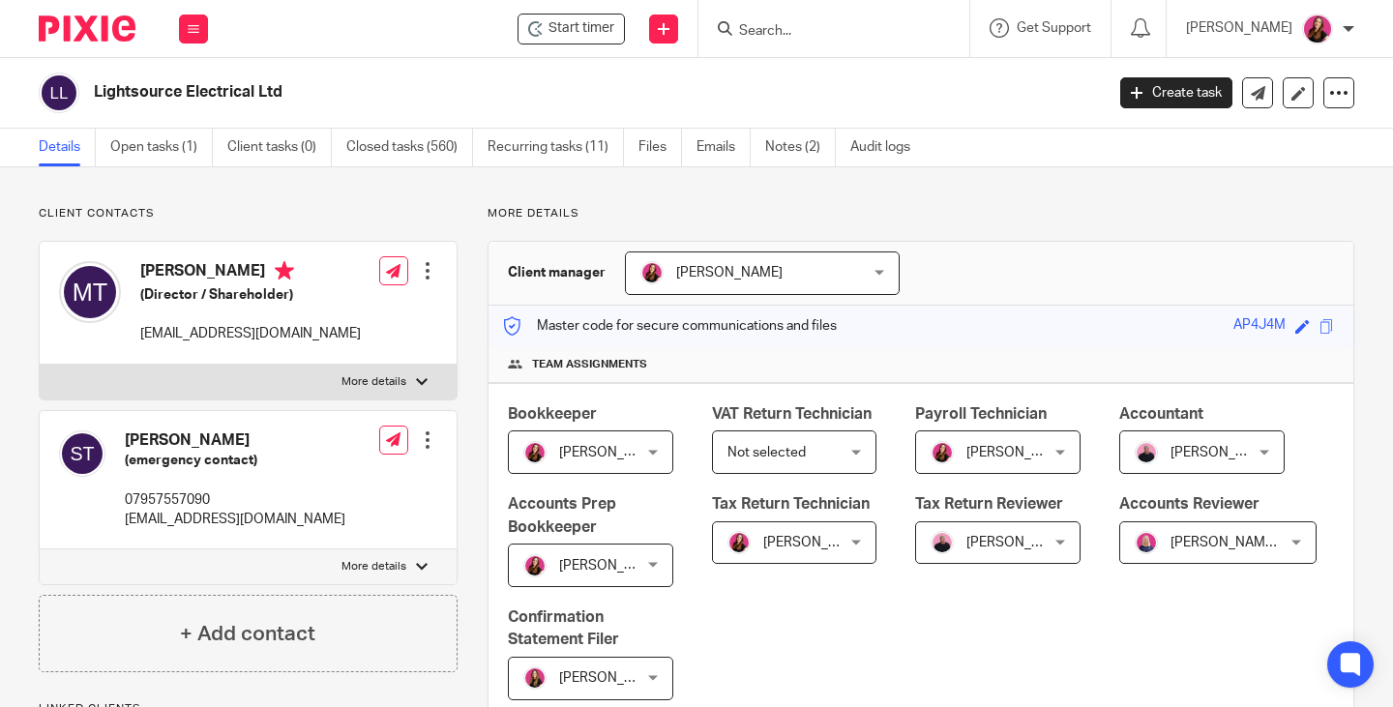
click at [161, 151] on link "Open tasks (1)" at bounding box center [161, 148] width 103 height 38
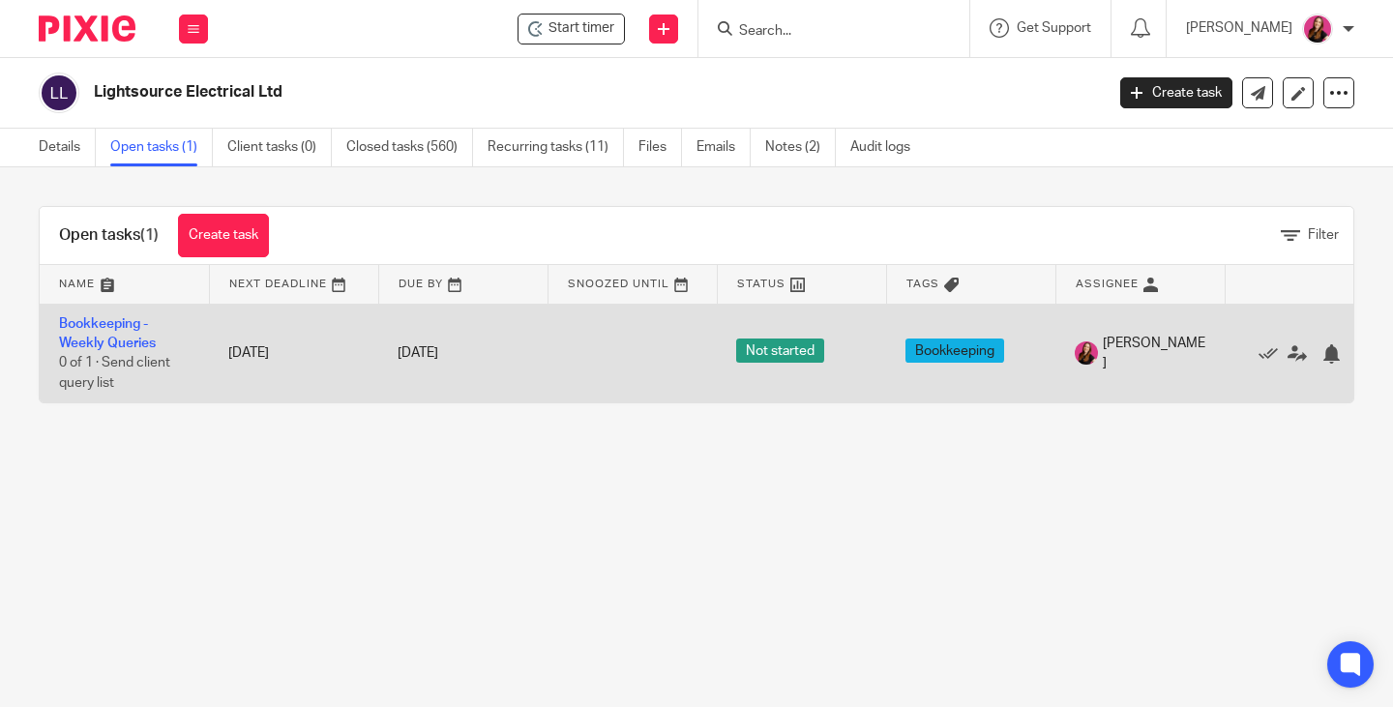
click at [122, 333] on td "Bookkeeping - Weekly Queries 0 of 1 · Send client query list" at bounding box center [124, 353] width 169 height 99
click at [119, 324] on link "Bookkeeping - Weekly Queries" at bounding box center [107, 333] width 97 height 33
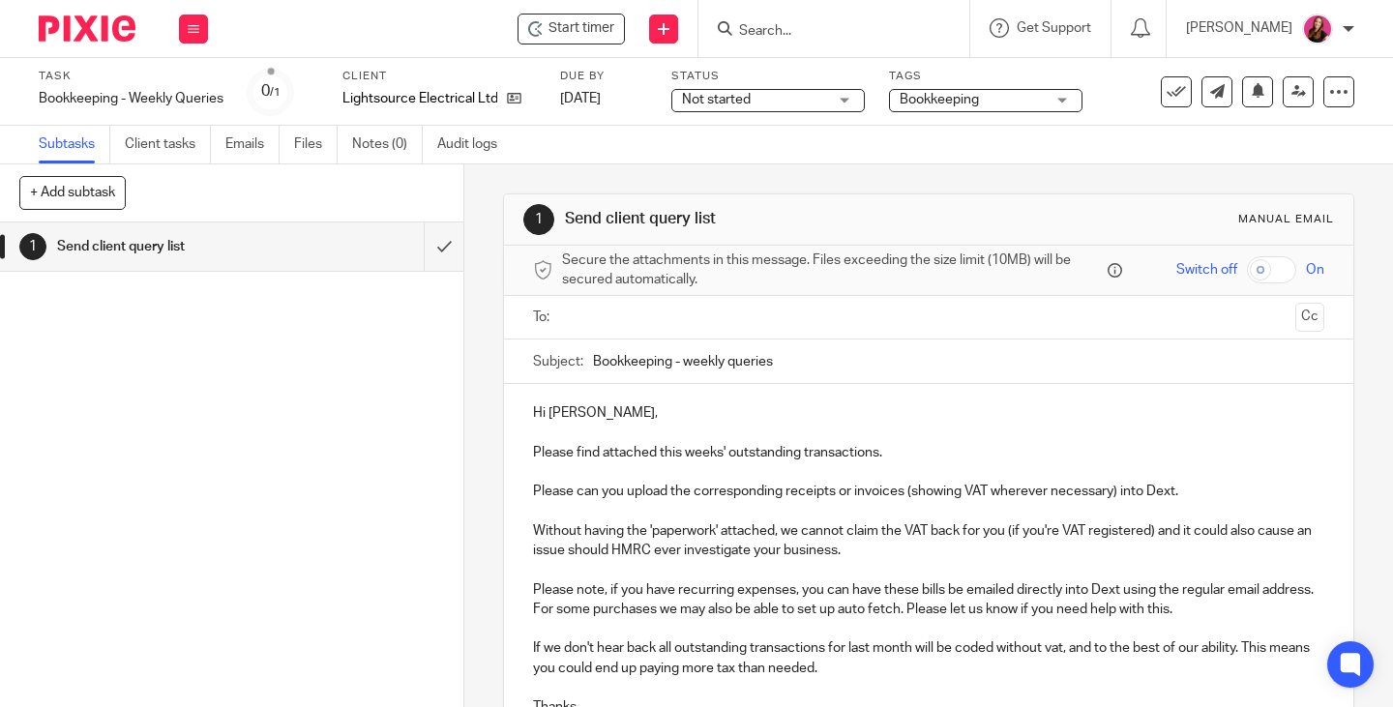
drag, startPoint x: 629, startPoint y: 319, endPoint x: 623, endPoint y: 301, distance: 19.3
click at [631, 313] on input "text" at bounding box center [928, 318] width 719 height 22
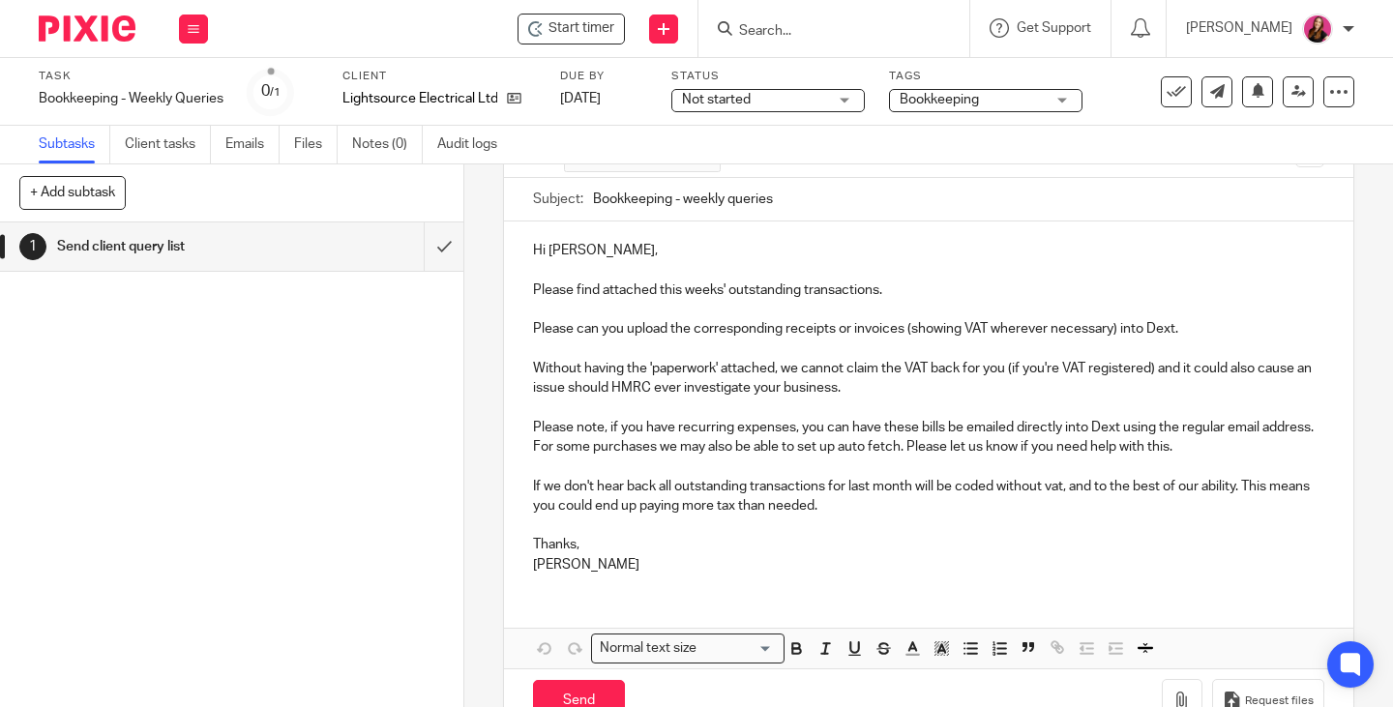
scroll to position [222, 0]
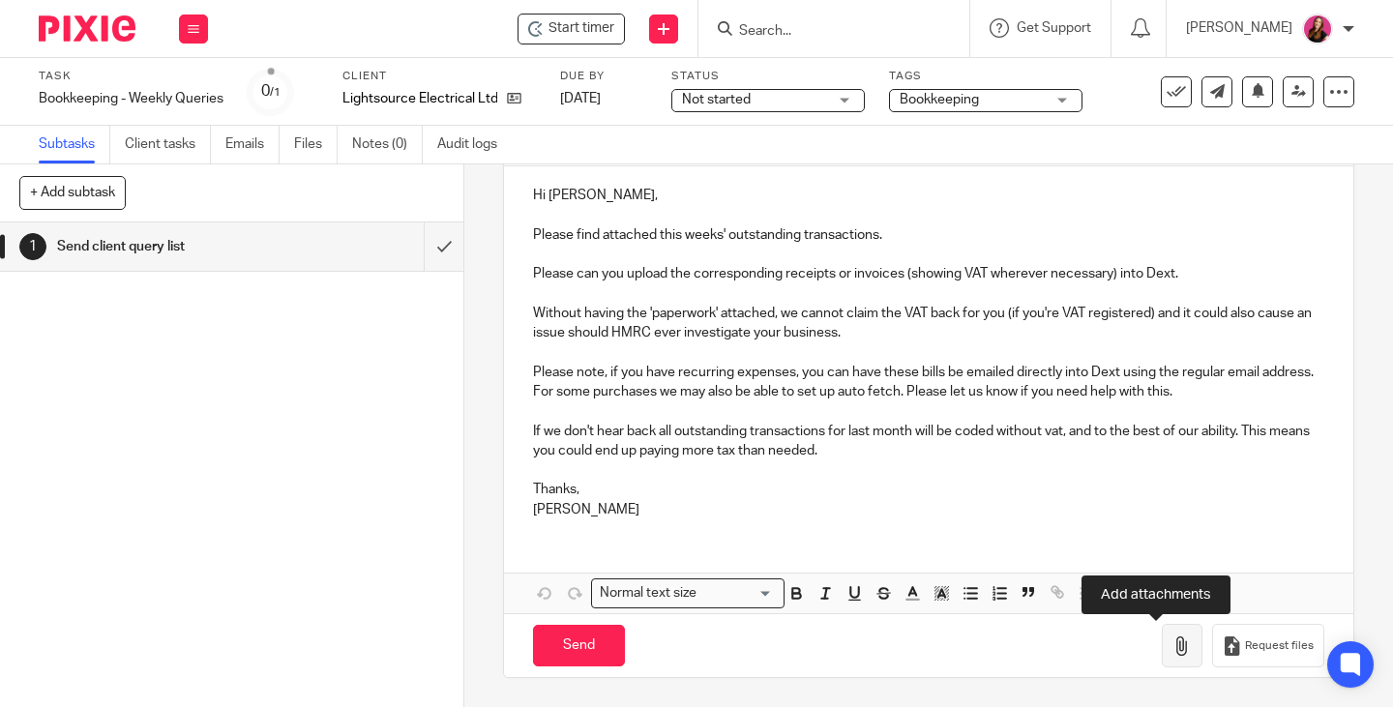
click at [1172, 654] on icon "button" at bounding box center [1181, 646] width 19 height 19
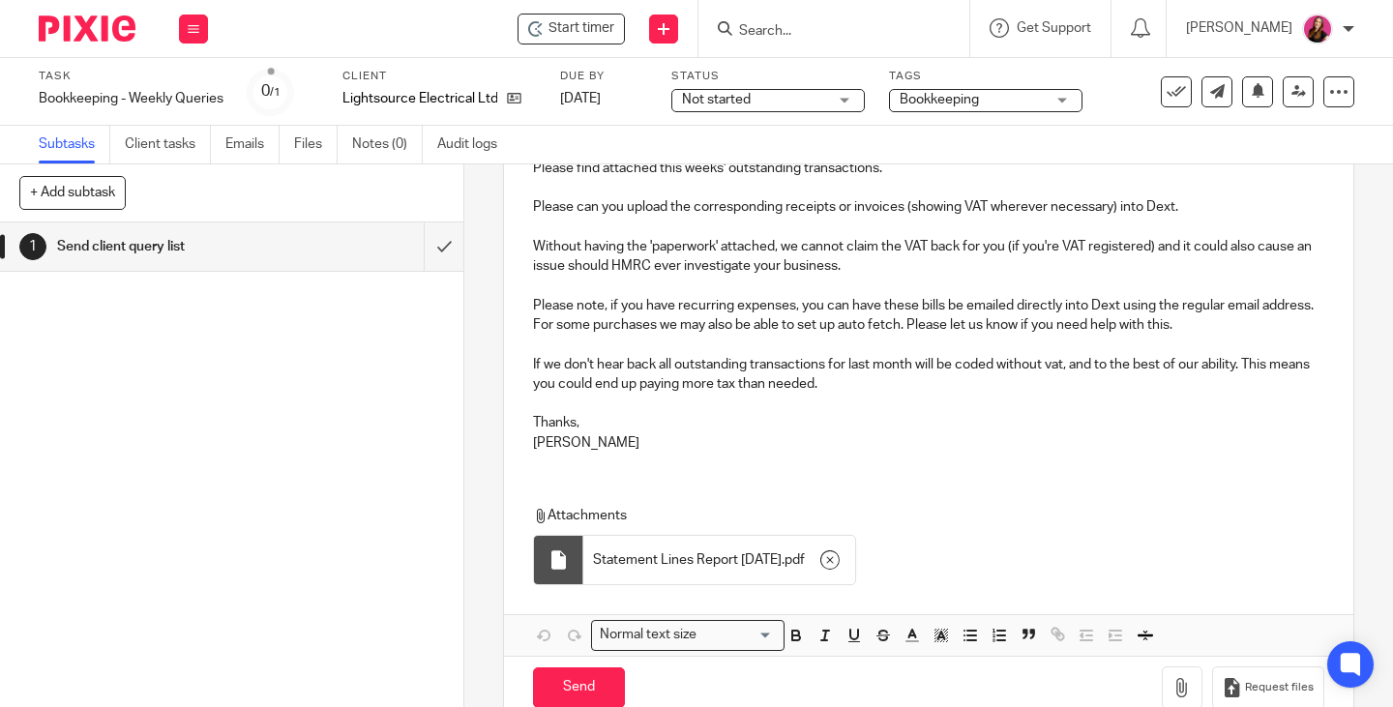
scroll to position [330, 0]
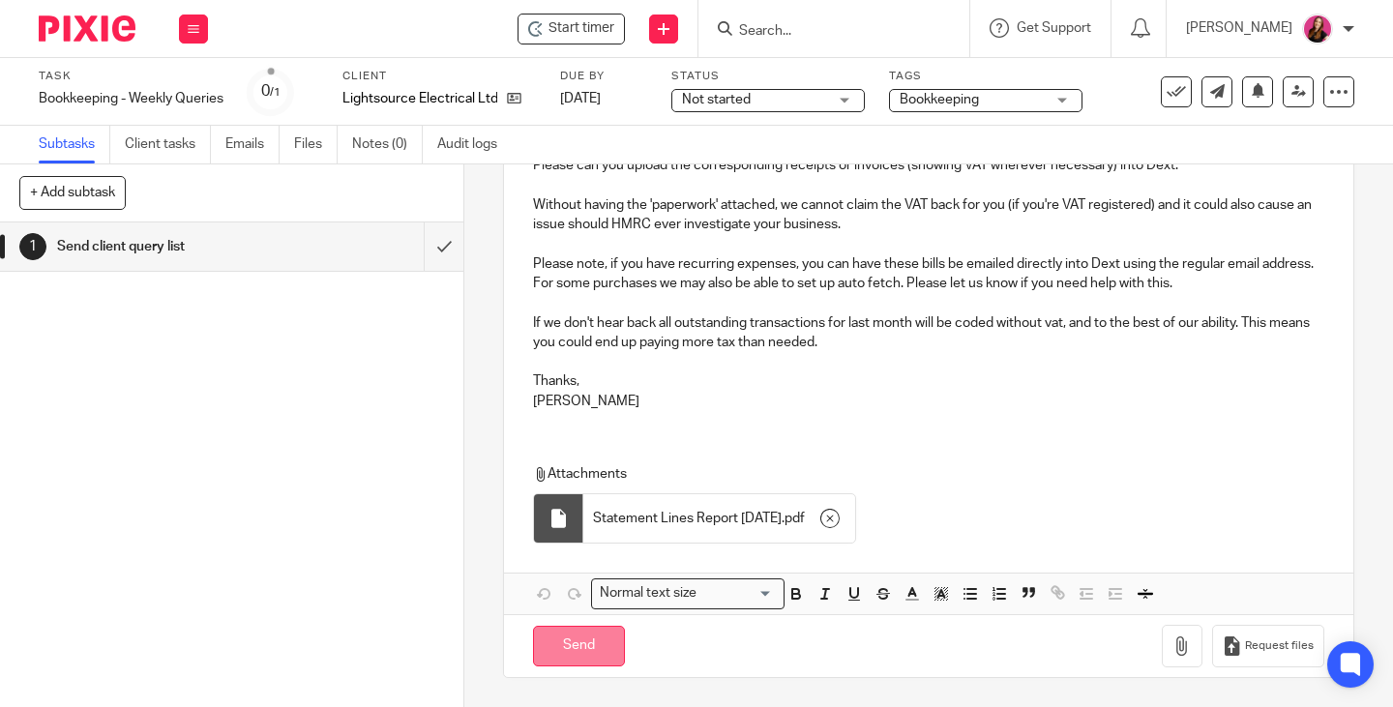
click at [555, 640] on input "Send" at bounding box center [579, 647] width 92 height 42
type input "Sent"
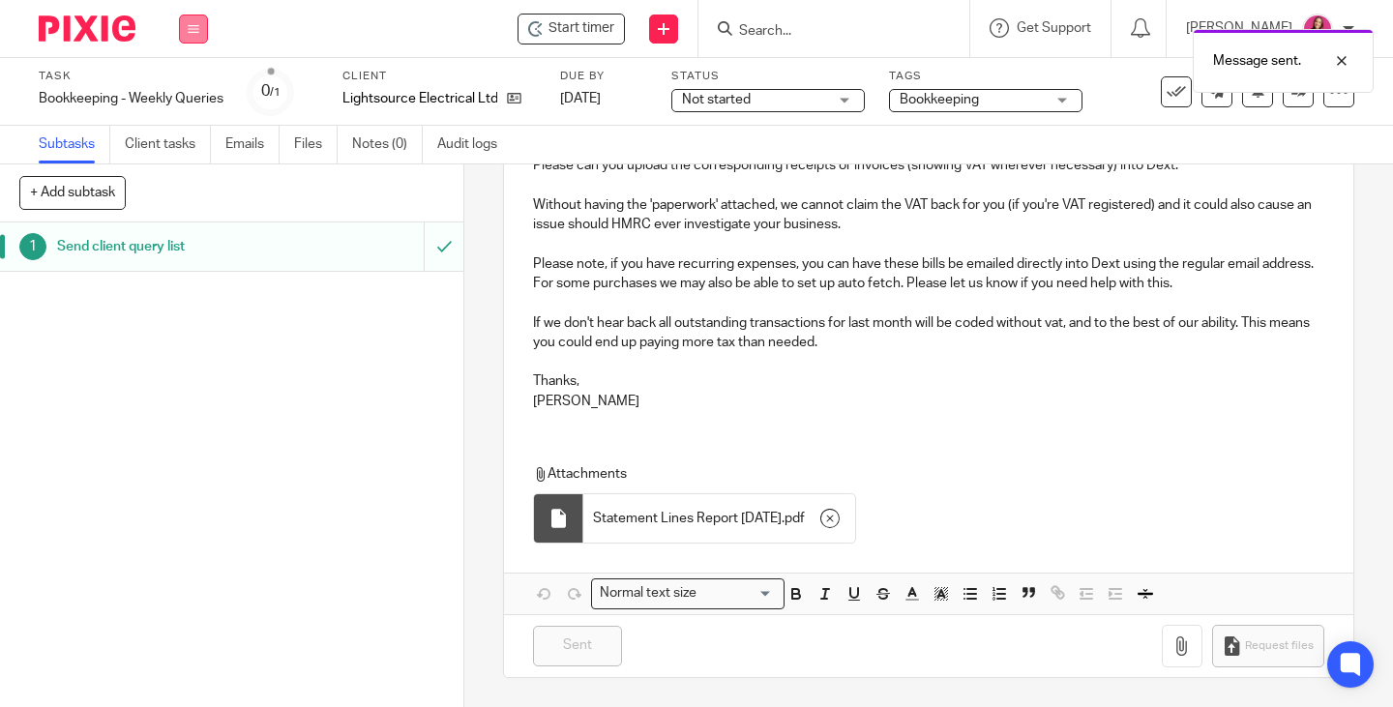
click at [204, 20] on button at bounding box center [193, 29] width 29 height 29
click at [193, 89] on link "Work" at bounding box center [184, 90] width 34 height 14
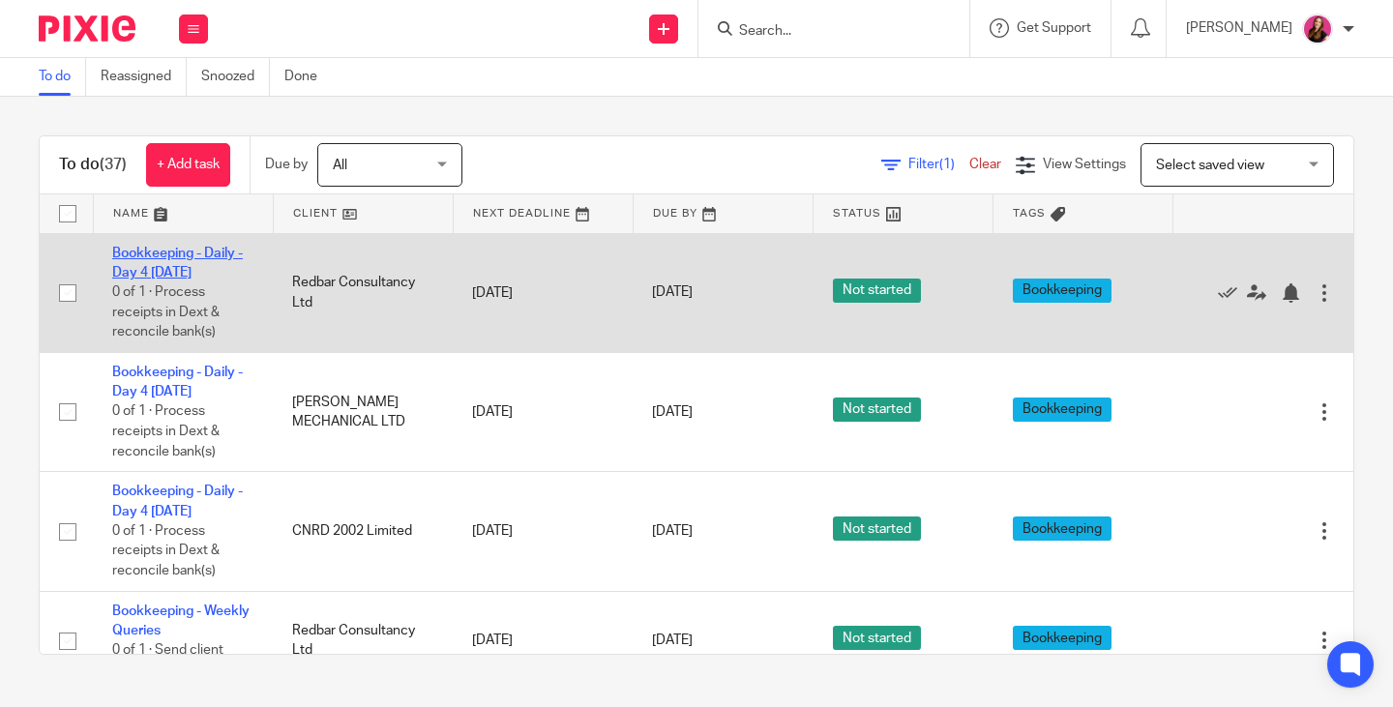
click at [161, 249] on link "Bookkeeping - Daily - Day 4 [DATE]" at bounding box center [177, 263] width 131 height 33
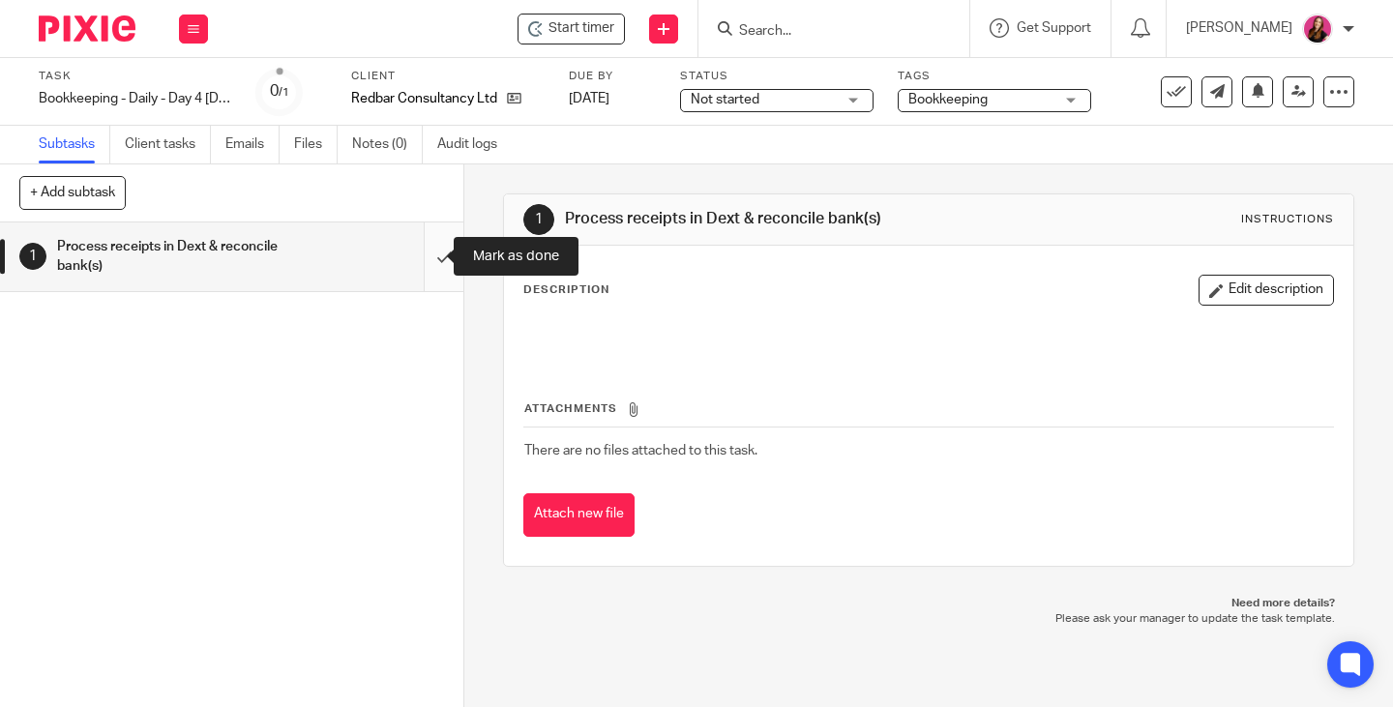
click at [430, 259] on input "submit" at bounding box center [231, 257] width 463 height 69
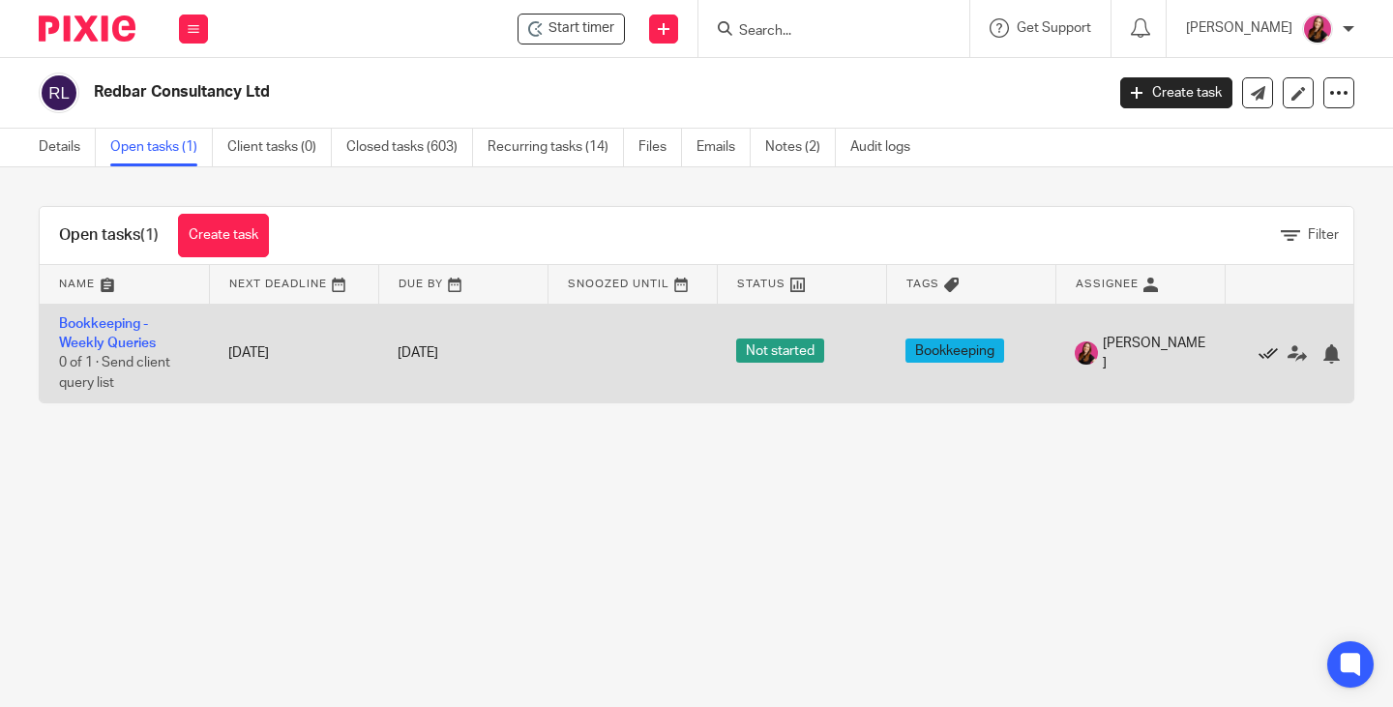
click at [1267, 353] on icon at bounding box center [1268, 353] width 19 height 19
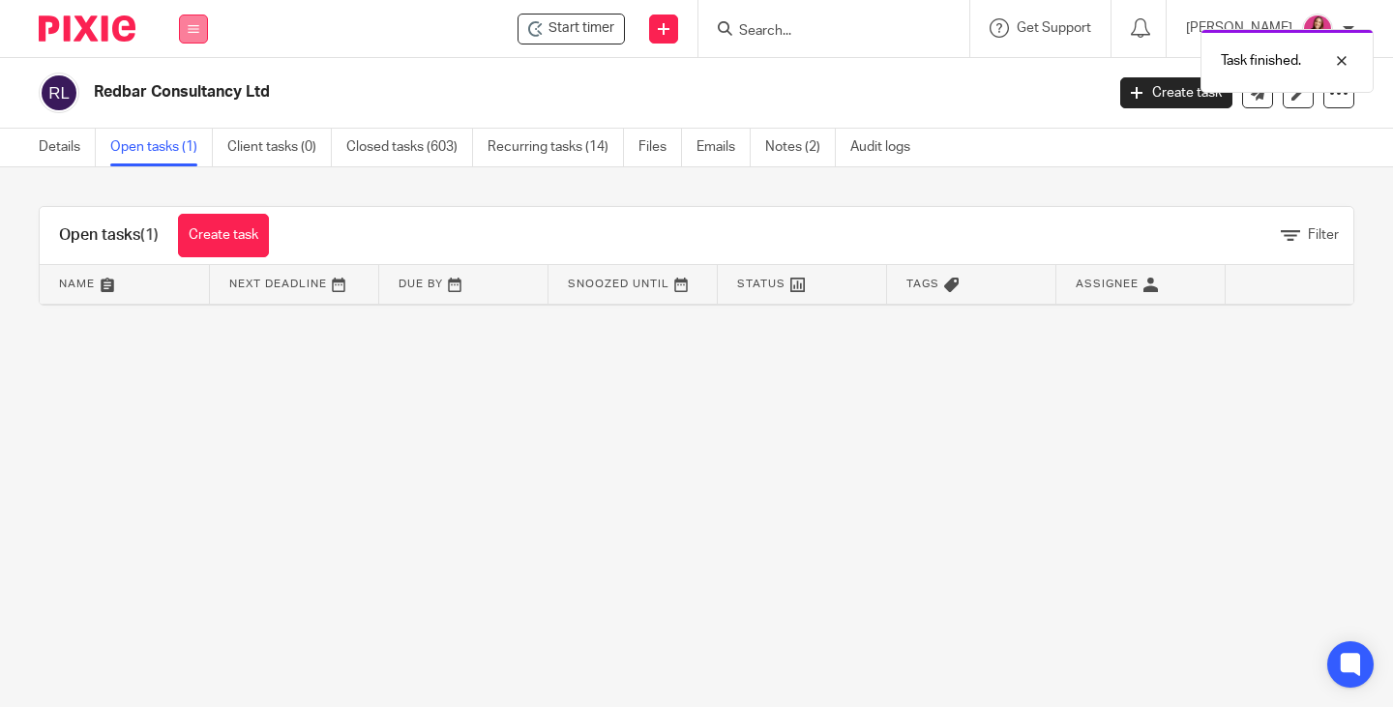
click at [197, 38] on button at bounding box center [193, 29] width 29 height 29
click at [186, 88] on link "Work" at bounding box center [182, 90] width 31 height 14
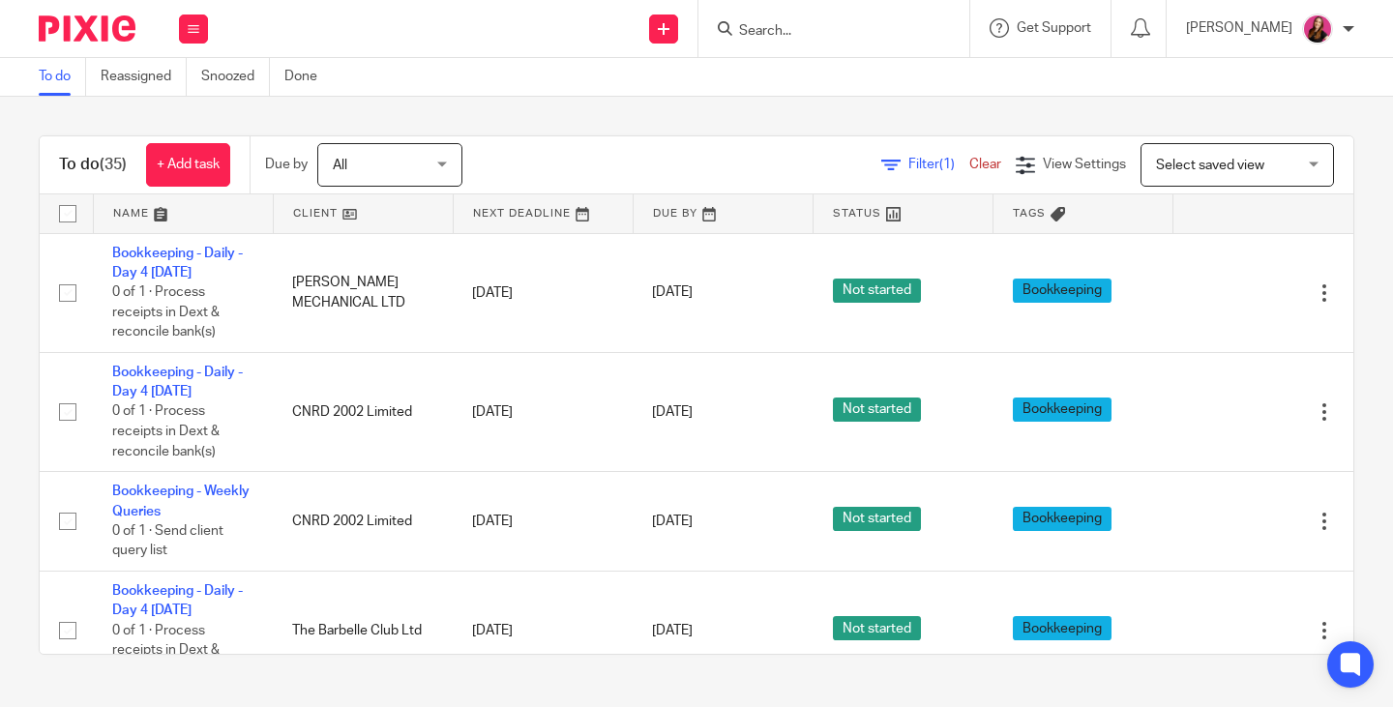
click at [878, 33] on input "Search" at bounding box center [824, 31] width 174 height 17
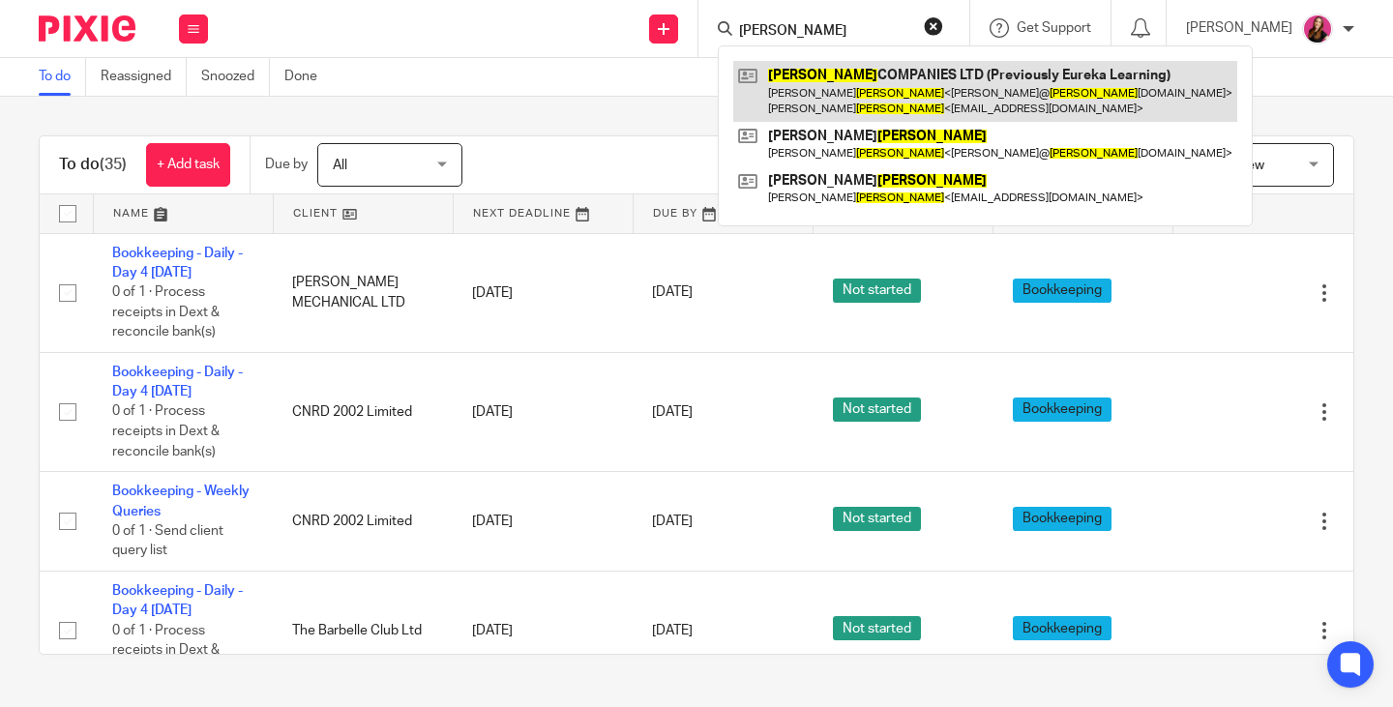
type input "boland"
click at [870, 102] on link at bounding box center [985, 91] width 504 height 60
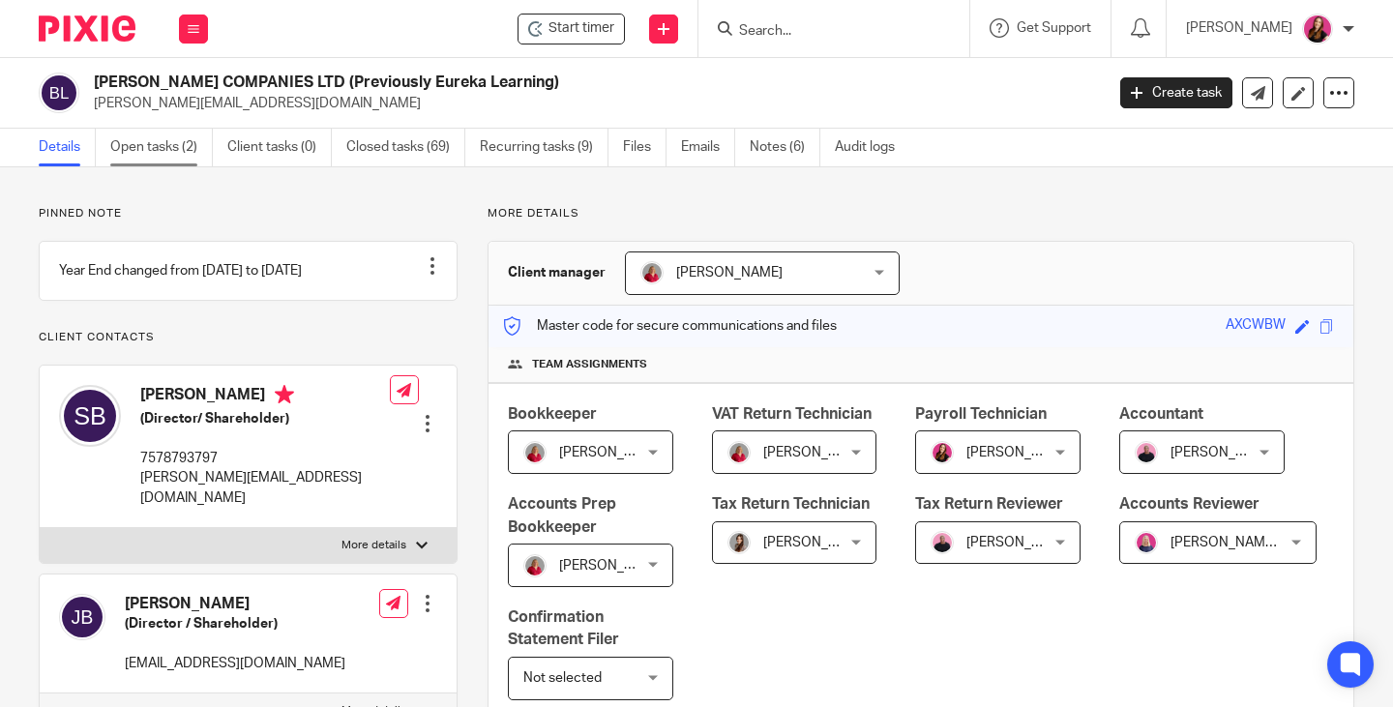
click at [171, 142] on link "Open tasks (2)" at bounding box center [161, 148] width 103 height 38
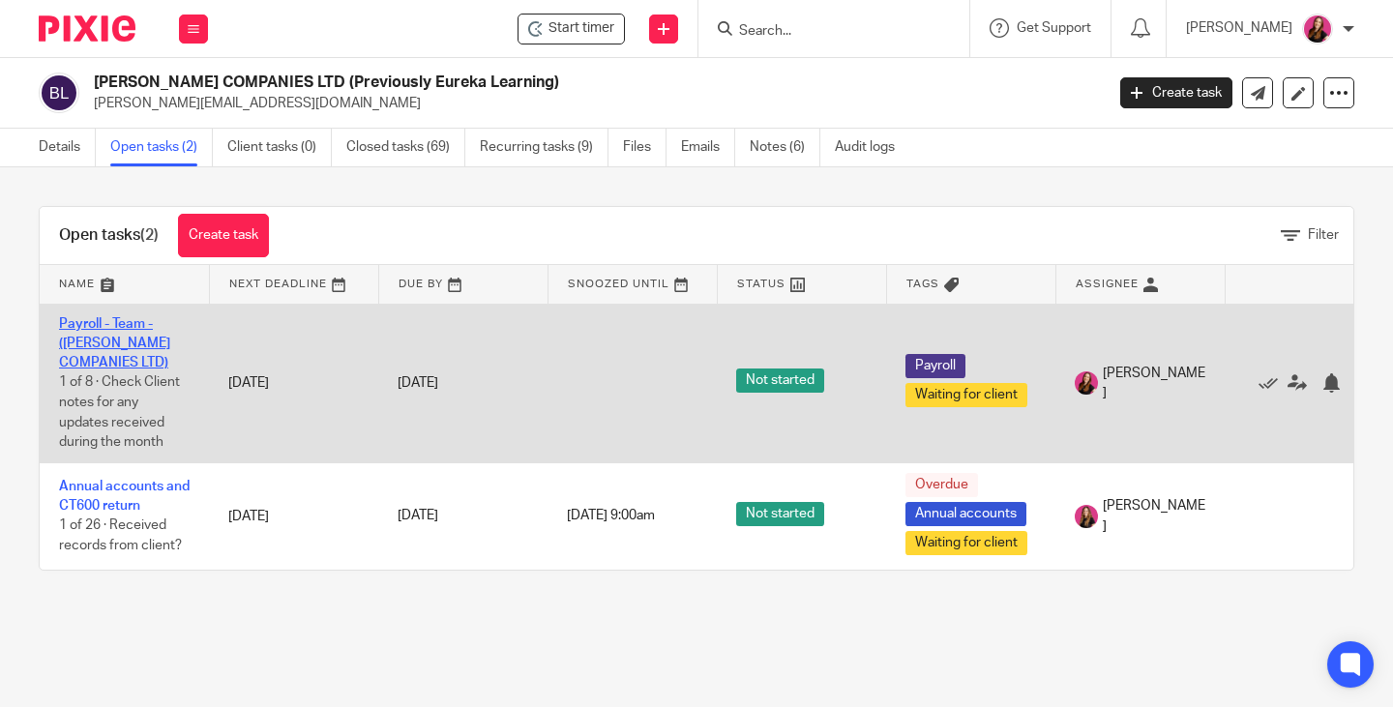
click at [138, 358] on link "Payroll - Team - ([PERSON_NAME] COMPANIES LTD)" at bounding box center [114, 343] width 111 height 53
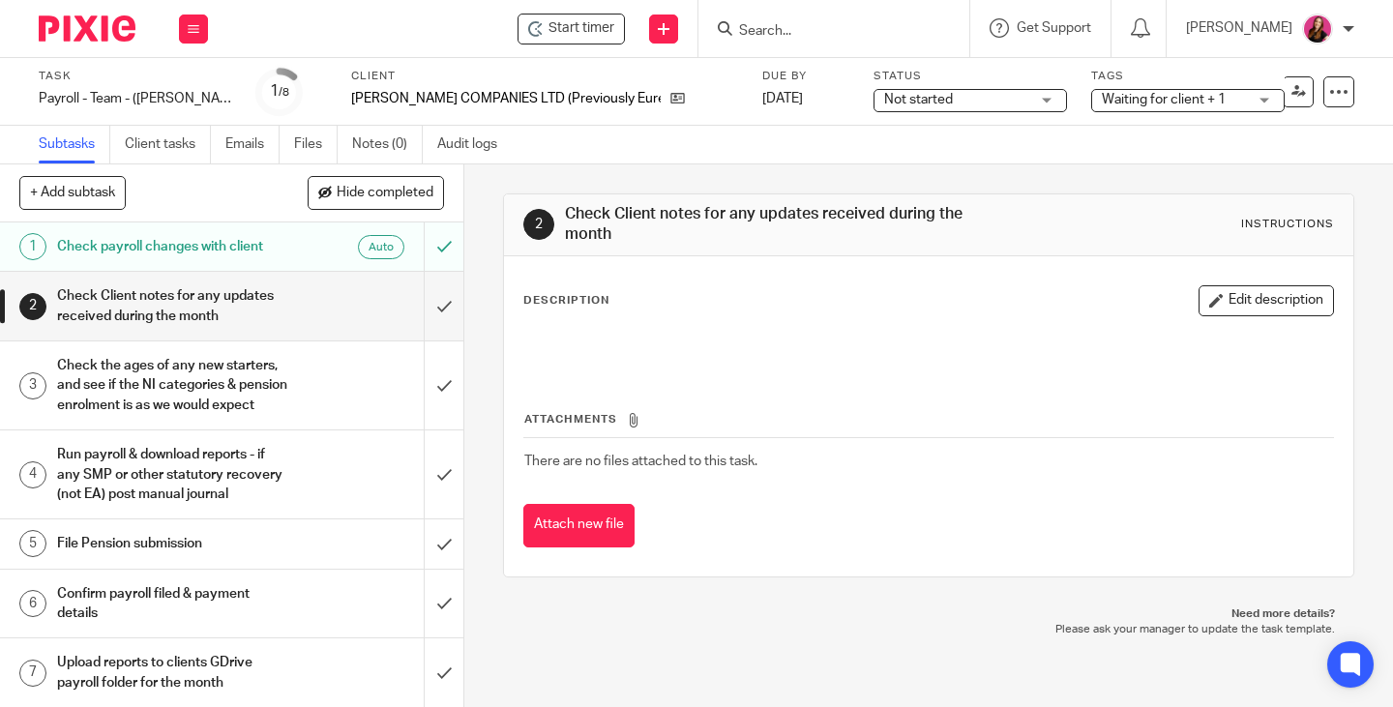
click at [1176, 103] on span "Waiting for client + 1" at bounding box center [1164, 100] width 124 height 14
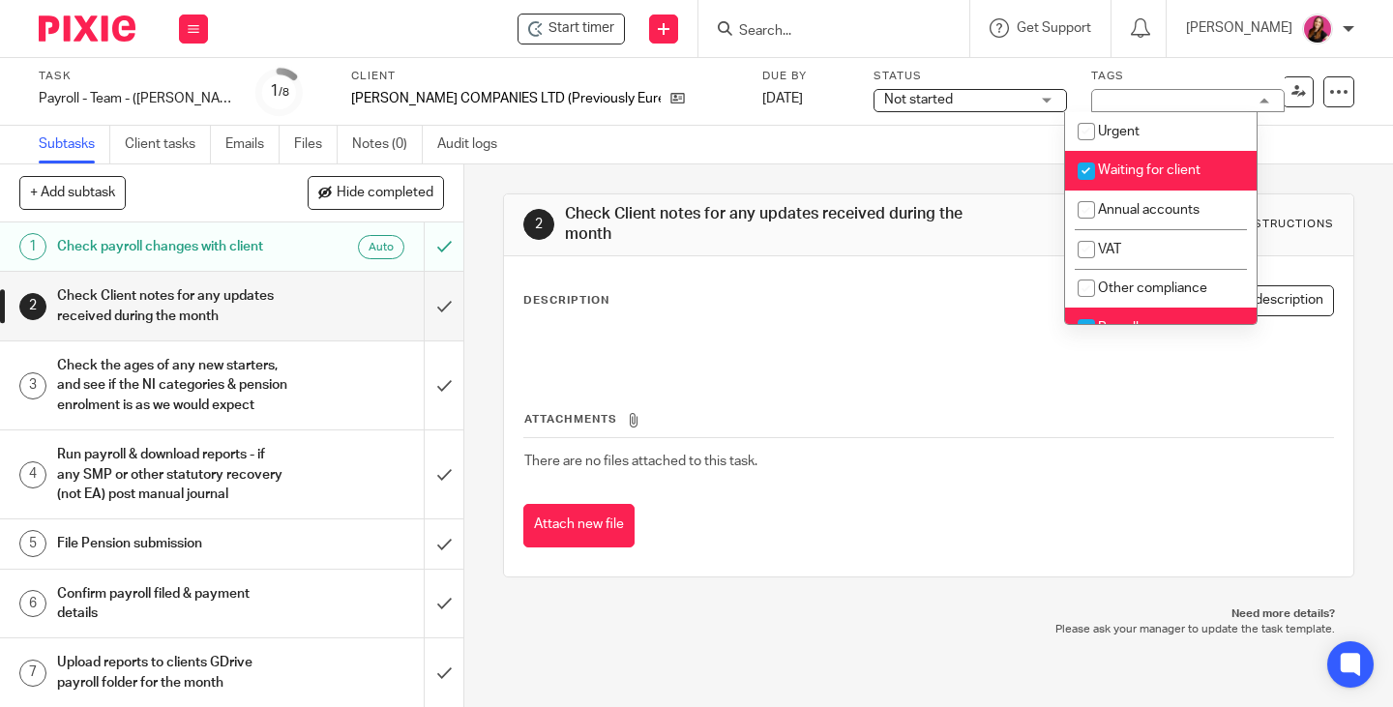
click at [1188, 168] on span "Waiting for client" at bounding box center [1149, 170] width 103 height 14
checkbox input "false"
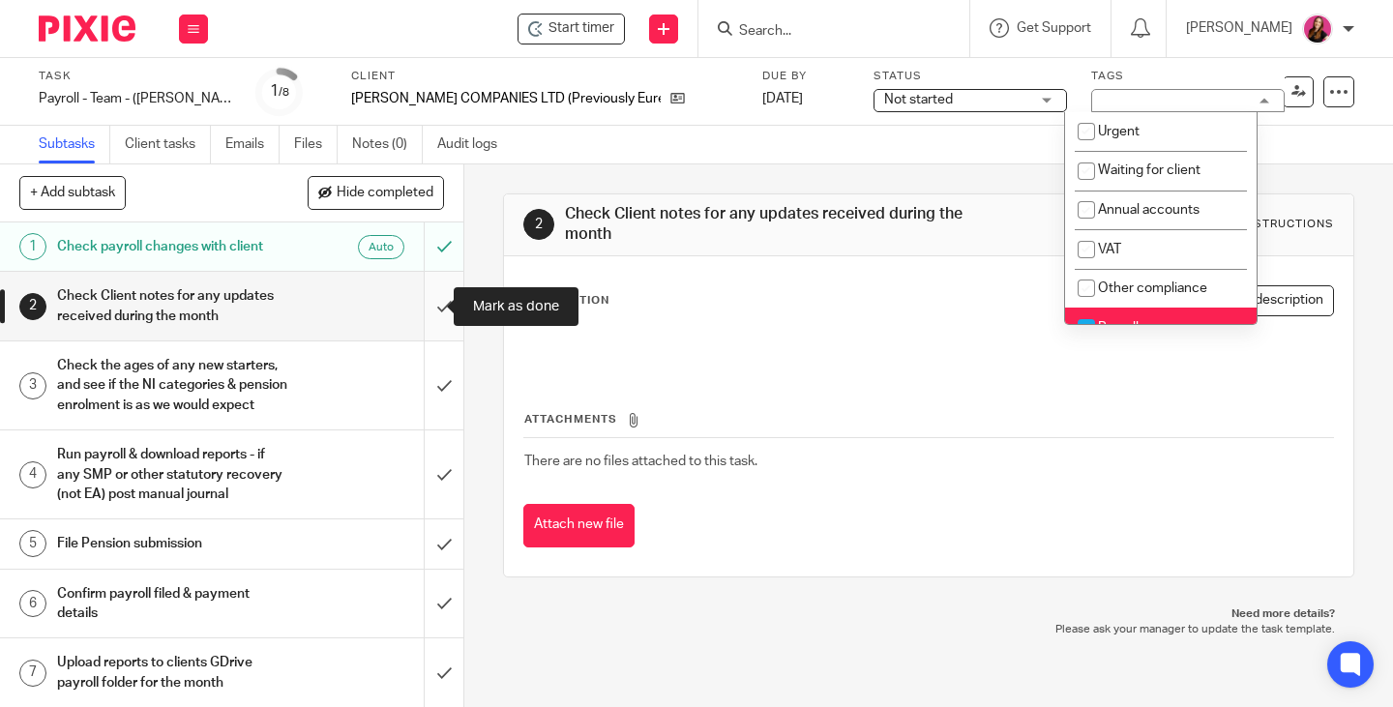
click at [428, 303] on input "submit" at bounding box center [231, 306] width 463 height 69
